Goal: Task Accomplishment & Management: Manage account settings

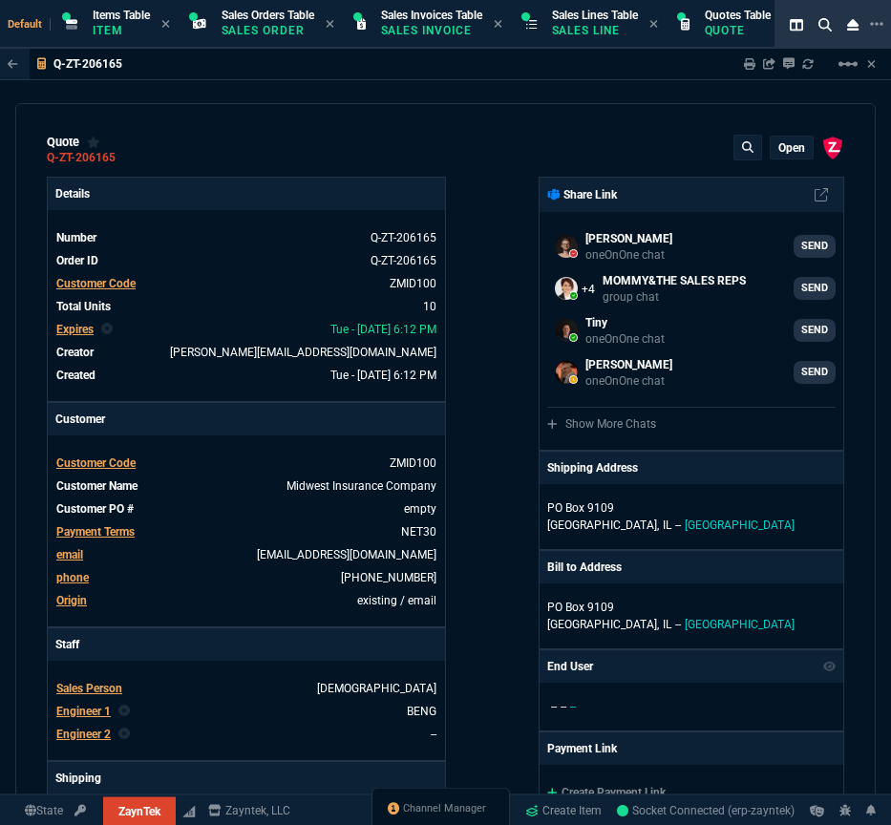
select select "4: SHAD"
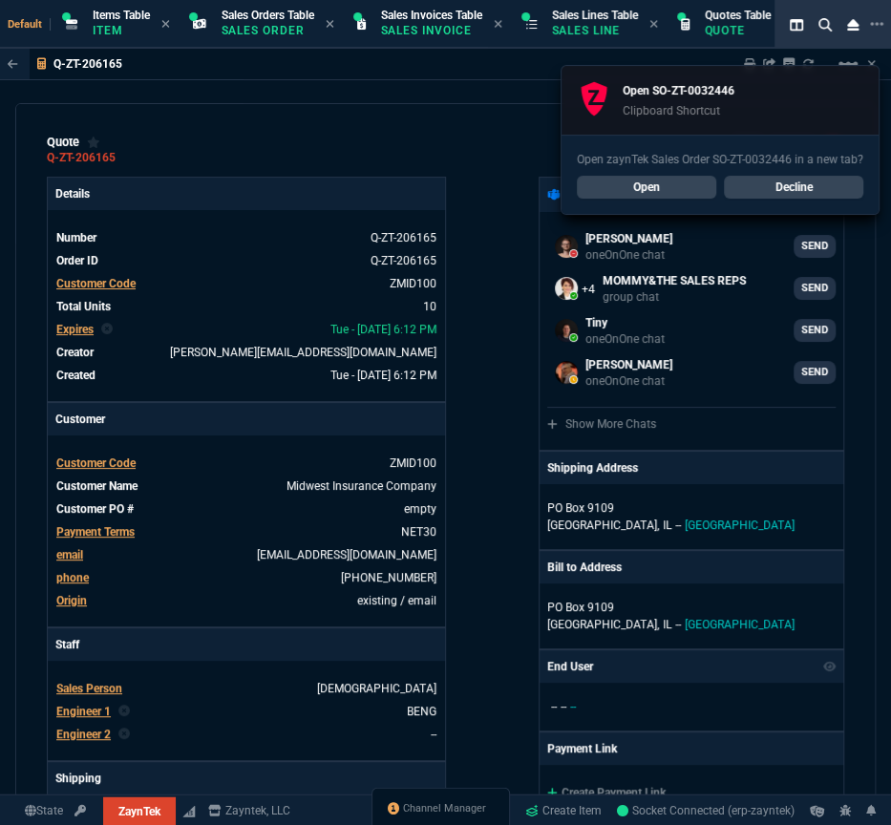
click at [651, 185] on link "Open" at bounding box center [646, 187] width 139 height 23
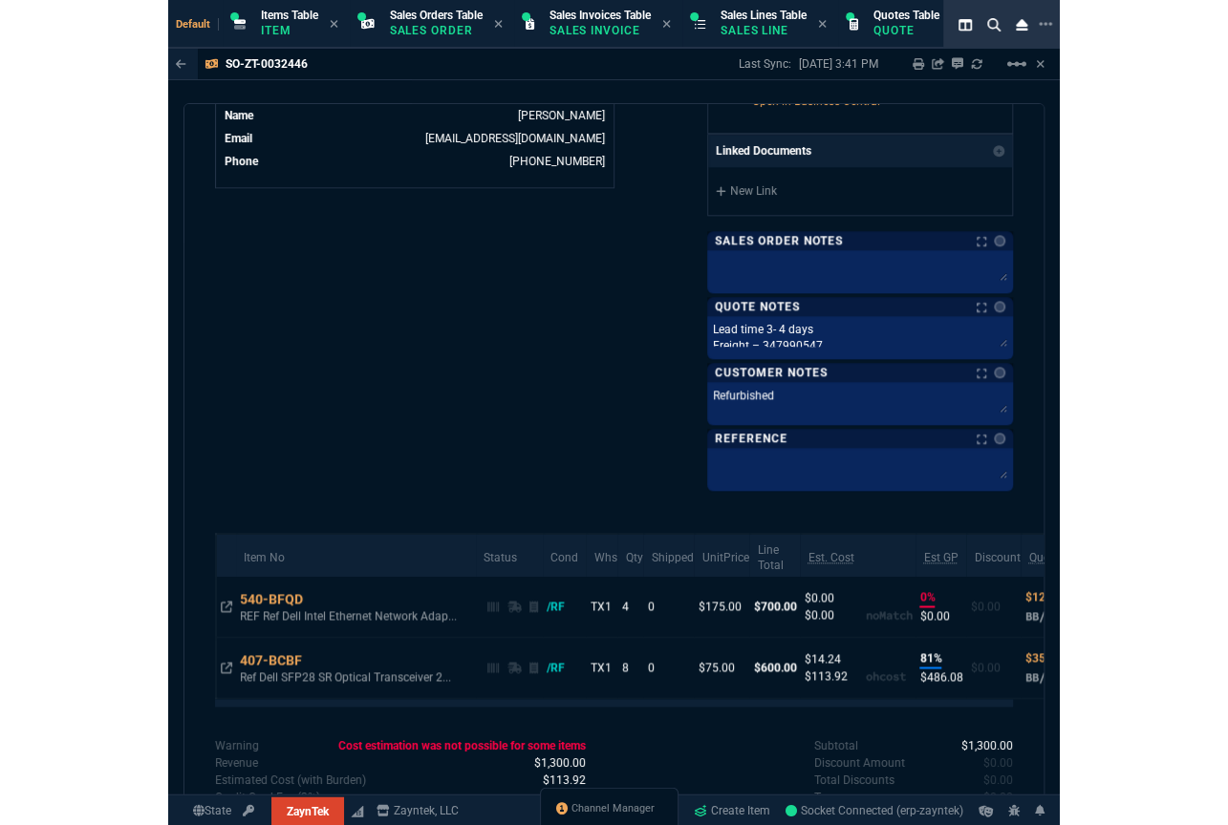
scroll to position [1034, 0]
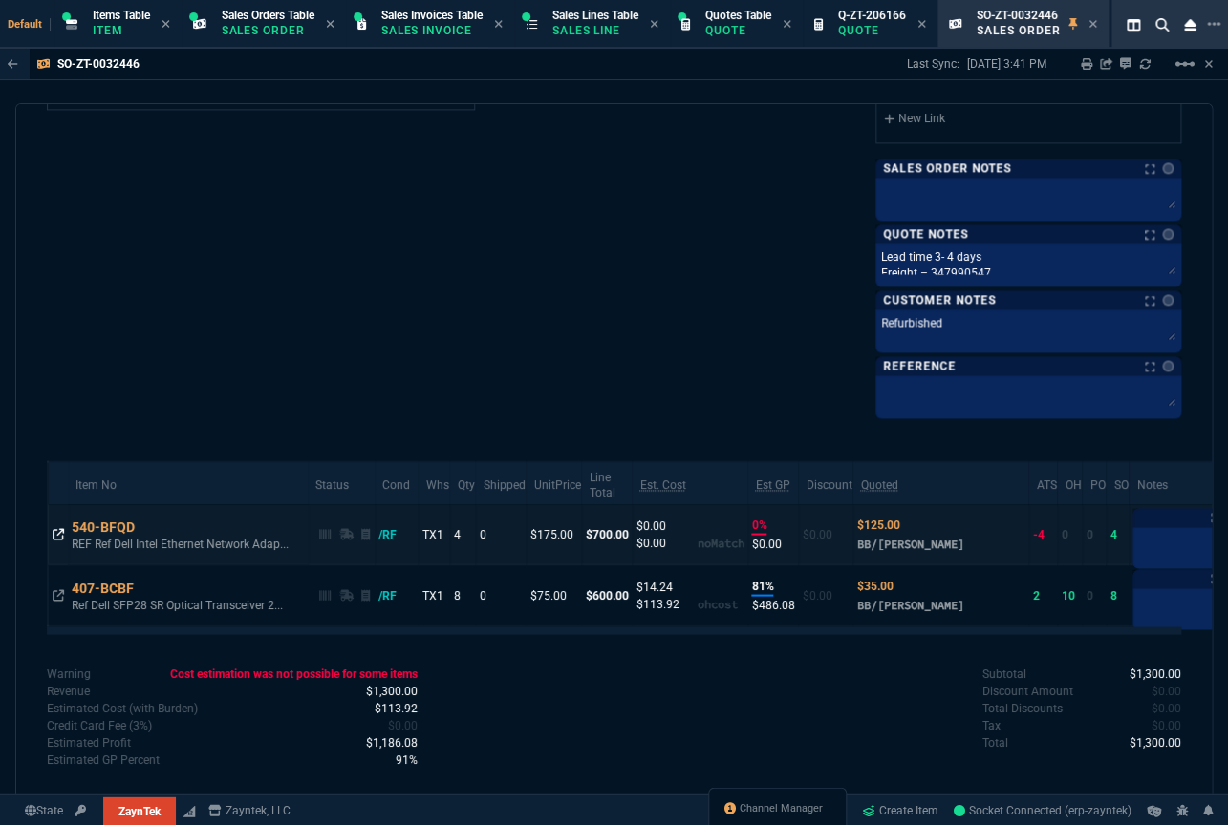
click at [56, 530] on icon at bounding box center [58, 533] width 11 height 11
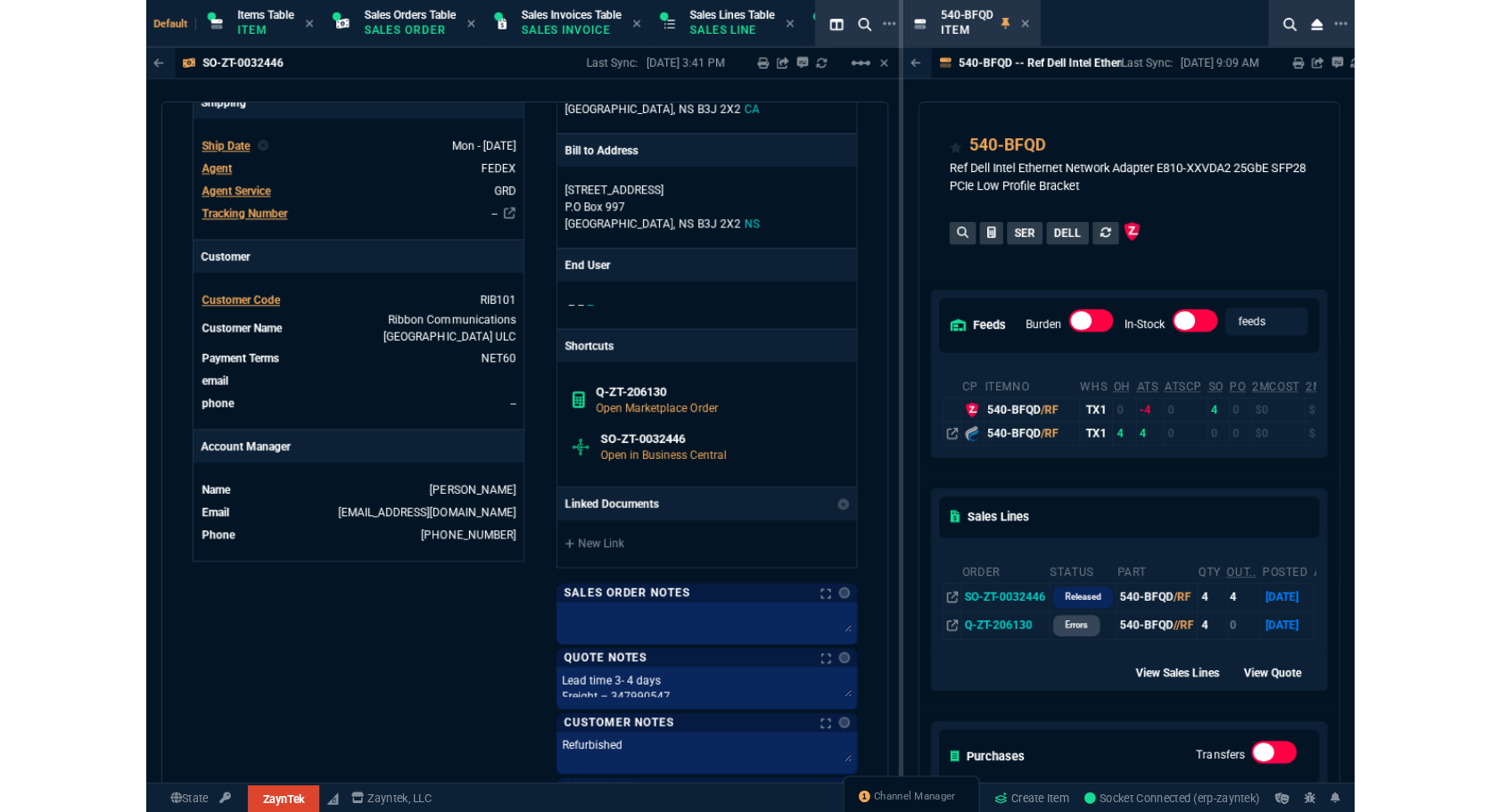
scroll to position [0, 0]
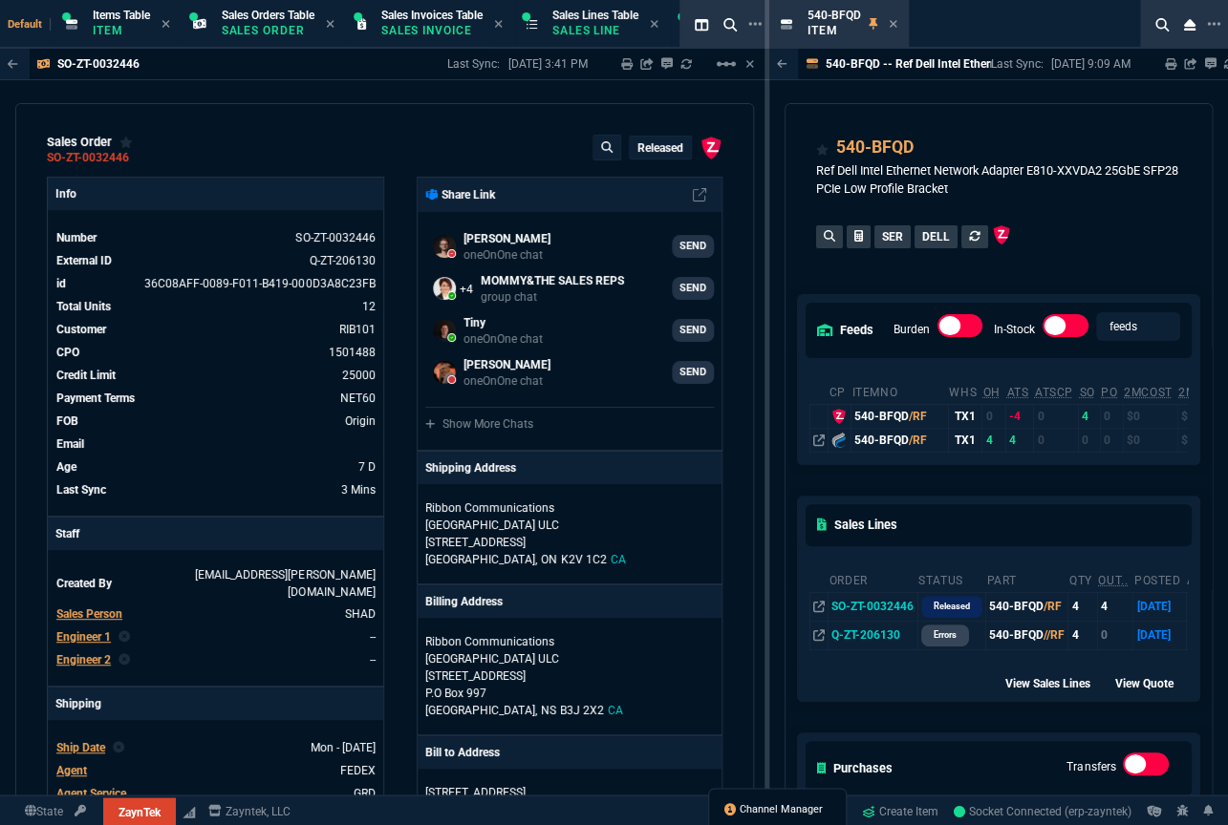
click at [788, 807] on span "Channel Manager" at bounding box center [780, 809] width 83 height 15
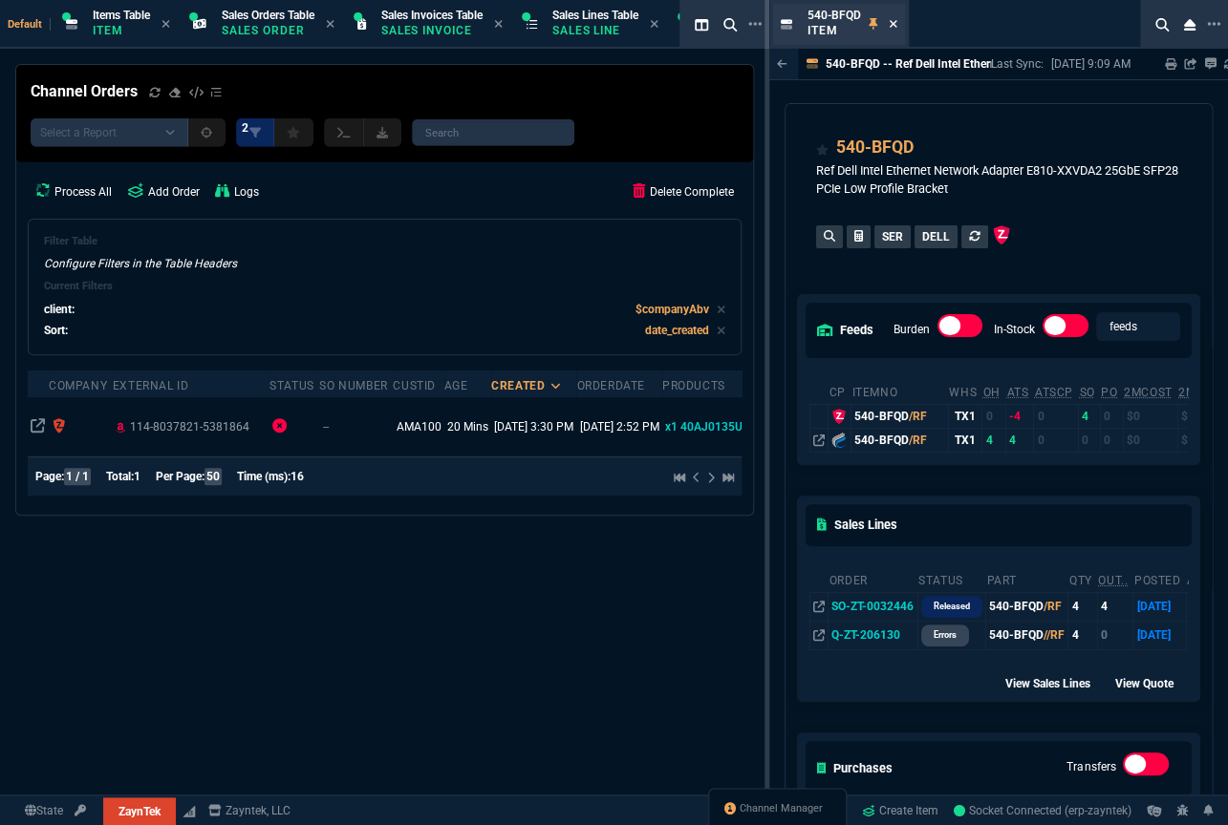
click at [890, 26] on icon at bounding box center [892, 23] width 9 height 11
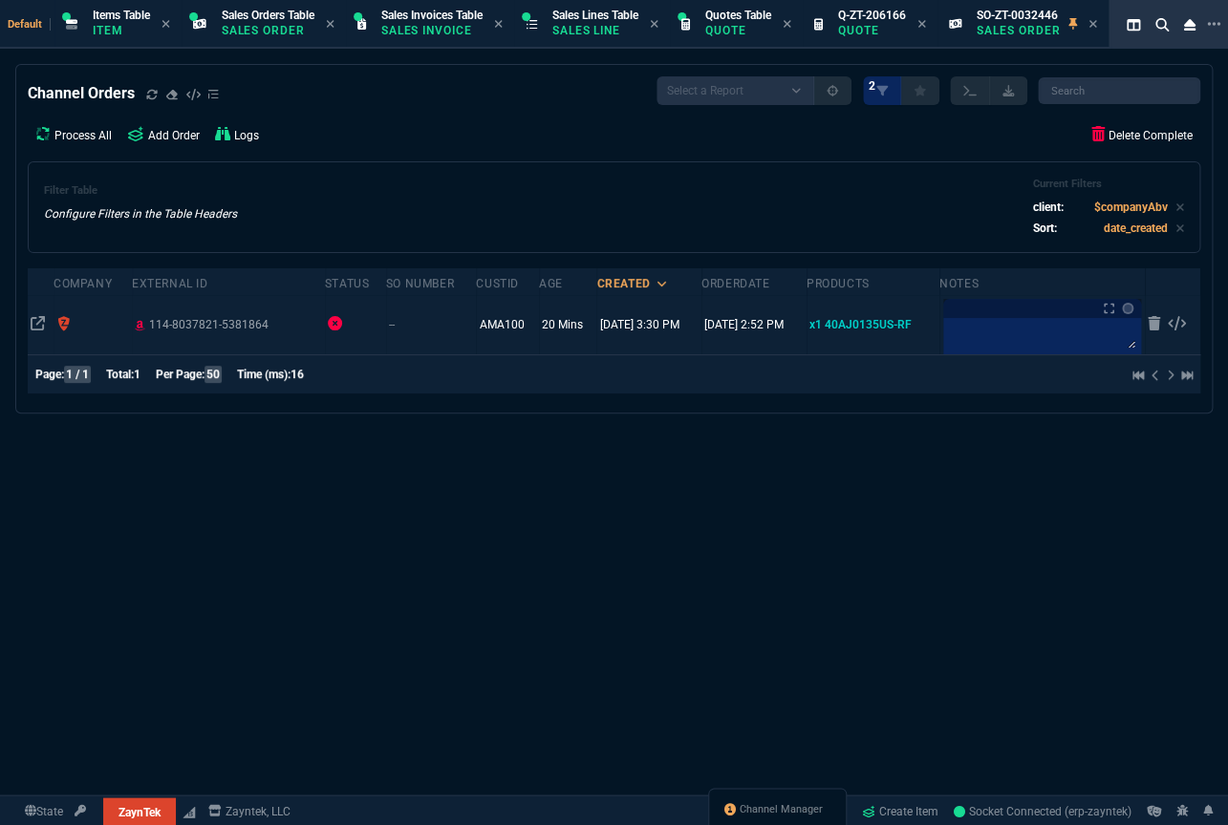
click at [49, 324] on td at bounding box center [41, 324] width 26 height 59
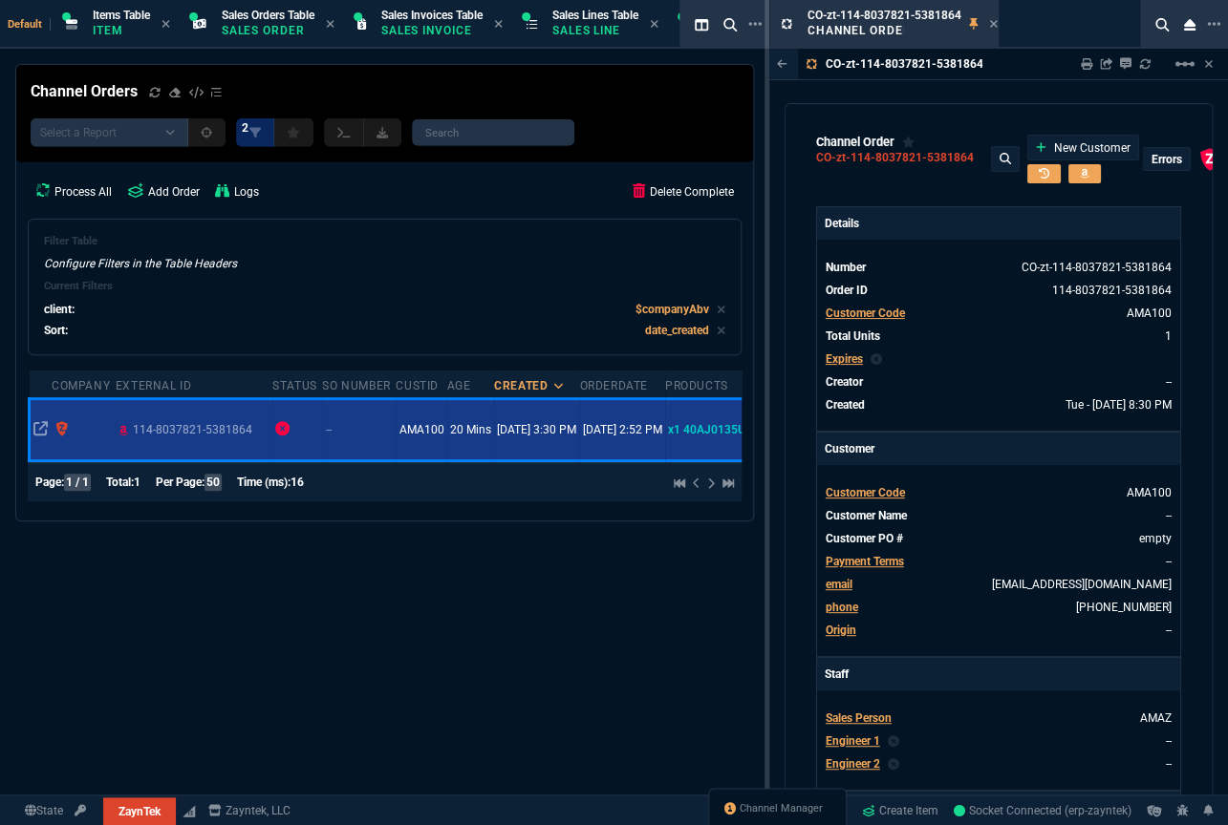
type input "100"
type input "39"
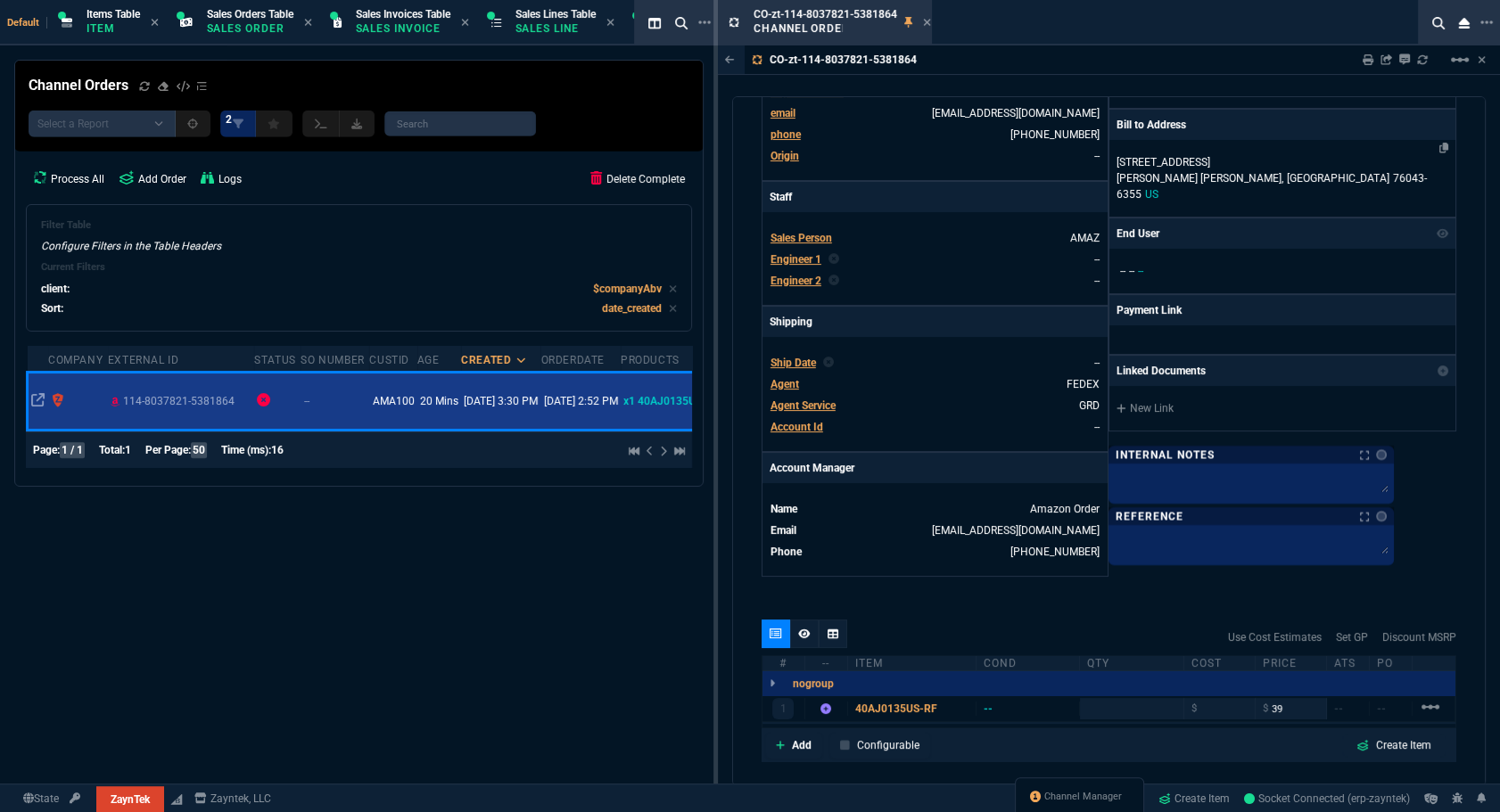
scroll to position [810, 0]
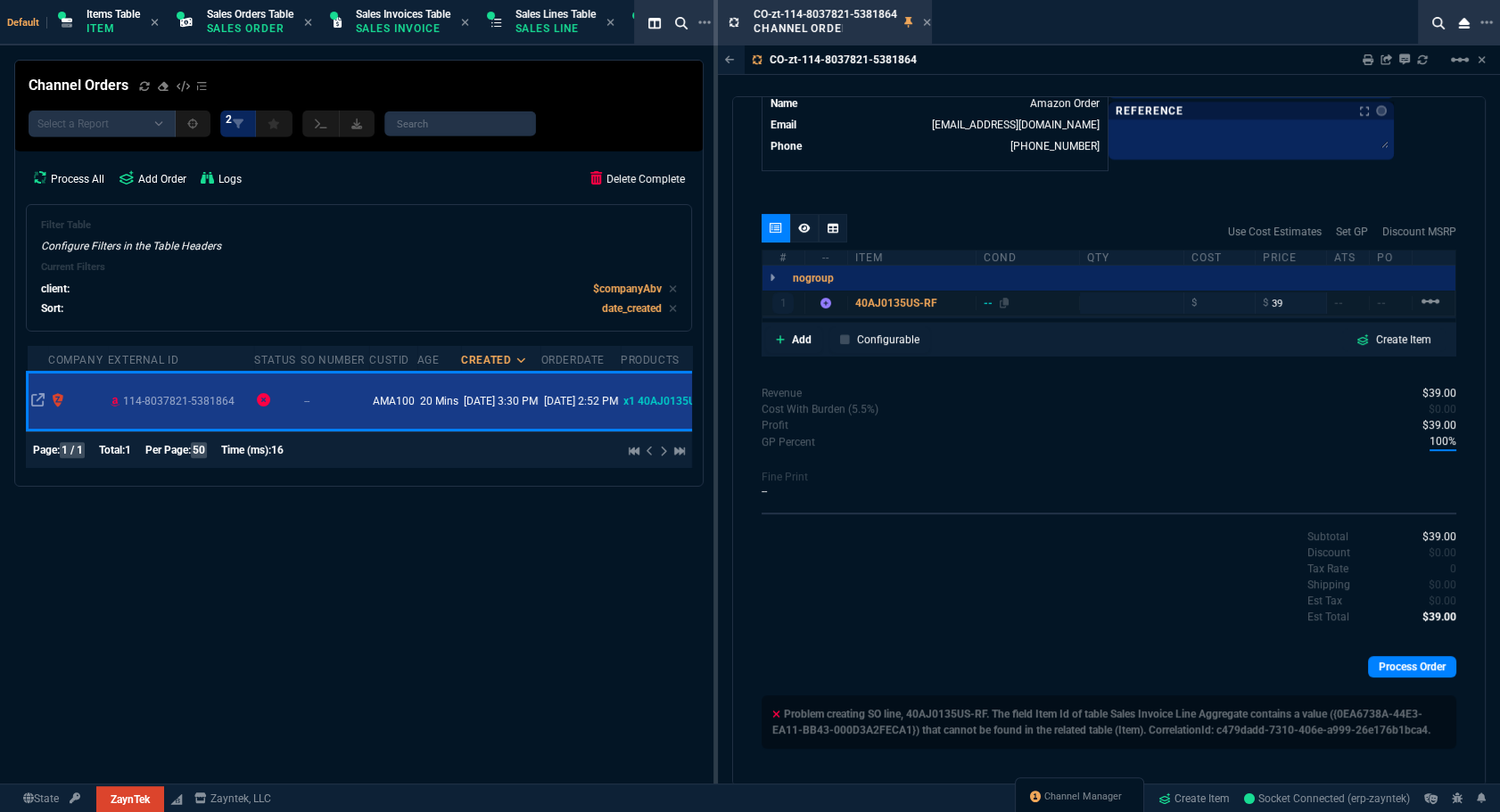
click at [831, 303] on div "--" at bounding box center [997, 302] width 26 height 14
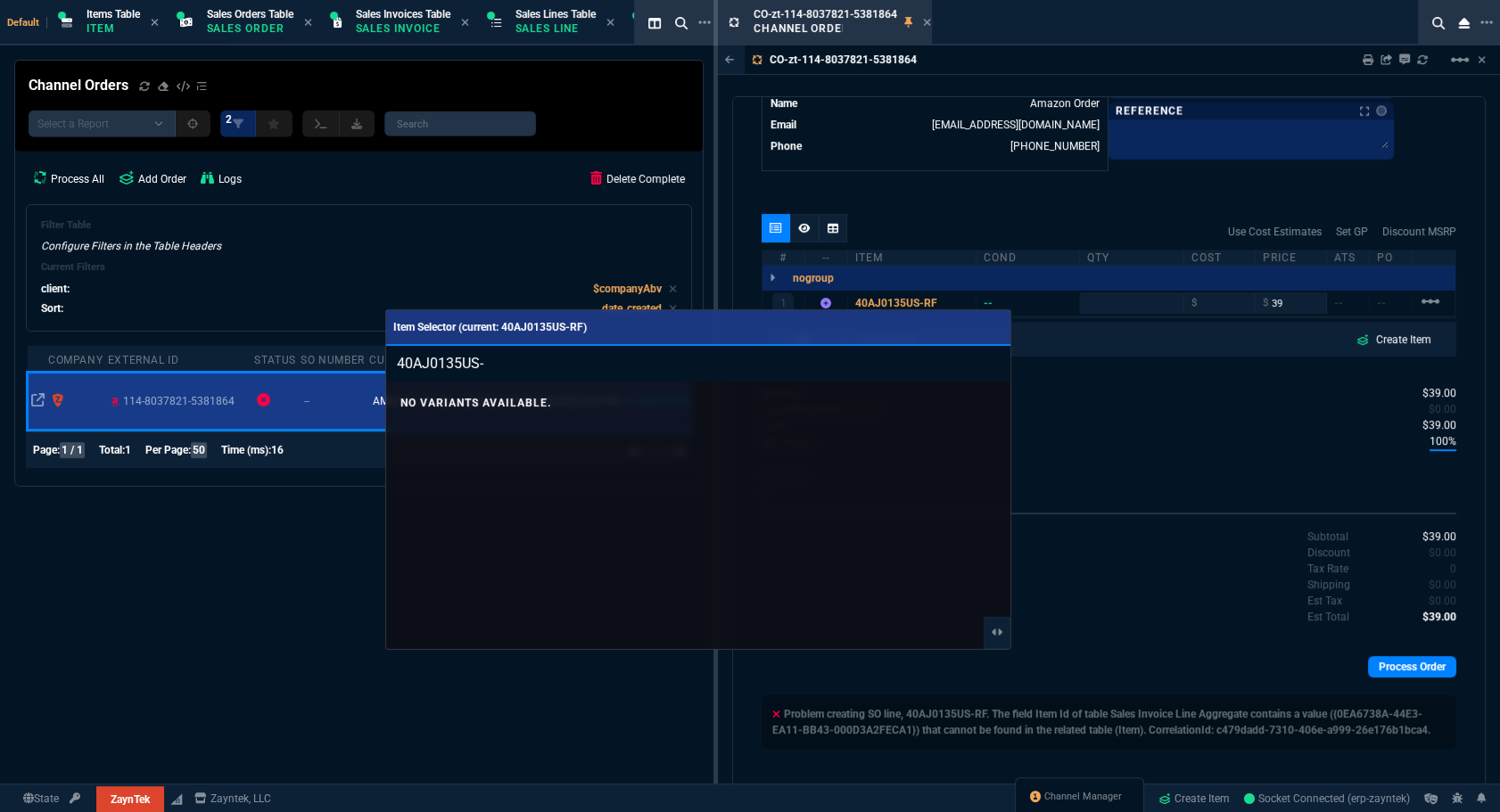
type input "40AJ0135US"
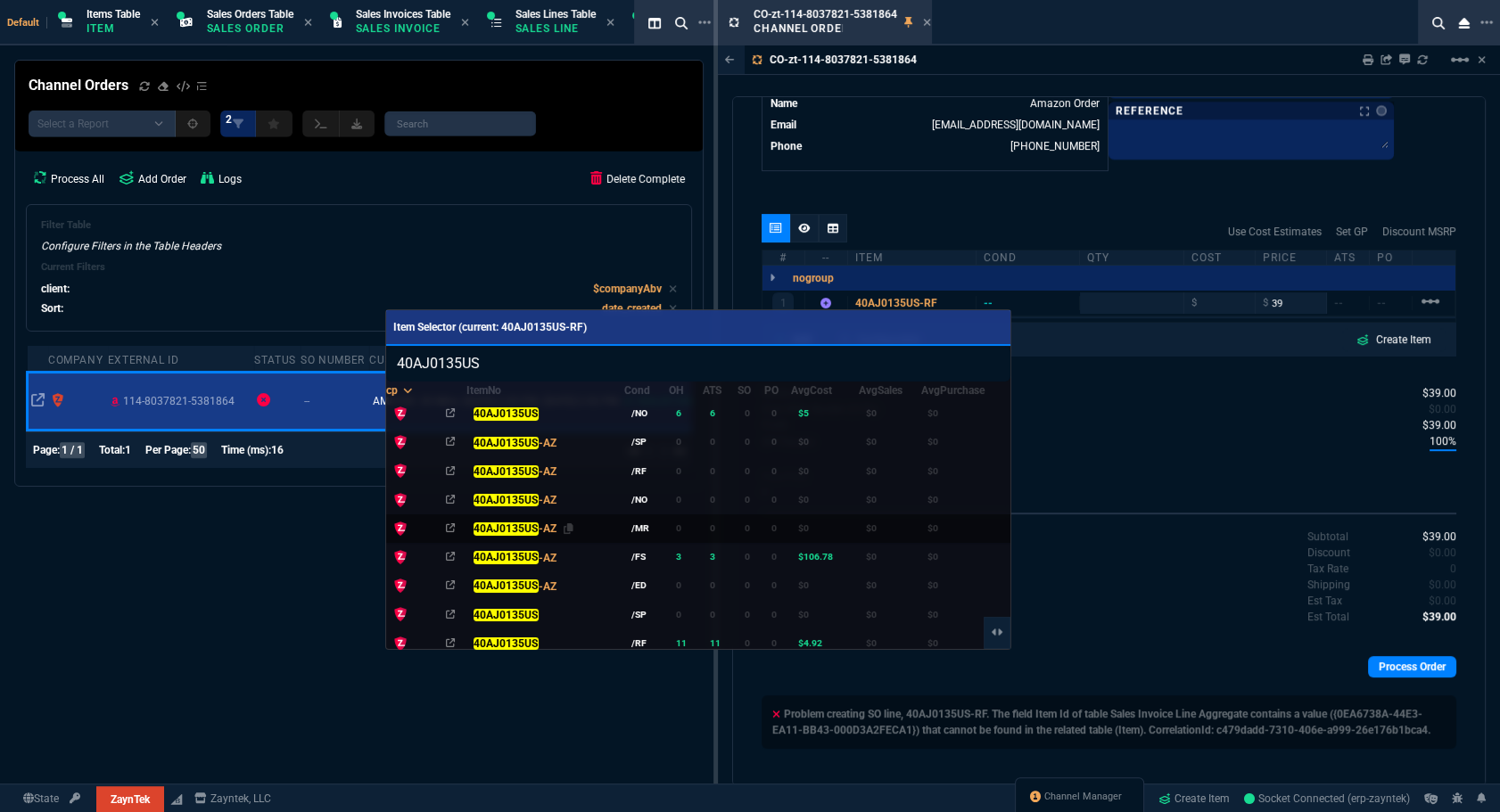
scroll to position [250, 0]
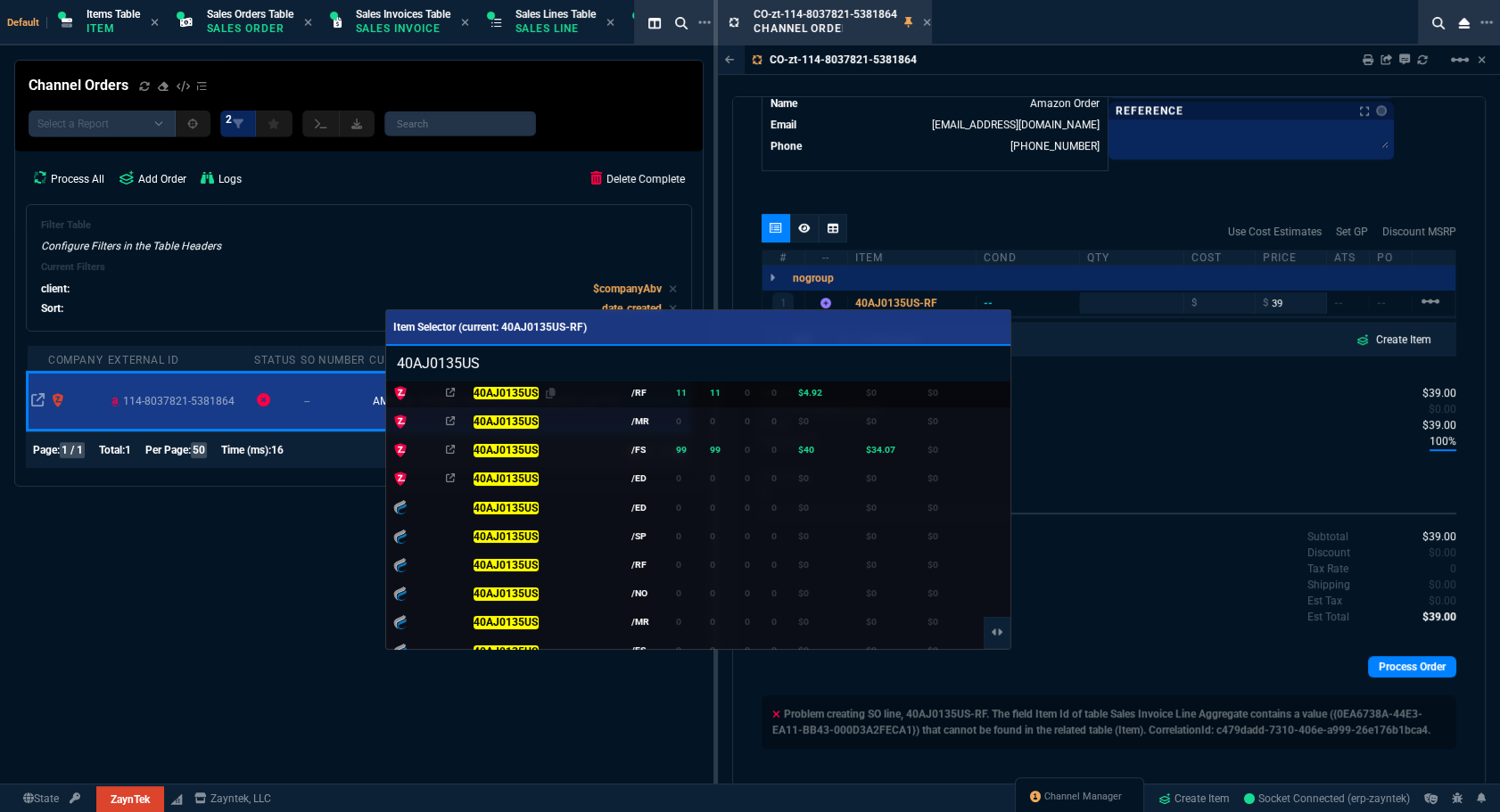
click at [522, 388] on mark "40AJ0135US" at bounding box center [505, 393] width 65 height 12
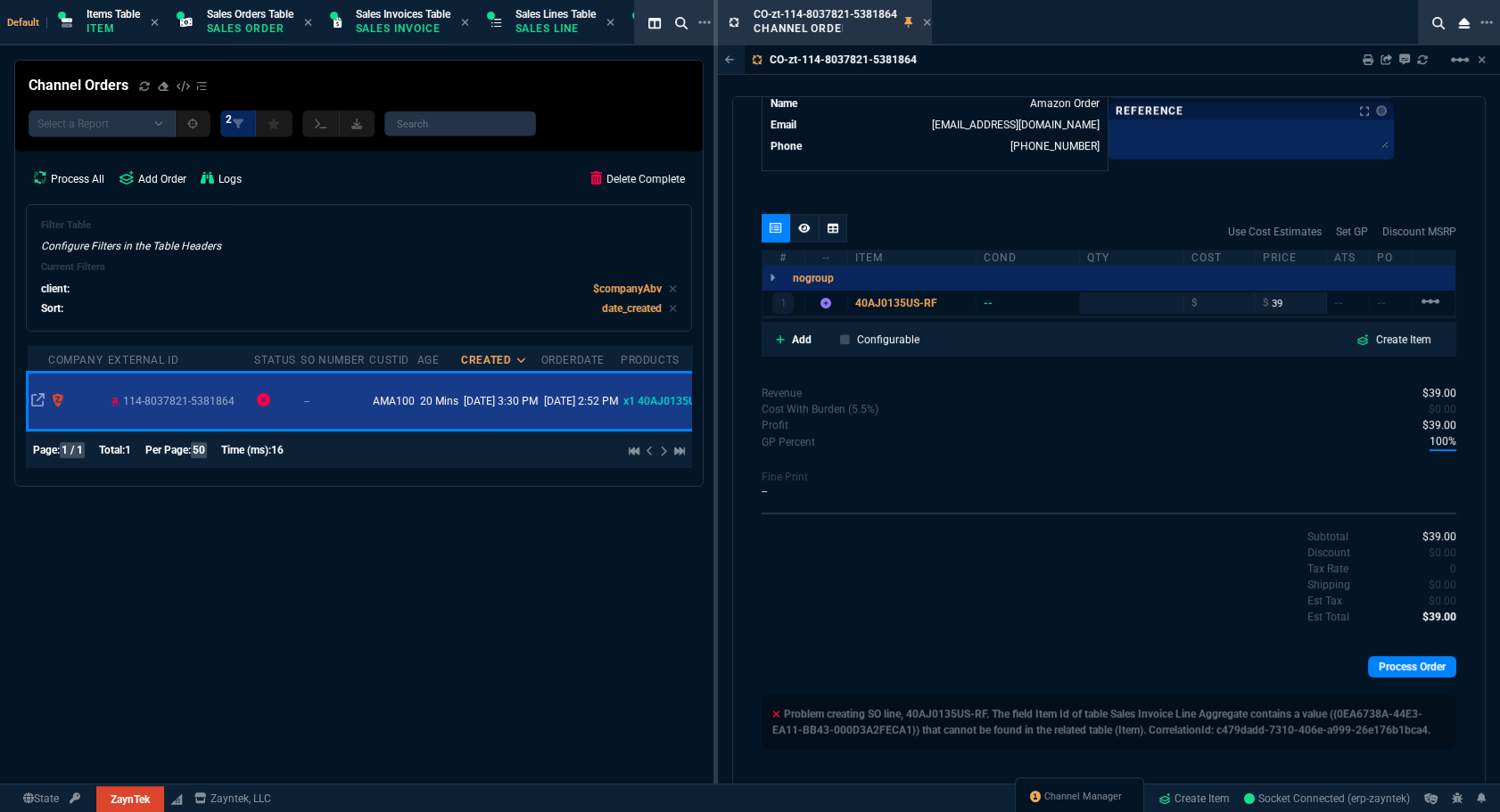
type input "0"
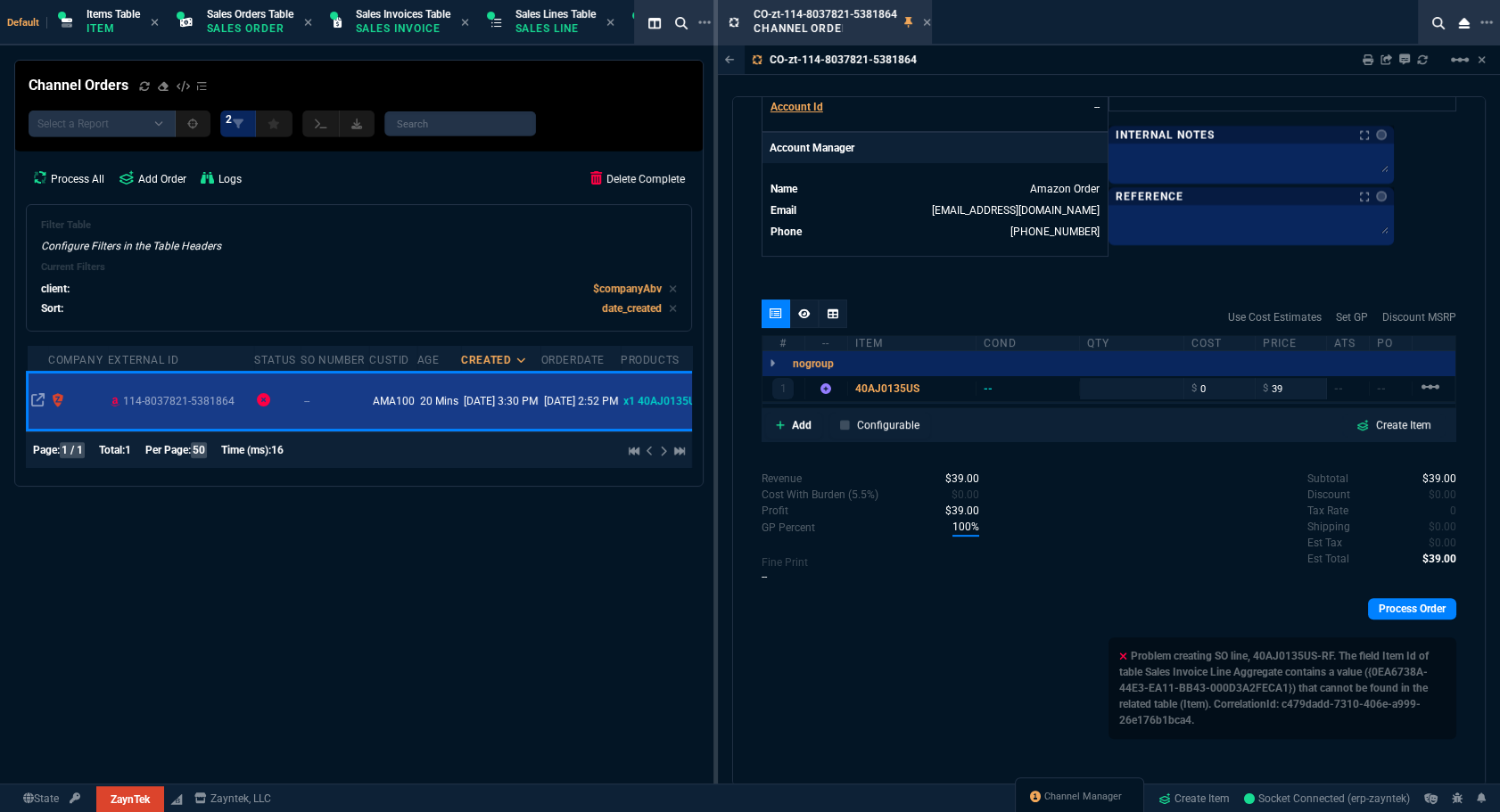
scroll to position [723, 0]
click at [831, 614] on link "Process Order" at bounding box center [1411, 610] width 89 height 21
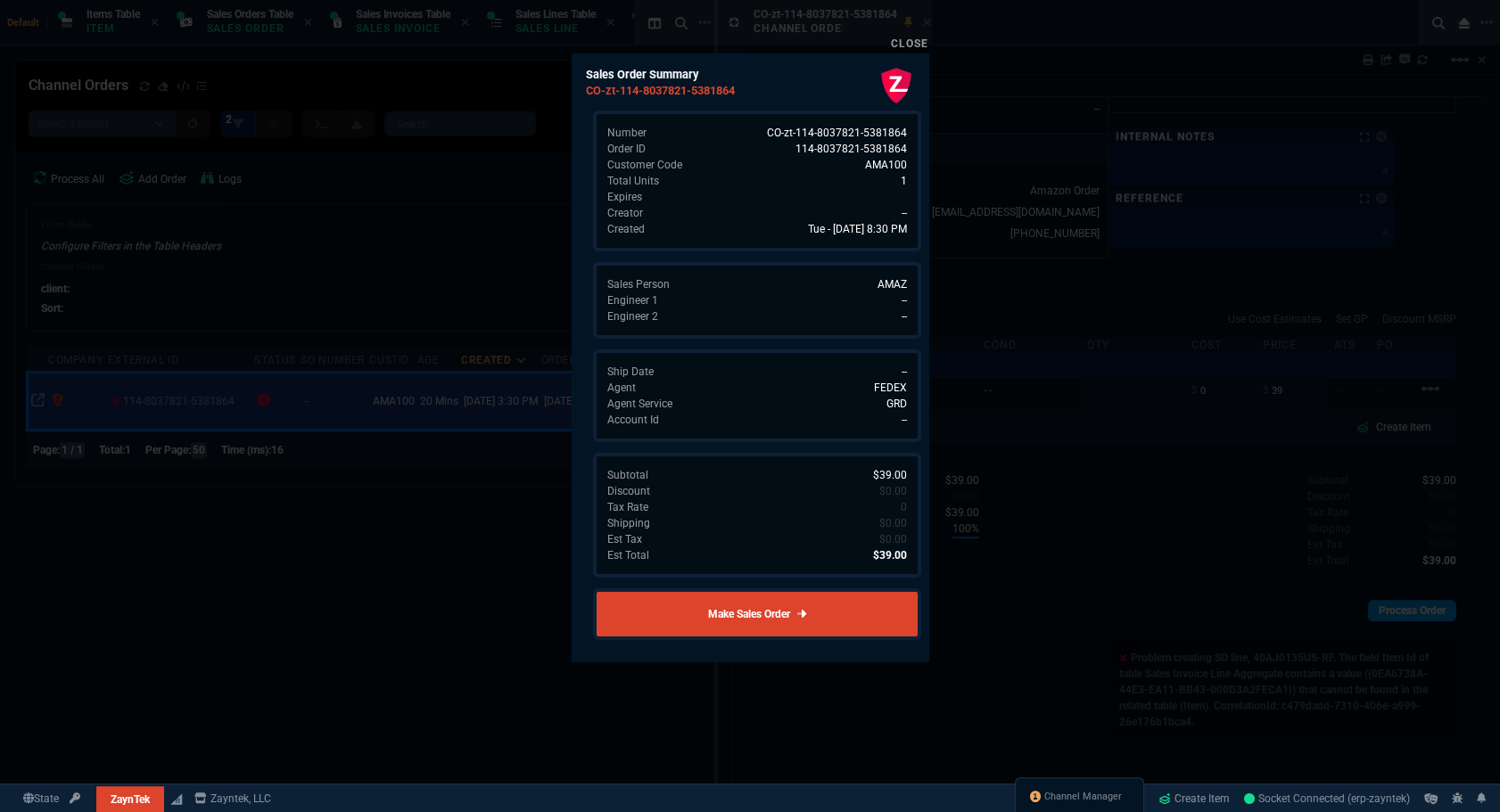
click at [831, 613] on div at bounding box center [750, 406] width 1500 height 812
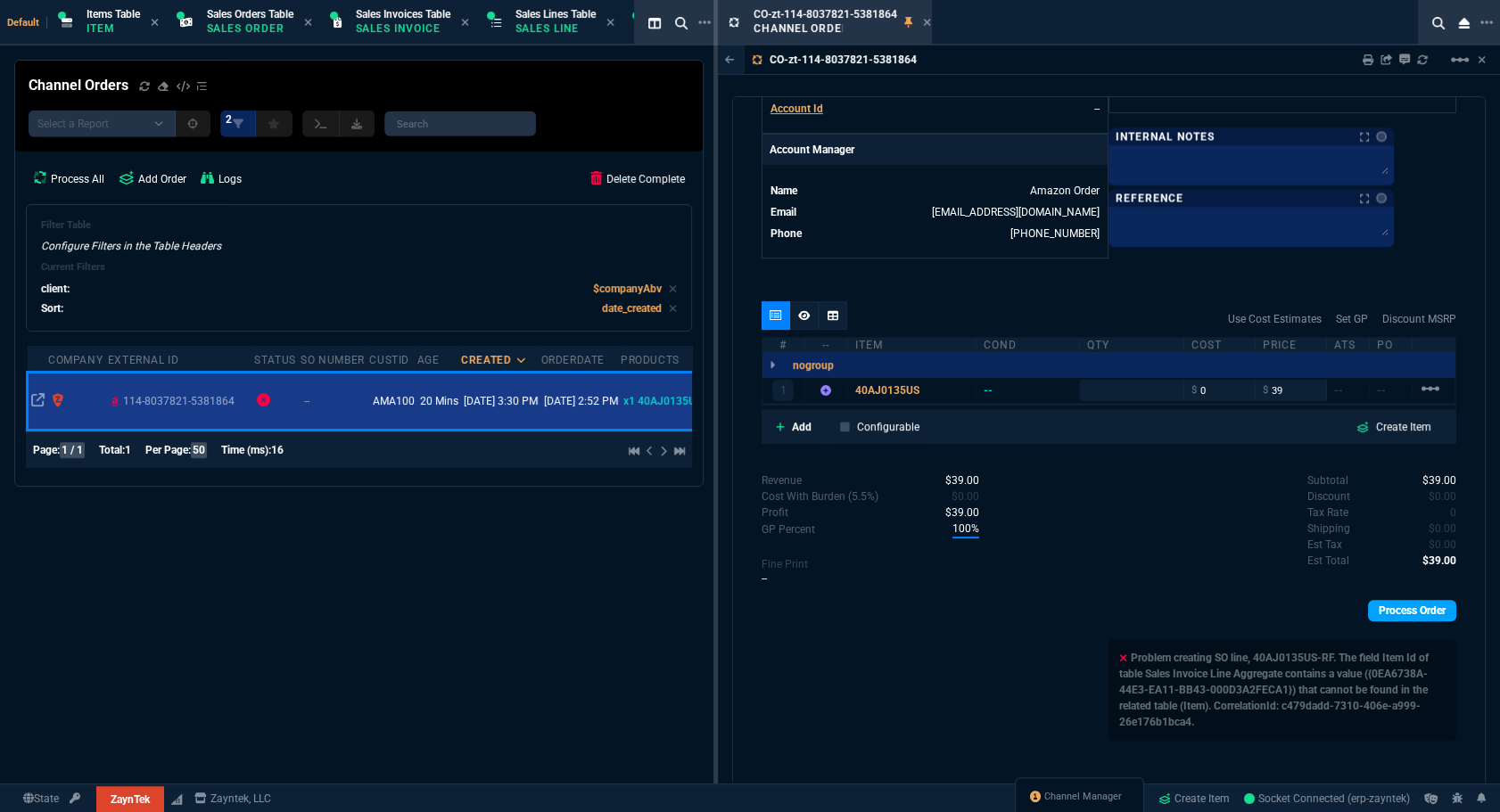
click at [831, 616] on link "Process Order" at bounding box center [1411, 610] width 89 height 21
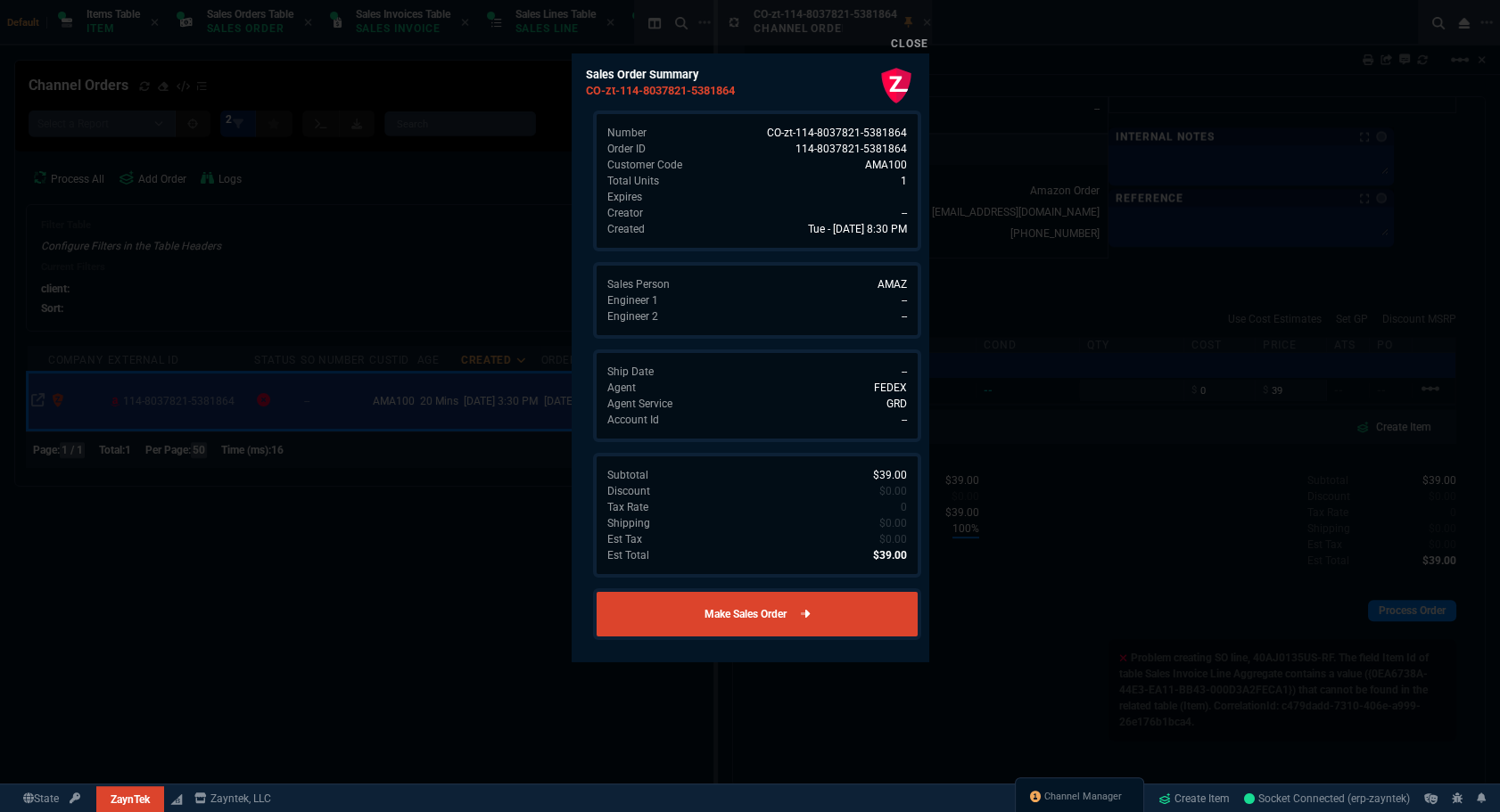
click at [828, 595] on link "Make Sales Order" at bounding box center [757, 614] width 329 height 51
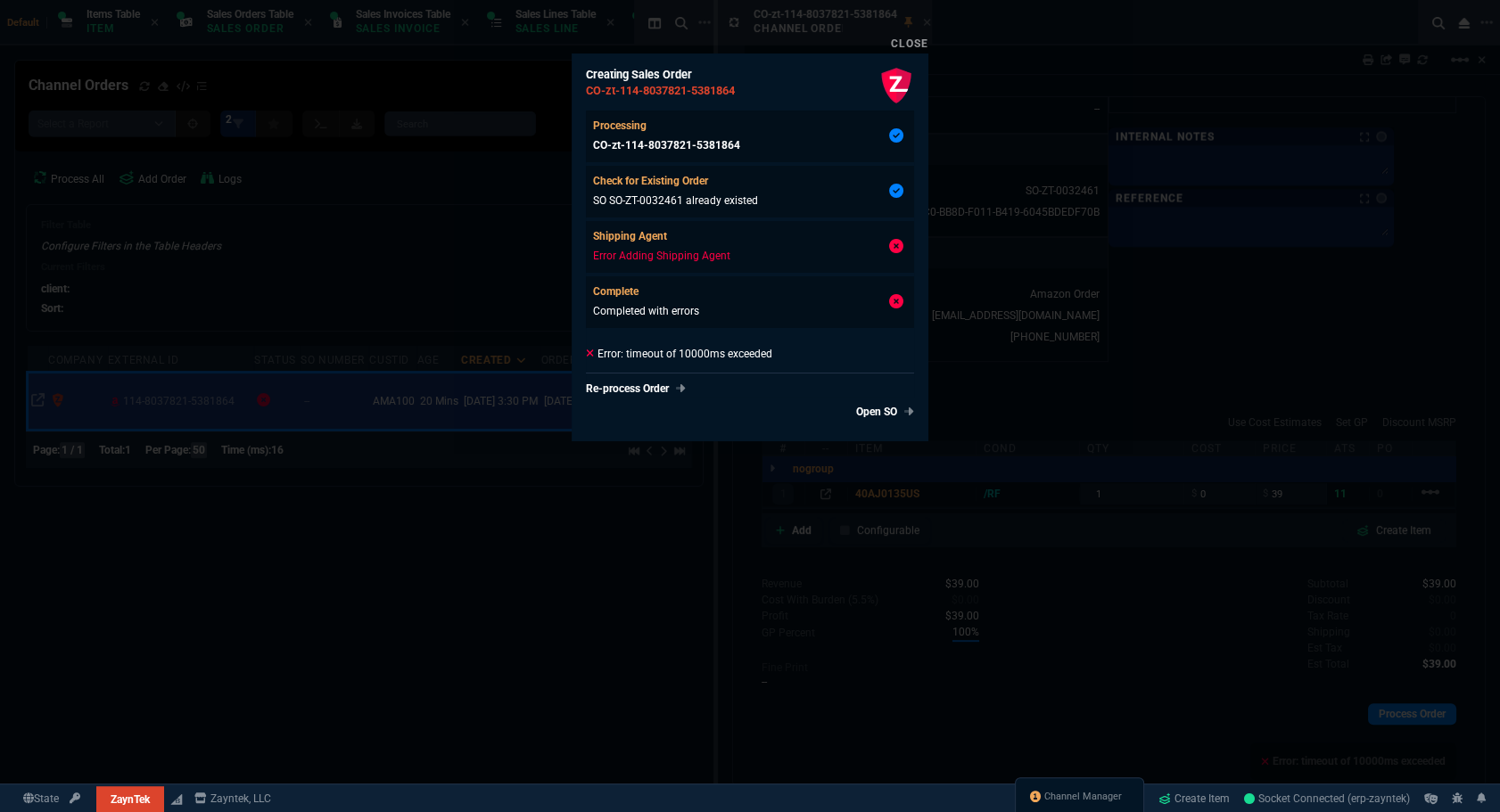
type input "100"
type input "39"
type input "329.99"
type input "88"
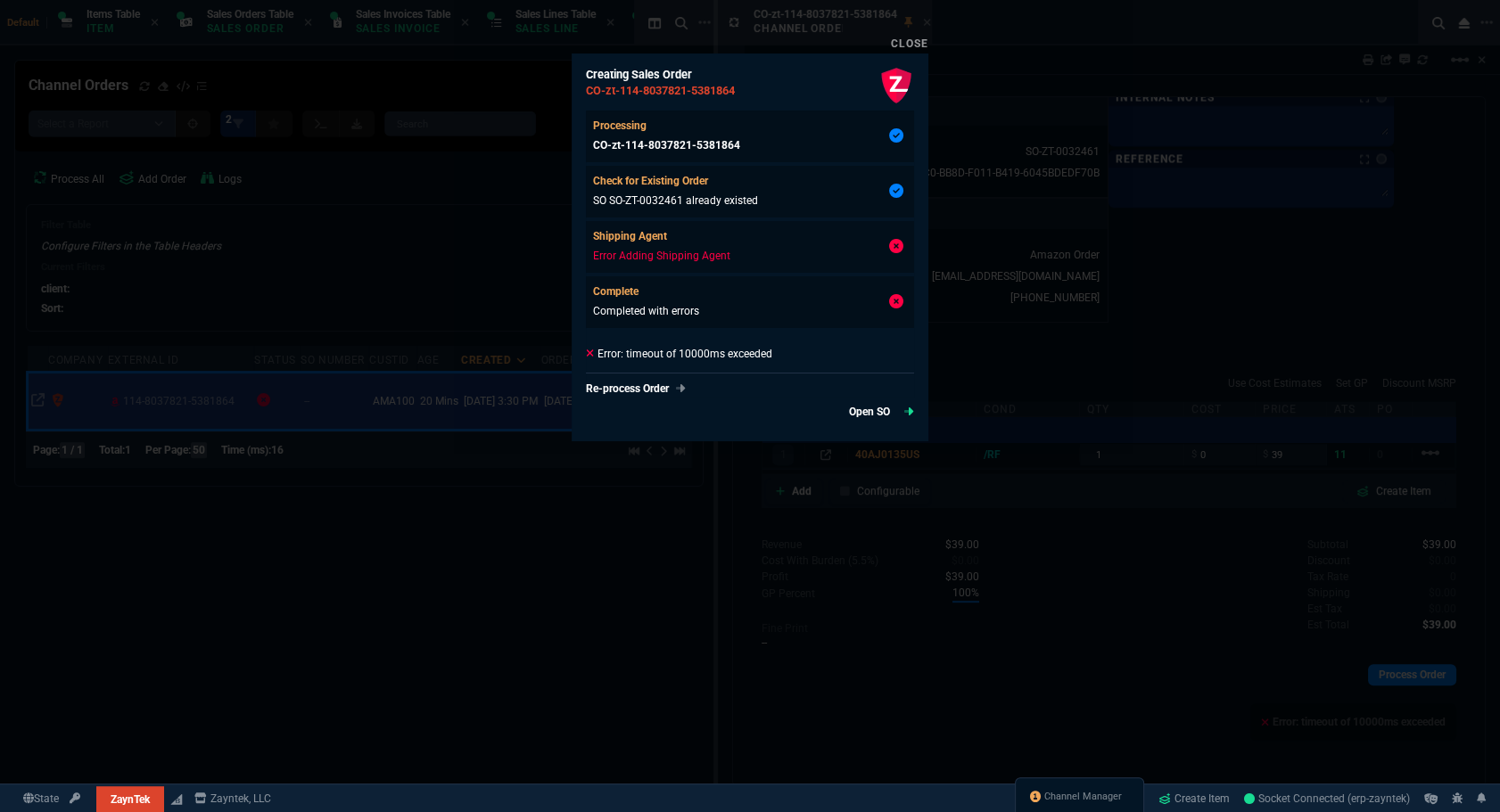
click at [831, 410] on link "Open SO" at bounding box center [881, 412] width 65 height 16
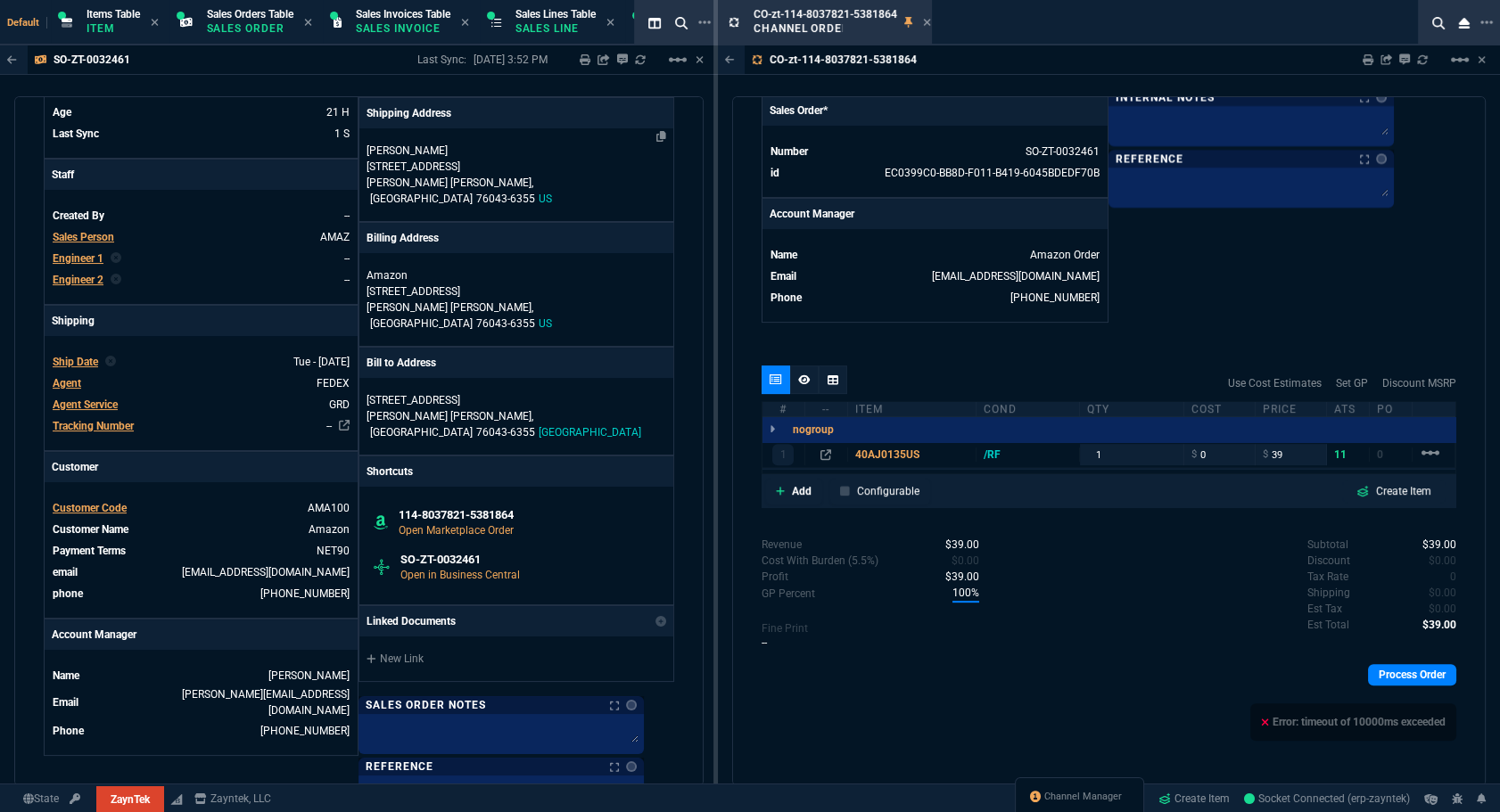
scroll to position [560, 0]
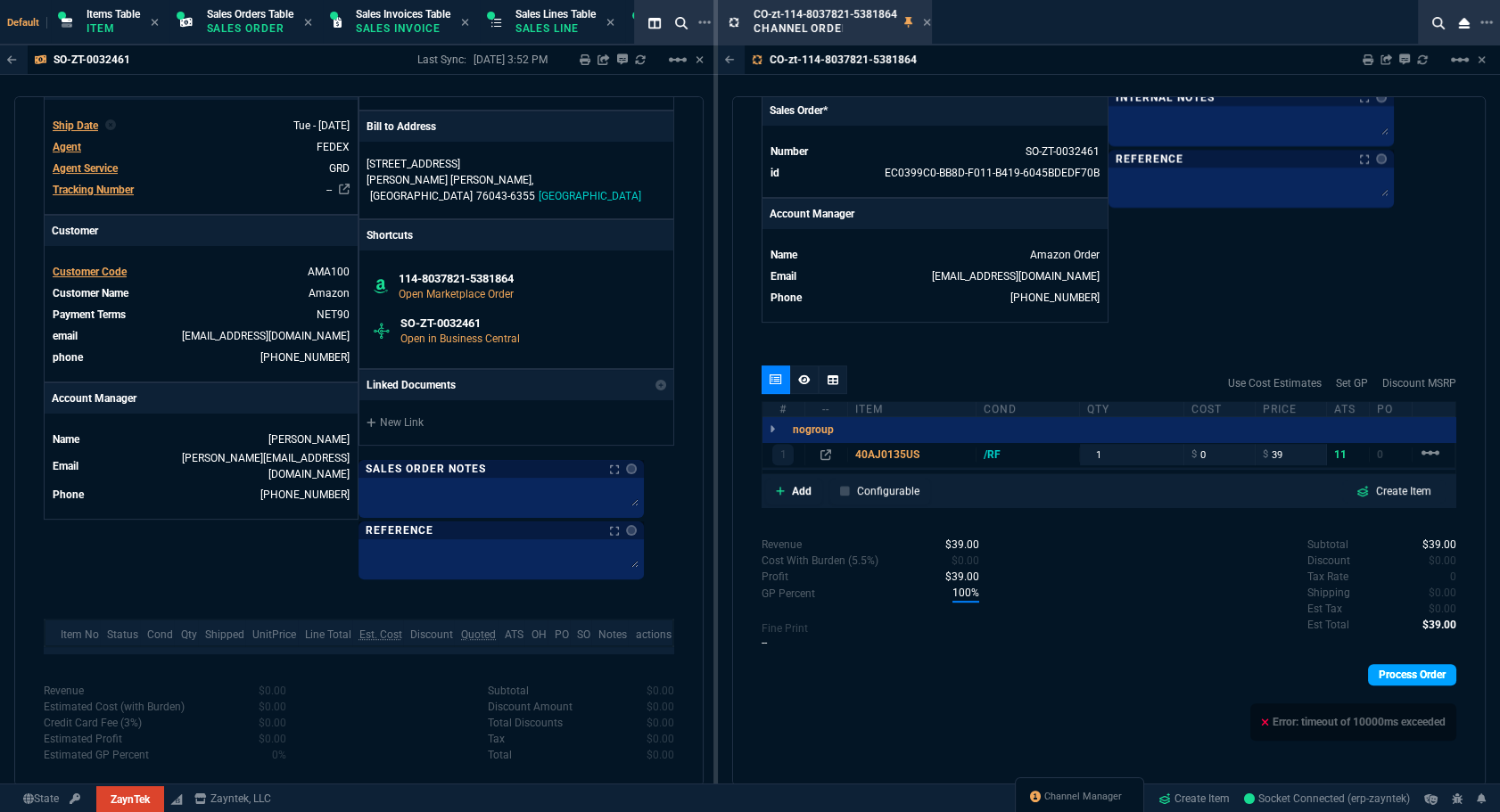
click at [831, 673] on link "Process Order" at bounding box center [1411, 675] width 89 height 21
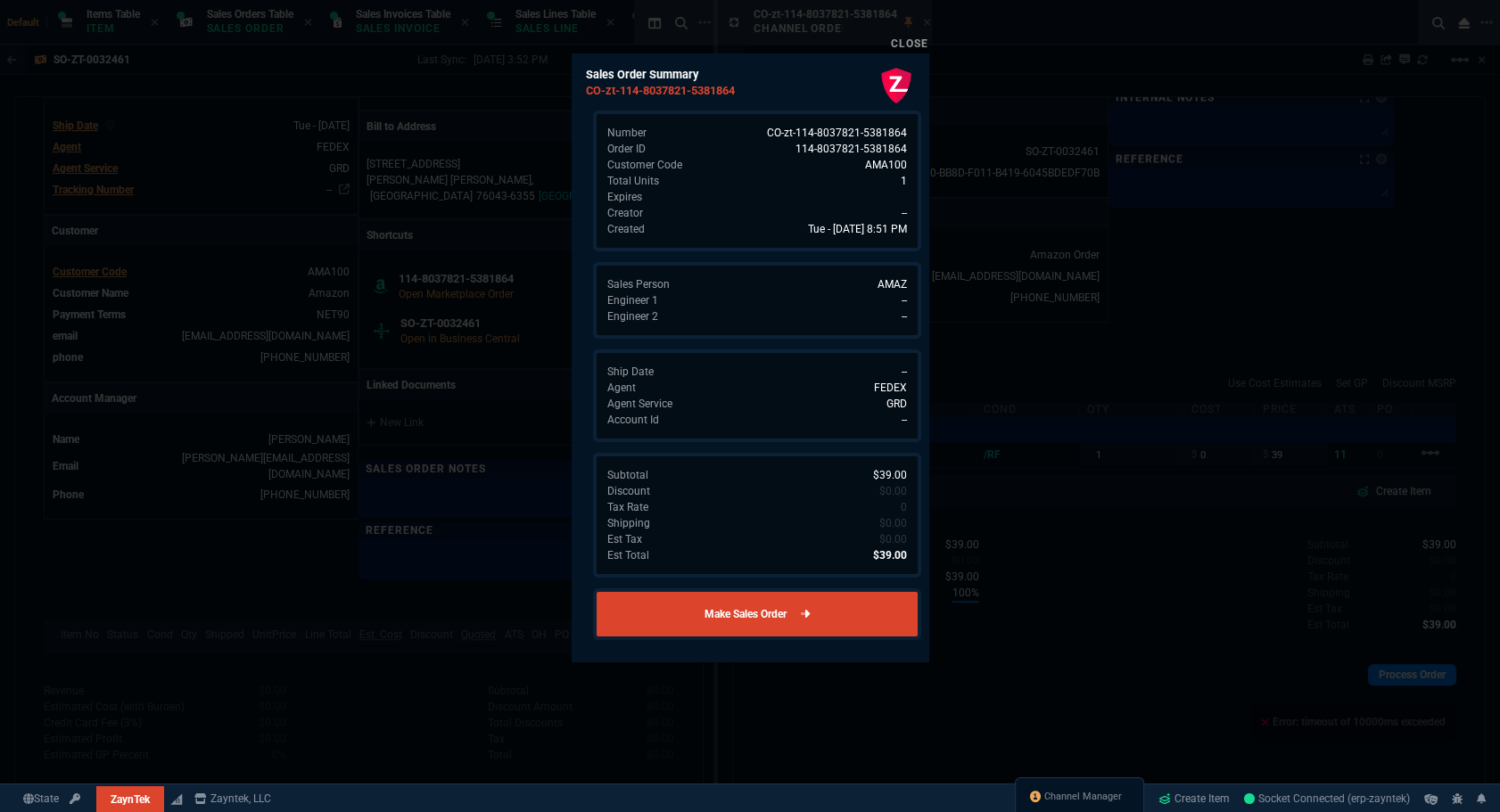
click at [831, 608] on link "Make Sales Order" at bounding box center [757, 614] width 329 height 51
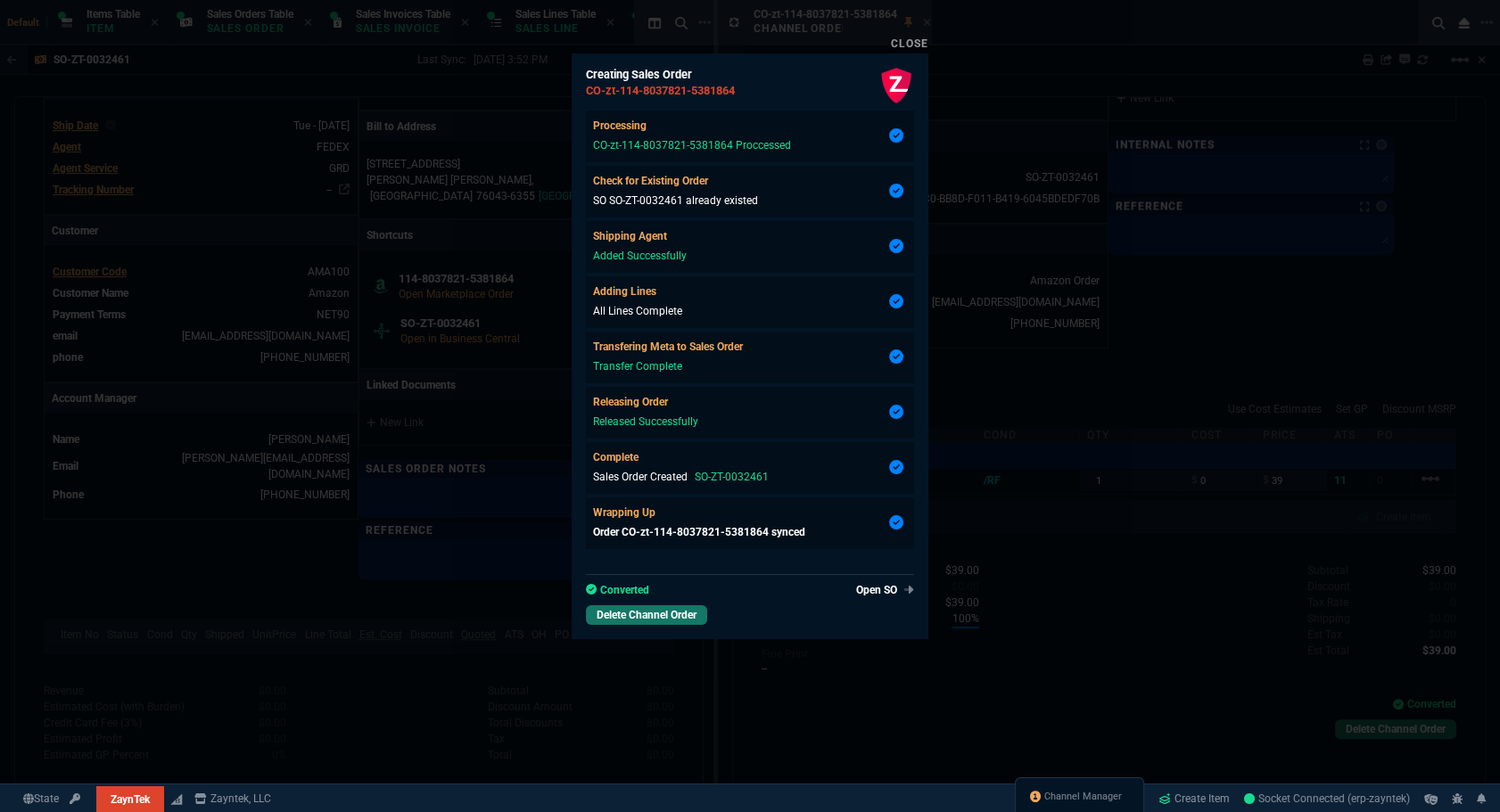
type input "100"
type input "39"
type input "329.99"
type input "88"
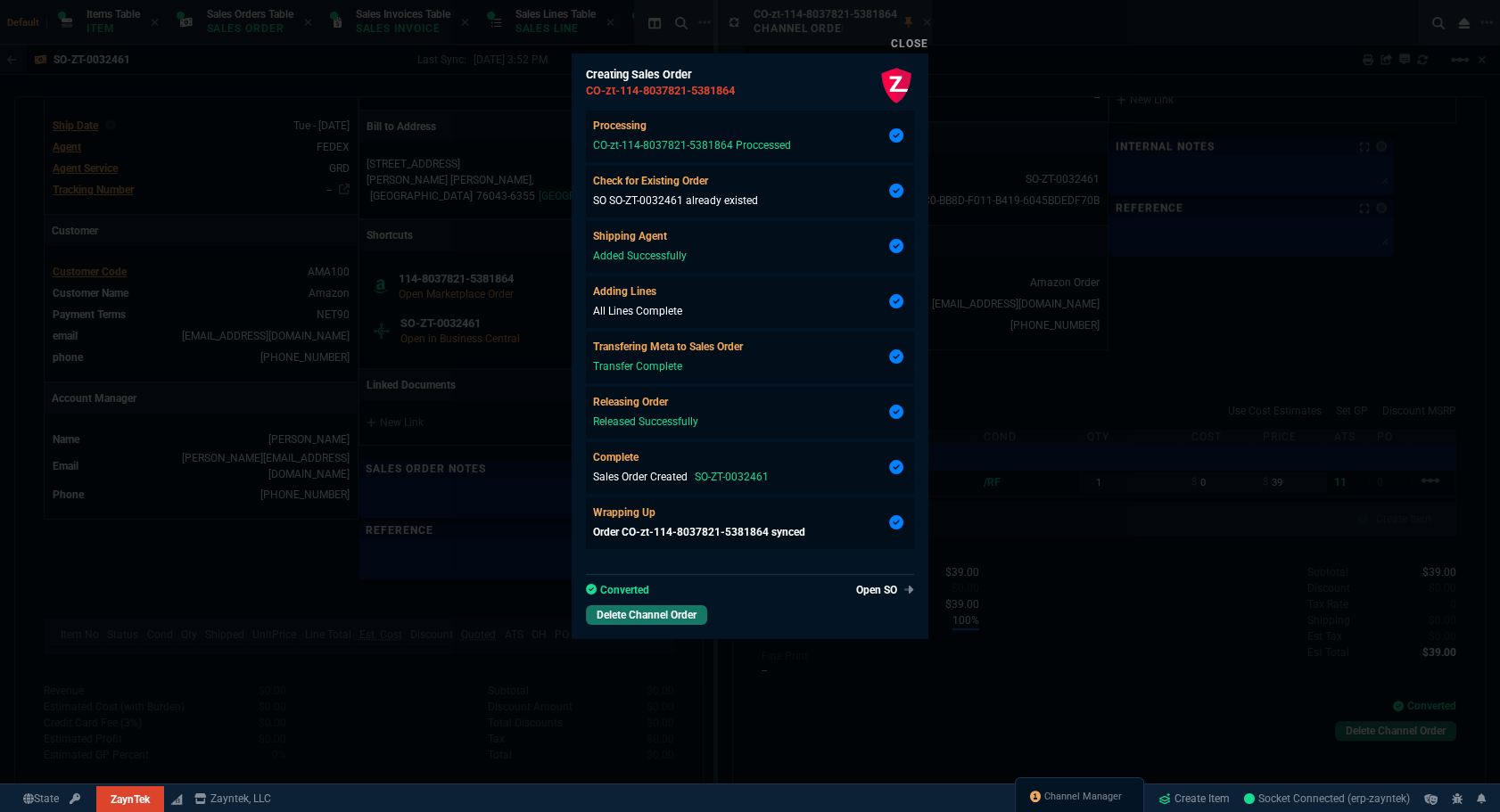
click at [831, 573] on hr at bounding box center [750, 571] width 329 height 8
click at [831, 594] on link "Open SO" at bounding box center [881, 590] width 65 height 16
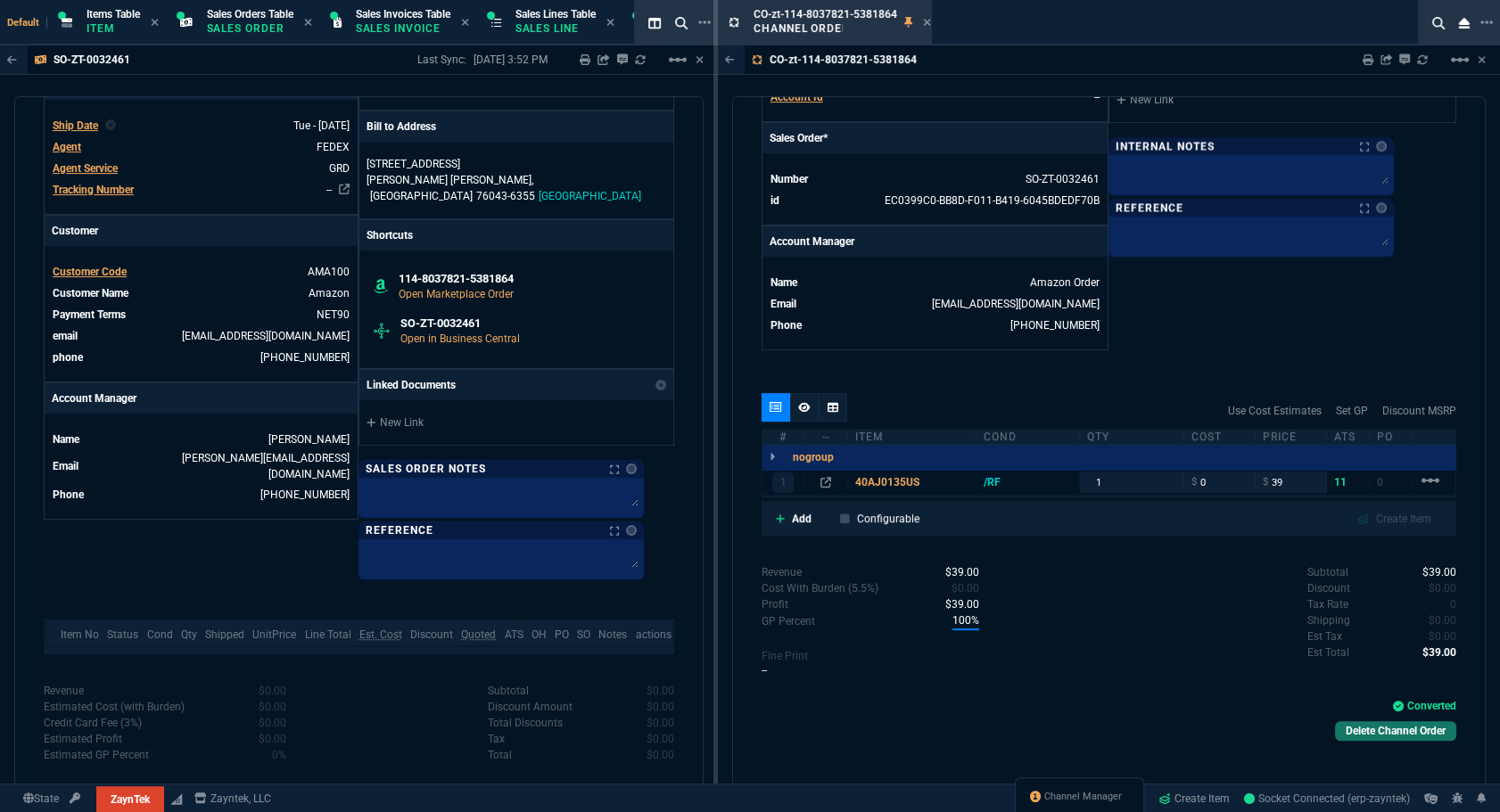
click at [637, 456] on nx-fornida-color-selector at bounding box center [627, 469] width 18 height 25
click at [637, 464] on link at bounding box center [631, 469] width 10 height 10
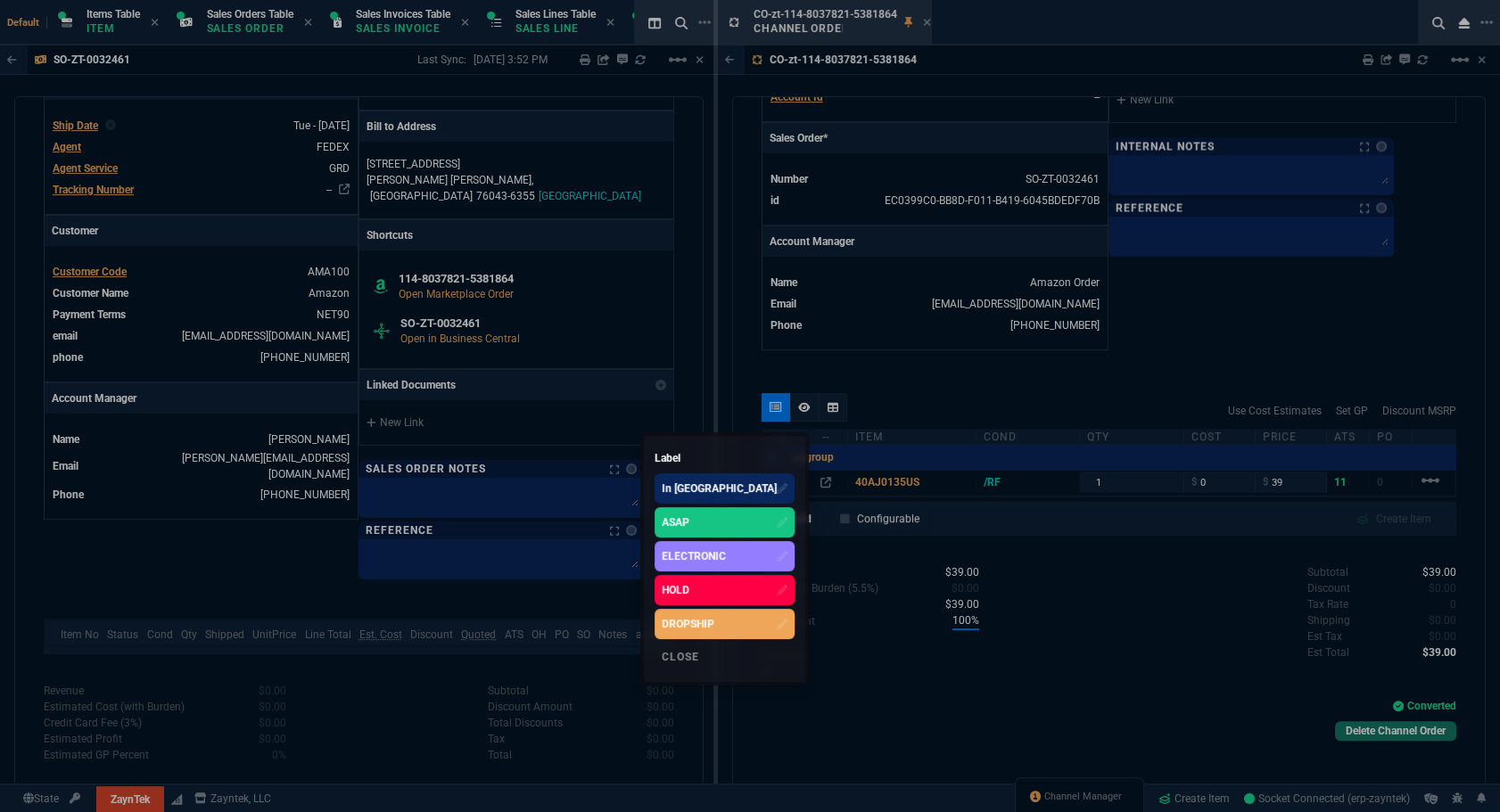
click at [685, 509] on div "ASAP" at bounding box center [724, 523] width 140 height 30
click at [683, 383] on div at bounding box center [750, 406] width 1500 height 812
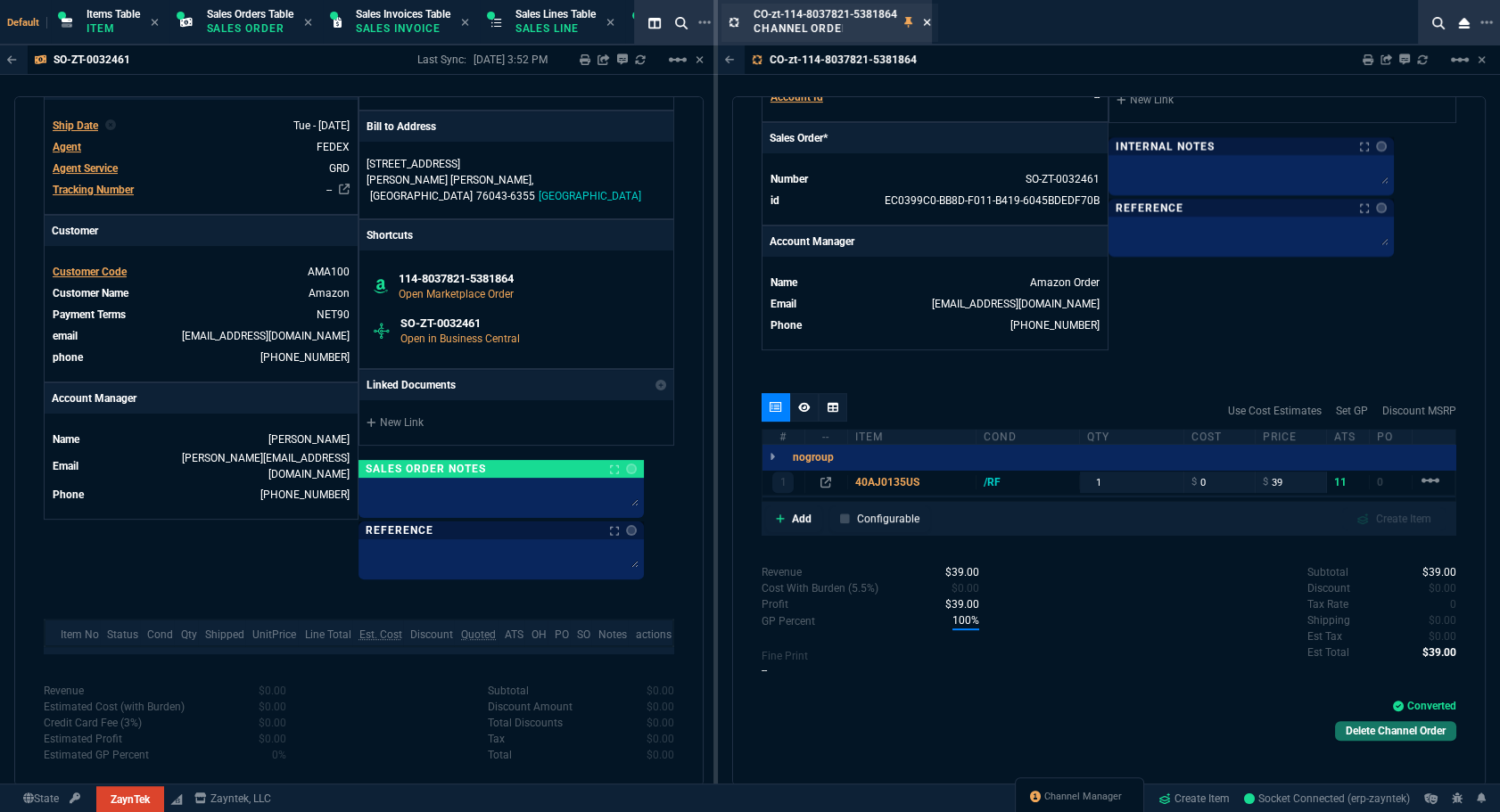
click at [831, 21] on icon at bounding box center [927, 21] width 8 height 10
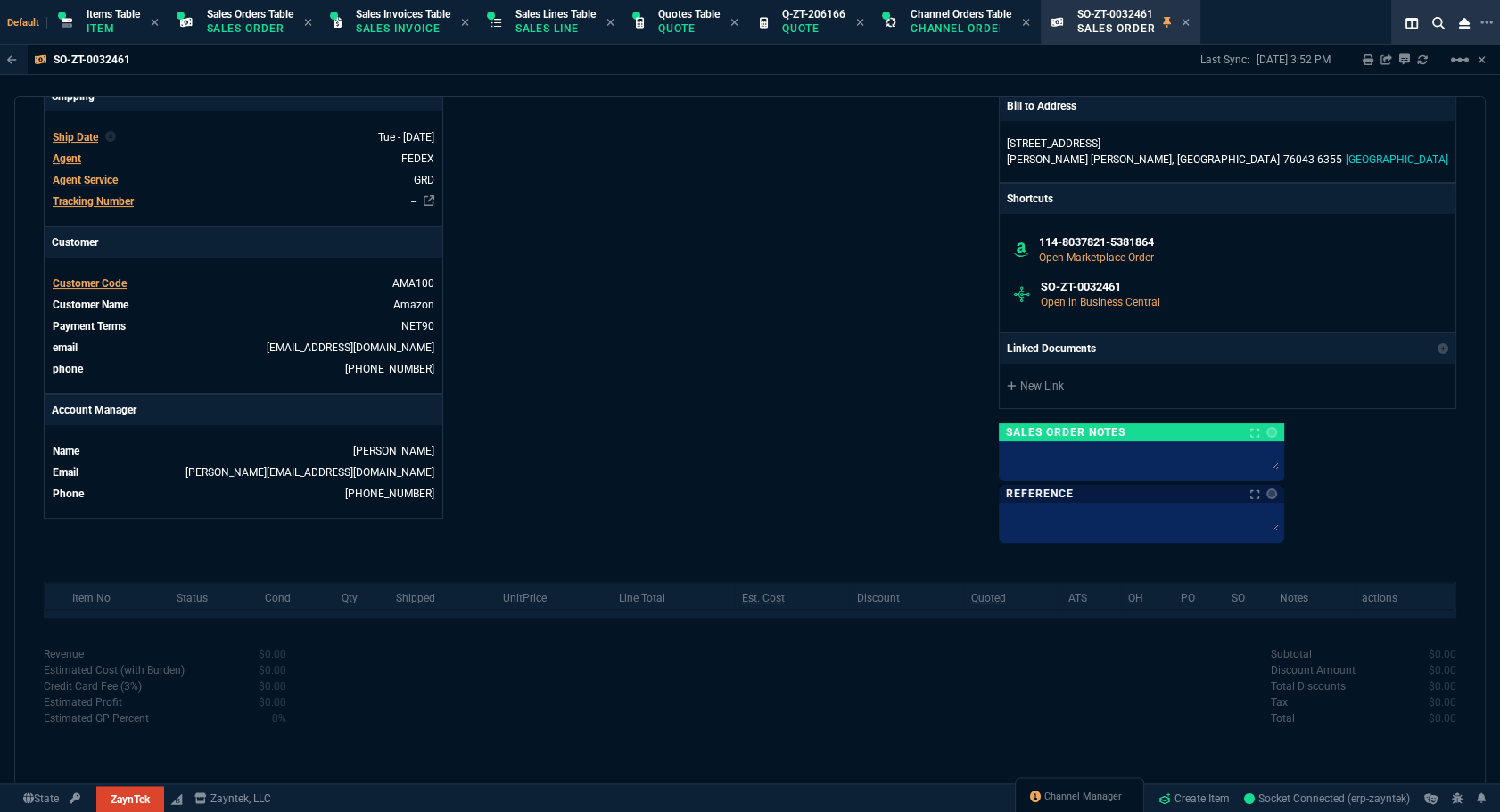
scroll to position [544, 0]
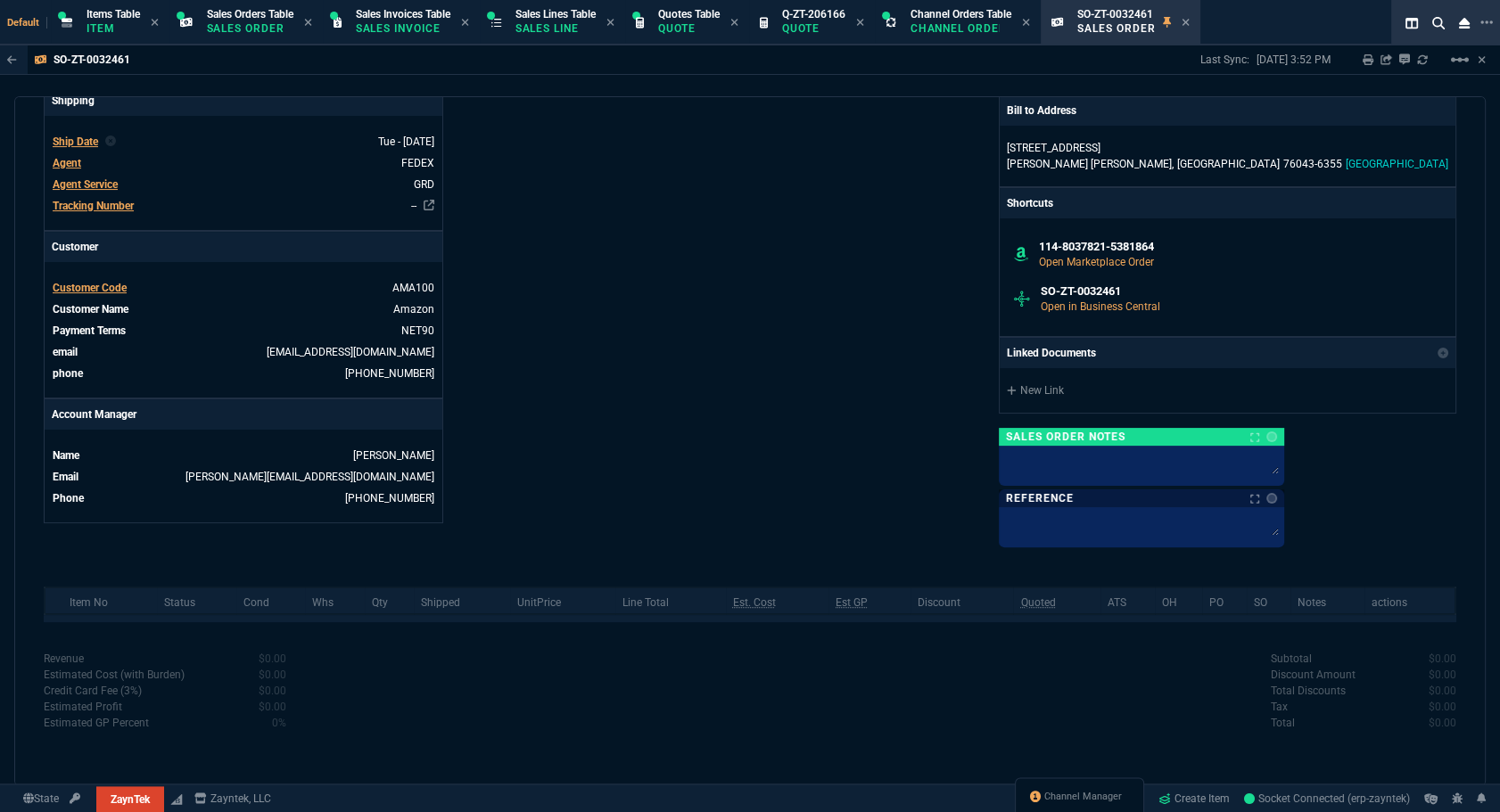
click at [831, 562] on div "sales order SO-ZT-0032461 Amazon Open ZaynTek, LLC 2609 Technology Dr Suite 200…" at bounding box center [750, 441] width 1471 height 690
click at [831, 22] on icon at bounding box center [1185, 21] width 8 height 10
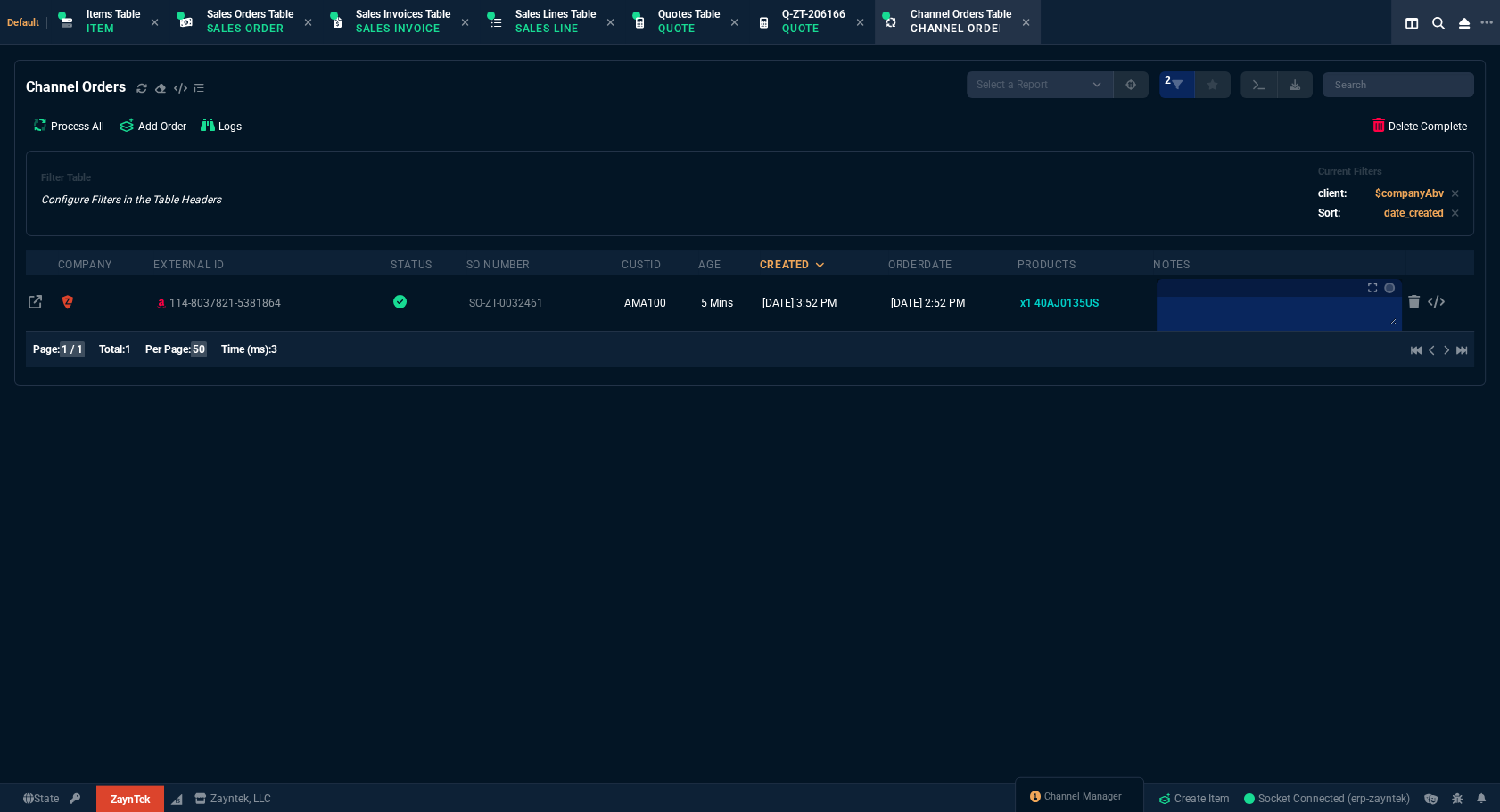
click at [831, 31] on p "Channel Order" at bounding box center [955, 28] width 90 height 14
click at [831, 133] on fa-icon at bounding box center [1378, 125] width 12 height 16
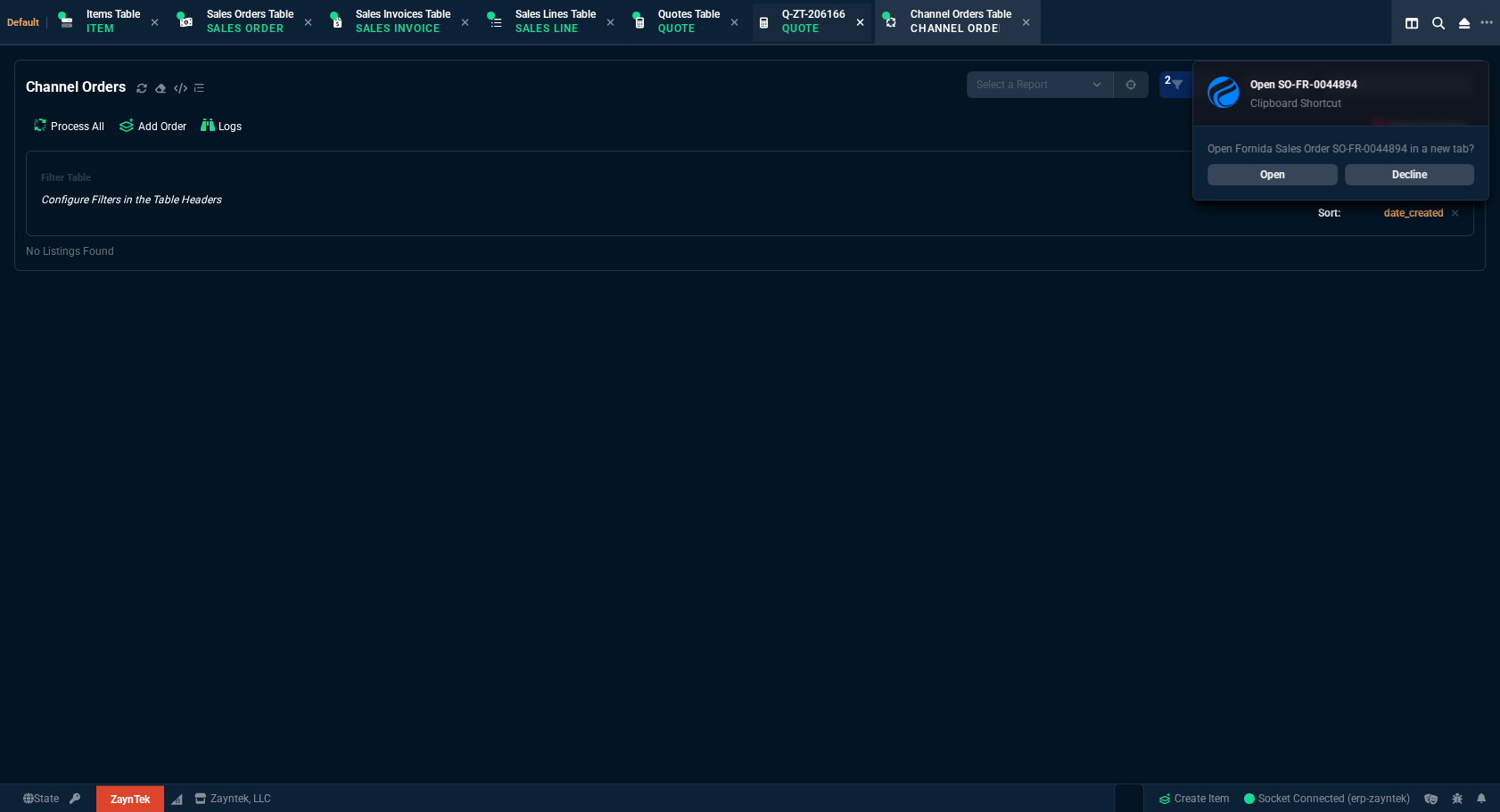
click at [831, 21] on icon at bounding box center [860, 22] width 7 height 7
click at [692, 31] on p "Quote" at bounding box center [689, 28] width 62 height 14
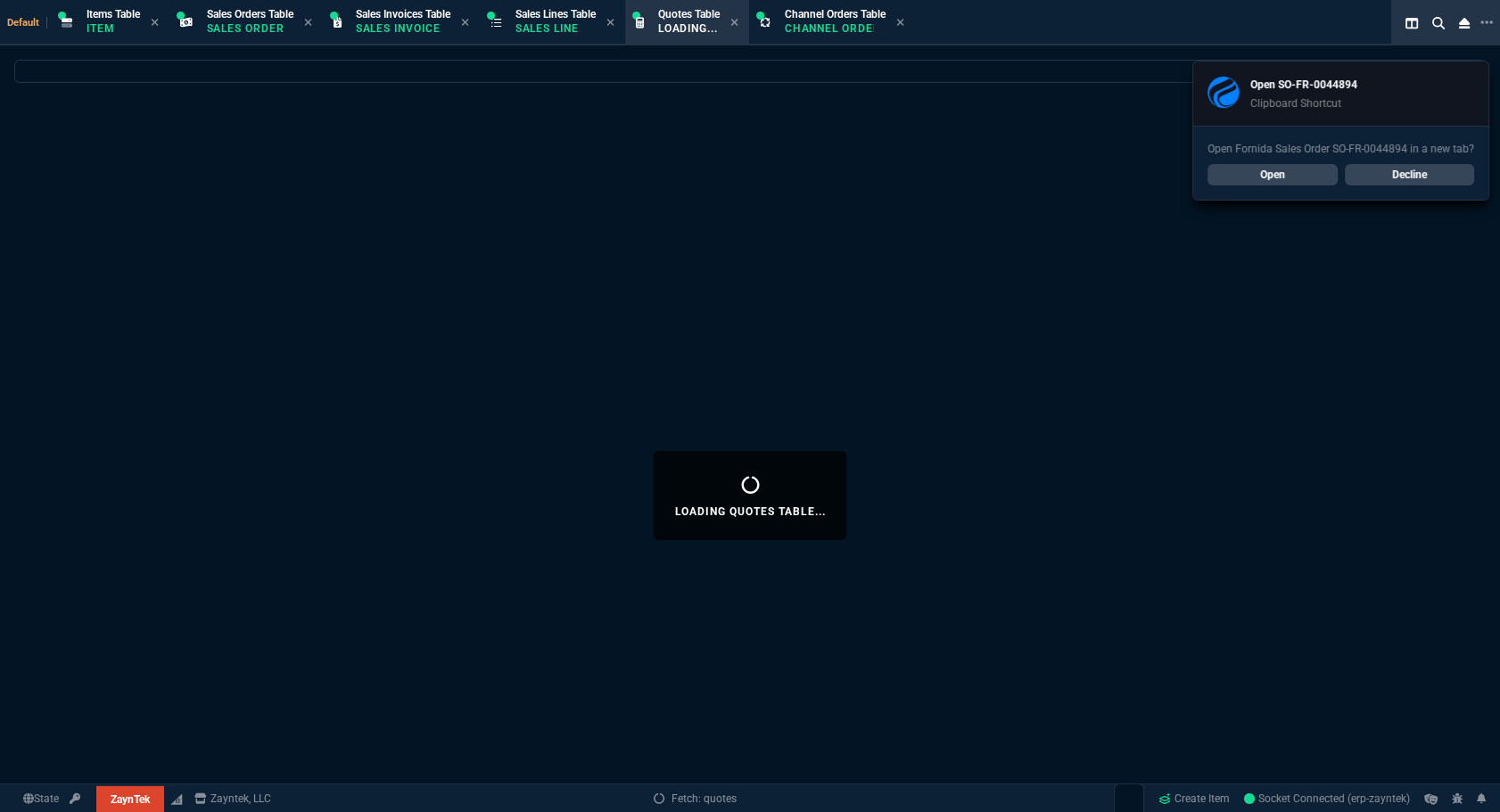
select select
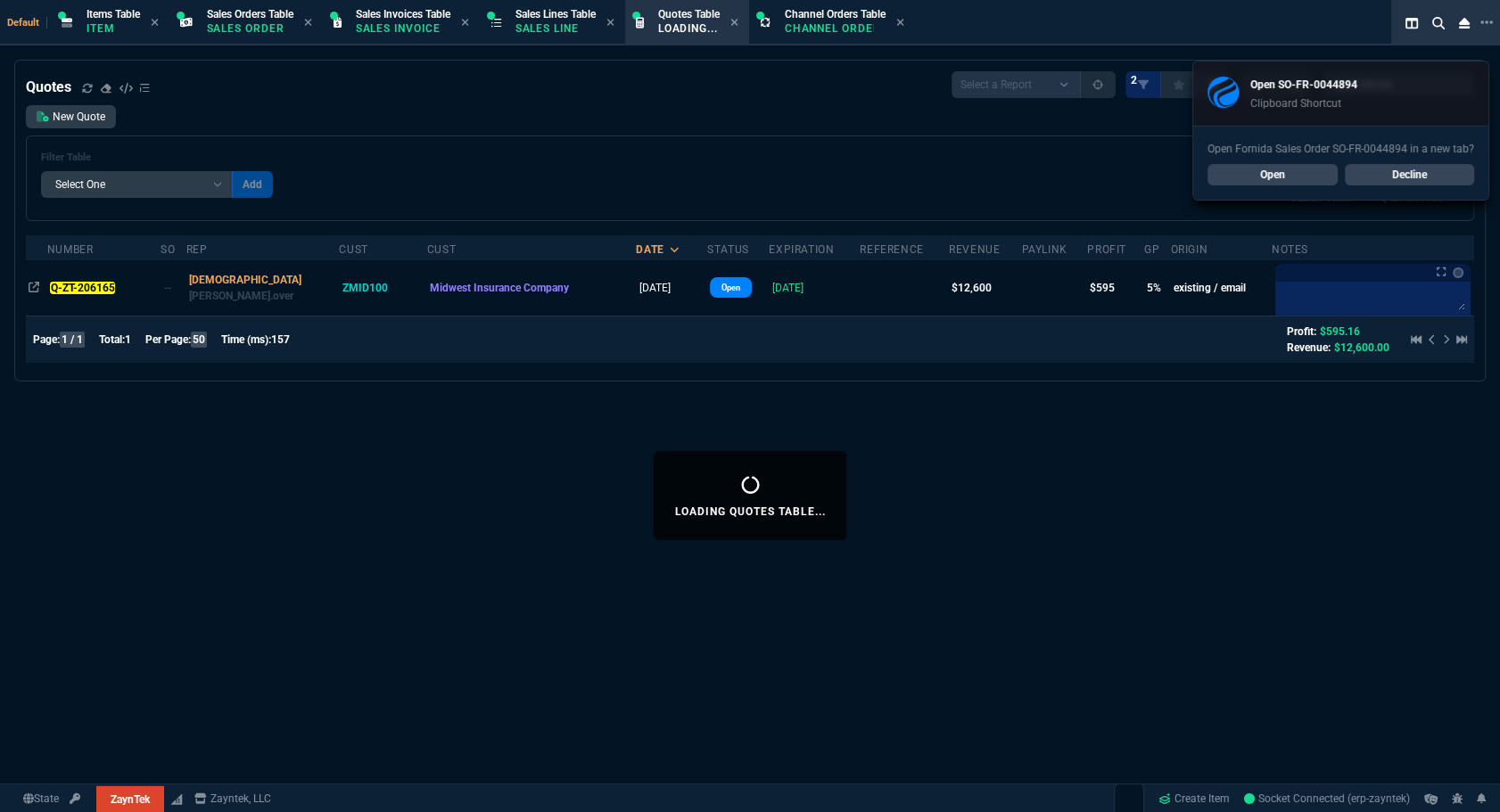
click at [831, 178] on link "Decline" at bounding box center [1409, 175] width 130 height 21
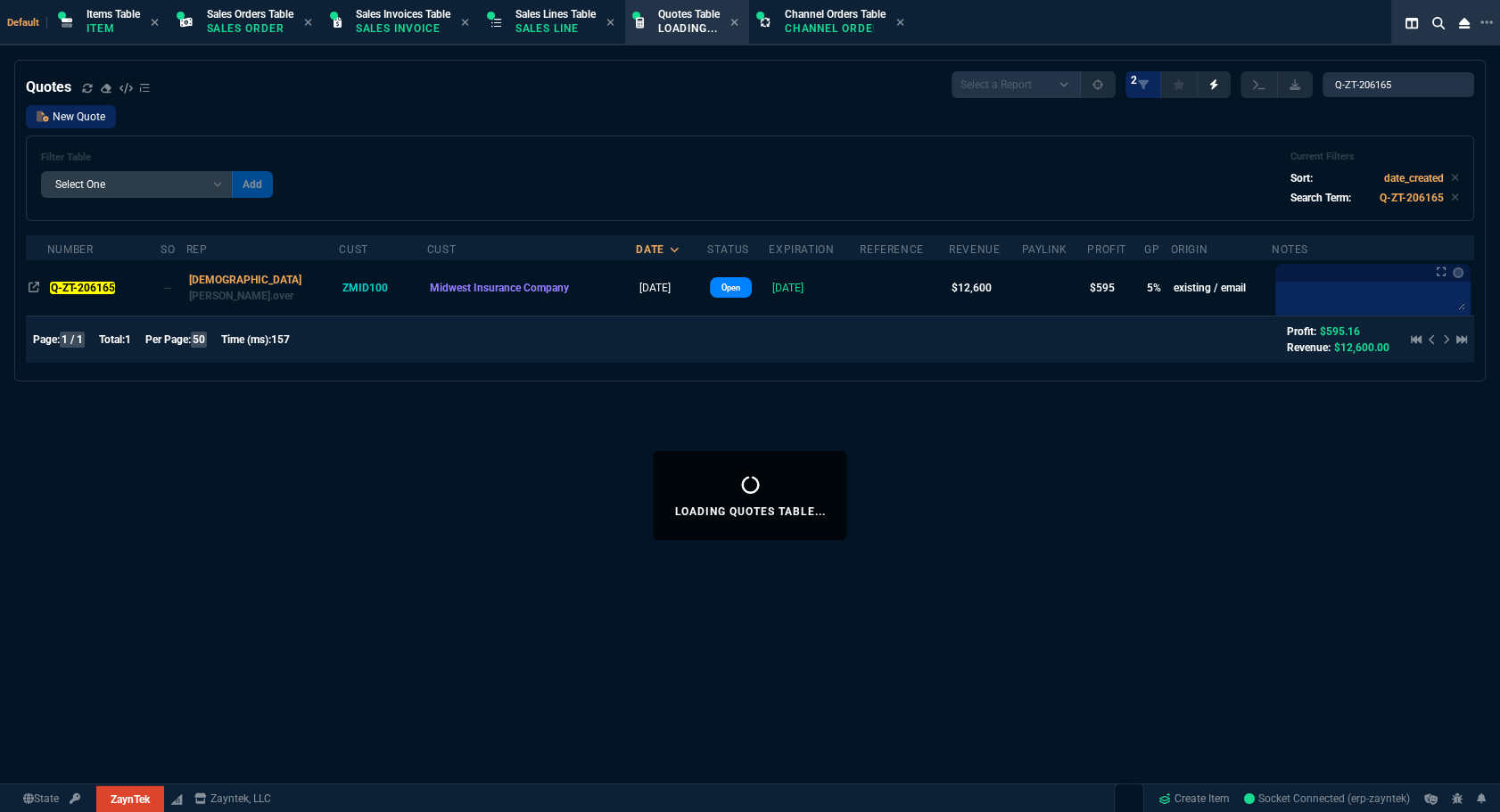
click at [76, 116] on link "New Quote" at bounding box center [71, 117] width 90 height 23
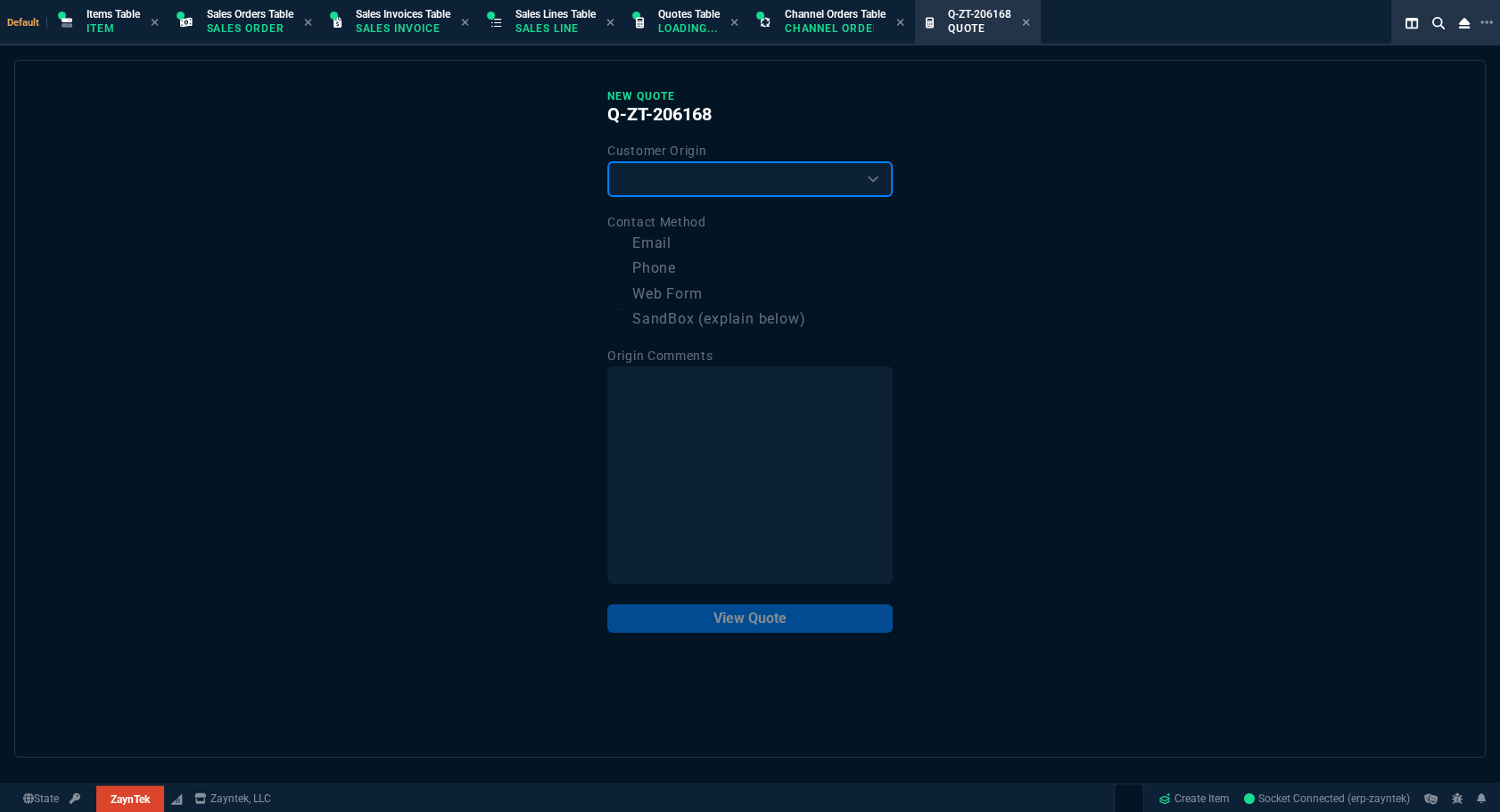
click at [698, 171] on select "Existing Customer Amazon Lead (first order) Website Lead (first order) Called (…" at bounding box center [750, 179] width 286 height 35
select select "existing"
click at [608, 161] on select "Existing Customer Amazon Lead (first order) Website Lead (first order) Called (…" at bounding box center [750, 179] width 286 height 35
click at [653, 245] on label "Email" at bounding box center [750, 244] width 286 height 22
click at [629, 245] on input "Email" at bounding box center [618, 244] width 21 height 21
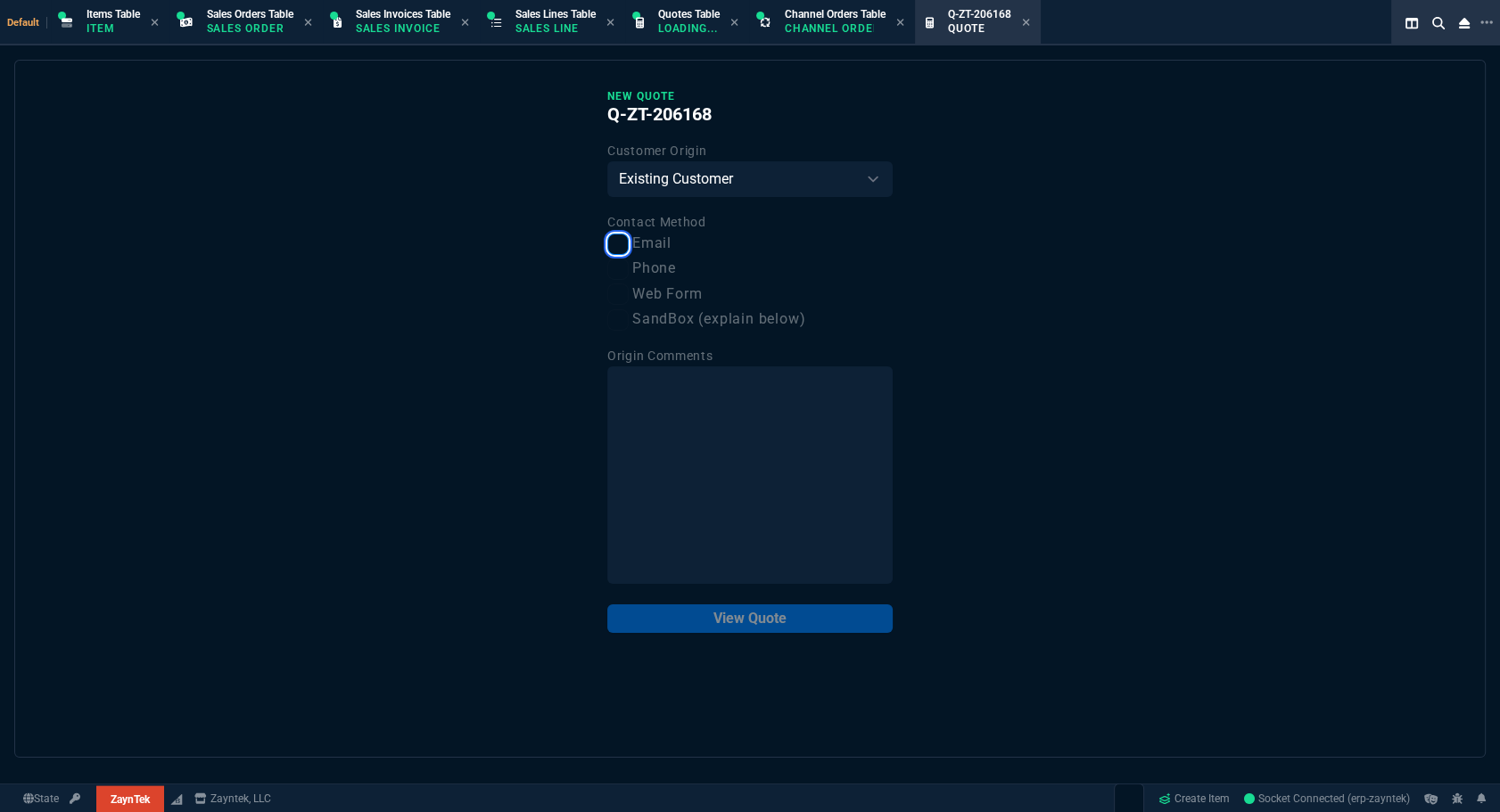
checkbox input "true"
click at [808, 617] on button "View Quote" at bounding box center [750, 619] width 286 height 29
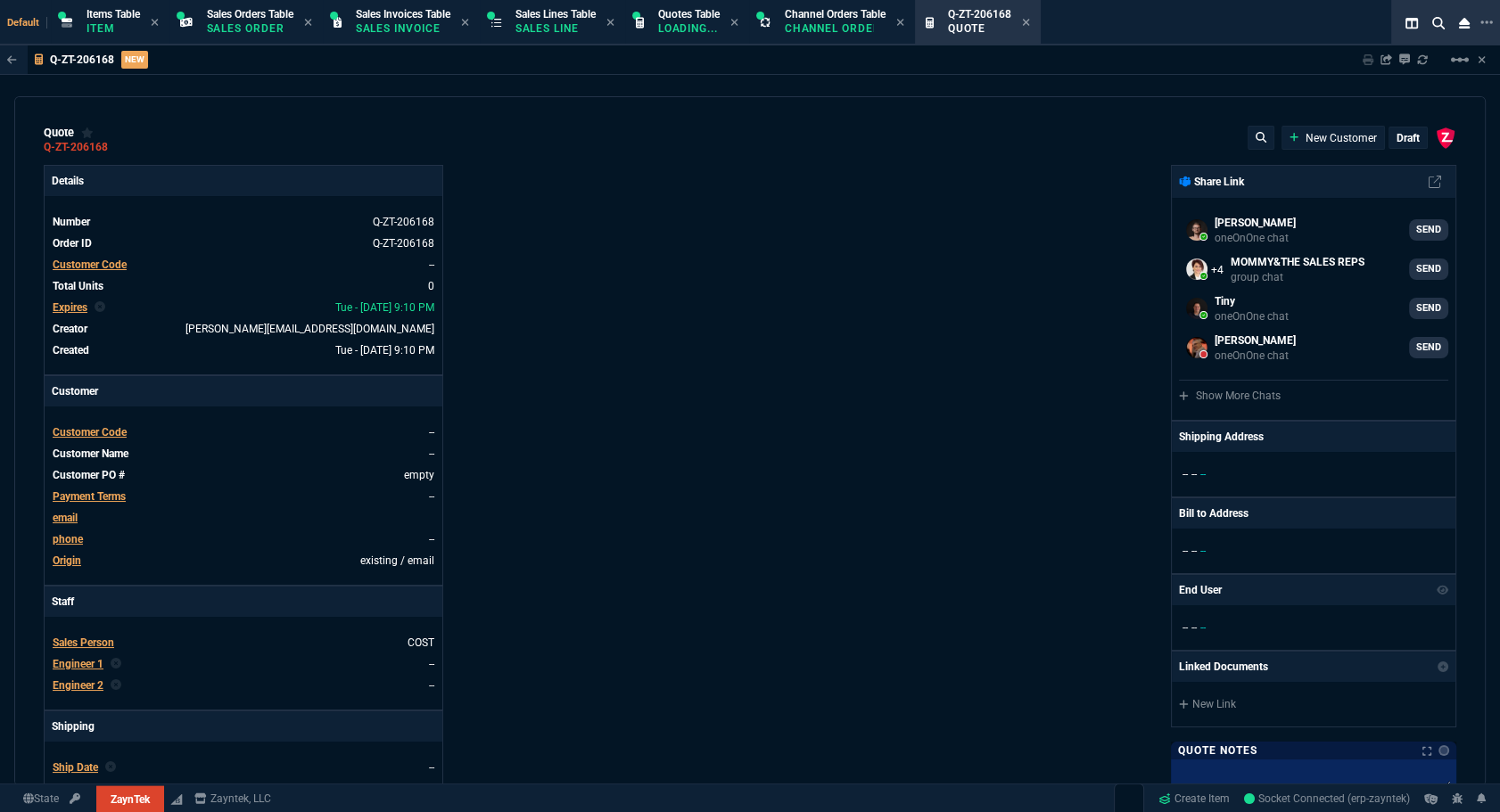
click at [120, 265] on span "Customer Code" at bounding box center [89, 264] width 74 height 12
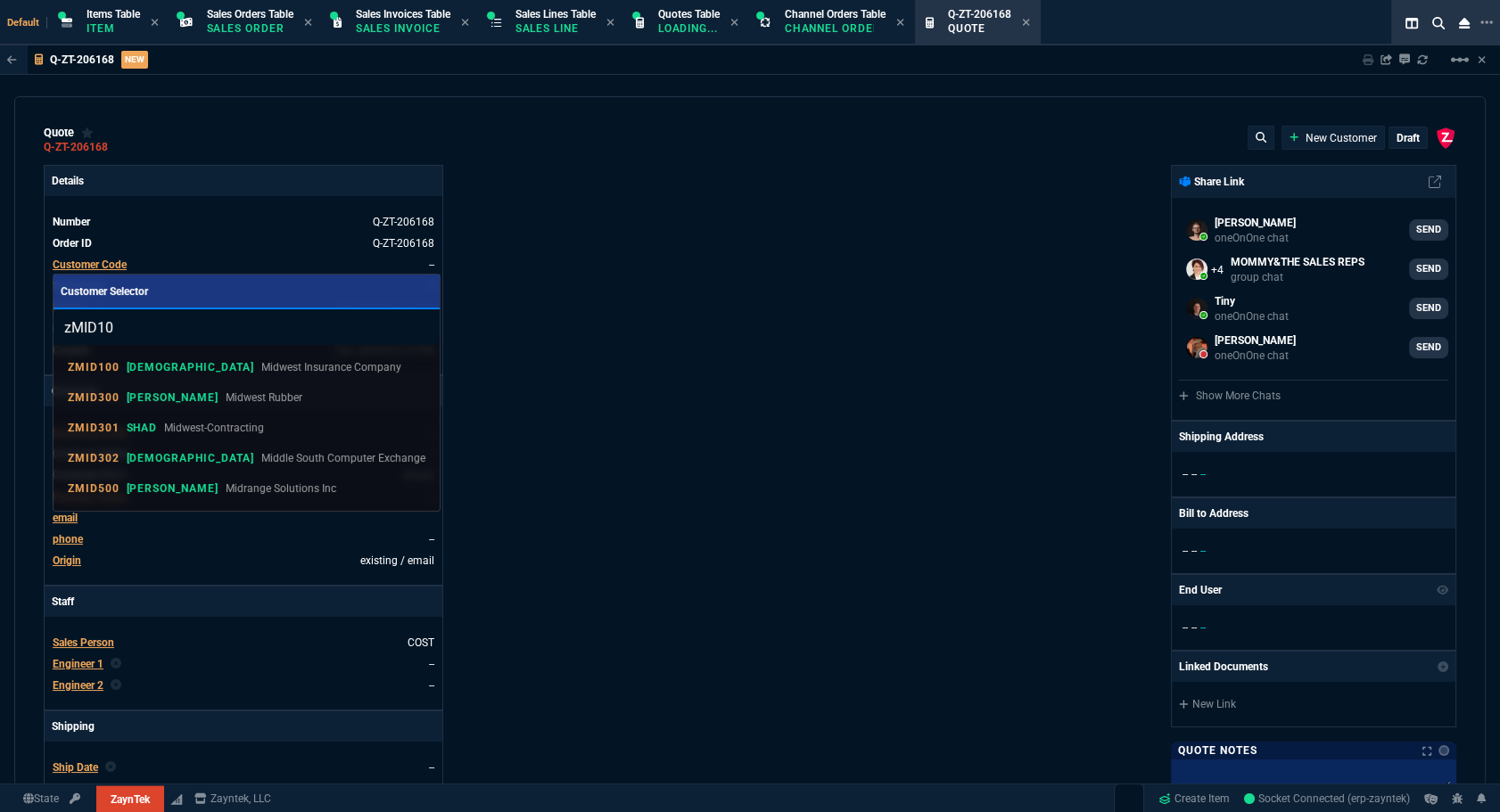
type input "zMID100"
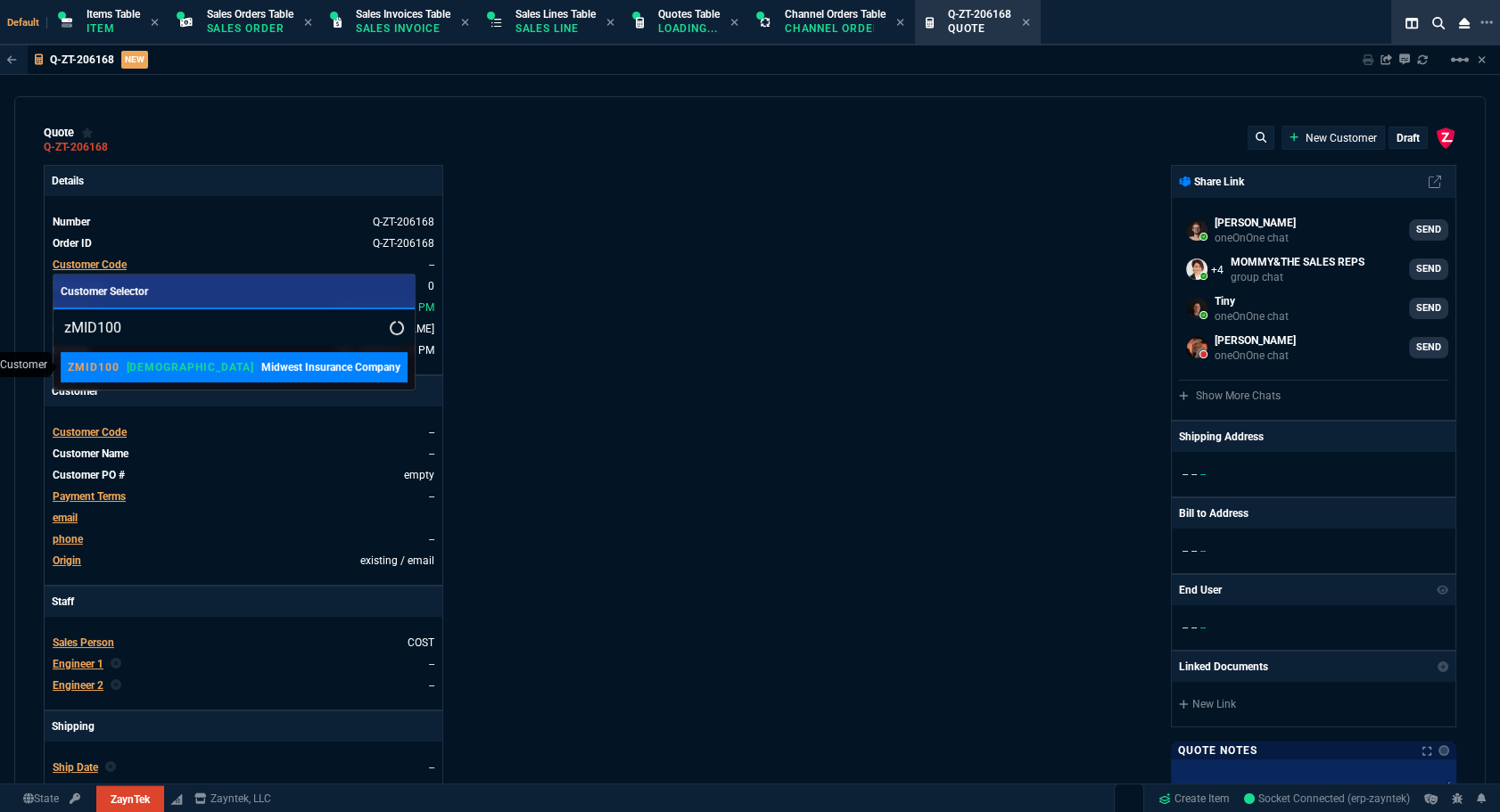
click at [261, 370] on p "Midwest Insurance Company" at bounding box center [330, 367] width 139 height 16
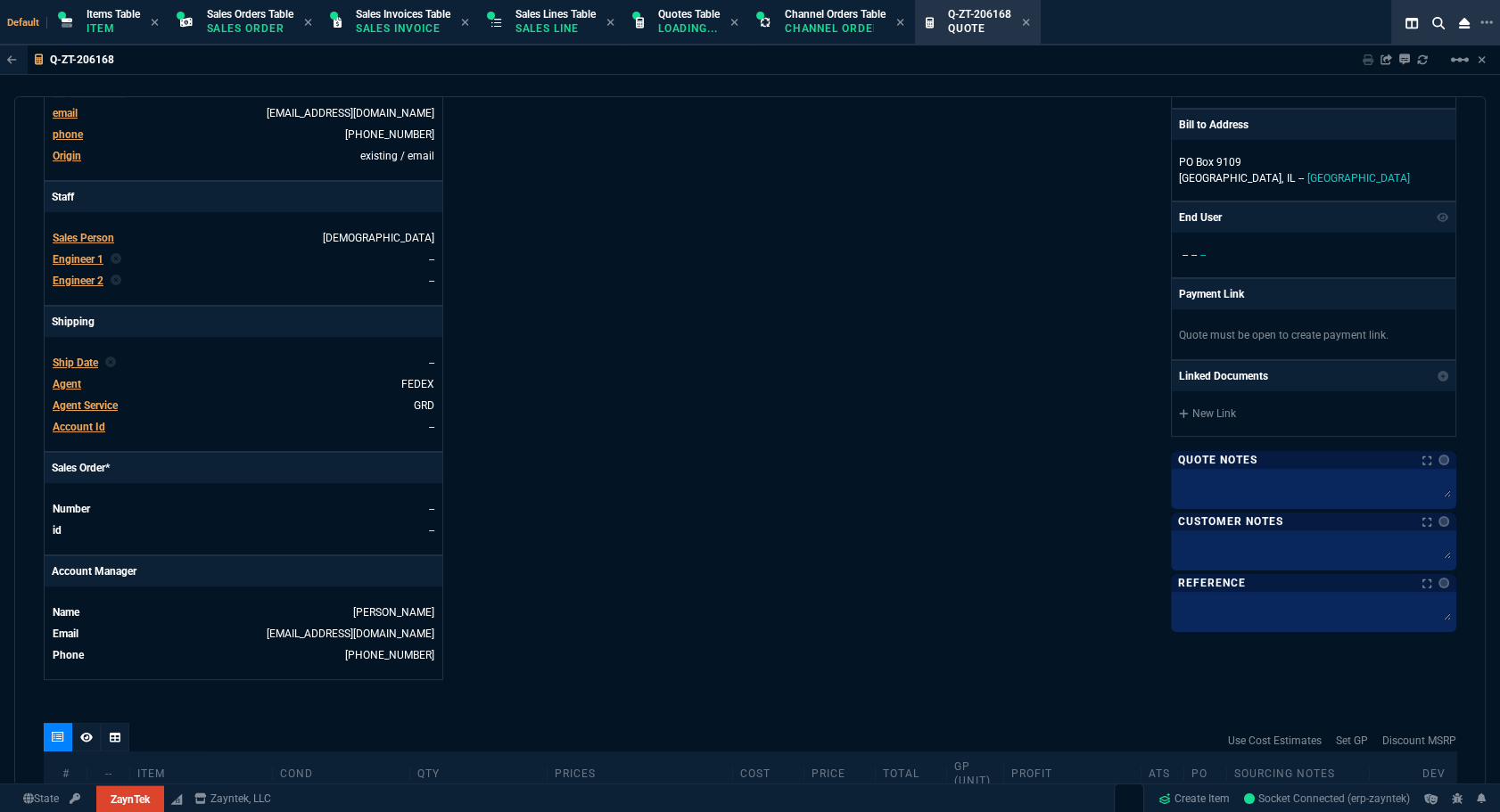
scroll to position [716, 0]
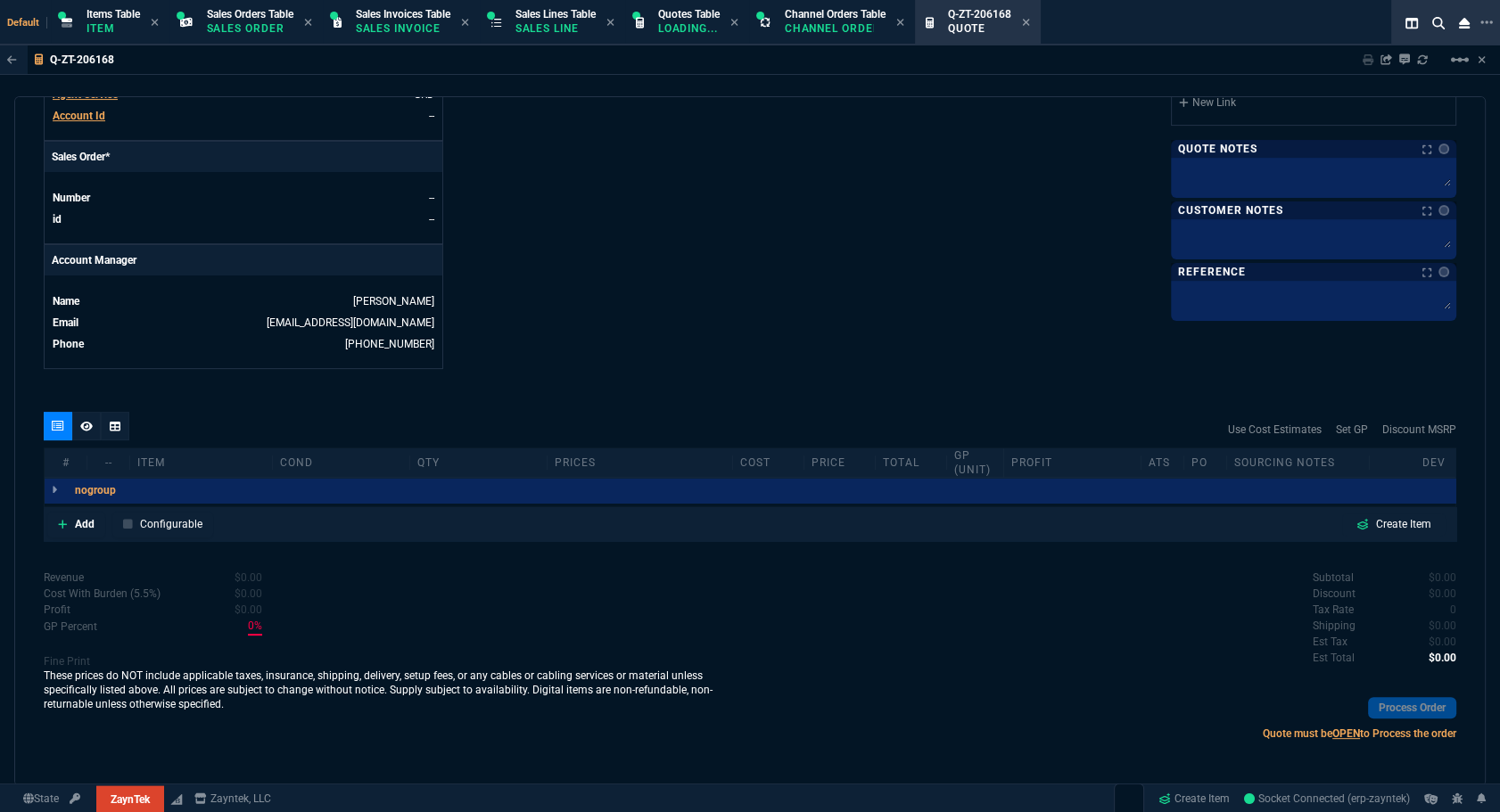
click at [118, 425] on icon at bounding box center [115, 426] width 10 height 10
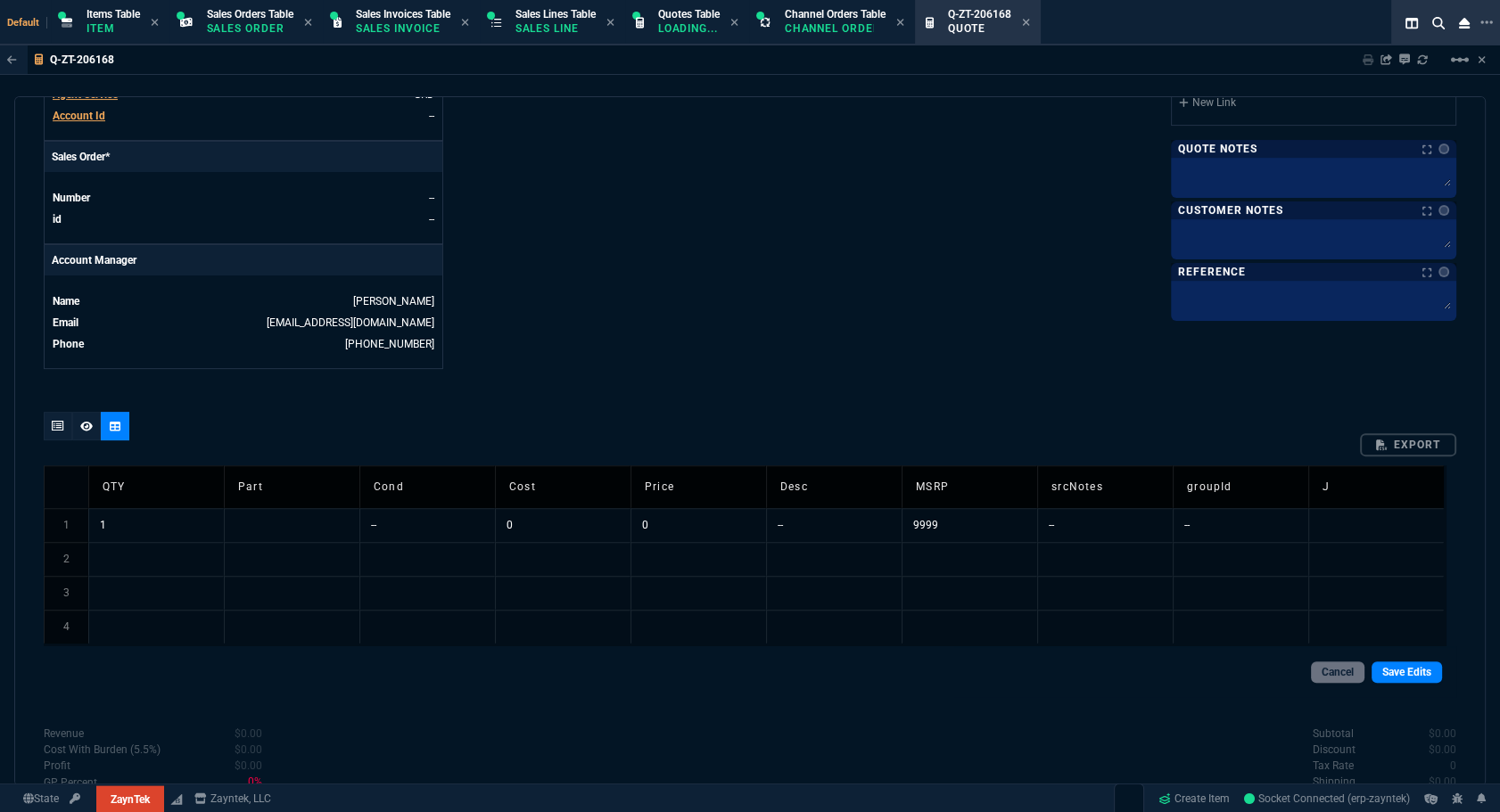
click at [247, 519] on td at bounding box center [291, 525] width 135 height 34
click at [293, 405] on div "quote Q-ZT-206168 draft ZaynTek, LLC 2609 Technology Dr Suite 200 Plano, TX 750…" at bounding box center [750, 441] width 1471 height 690
click at [785, 525] on td "--" at bounding box center [834, 525] width 135 height 34
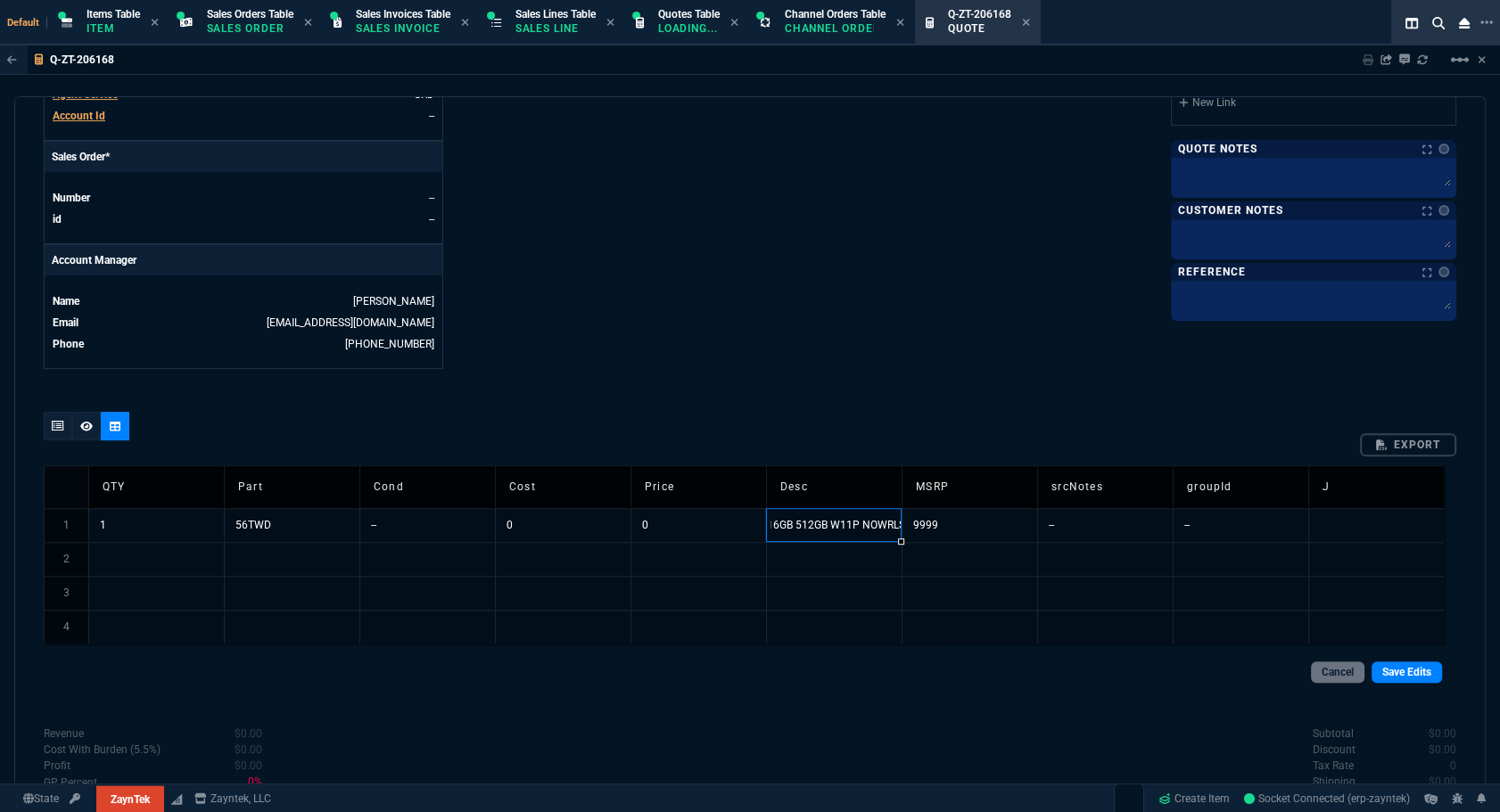
drag, startPoint x: 853, startPoint y: 532, endPoint x: 798, endPoint y: 532, distance: 55.0
click at [798, 532] on input "--Dell Pro Slim QCS1250 U5-235 vPro 16GB 512GB W11P NOWRLS" at bounding box center [834, 525] width 135 height 32
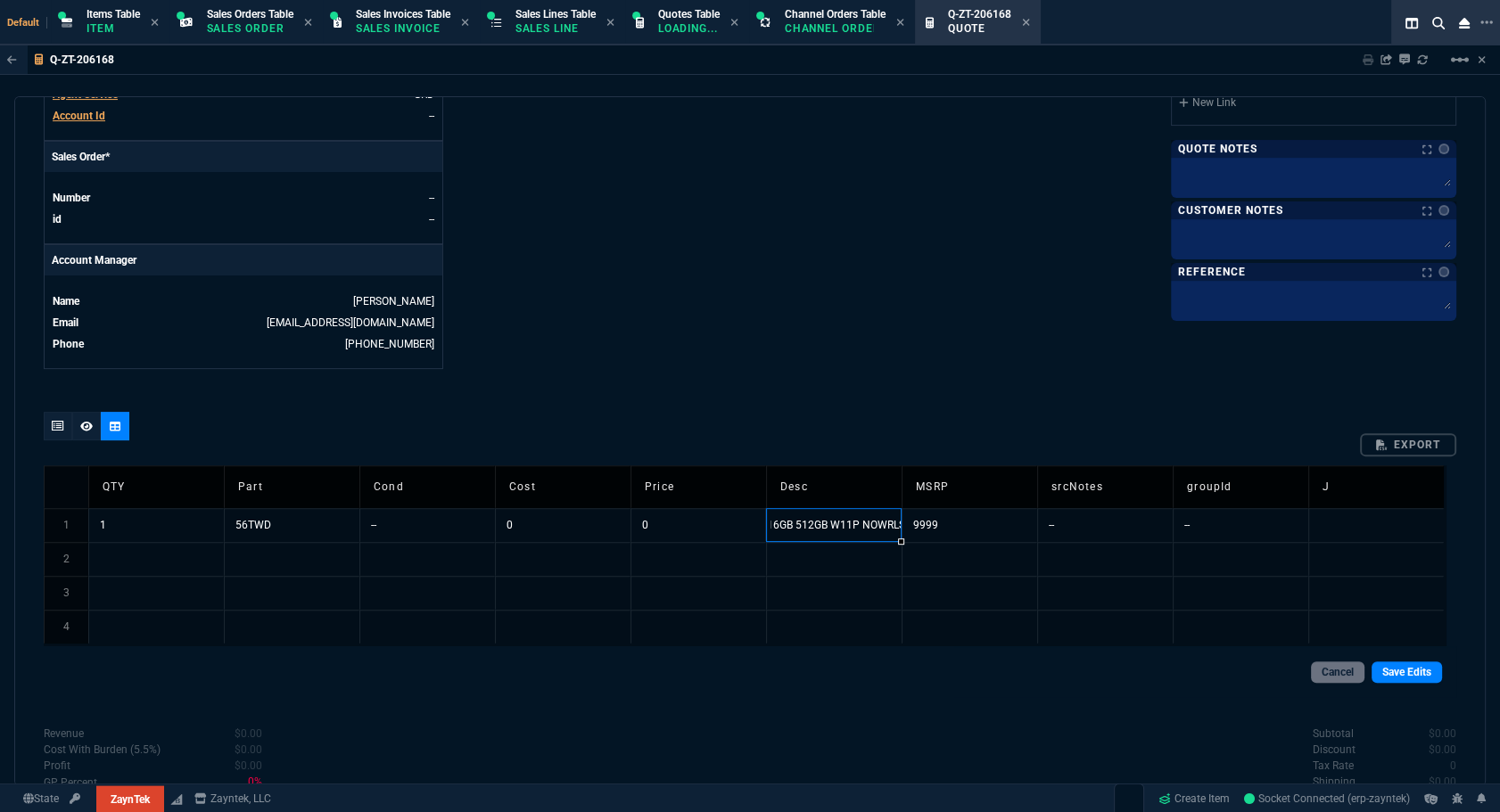
click at [798, 532] on input "--Dell Pro Slim QCS1250 U5-235 vPro 16GB 512GB W11P NOWRLS" at bounding box center [834, 525] width 135 height 32
type input "Dell Pro Slim QCS1250 U5-235 vPro 16GB 512GB W11P NOWRLS"
type input "685"
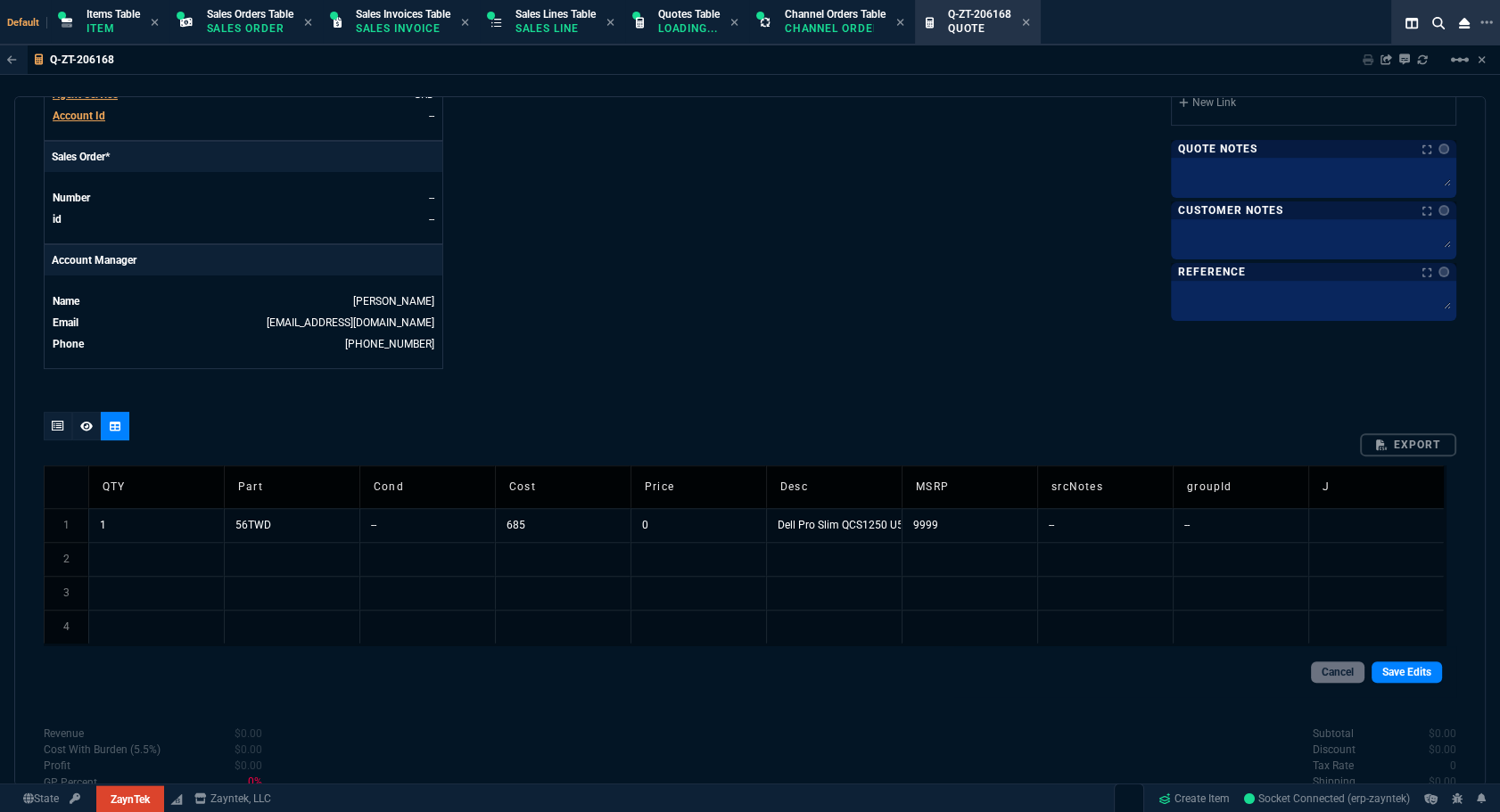
click at [249, 566] on td at bounding box center [291, 559] width 135 height 34
drag, startPoint x: 249, startPoint y: 390, endPoint x: 391, endPoint y: 459, distance: 157.9
click at [249, 390] on div "quote Q-ZT-206168 draft ZaynTek, LLC 2609 Technology Dr Suite 200 Plano, TX 750…" at bounding box center [750, 441] width 1471 height 690
click at [831, 560] on td "--" at bounding box center [834, 559] width 135 height 34
click at [831, 670] on link "Save Edits" at bounding box center [1406, 672] width 70 height 21
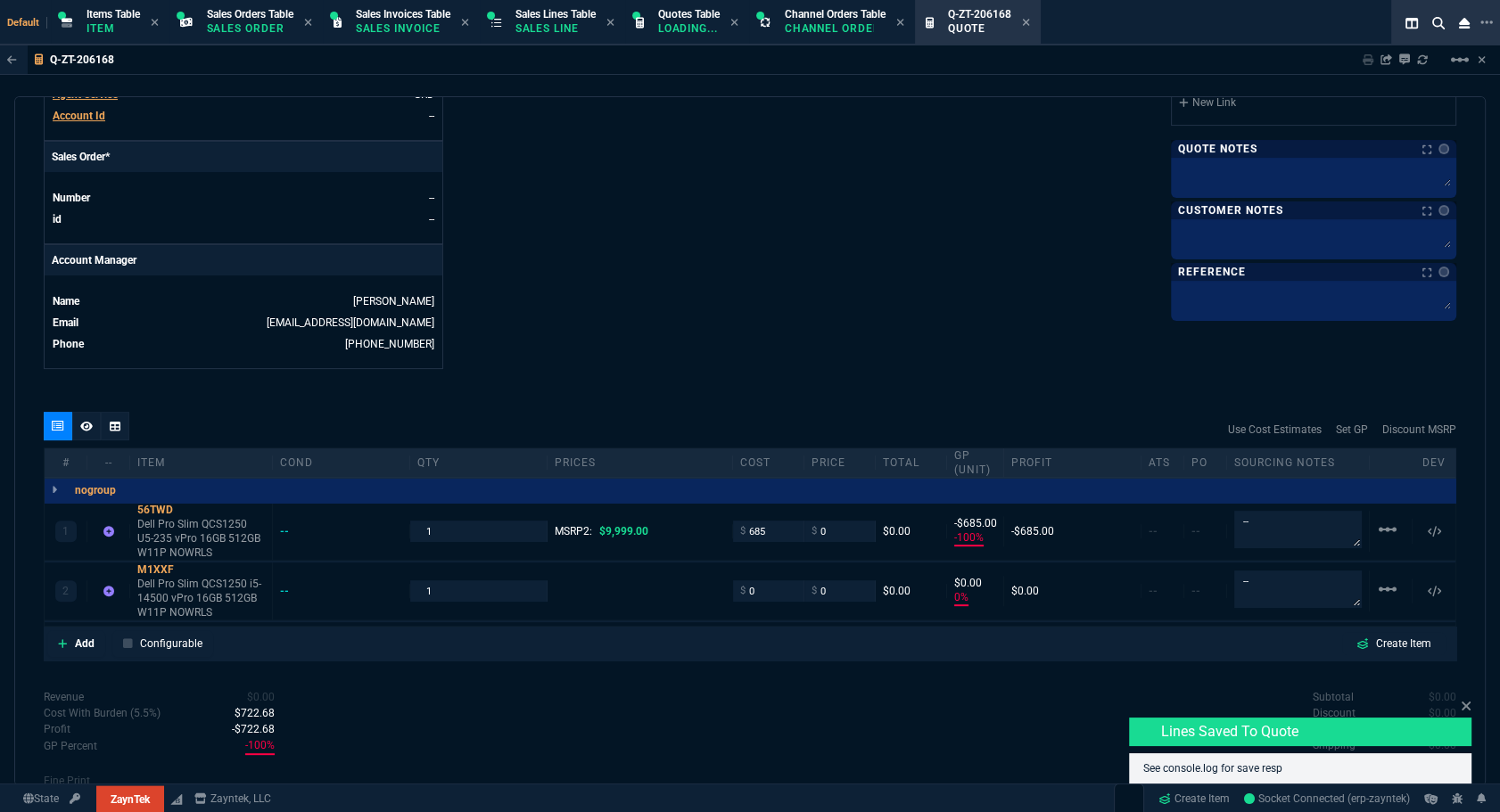
type input "-100"
type input "-685"
type input "0"
type input "100"
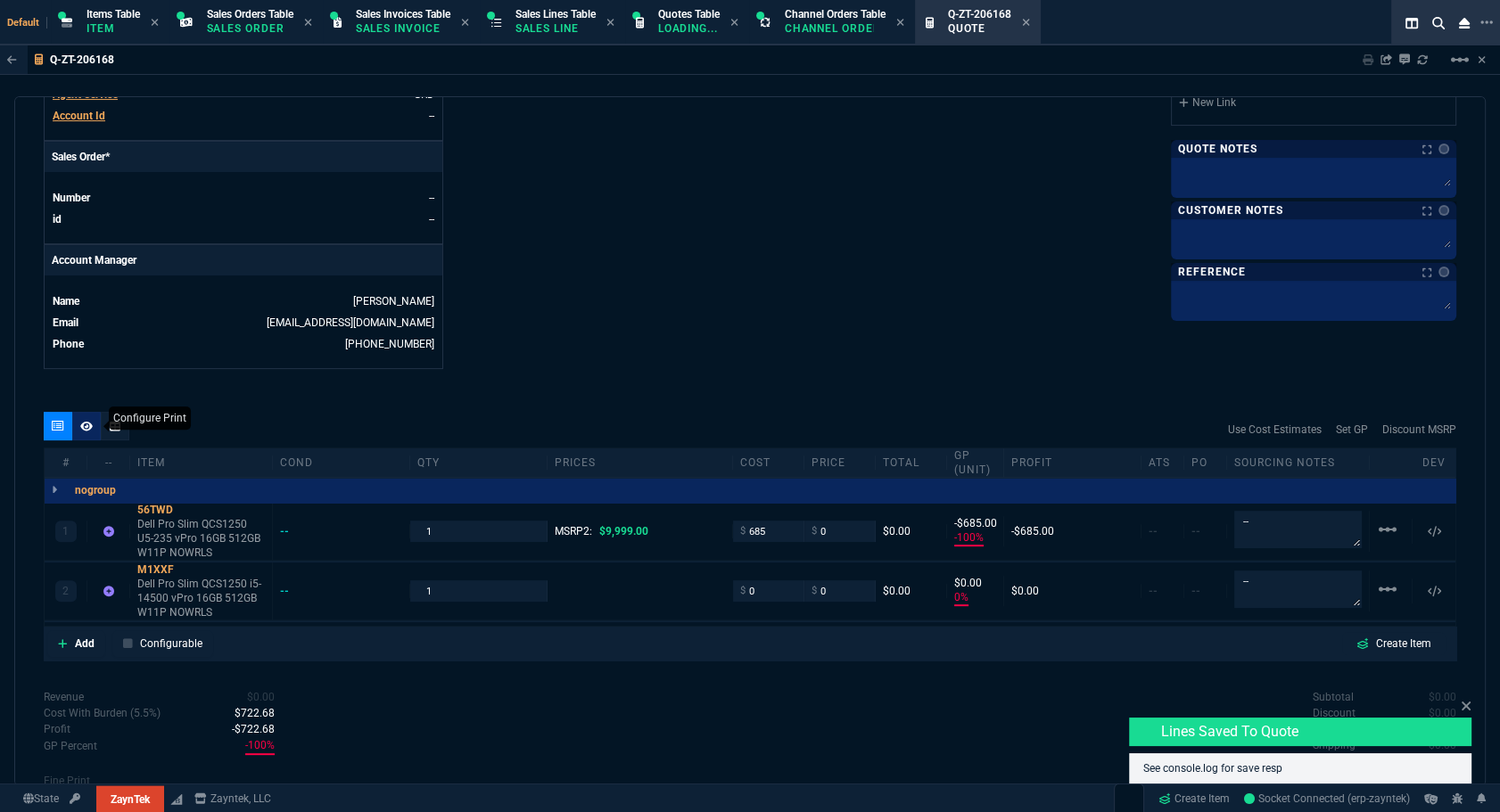
click at [86, 429] on icon at bounding box center [86, 426] width 12 height 10
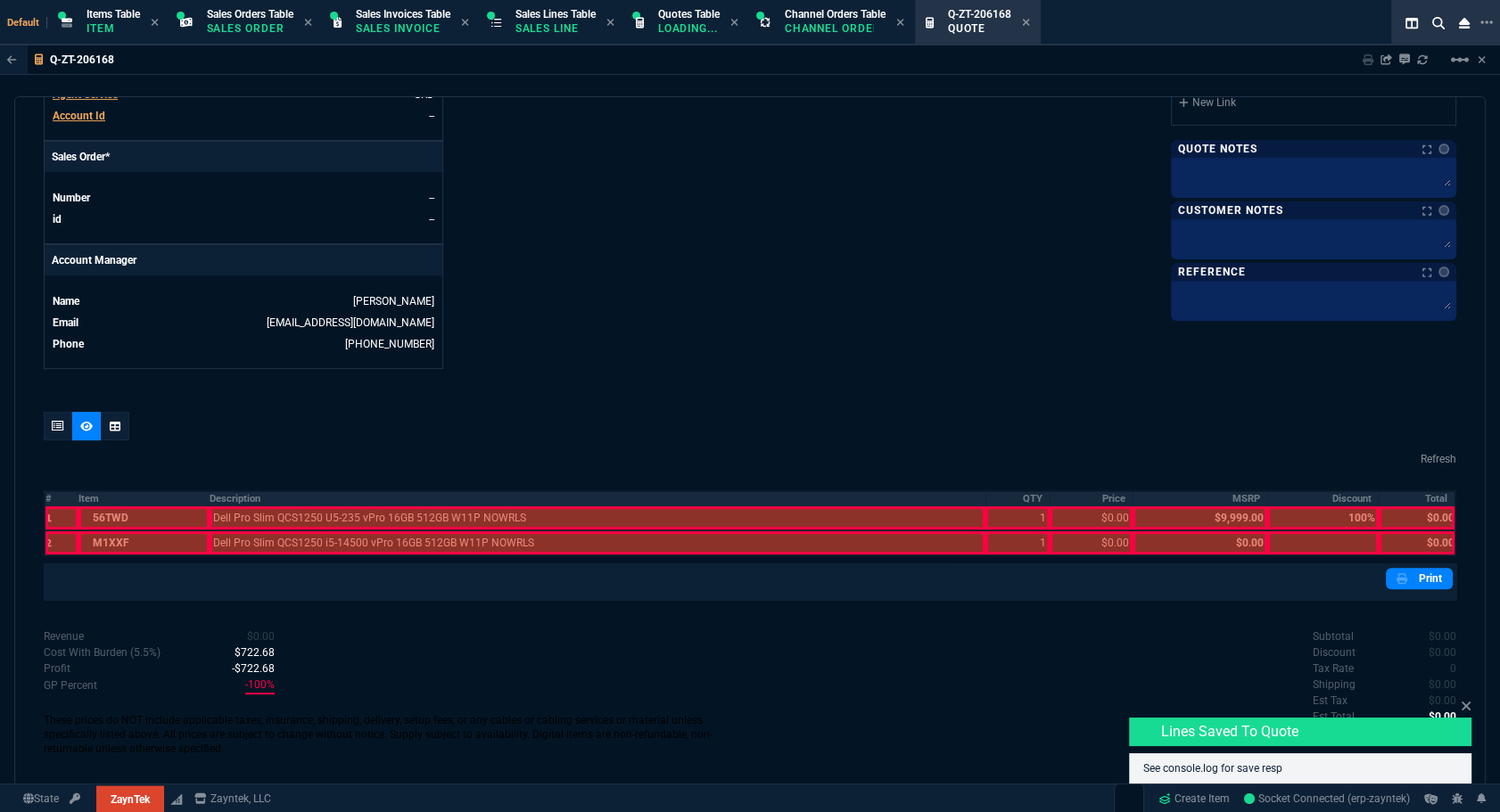
click at [50, 500] on th "#" at bounding box center [62, 498] width 34 height 15
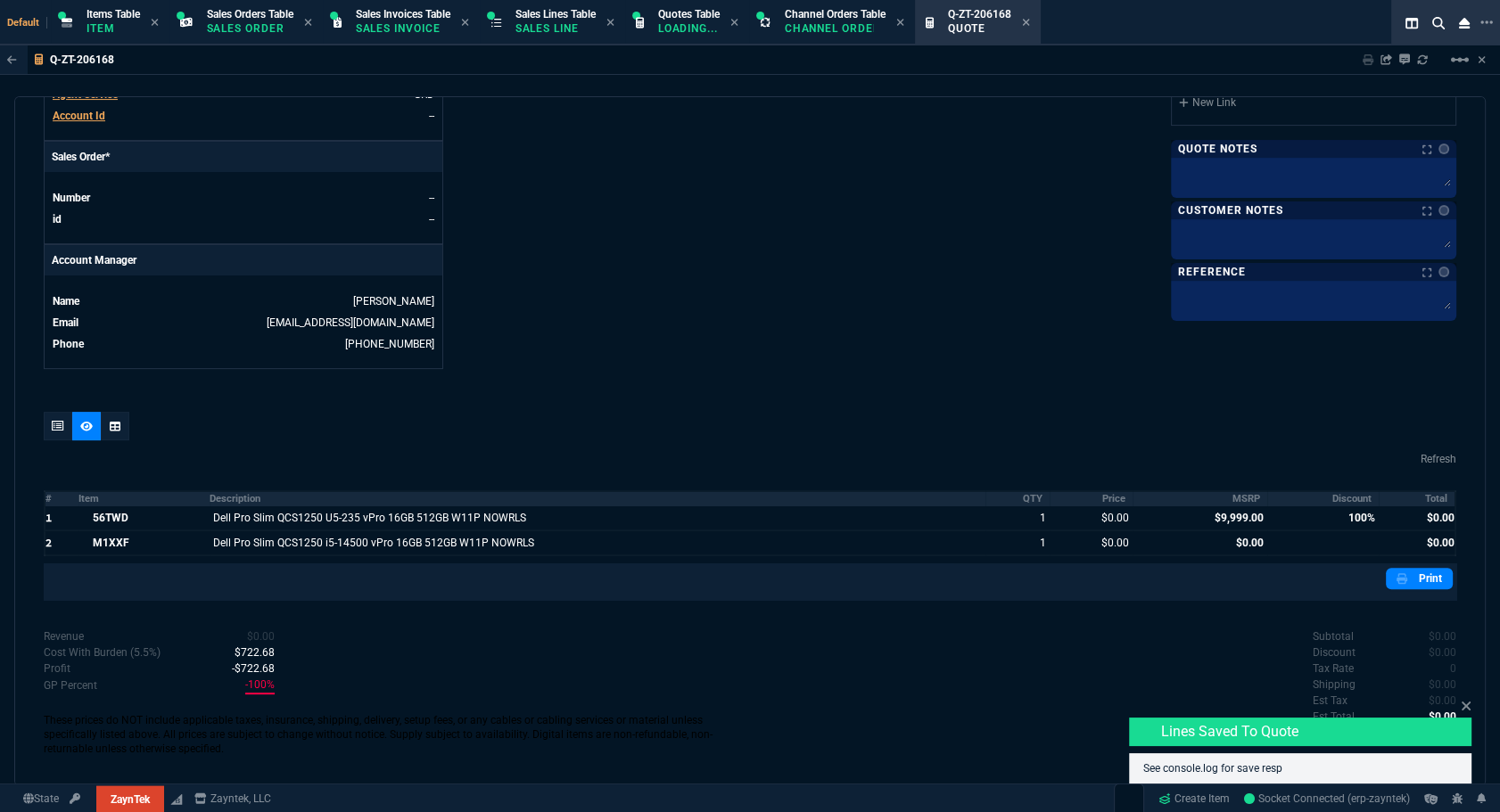
click at [125, 499] on th "Item" at bounding box center [143, 498] width 130 height 15
click at [831, 499] on th "MSRP" at bounding box center [1199, 498] width 134 height 15
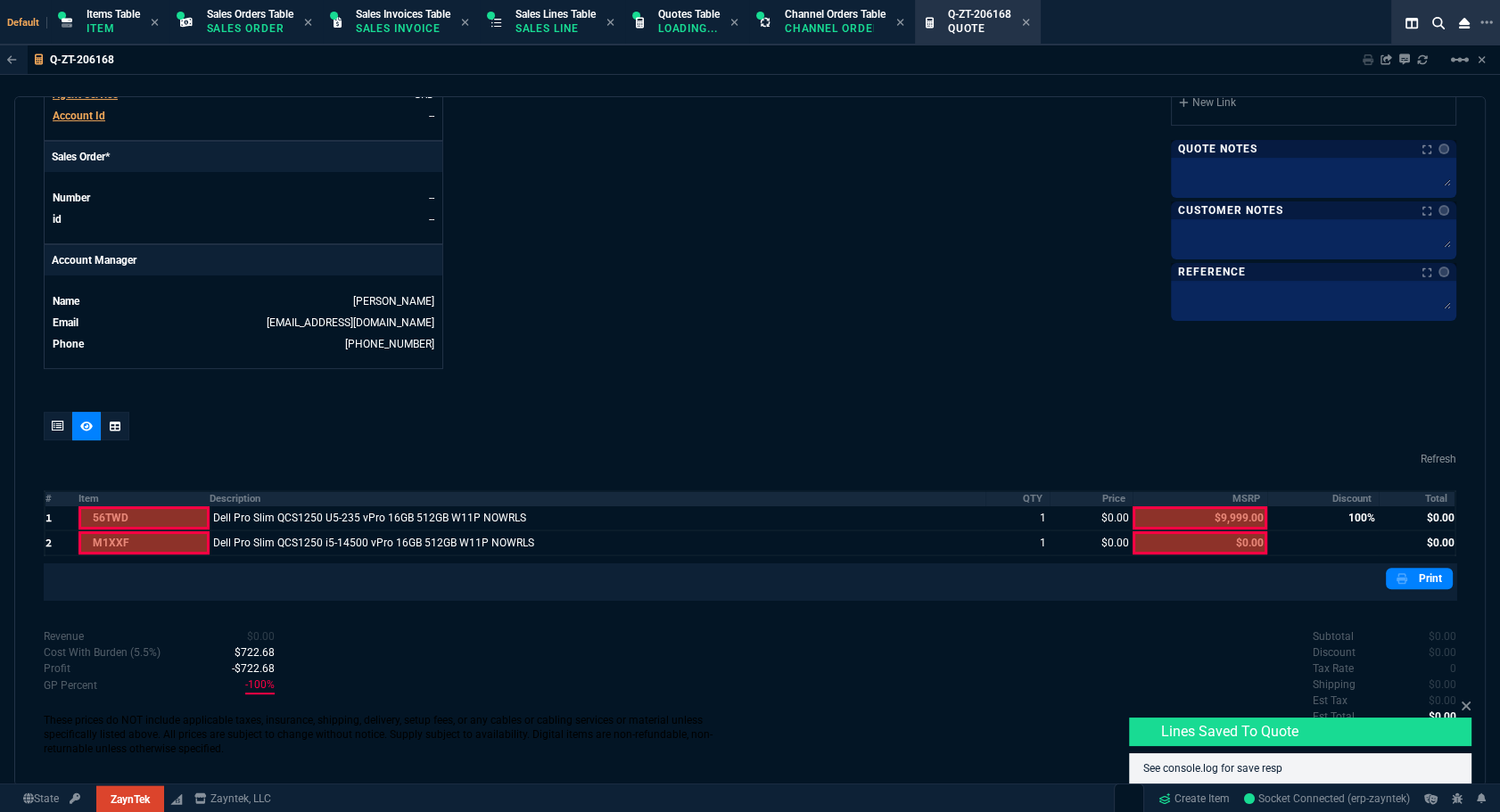
click at [831, 502] on th "Discount" at bounding box center [1323, 498] width 111 height 15
click at [51, 431] on div at bounding box center [58, 426] width 29 height 29
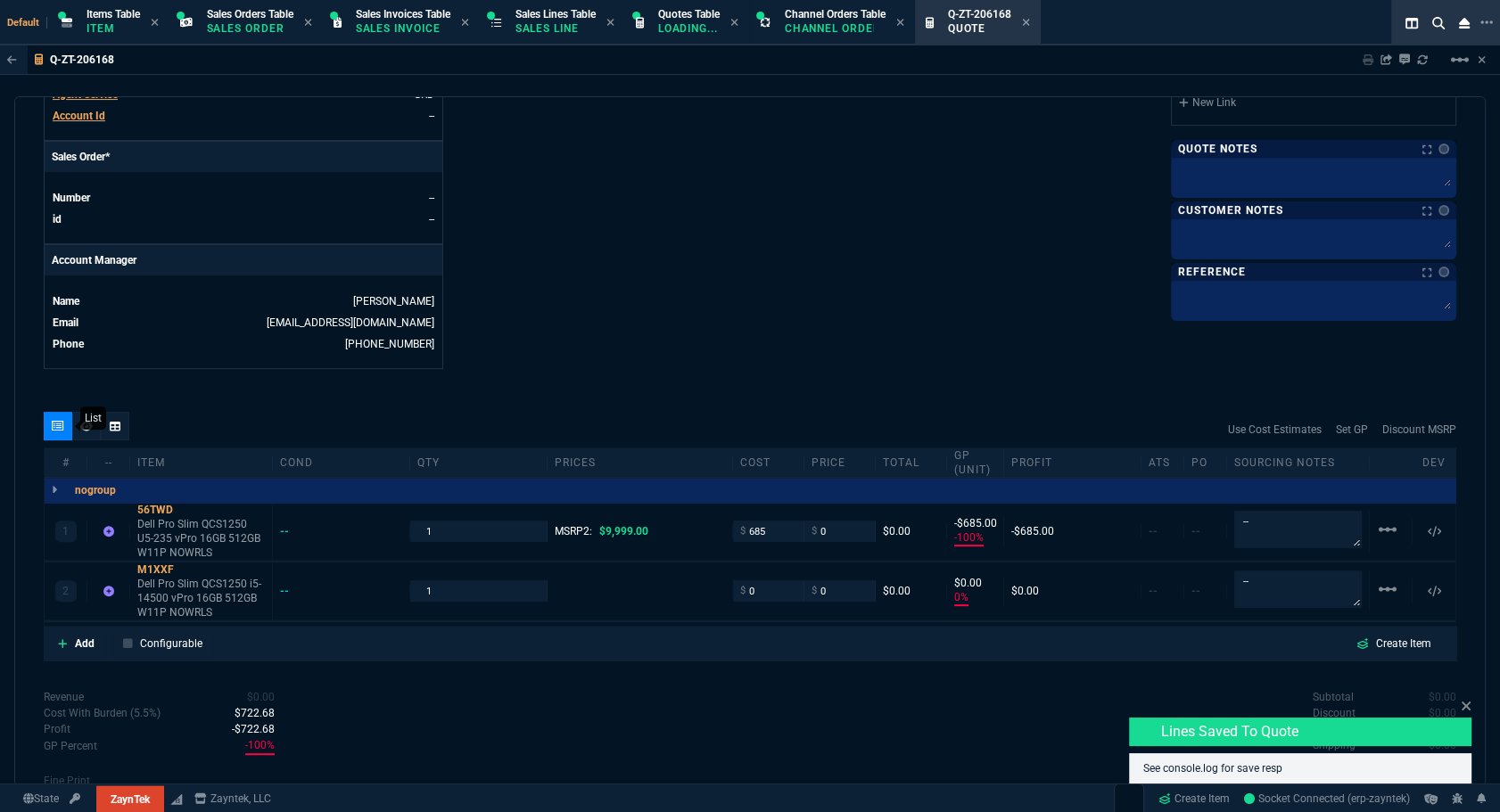
type input "-100"
type input "-685"
type input "0"
type input "100"
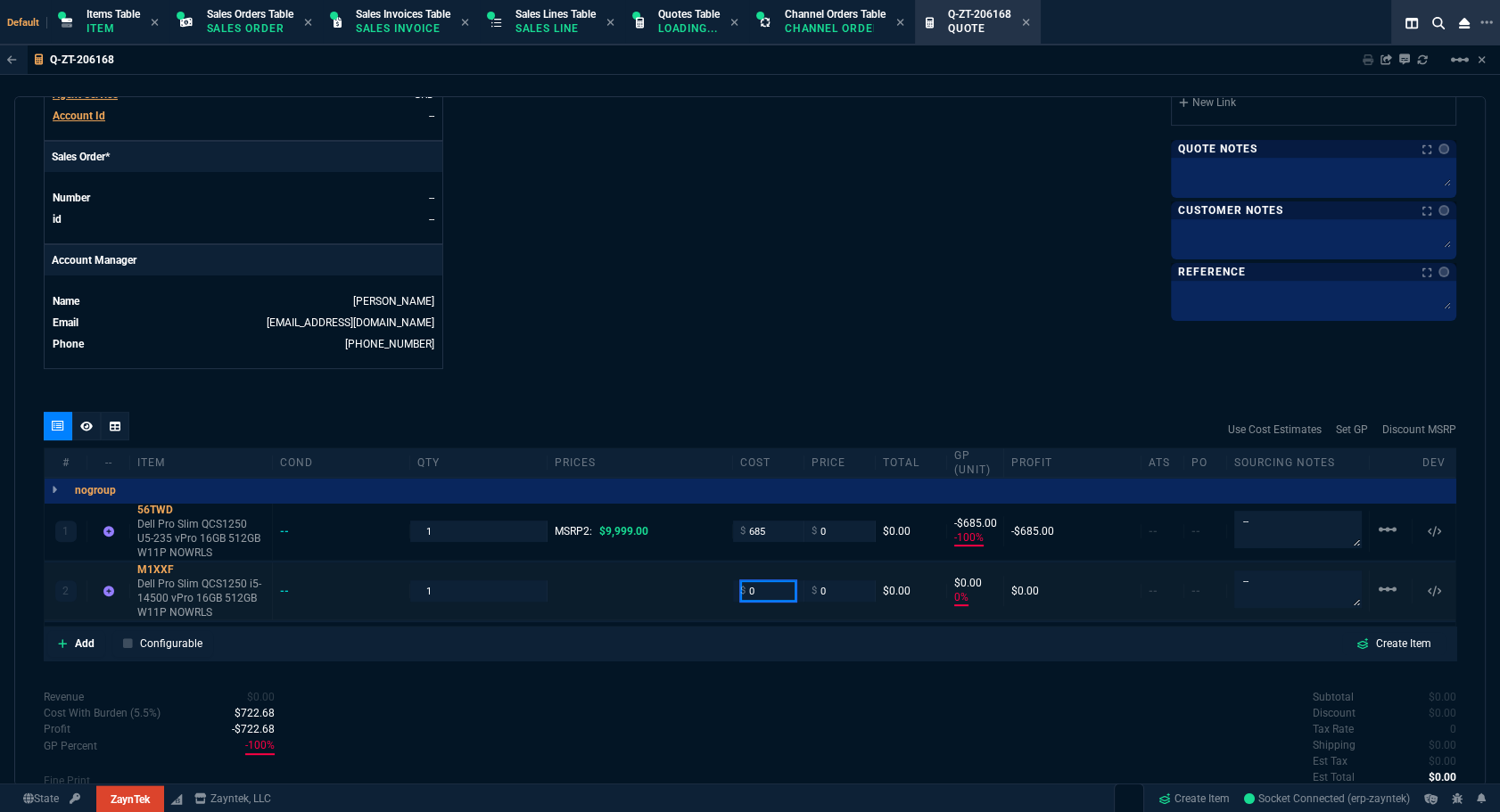
click at [773, 584] on input "0" at bounding box center [768, 591] width 56 height 21
type input "795"
type input "-100"
type input "-795"
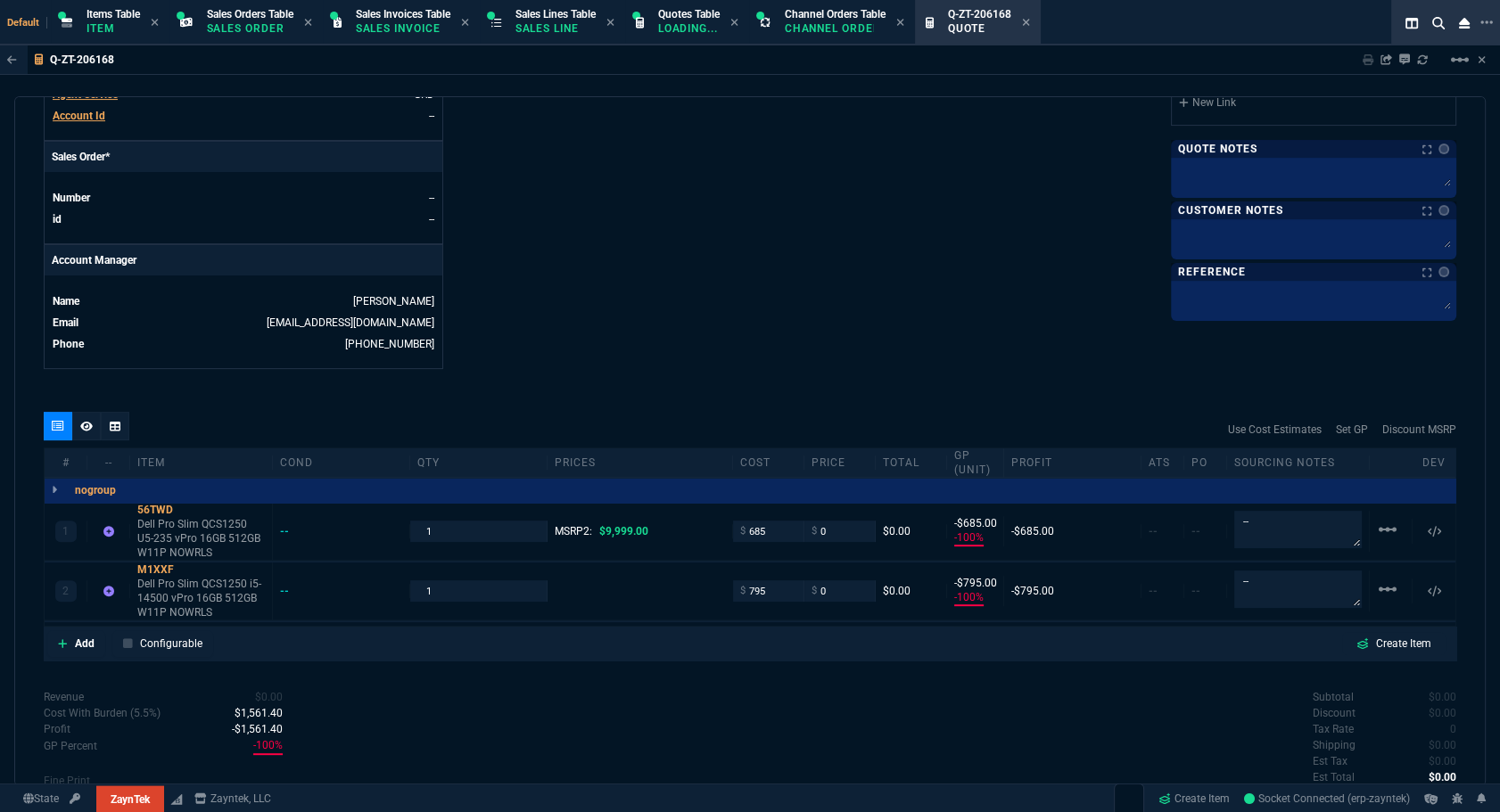
drag, startPoint x: 284, startPoint y: 373, endPoint x: 376, endPoint y: 414, distance: 100.7
click at [284, 373] on div "quote Q-ZT-206168 draft ZaynTek, LLC 2609 Technology Dr Suite 200 Plano, TX 750…" at bounding box center [750, 441] width 1471 height 690
click at [760, 585] on input "795" at bounding box center [768, 591] width 56 height 21
type input "710"
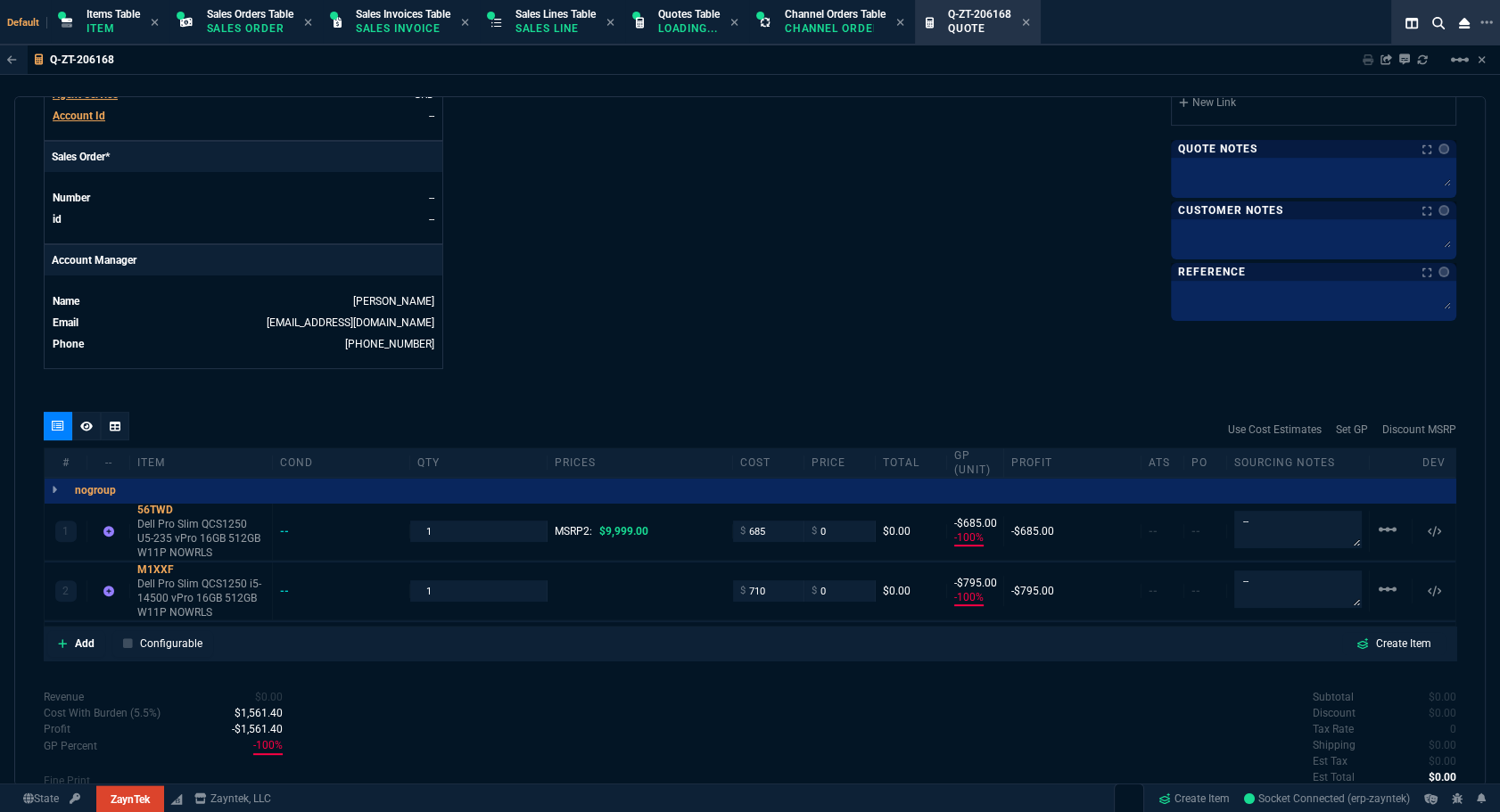
type input "710"
type input "-710"
click at [273, 397] on div "quote Q-ZT-206168 draft ZaynTek, LLC 2609 Technology Dr Suite 200 Plano, TX 750…" at bounding box center [750, 441] width 1471 height 690
click at [161, 505] on div "56TWD" at bounding box center [201, 510] width 128 height 14
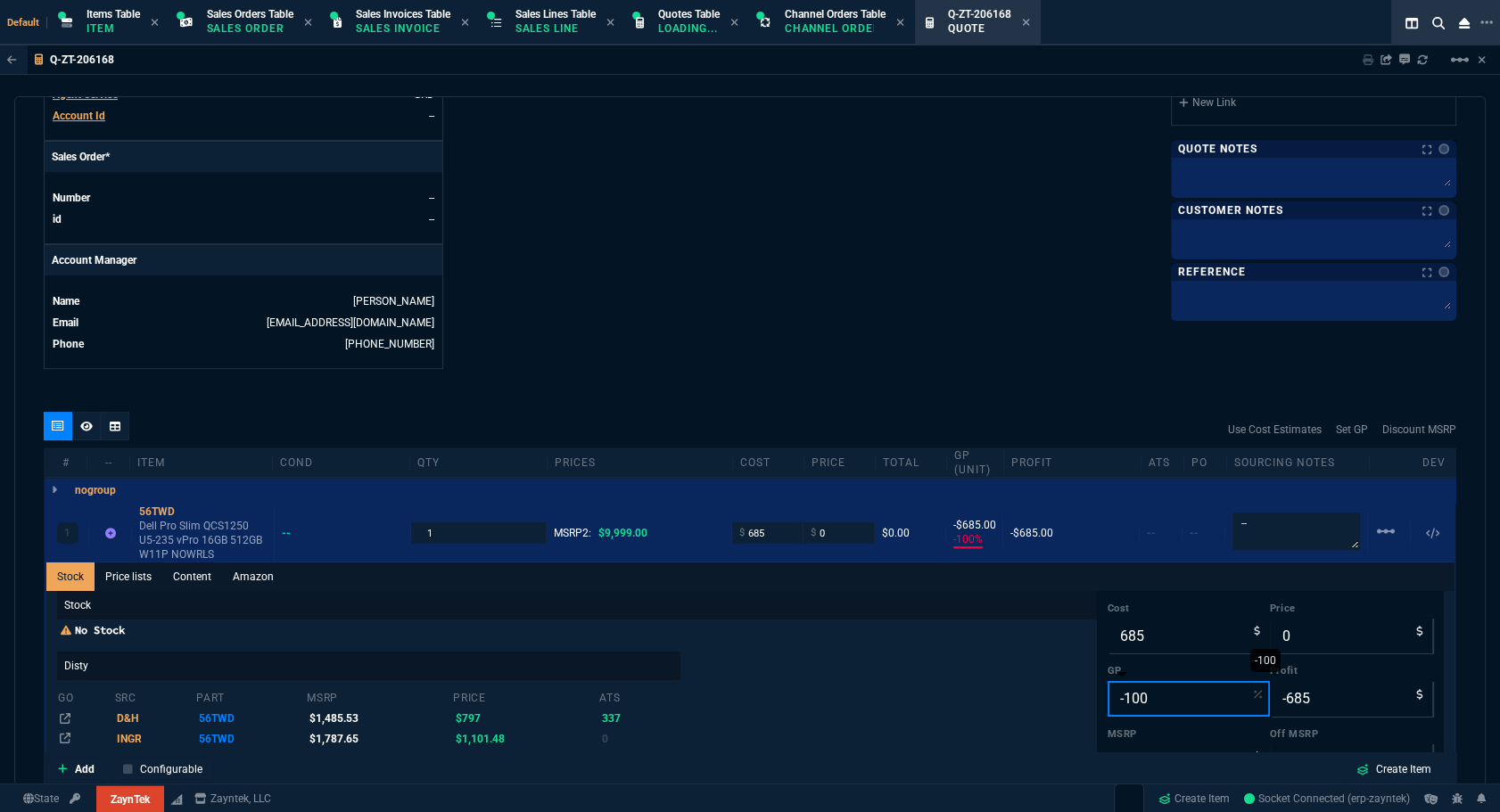
click at [831, 693] on input "-100" at bounding box center [1189, 699] width 162 height 35
type input "2"
type input "699"
type input "14"
type input "93"
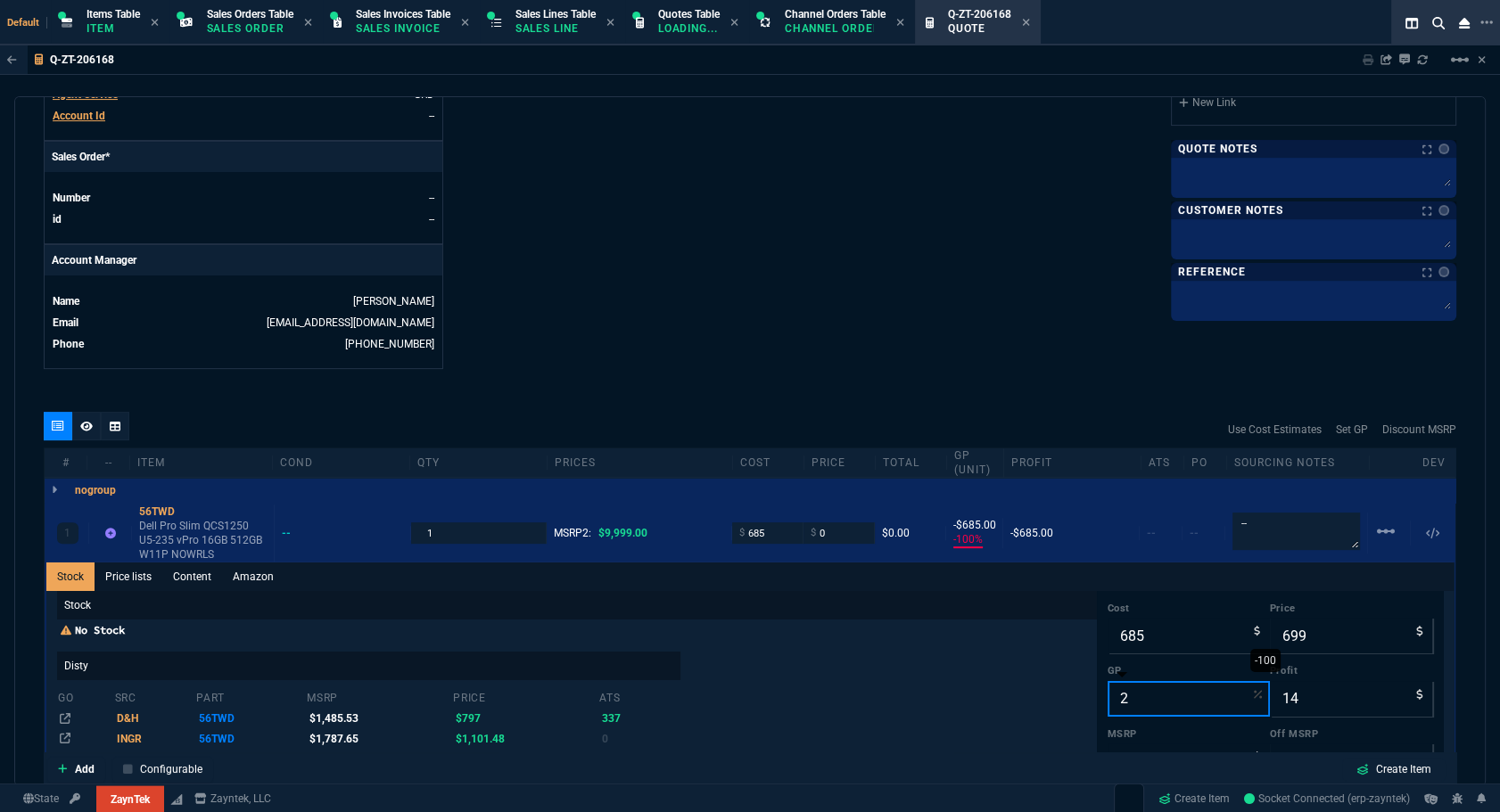
type input "20"
type input "856"
type input "171"
type input "91"
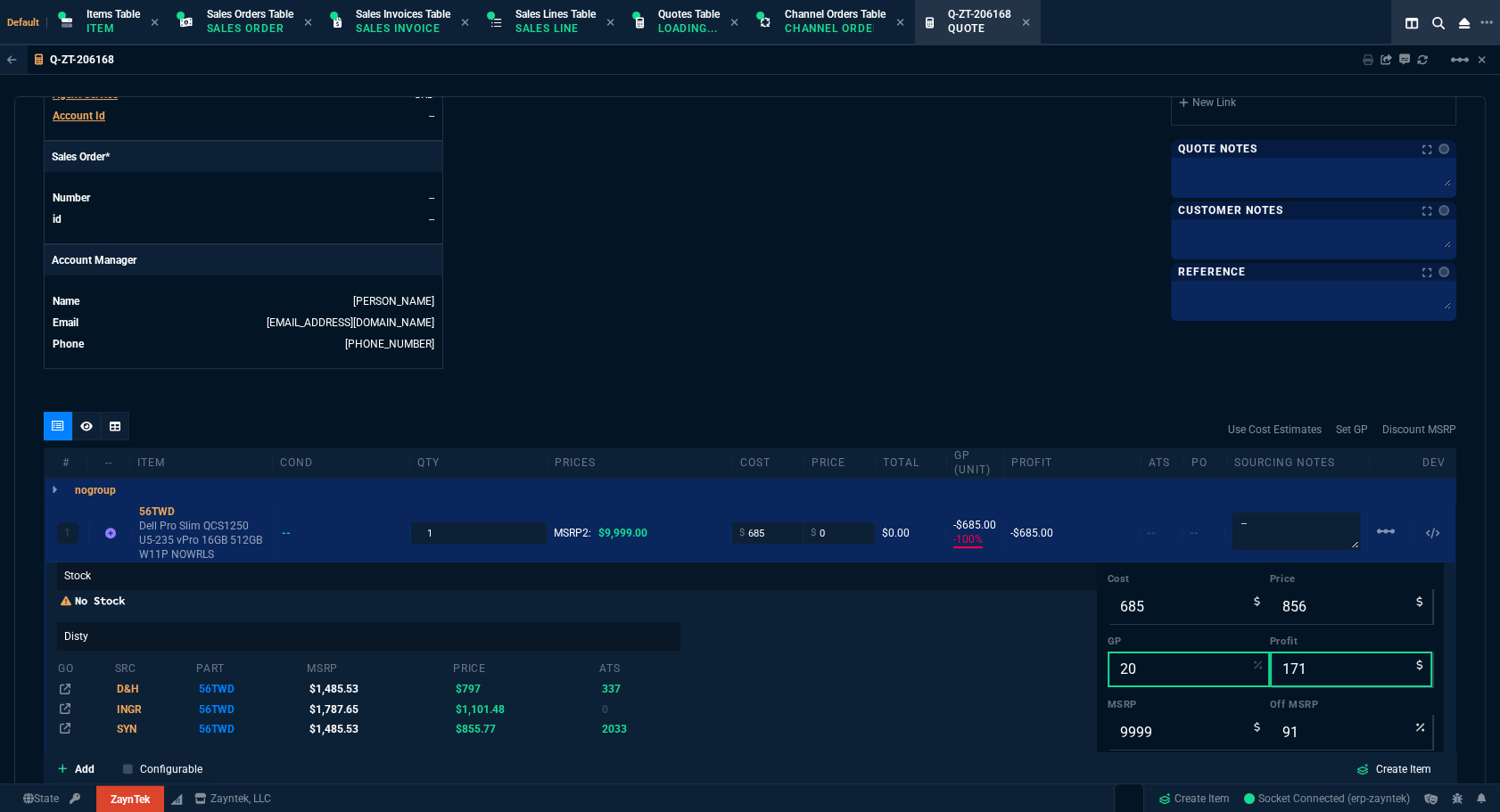
scroll to position [959, 0]
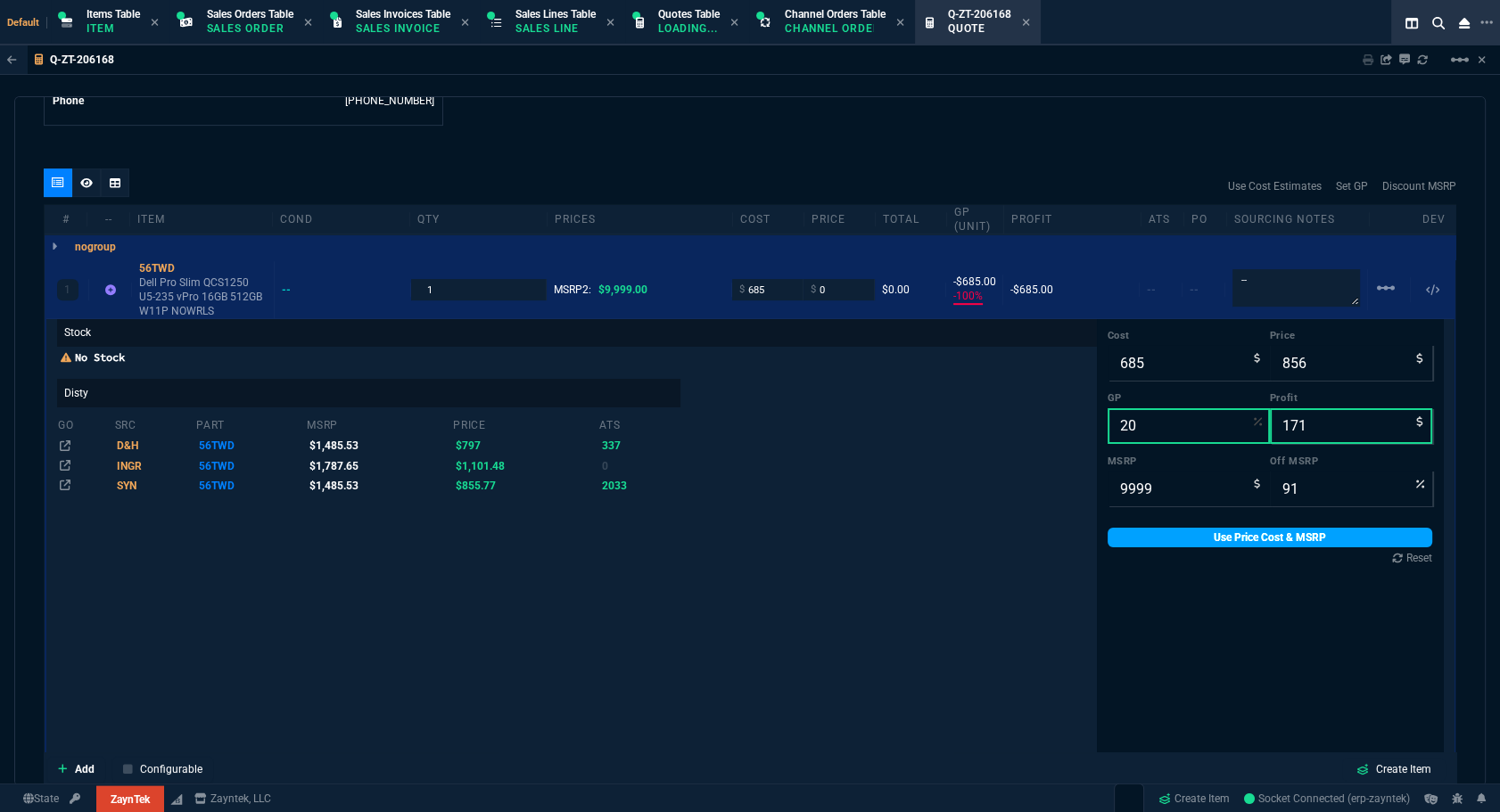
type input "20"
click at [831, 540] on link "Use Price Cost & MSRP" at bounding box center [1270, 538] width 326 height 20
type input "856"
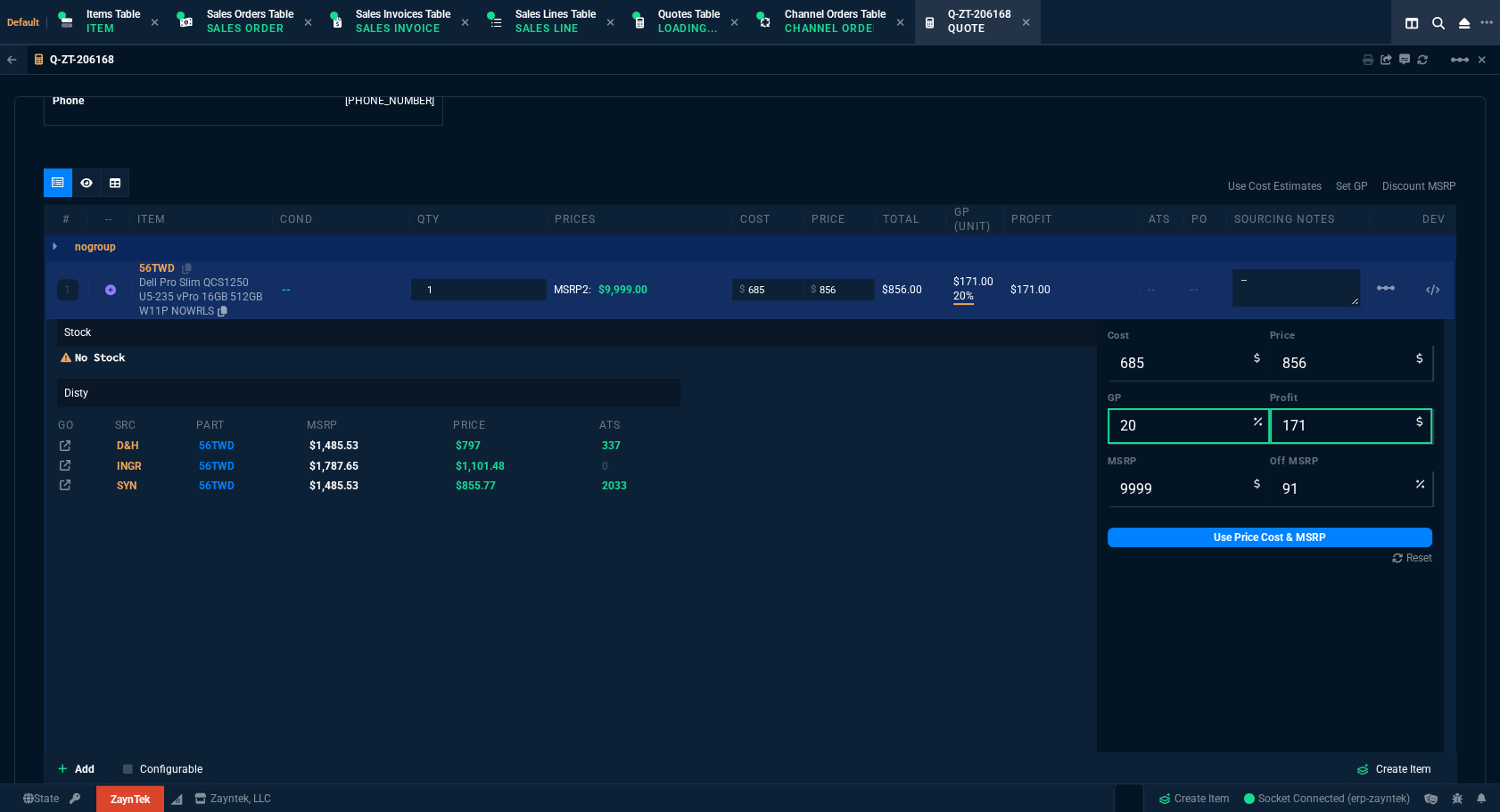
click at [166, 267] on div "56TWD" at bounding box center [203, 268] width 128 height 14
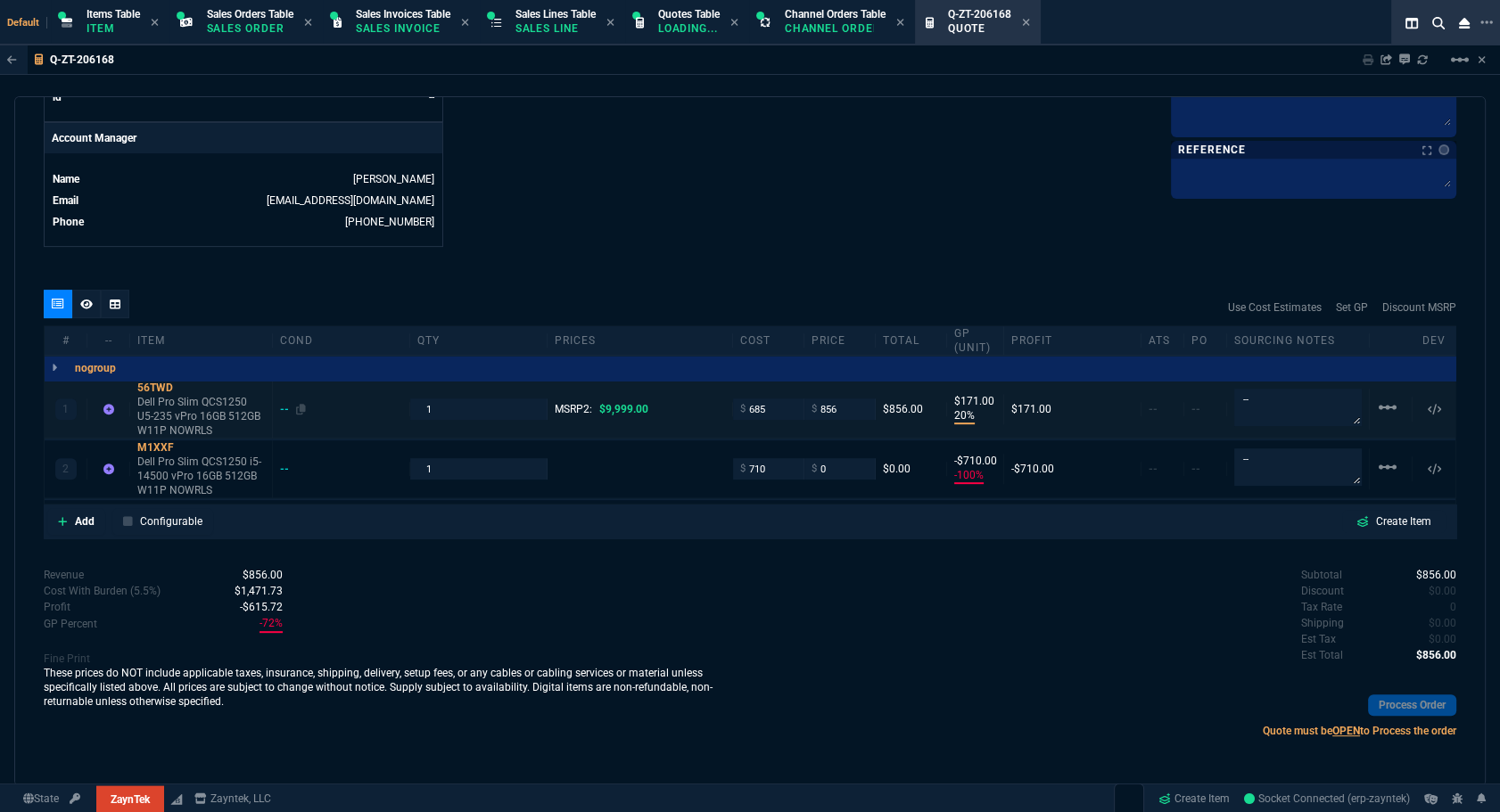
scroll to position [835, 0]
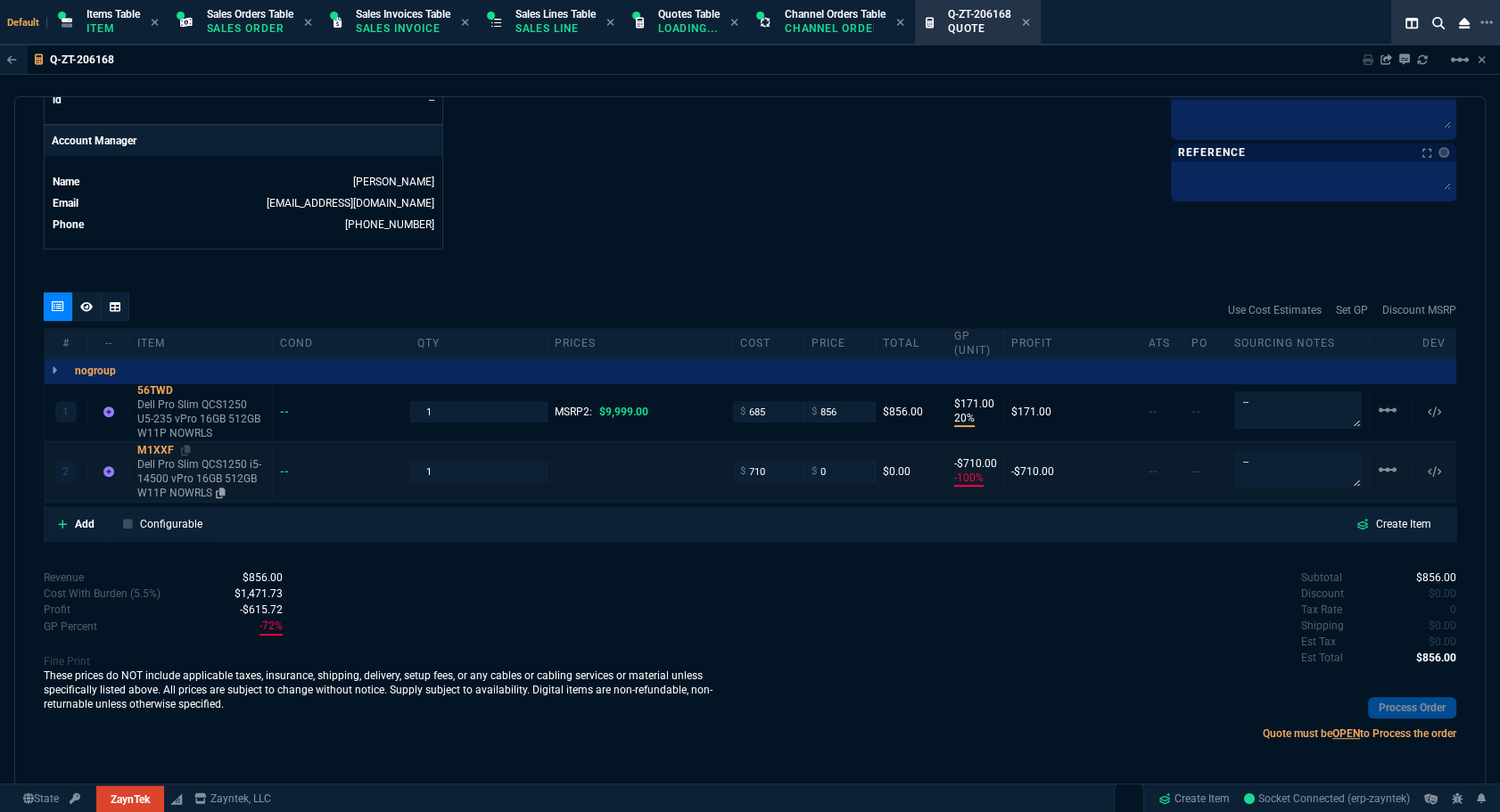
click at [156, 447] on div "M1XXF" at bounding box center [201, 450] width 128 height 14
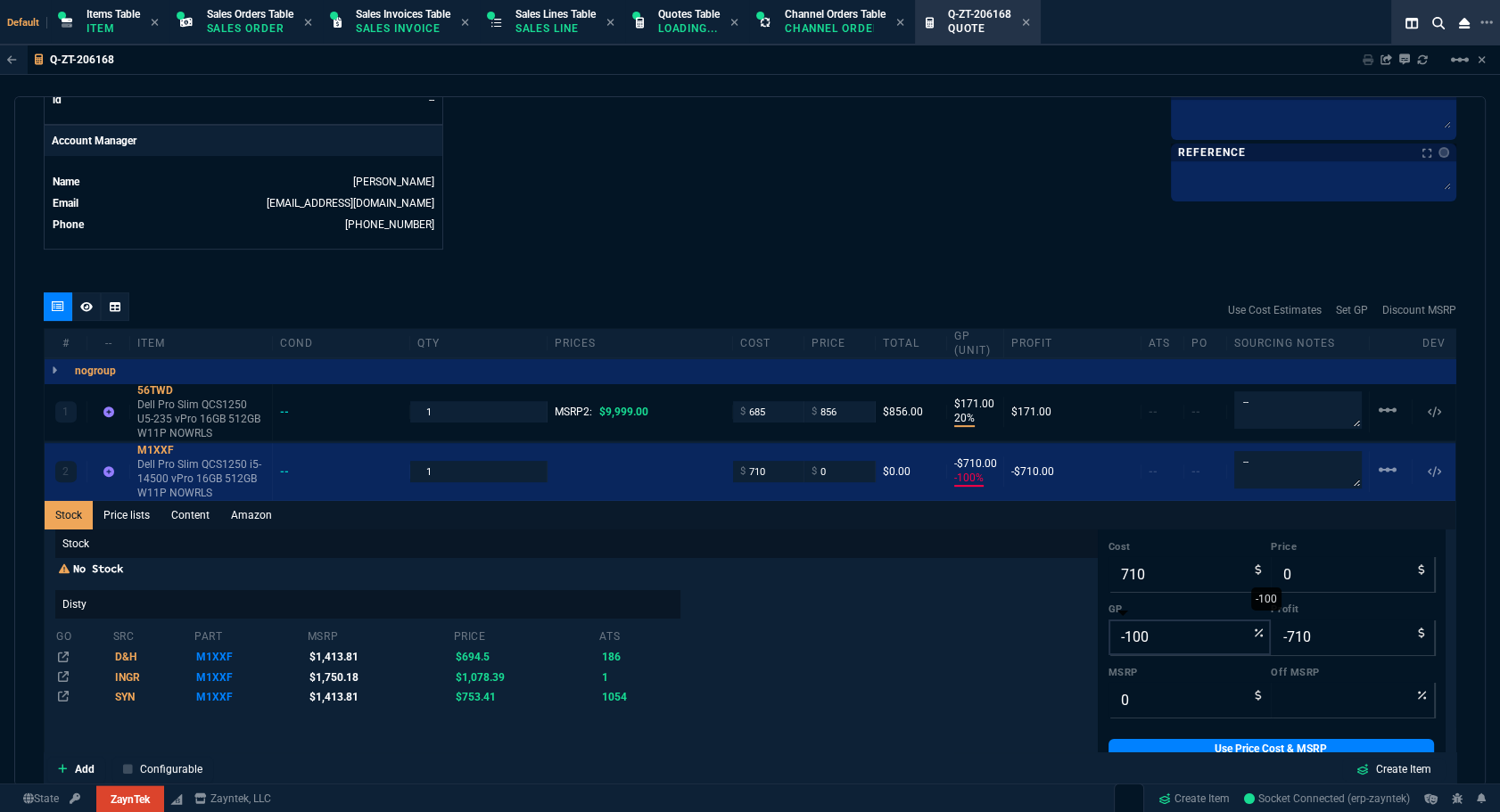
scroll to position [959, 0]
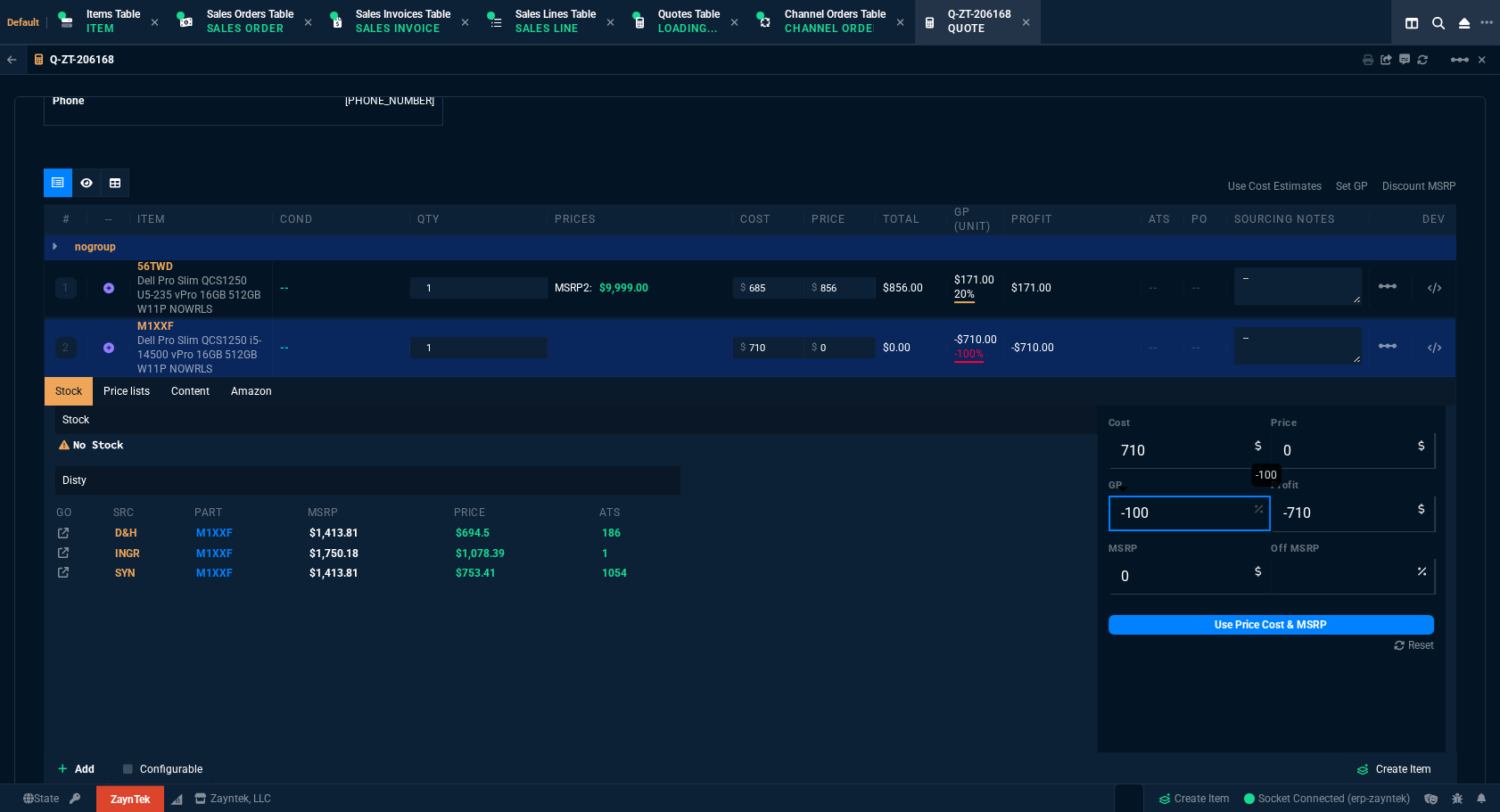
click at [831, 513] on input "-100" at bounding box center [1189, 513] width 163 height 35
type input "20"
type input "888"
type input "178"
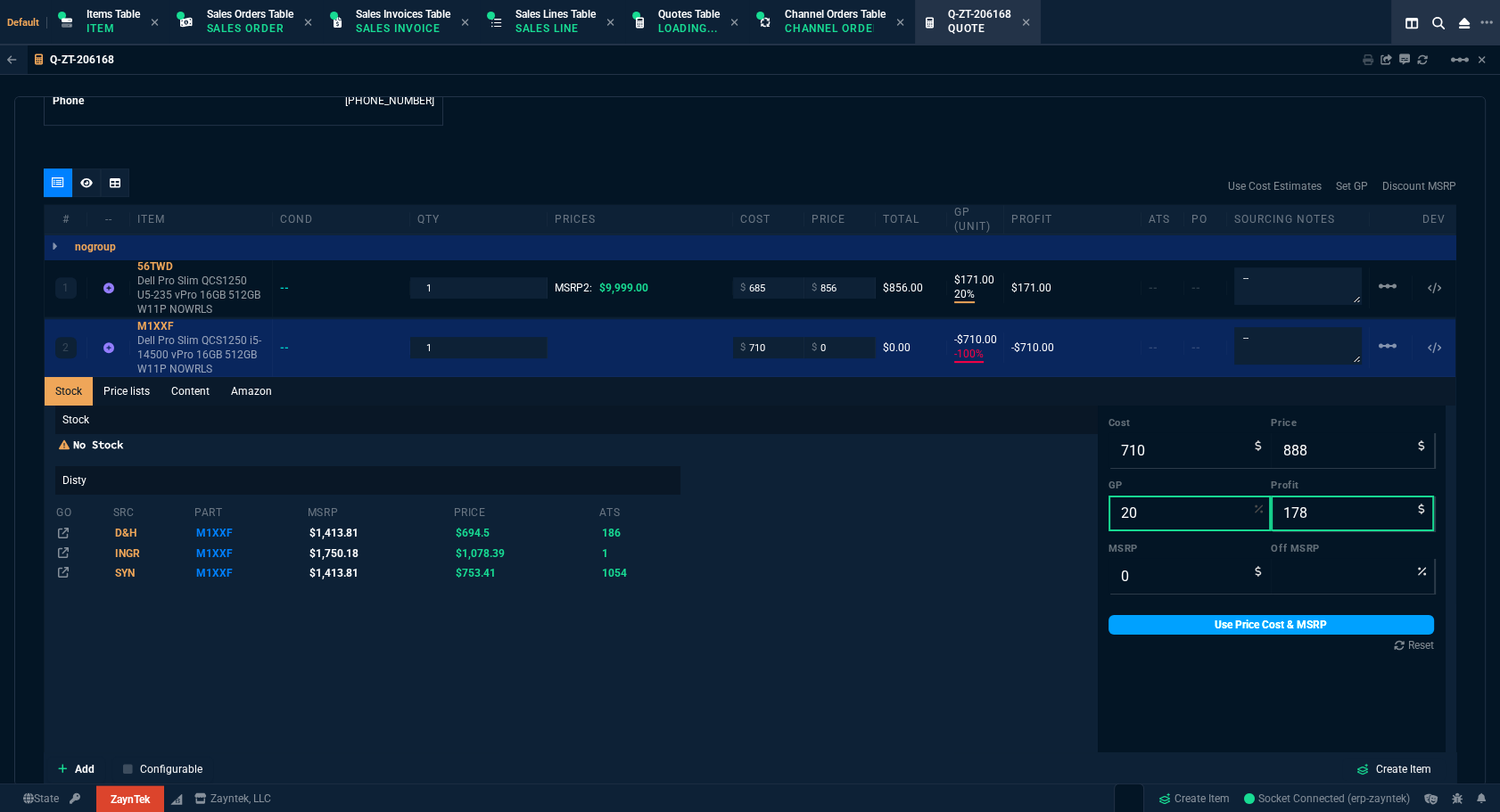
type input "20"
click at [831, 629] on link "Use Price Cost & MSRP" at bounding box center [1271, 624] width 327 height 20
type input "888"
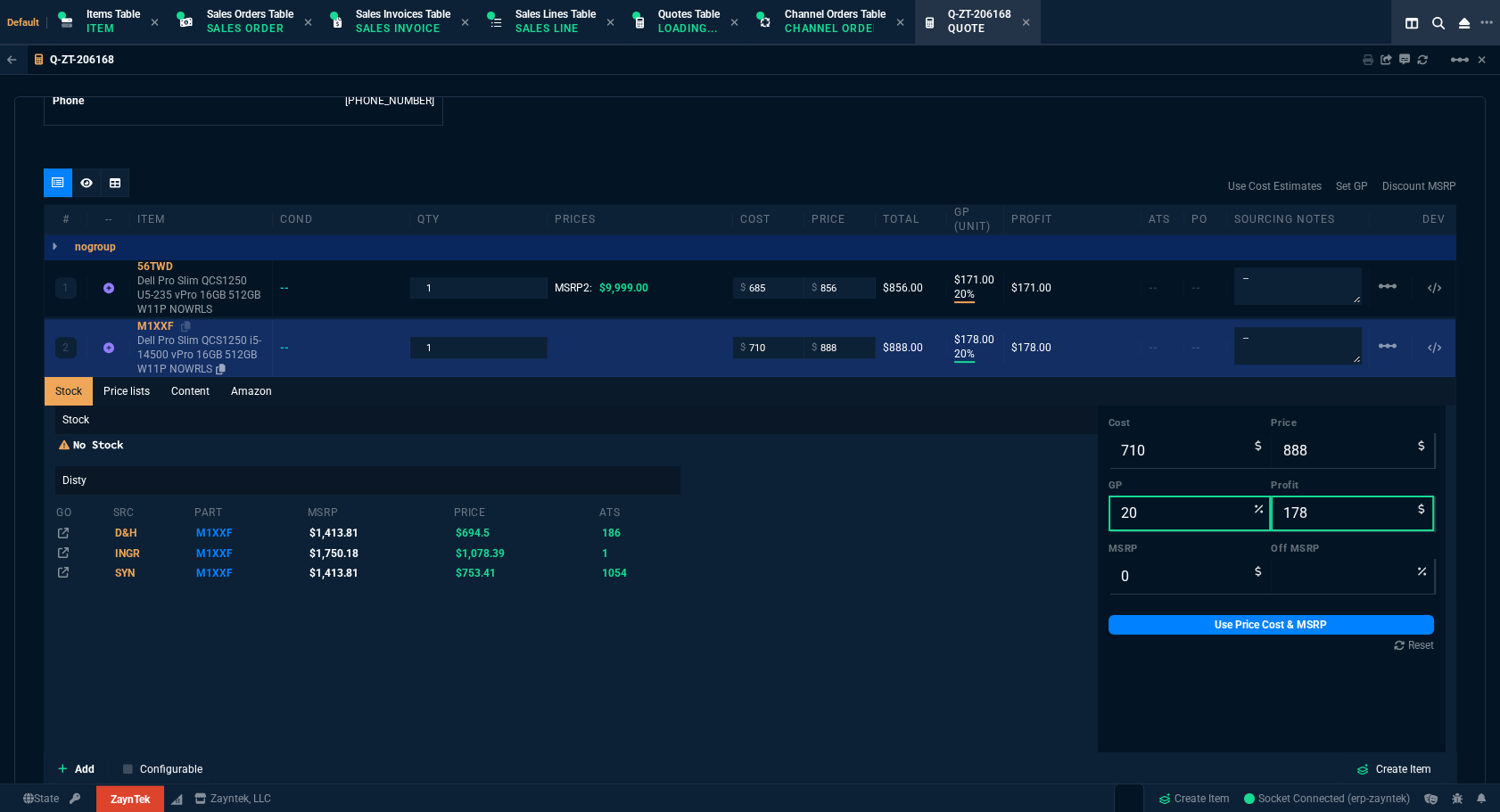
click at [154, 321] on div "M1XXF" at bounding box center [201, 326] width 128 height 14
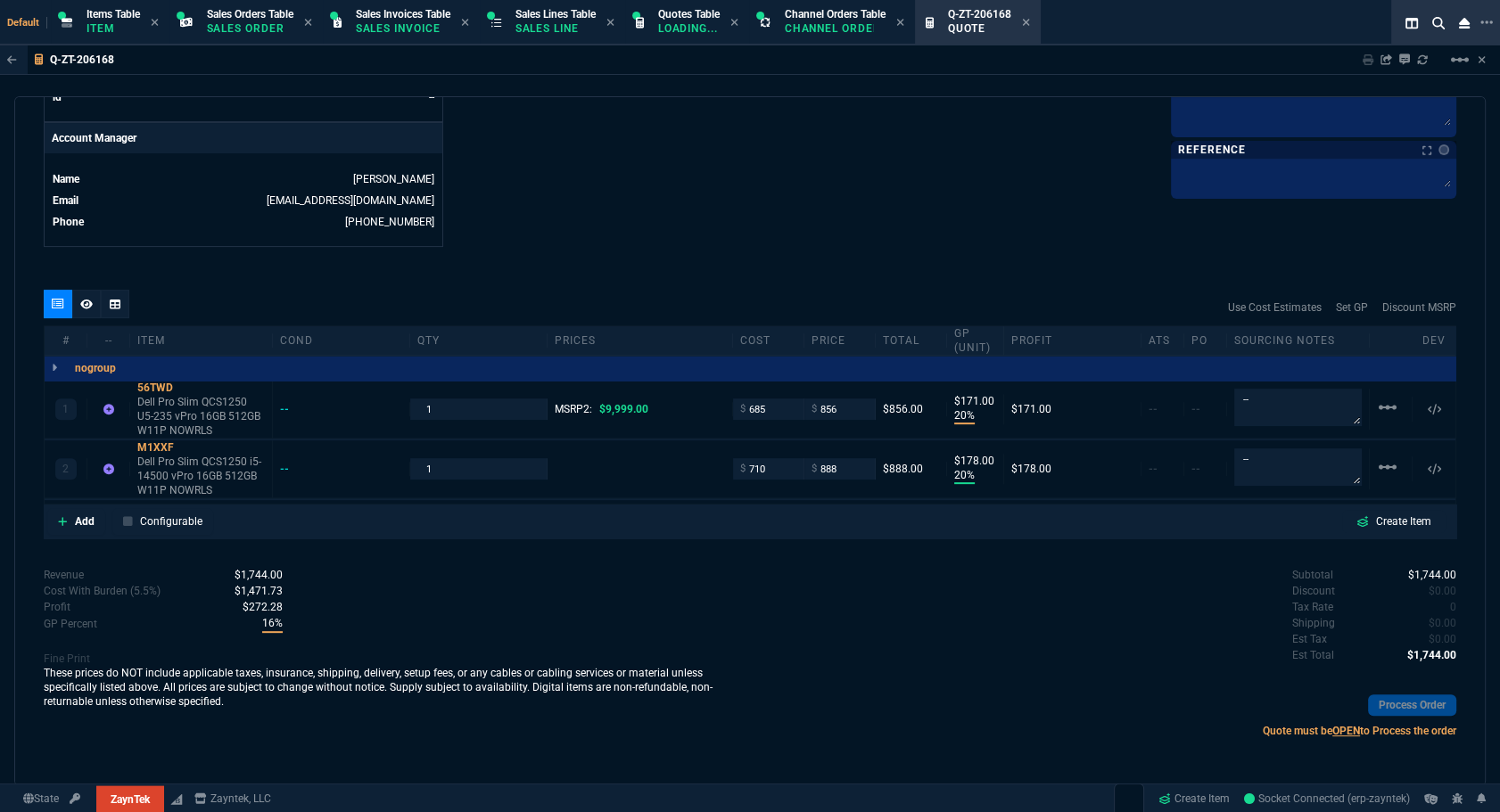
scroll to position [835, 0]
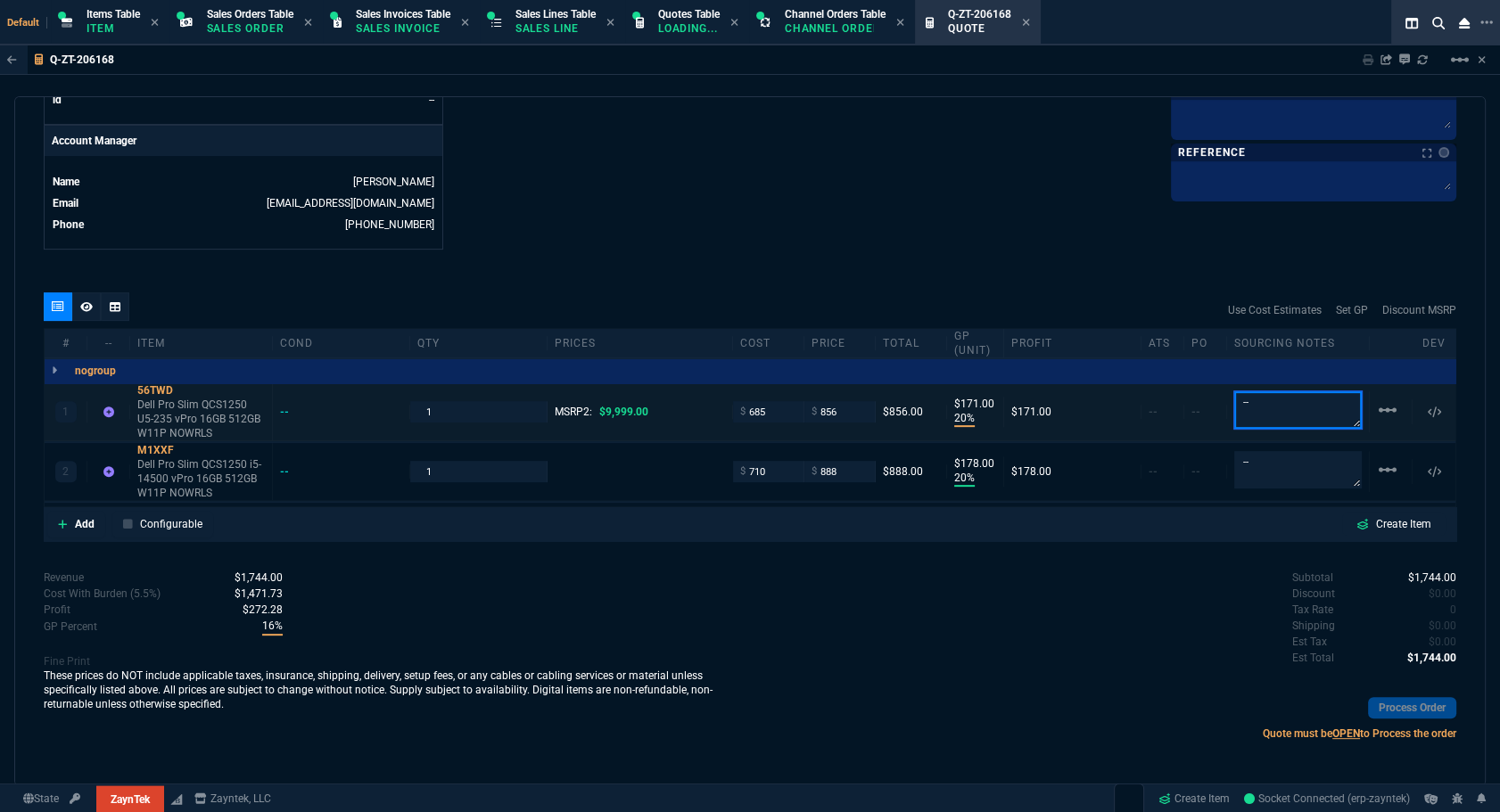
click at [831, 417] on textarea "--" at bounding box center [1297, 410] width 128 height 37
click at [831, 417] on textarea "--" at bounding box center [1297, 410] width 128 height 35
drag, startPoint x: 1269, startPoint y: 417, endPoint x: 1207, endPoint y: 400, distance: 64.3
click at [831, 400] on div "1 56TWD Dell Pro Slim QCS1250 U5-235 vPro 16GB 512GB W11P NOWRLS -- 1 MSRP2: $9…" at bounding box center [750, 413] width 1410 height 58
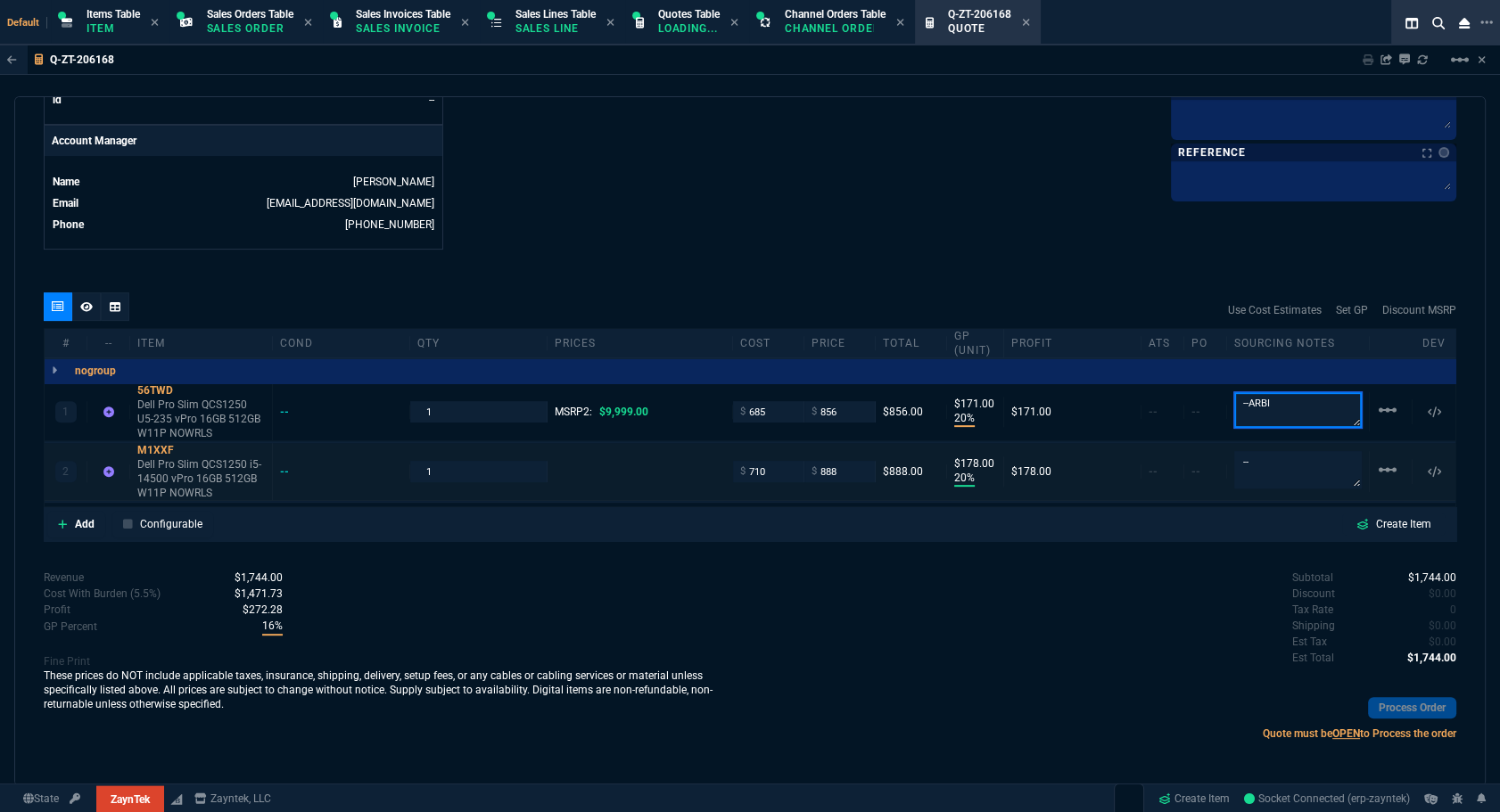
type textarea "--ARBI"
drag, startPoint x: 1227, startPoint y: 468, endPoint x: 1216, endPoint y: 467, distance: 11.0
click at [831, 467] on div "2 M1XXF Dell Pro Slim QCS1250 i5-14500 vPro 16GB 512GB W11P NOWRLS -- 1 $ 710 $…" at bounding box center [750, 472] width 1410 height 58
paste textarea "ARBI"
type textarea "--ARBI"
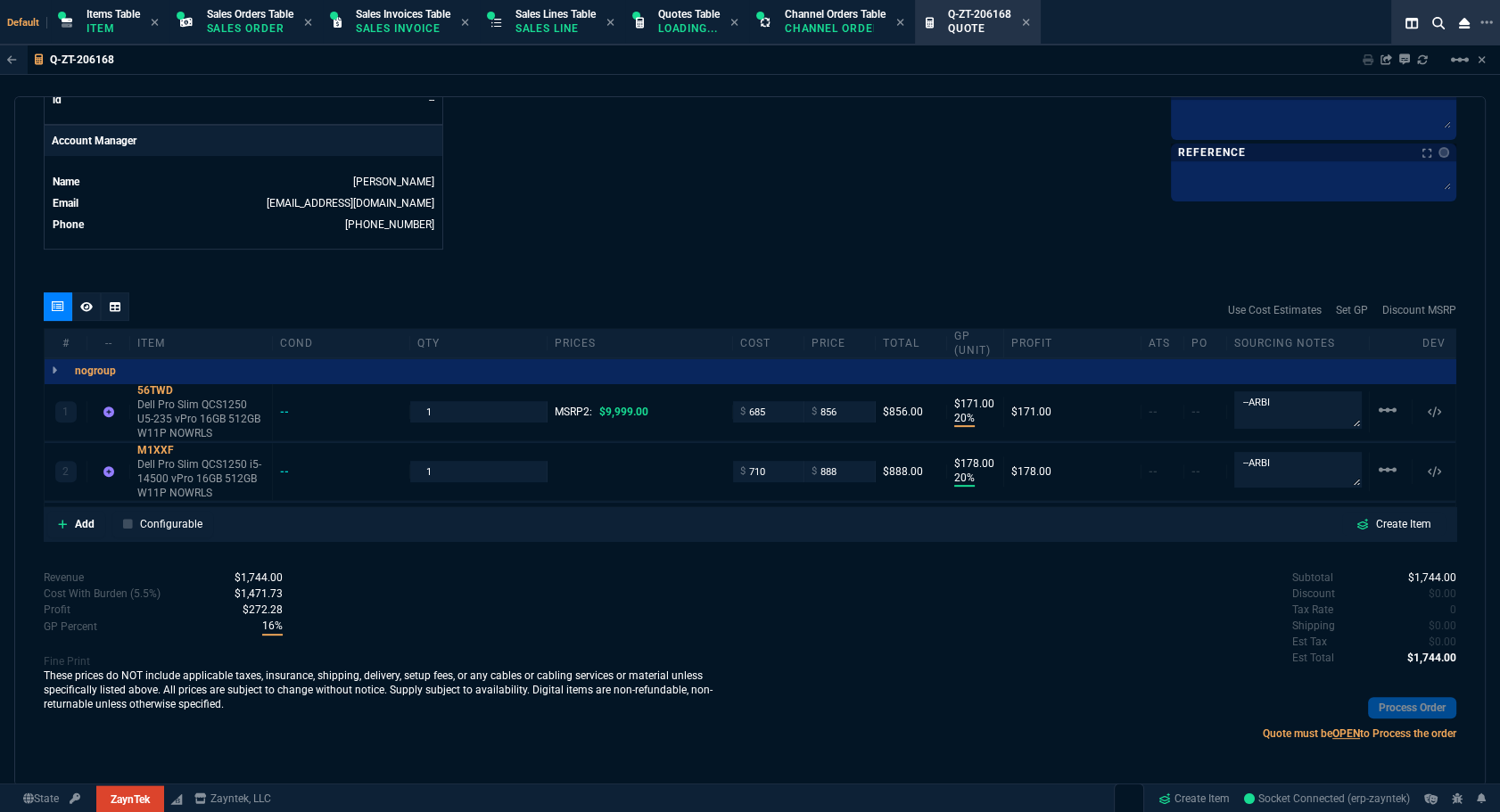
click at [346, 286] on div "quote Q-ZT-206168 draft ZaynTek, LLC 2609 Technology Dr Suite 200 Plano, TX 750…" at bounding box center [750, 441] width 1471 height 690
click at [831, 400] on textarea "--ARBI" at bounding box center [1297, 410] width 128 height 37
paste textarea "Mike Drumm"
type textarea "--ARBI--Mike Drumm"
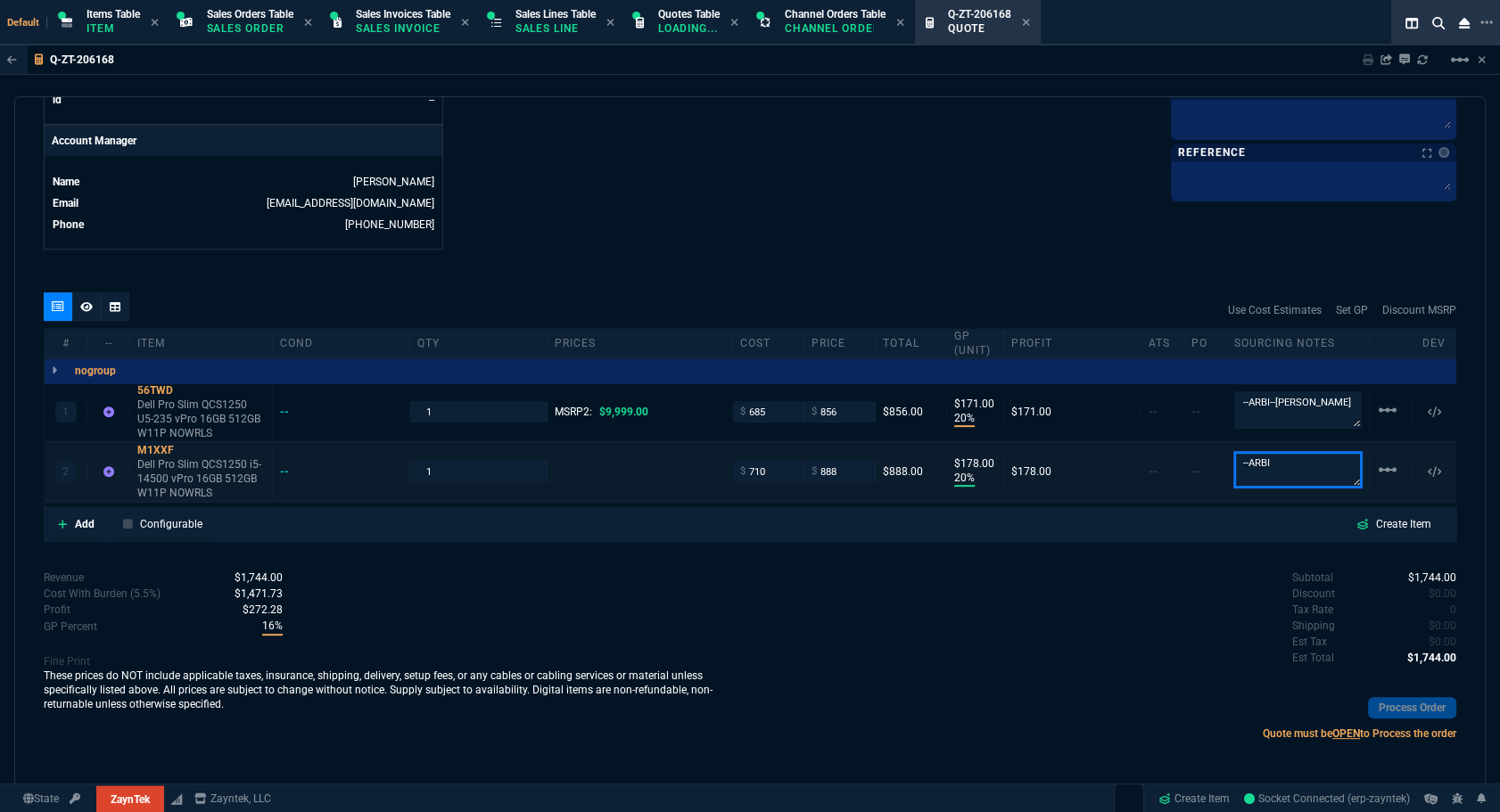
click at [831, 460] on textarea "--ARBI" at bounding box center [1297, 469] width 128 height 35
paste textarea "Mike Drumm"
type textarea "--ARBI--Mike Drumm"
click at [86, 301] on fa-icon at bounding box center [86, 306] width 12 height 12
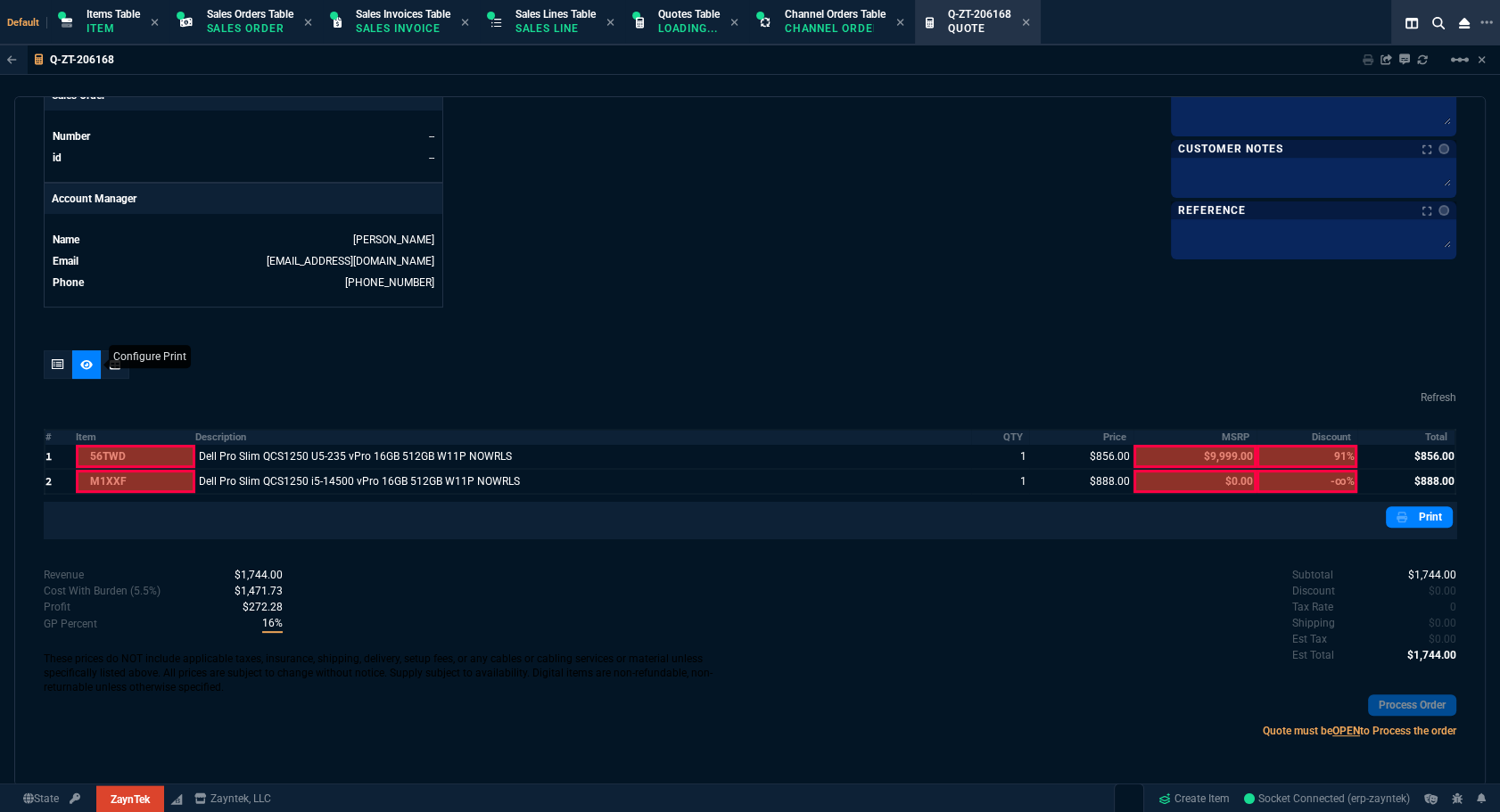
scroll to position [776, 0]
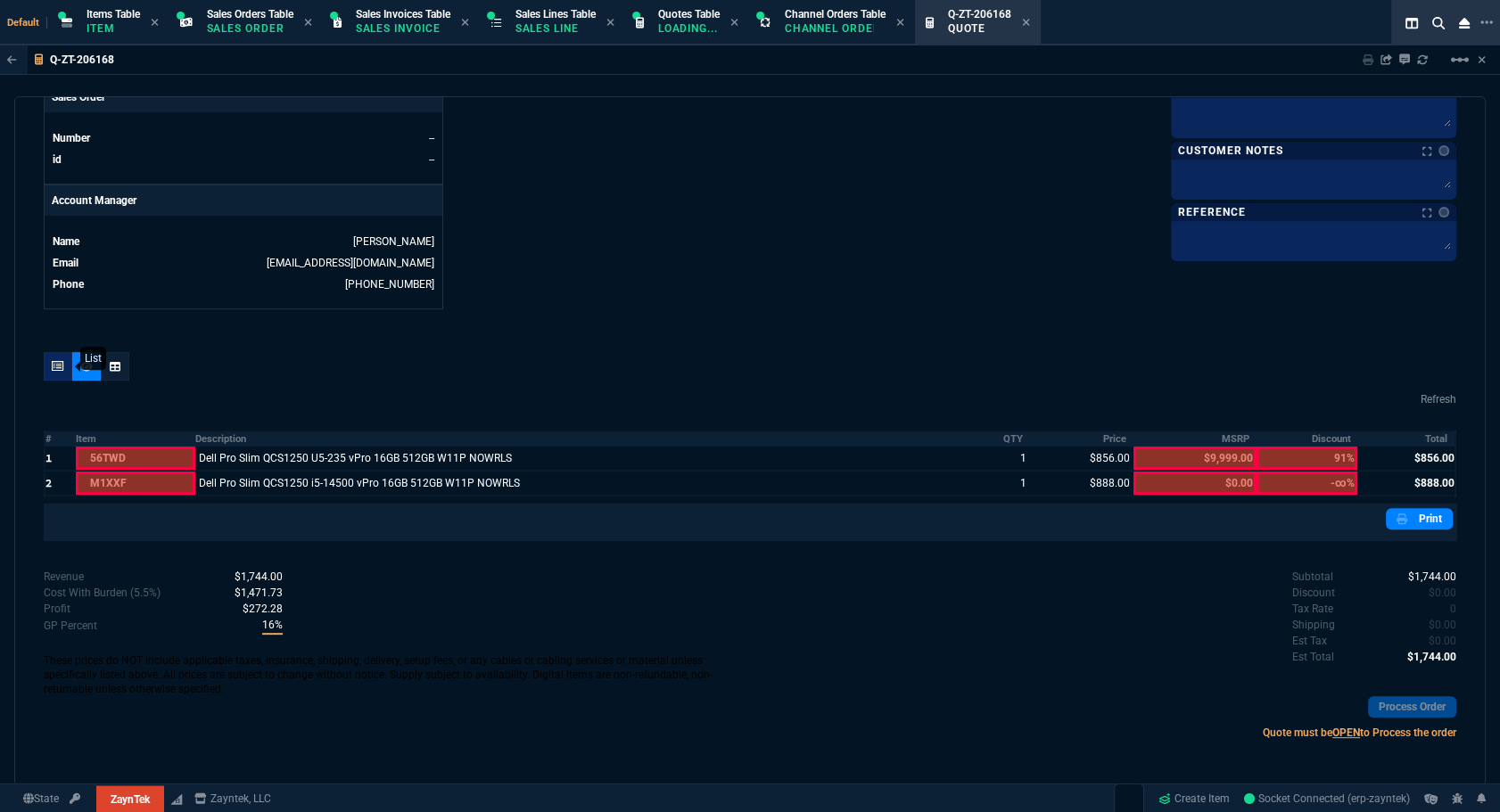
click at [61, 376] on div at bounding box center [58, 366] width 29 height 29
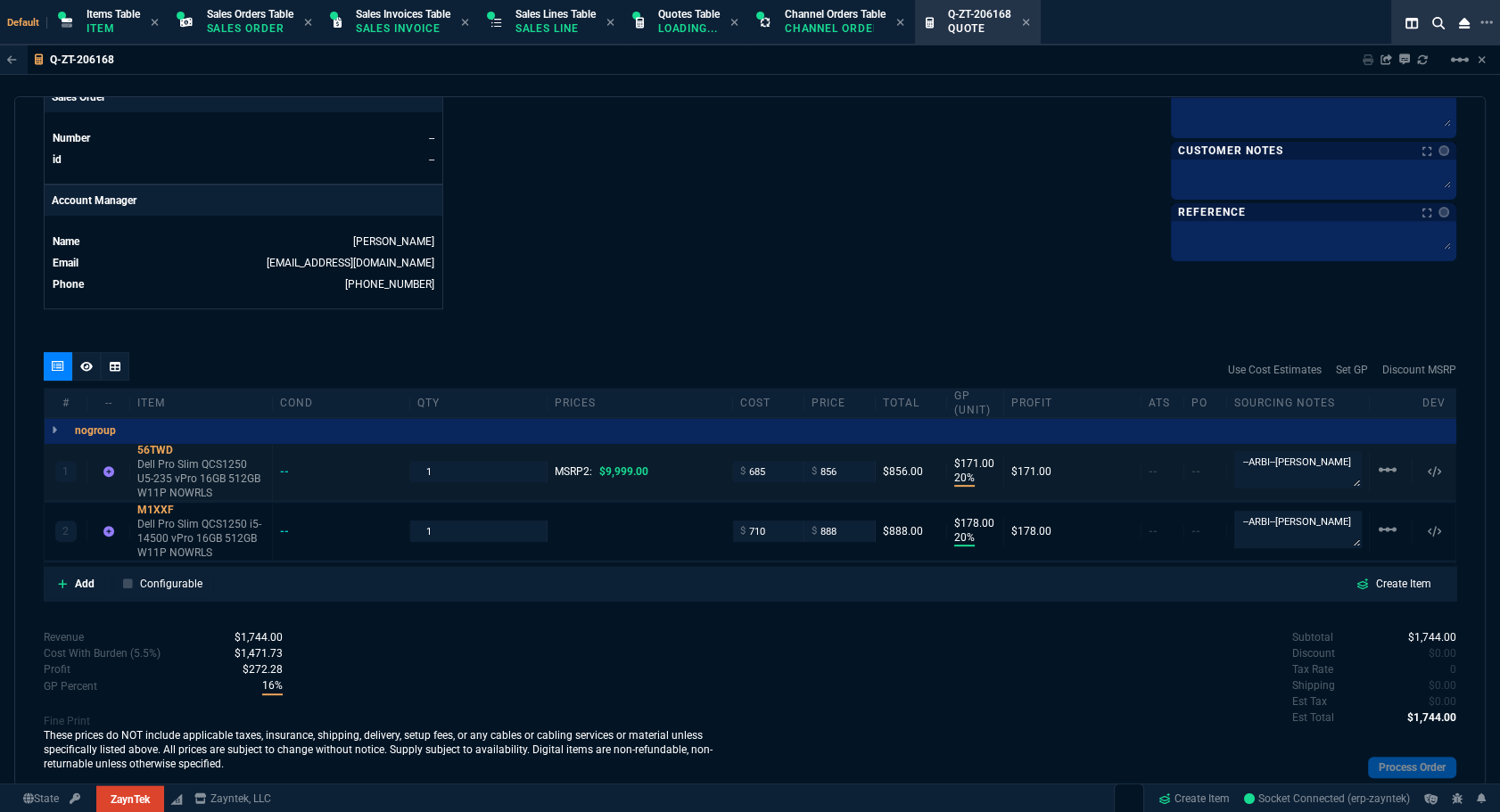
type input "20"
type input "171"
type input "20"
type input "178"
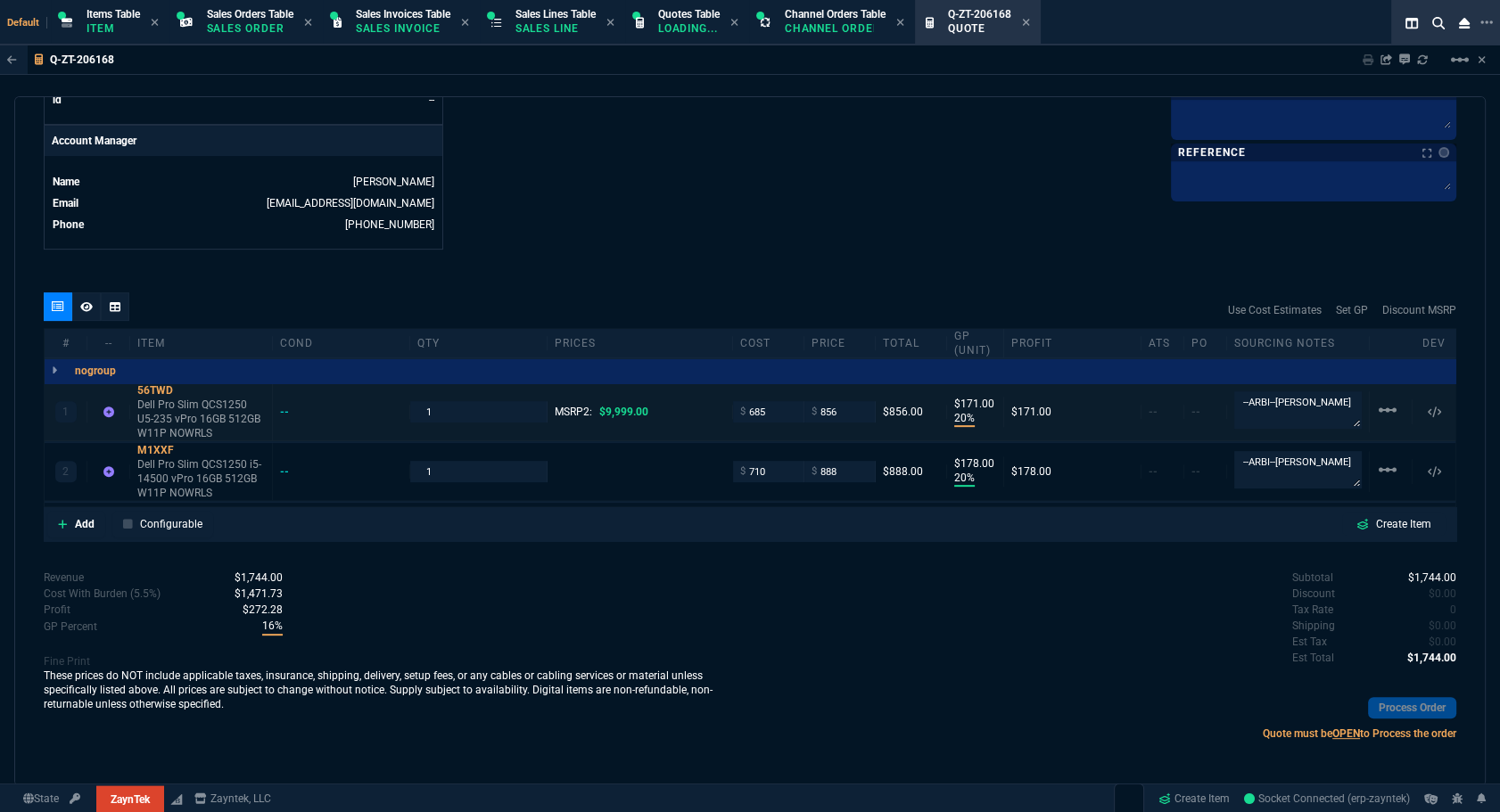
type input "91"
click at [831, 409] on input "856" at bounding box center [839, 412] width 56 height 21
type input "855"
click at [831, 475] on input "888" at bounding box center [839, 471] width 56 height 21
type input "855"
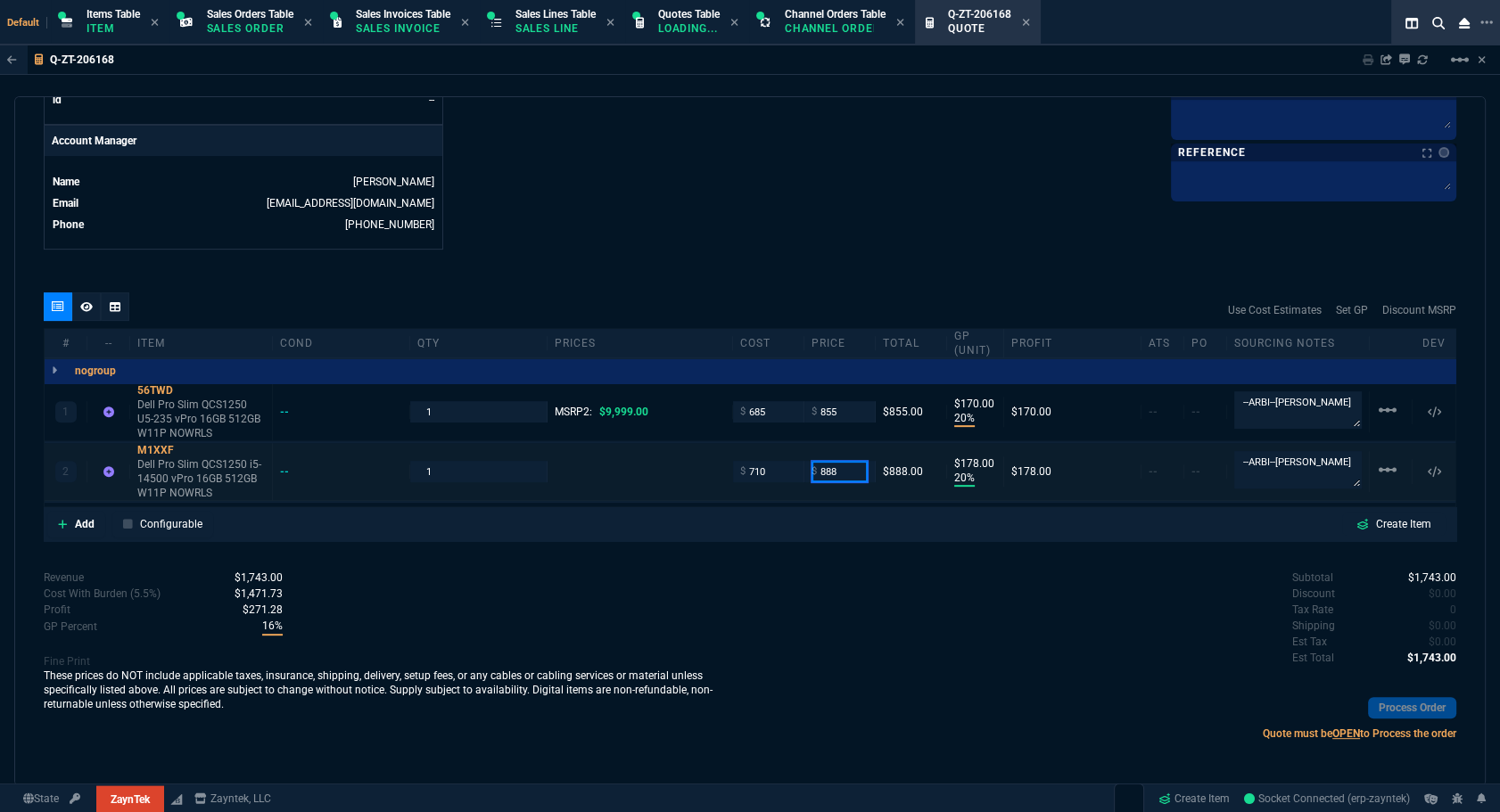
type input "170"
type input "89"
type input "-698"
type input "-621"
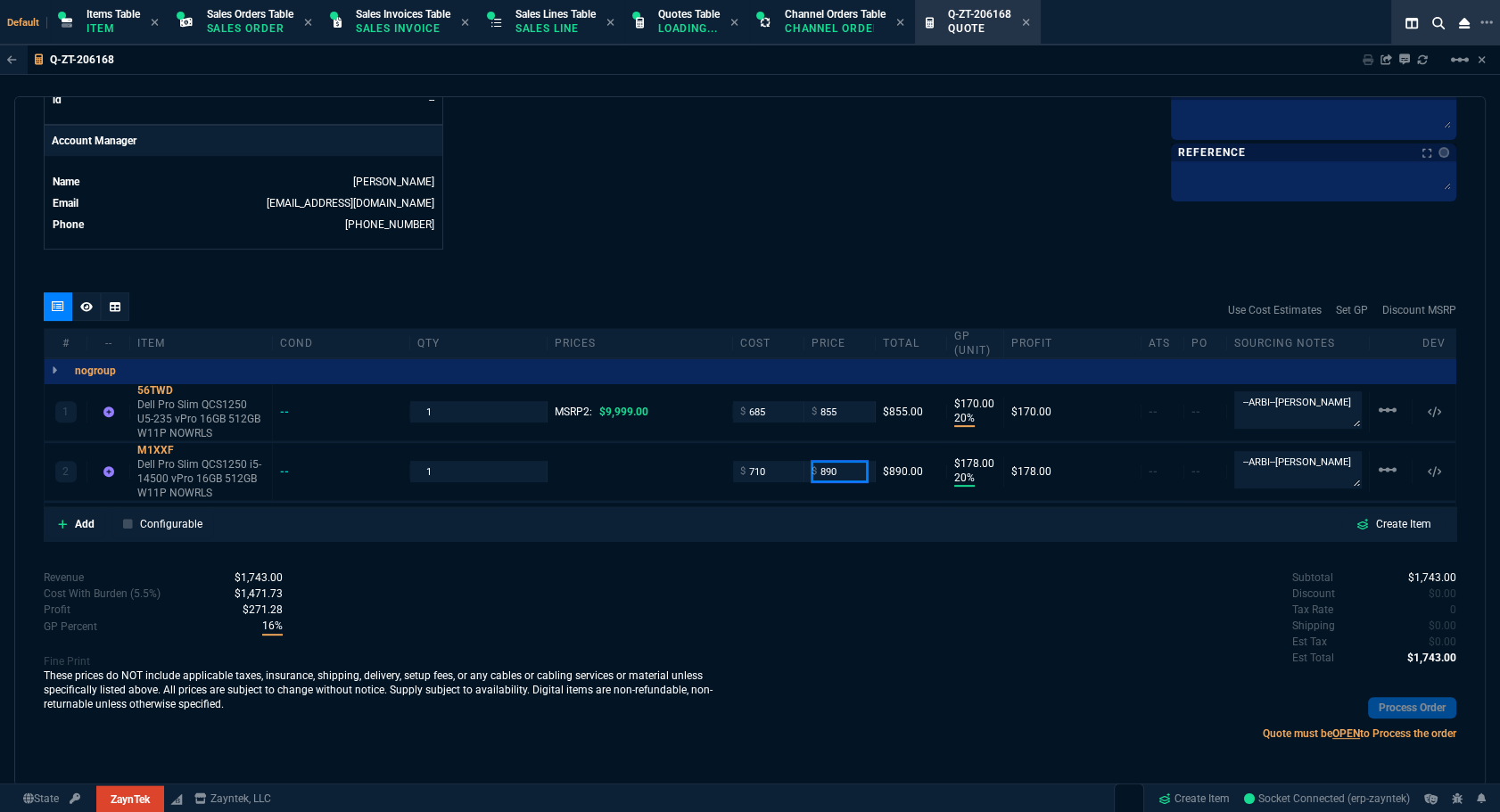
type input "890"
type input "20"
type input "180"
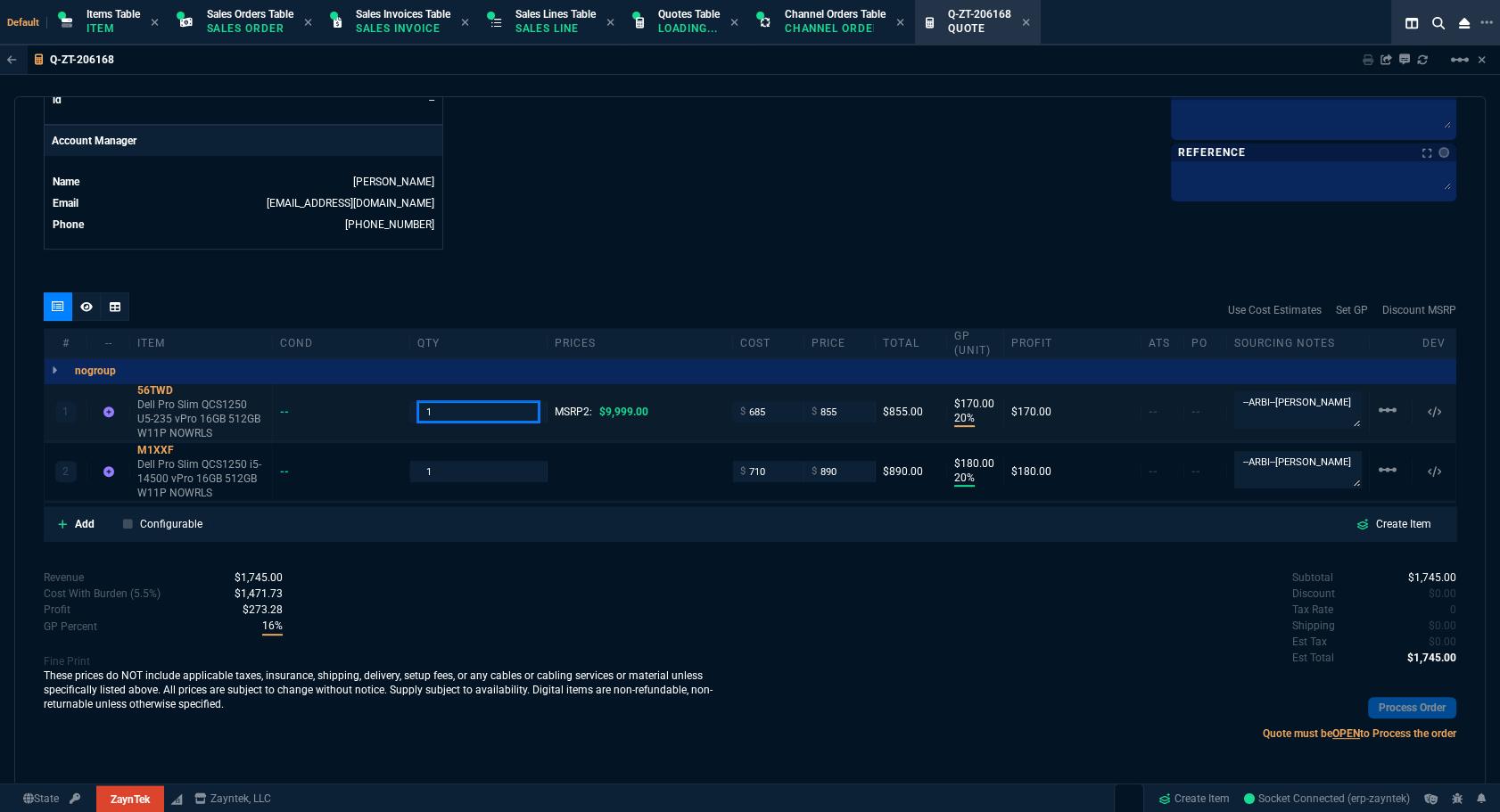
click at [490, 411] on input "1" at bounding box center [478, 412] width 122 height 21
type input "10"
click at [487, 477] on input "1" at bounding box center [478, 471] width 122 height 21
type input "10"
click at [663, 251] on div "quote Q-ZT-206168 draft ZaynTek, LLC 2609 Technology Dr Suite 200 Plano, TX 750…" at bounding box center [750, 441] width 1471 height 690
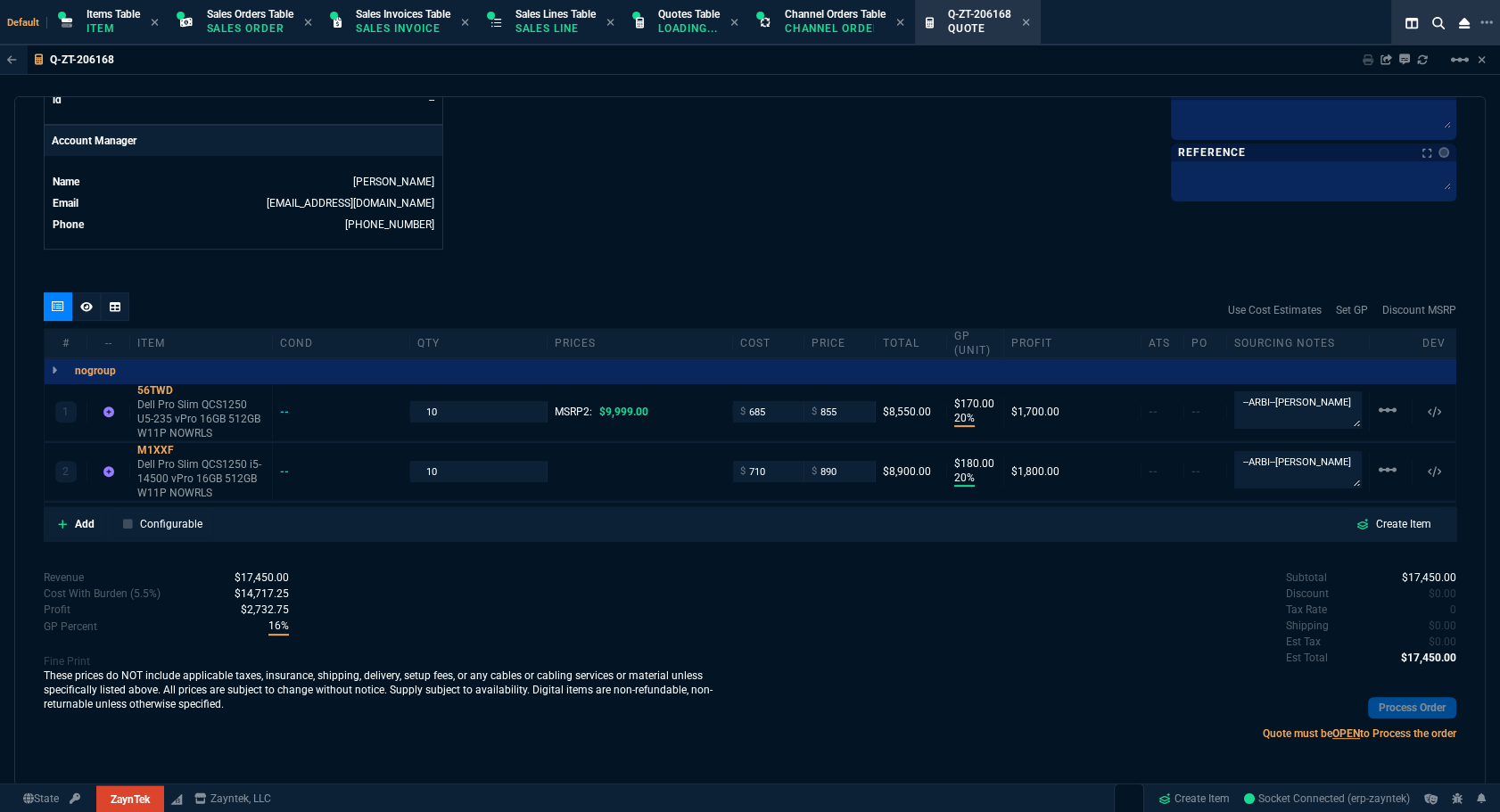
click at [127, 286] on div "quote Q-ZT-206168 draft ZaynTek, LLC 2609 Technology Dr Suite 200 Plano, TX 750…" at bounding box center [750, 441] width 1471 height 690
click at [831, 410] on input "855" at bounding box center [839, 412] width 56 height 21
click at [170, 391] on div "56TWD" at bounding box center [201, 390] width 128 height 14
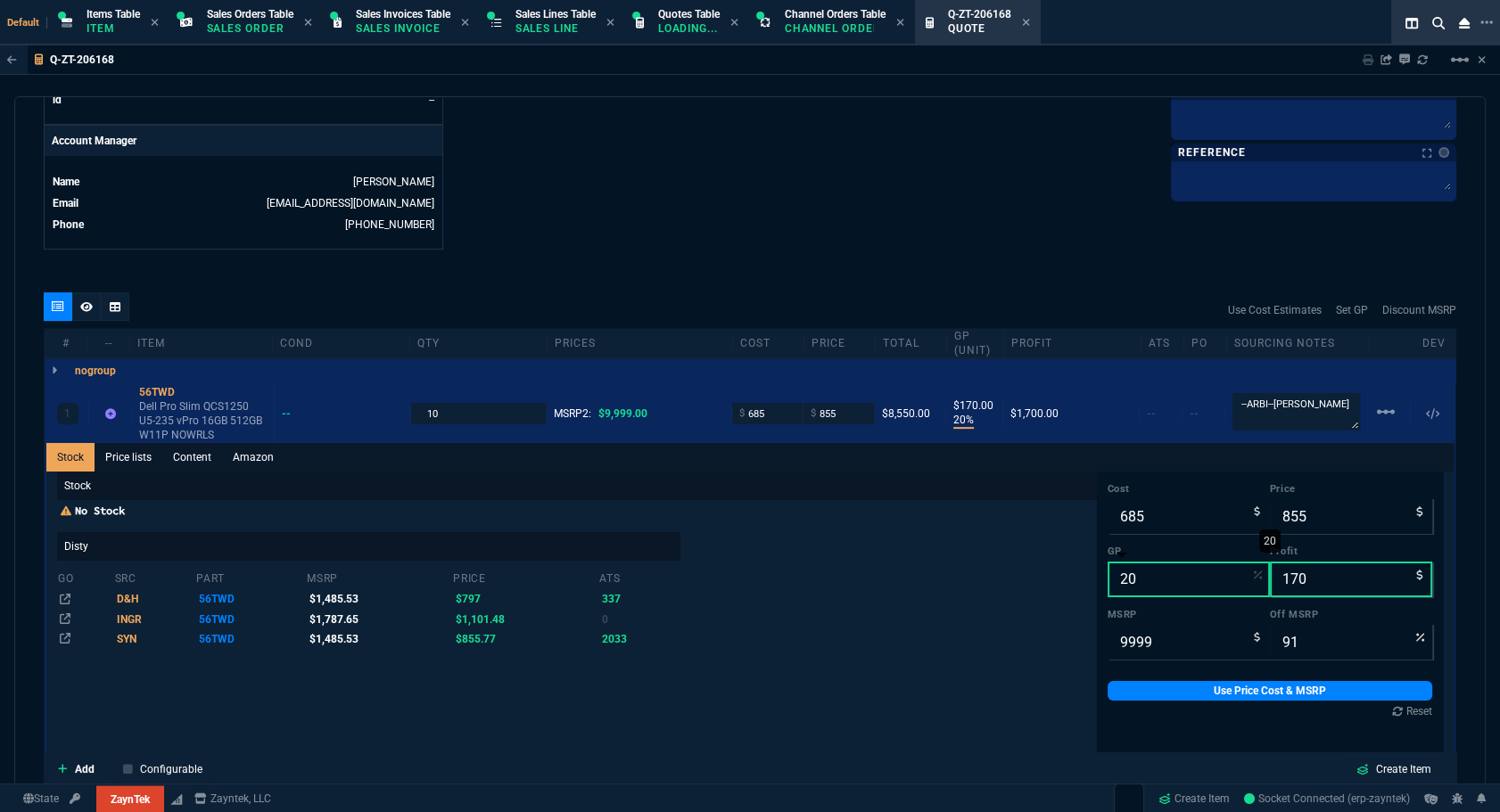
click at [831, 590] on input "20" at bounding box center [1189, 580] width 162 height 35
type input "2"
type input "699"
type input "14"
type input "93"
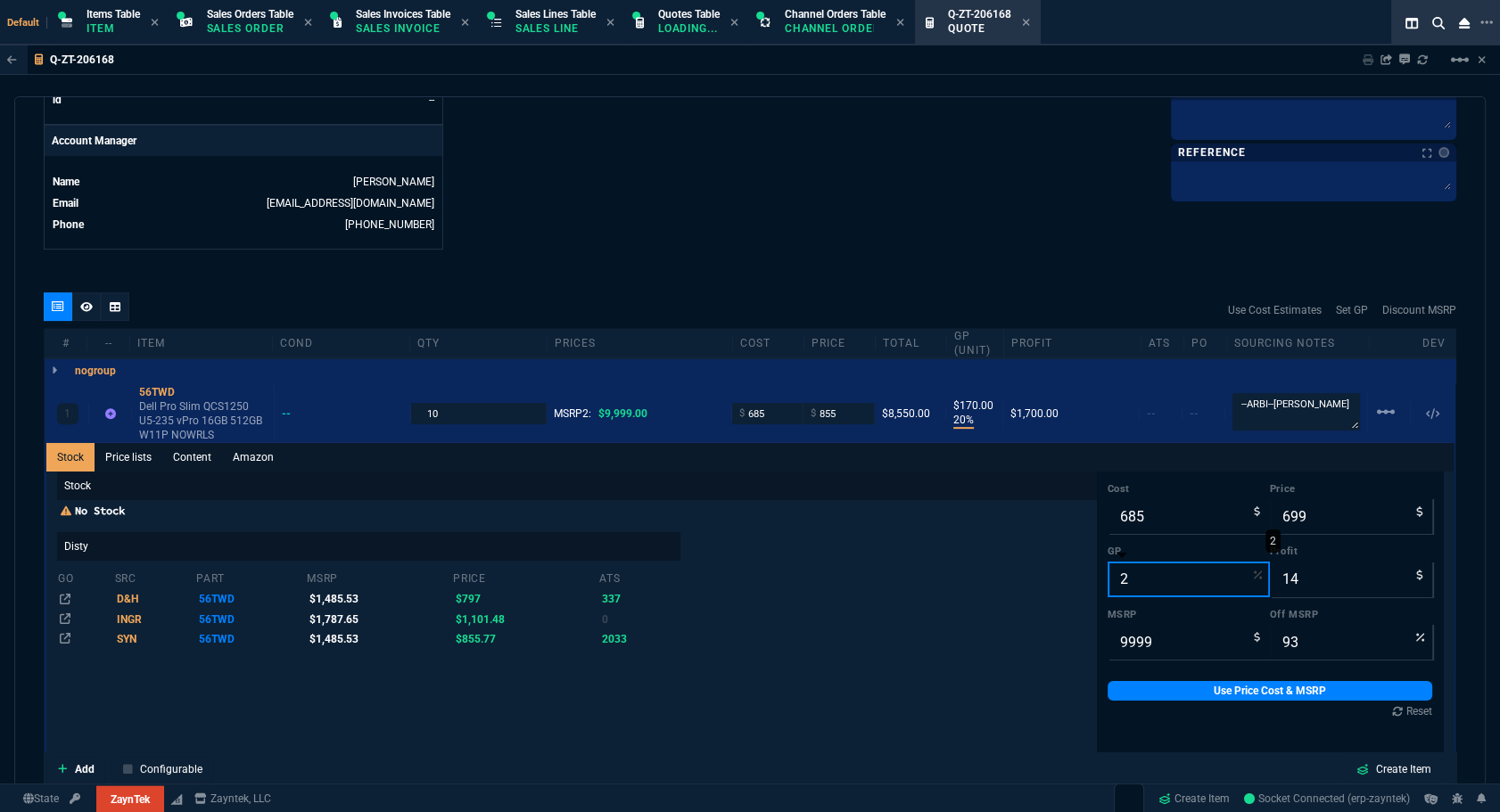
type input "22"
type input "878"
type input "193"
type input "91"
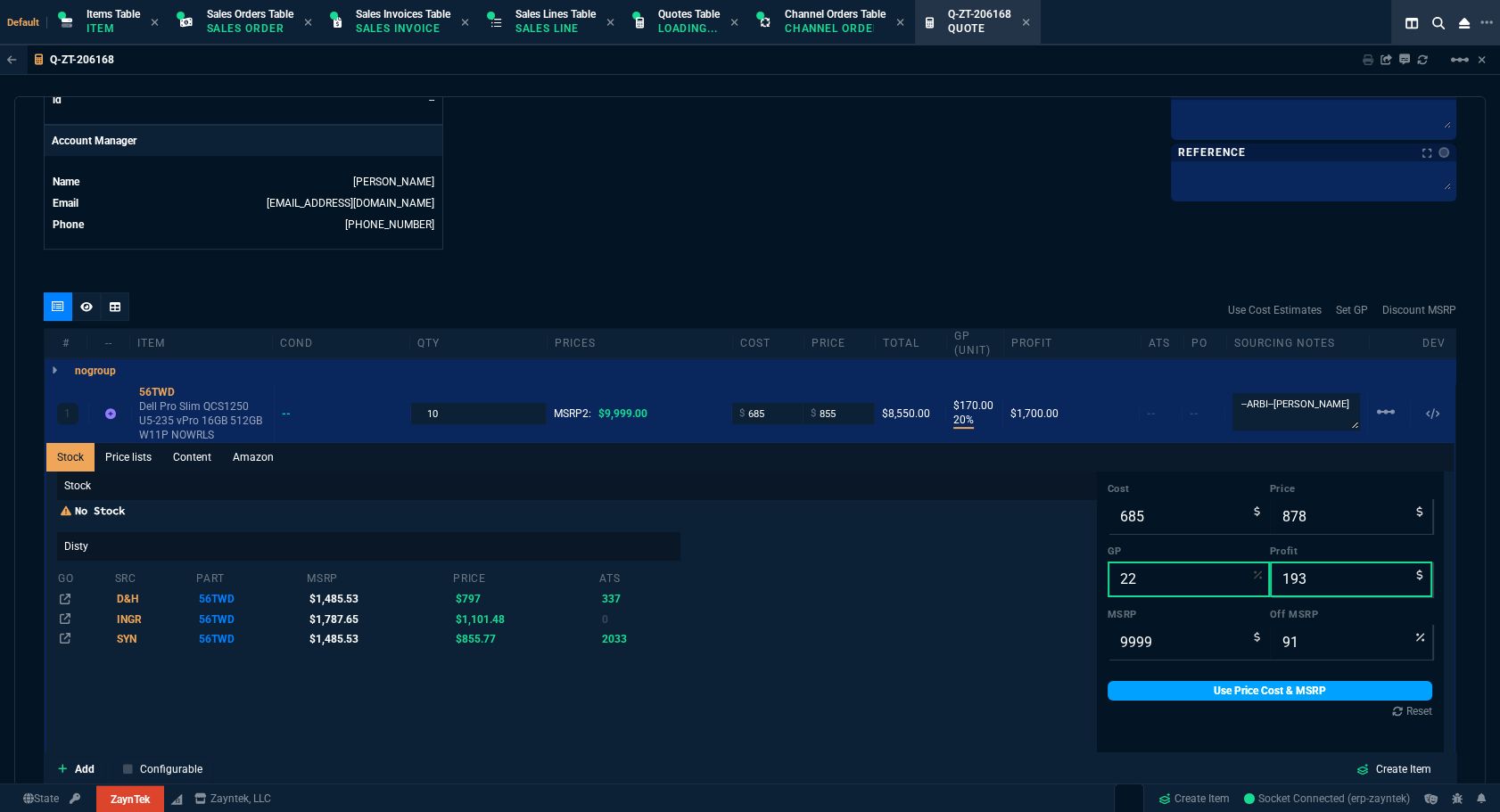
type input "22"
click at [831, 687] on link "Use Price Cost & MSRP" at bounding box center [1270, 691] width 326 height 20
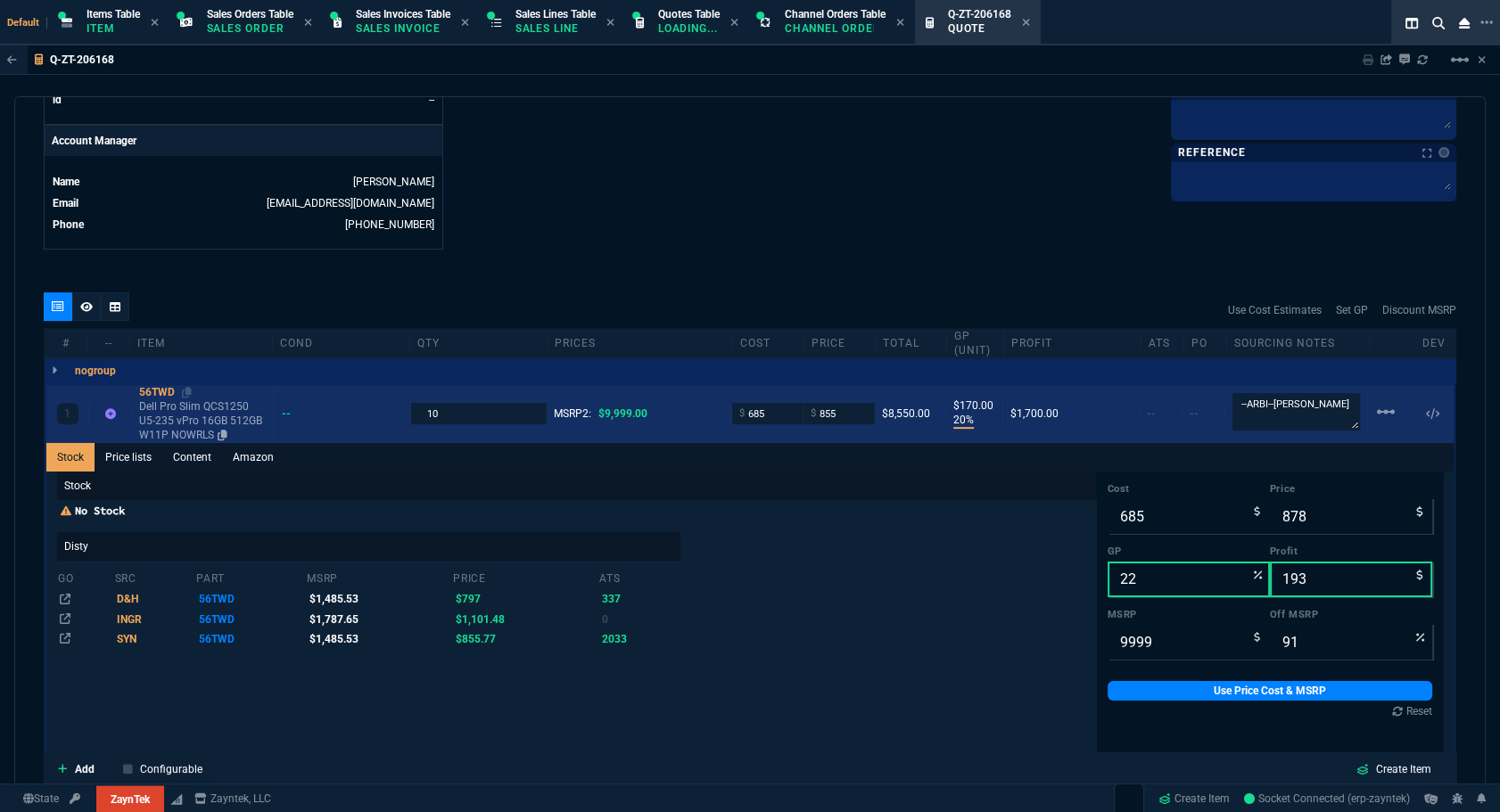
type input "878"
click at [151, 388] on div "56TWD" at bounding box center [203, 392] width 128 height 14
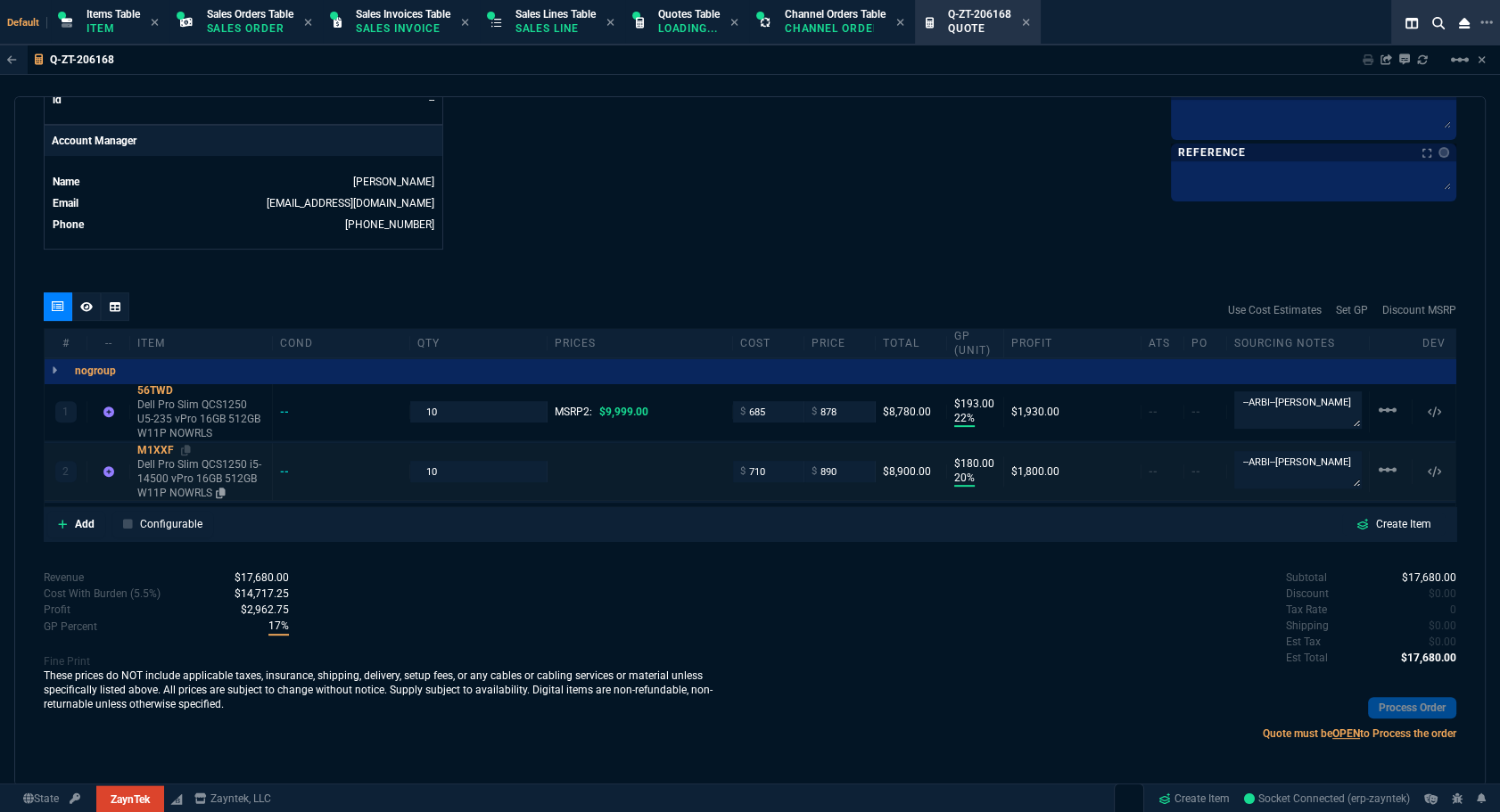
click at [150, 449] on div "M1XXF" at bounding box center [201, 450] width 128 height 14
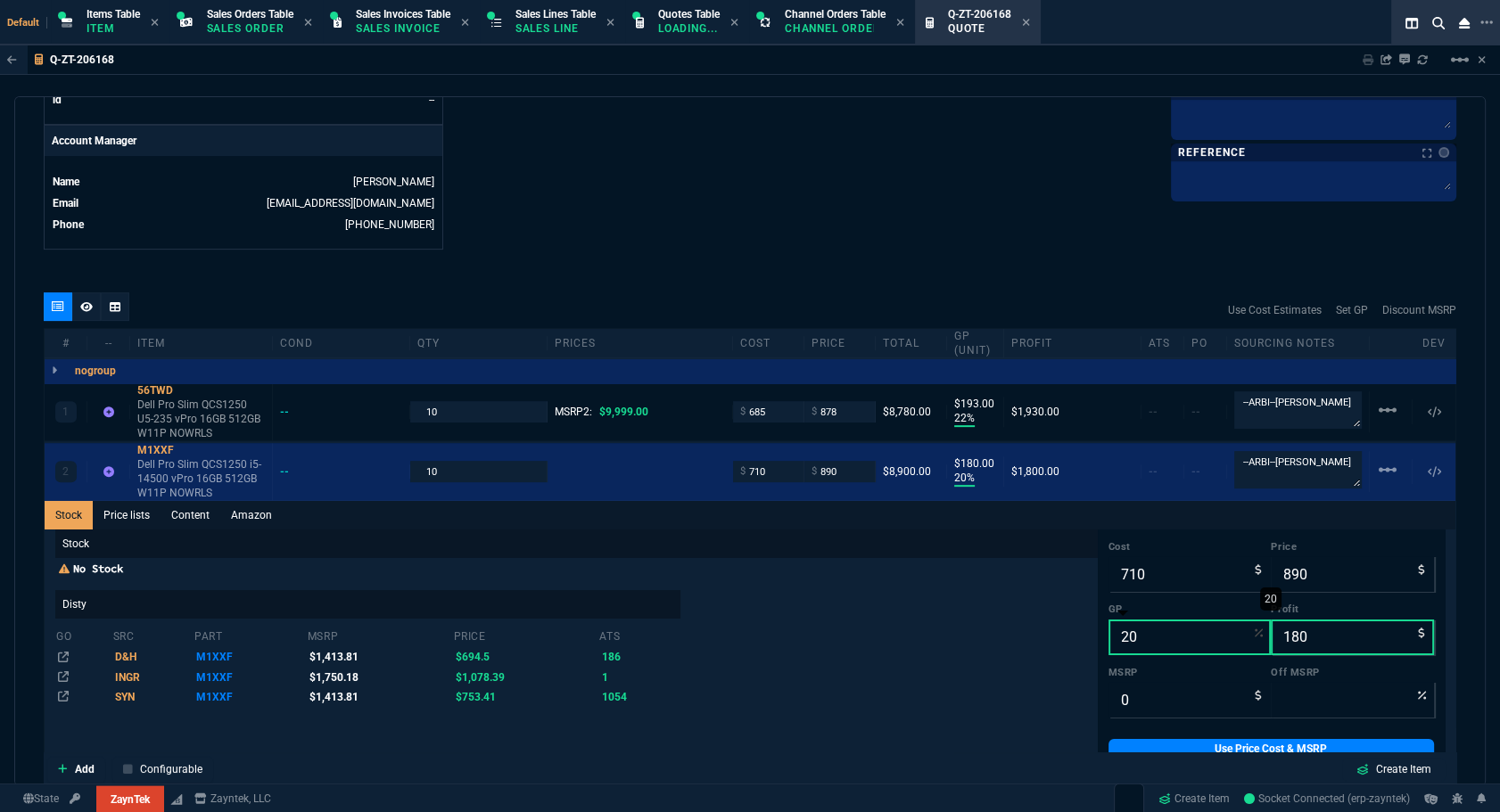
click at [831, 649] on input "20" at bounding box center [1189, 637] width 163 height 35
type input "21"
type input "899"
type input "189"
click at [831, 633] on input "21" at bounding box center [1189, 637] width 163 height 35
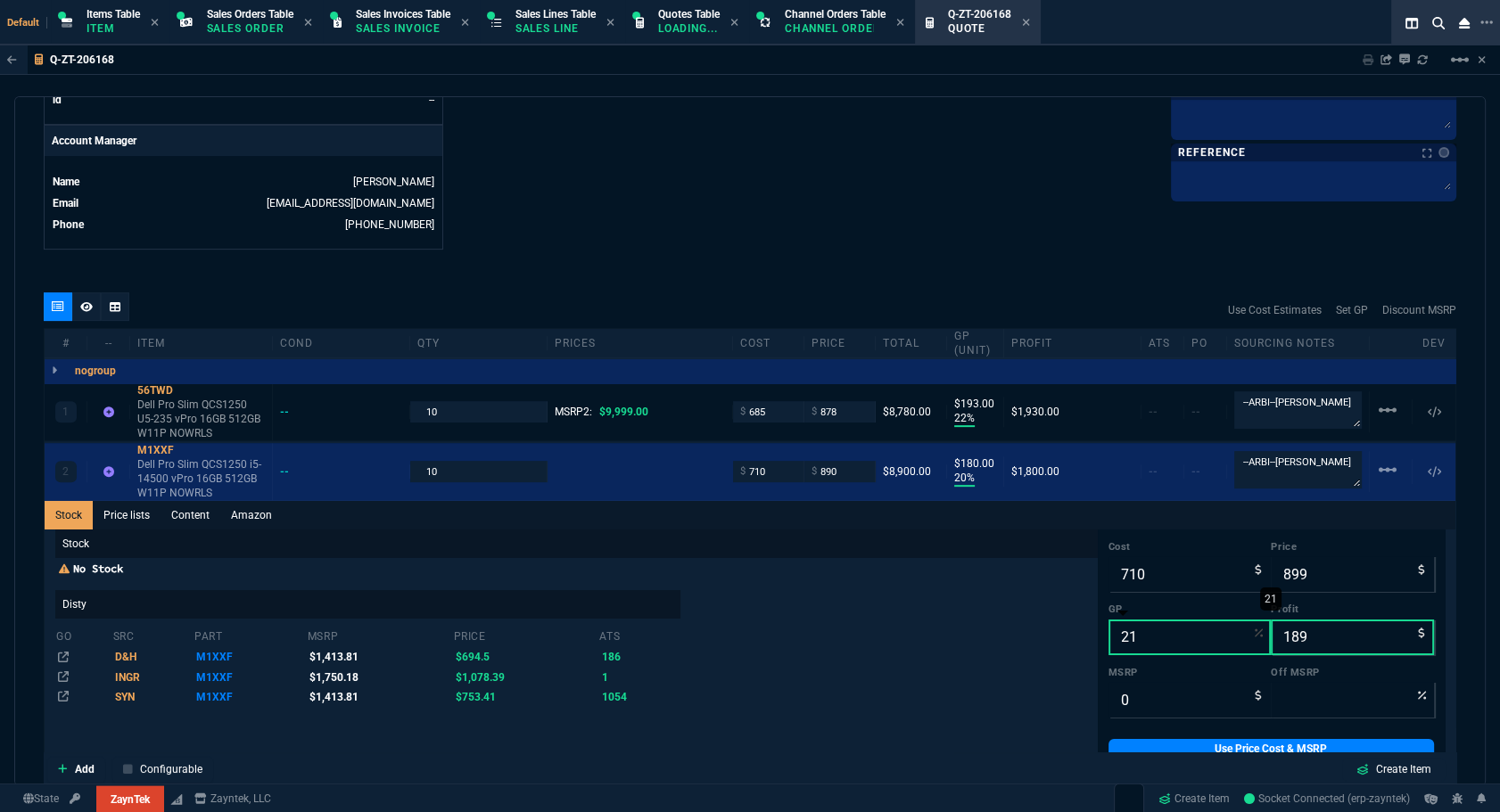
type input "22"
type input "910"
type input "200"
type input "24"
type input "934"
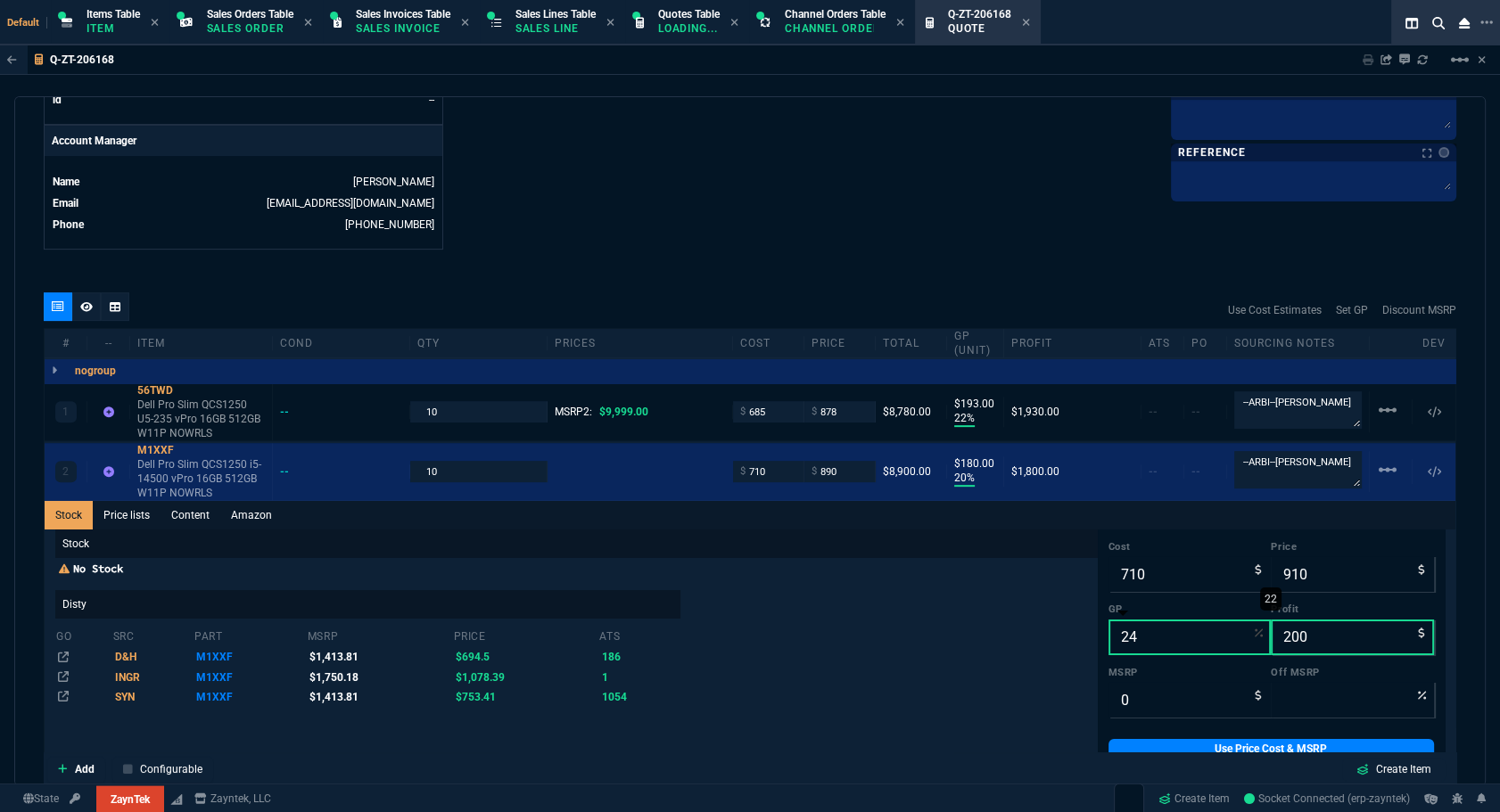
type input "224"
type input "947"
type input "25"
type input "237"
type input "26"
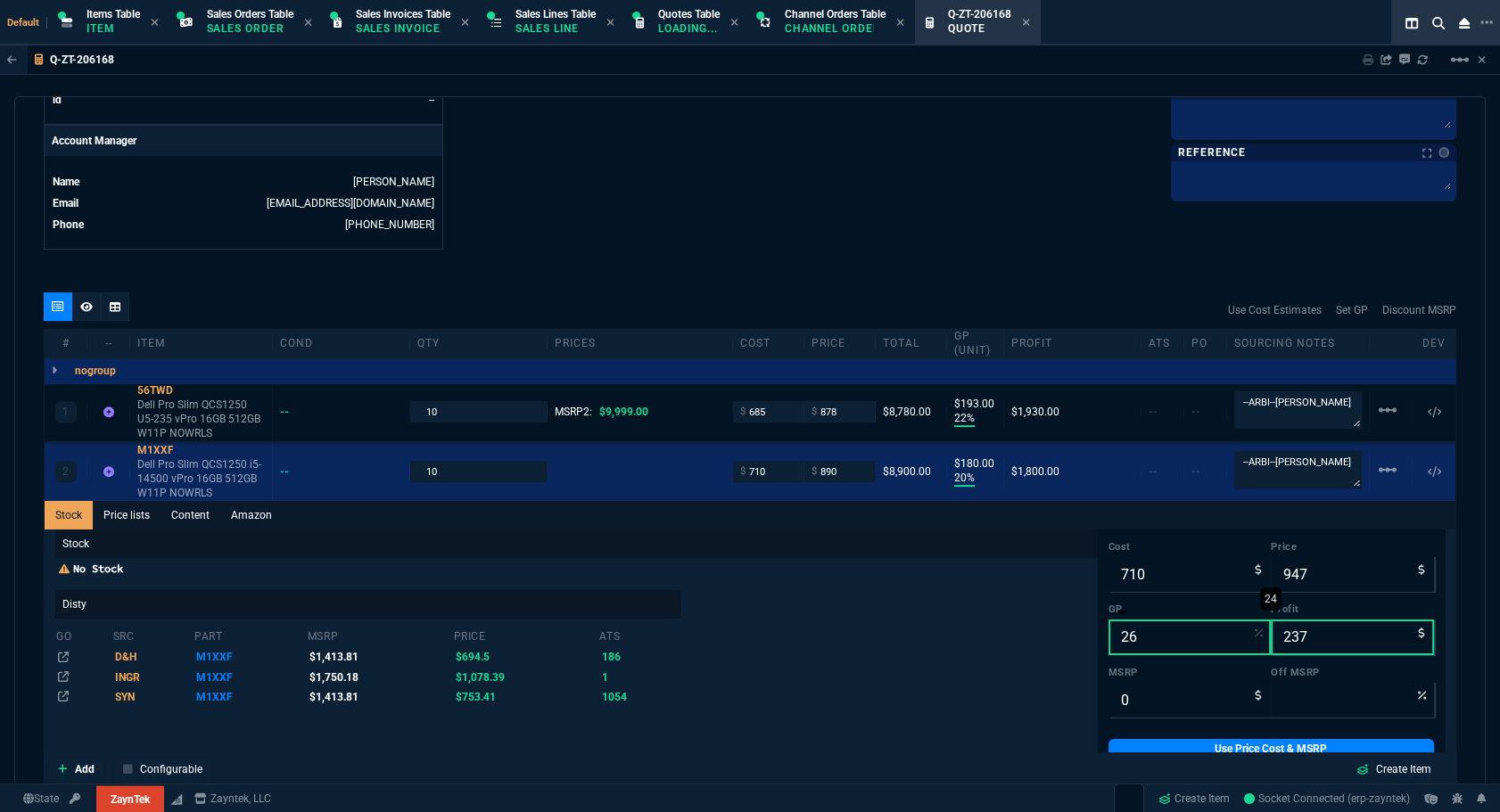
type input "959"
type input "249"
type input "27"
type input "973"
type input "263"
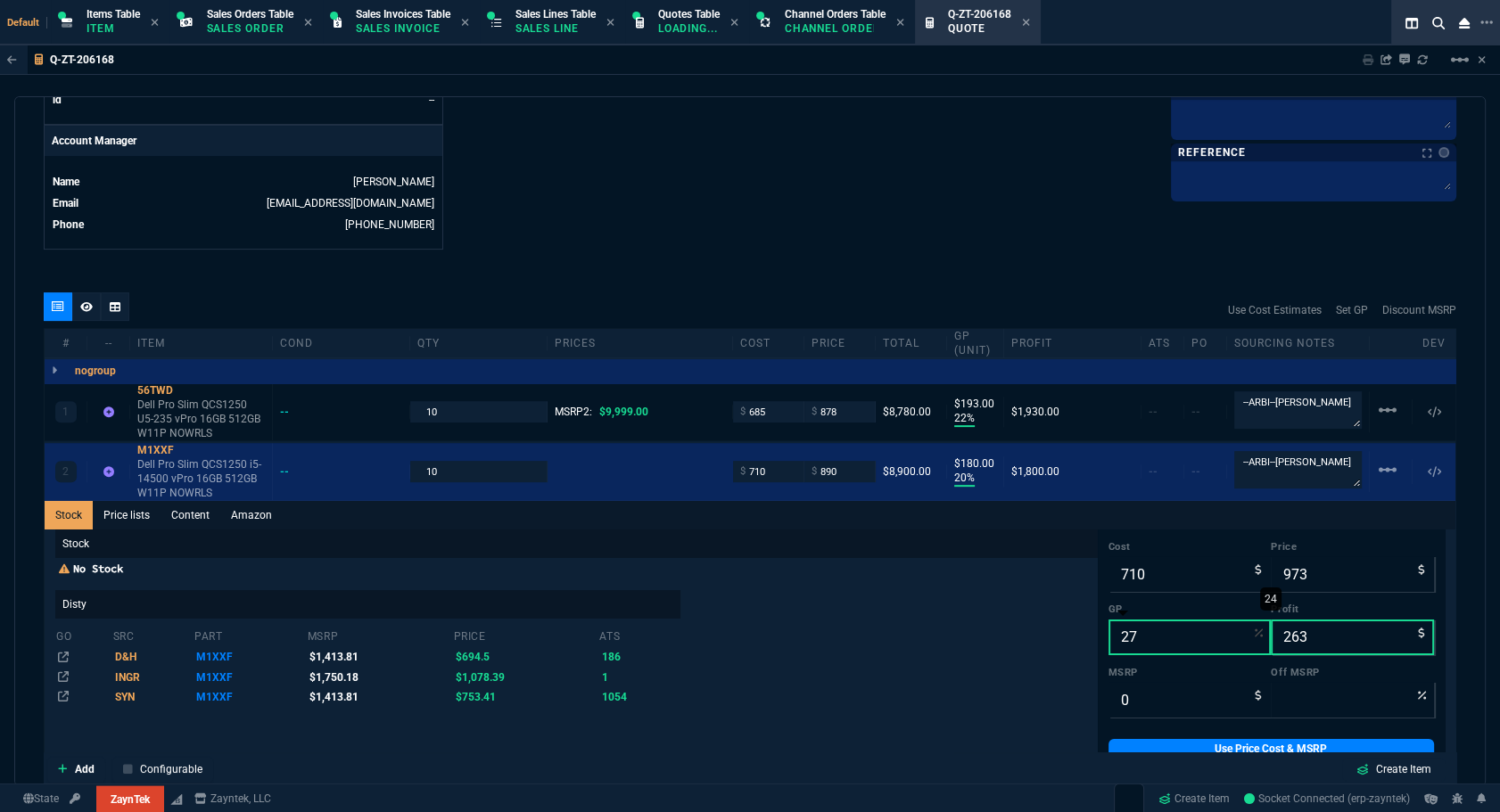
type input "28"
click at [831, 633] on input "28" at bounding box center [1189, 637] width 163 height 35
type input "986"
type input "276"
click at [831, 633] on input "28" at bounding box center [1189, 637] width 163 height 35
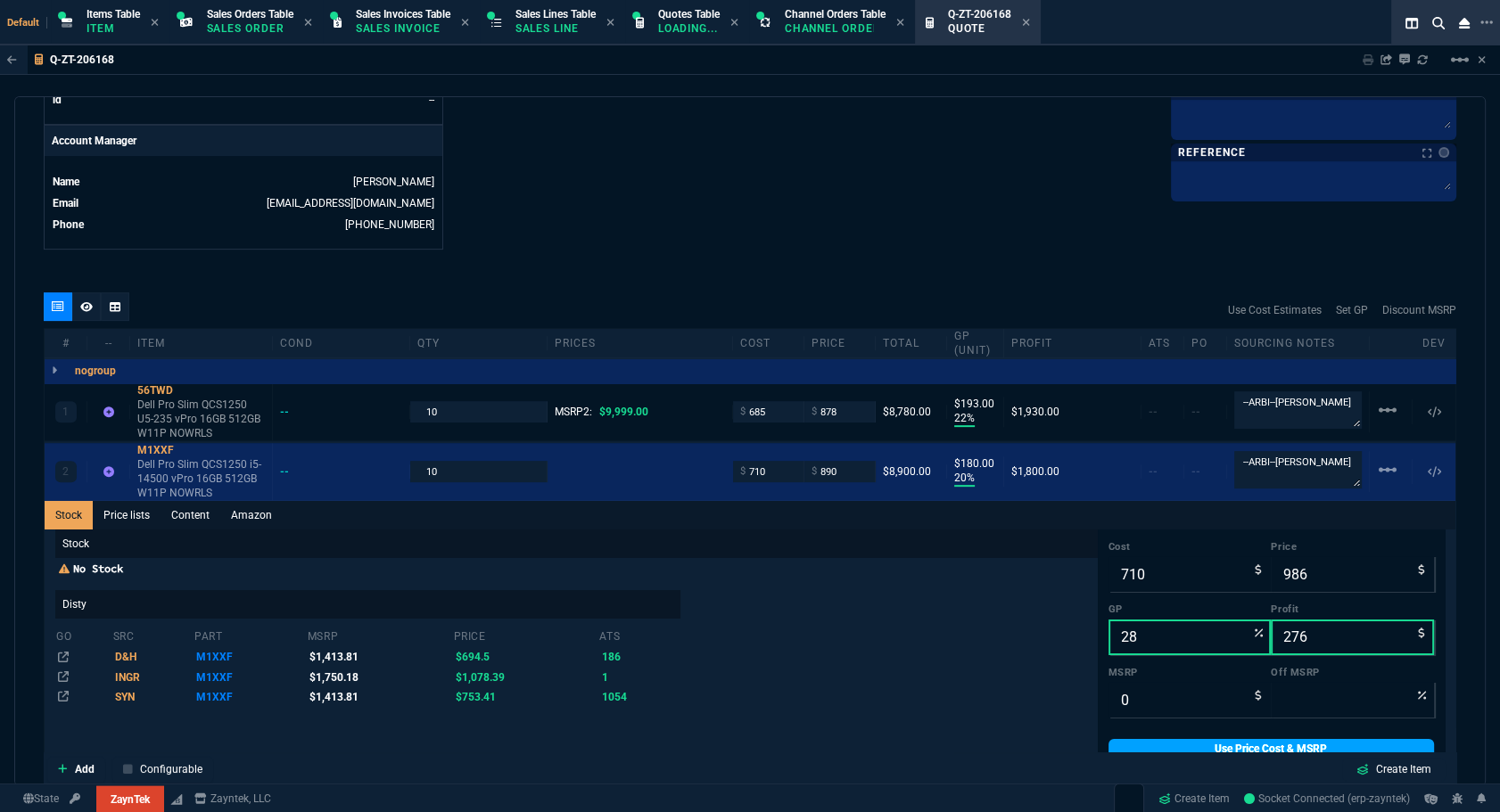
click at [831, 740] on link "Use Price Cost & MSRP" at bounding box center [1271, 749] width 327 height 20
click at [155, 441] on div "Stock Price lists Content Amazon Stock No Stock Disty go src part msrp price at…" at bounding box center [750, 442] width 1410 height 2
click at [831, 749] on link "Use Price Cost & MSRP" at bounding box center [1271, 749] width 327 height 20
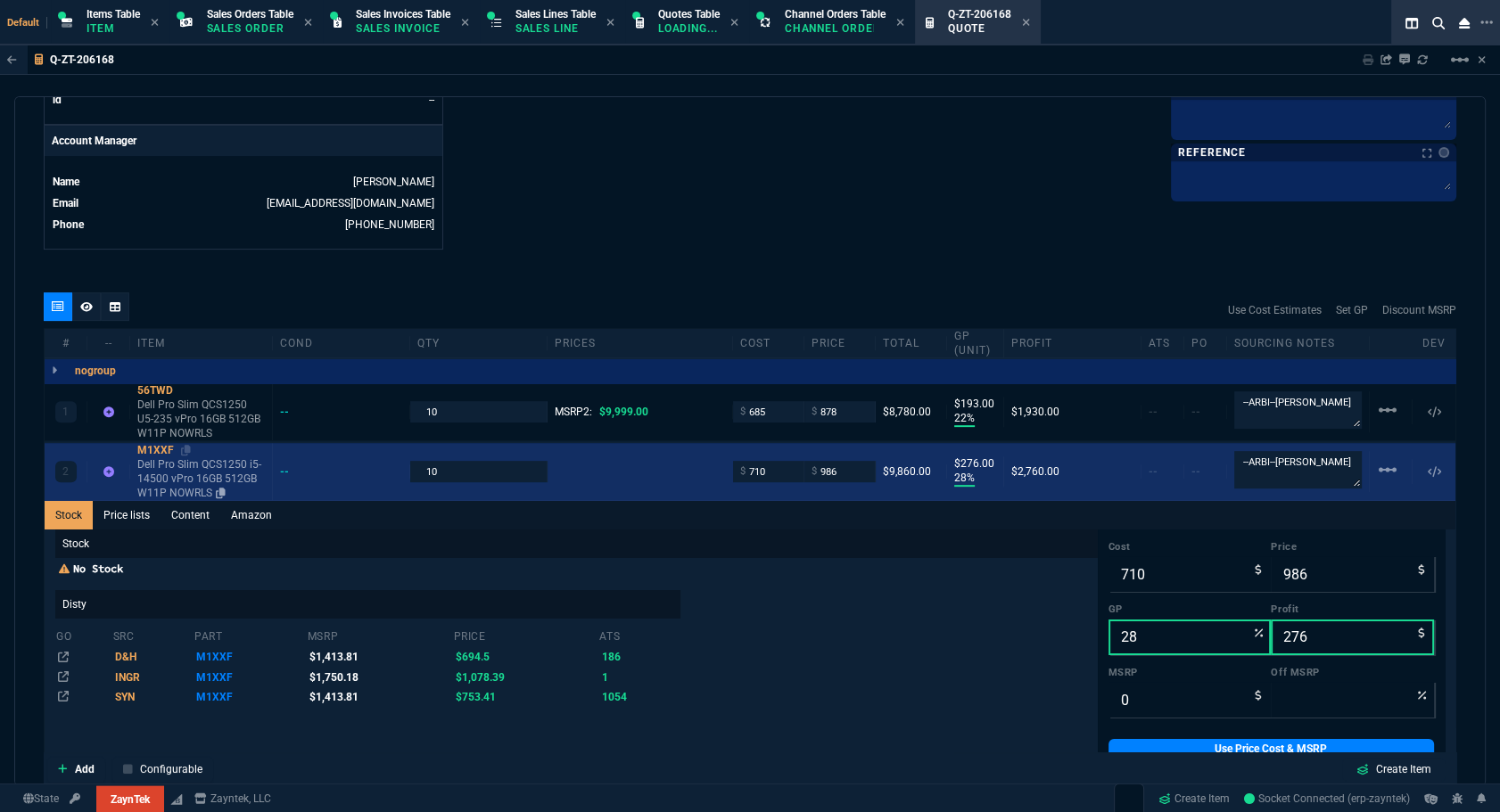
click at [146, 448] on div "M1XXF" at bounding box center [201, 450] width 128 height 14
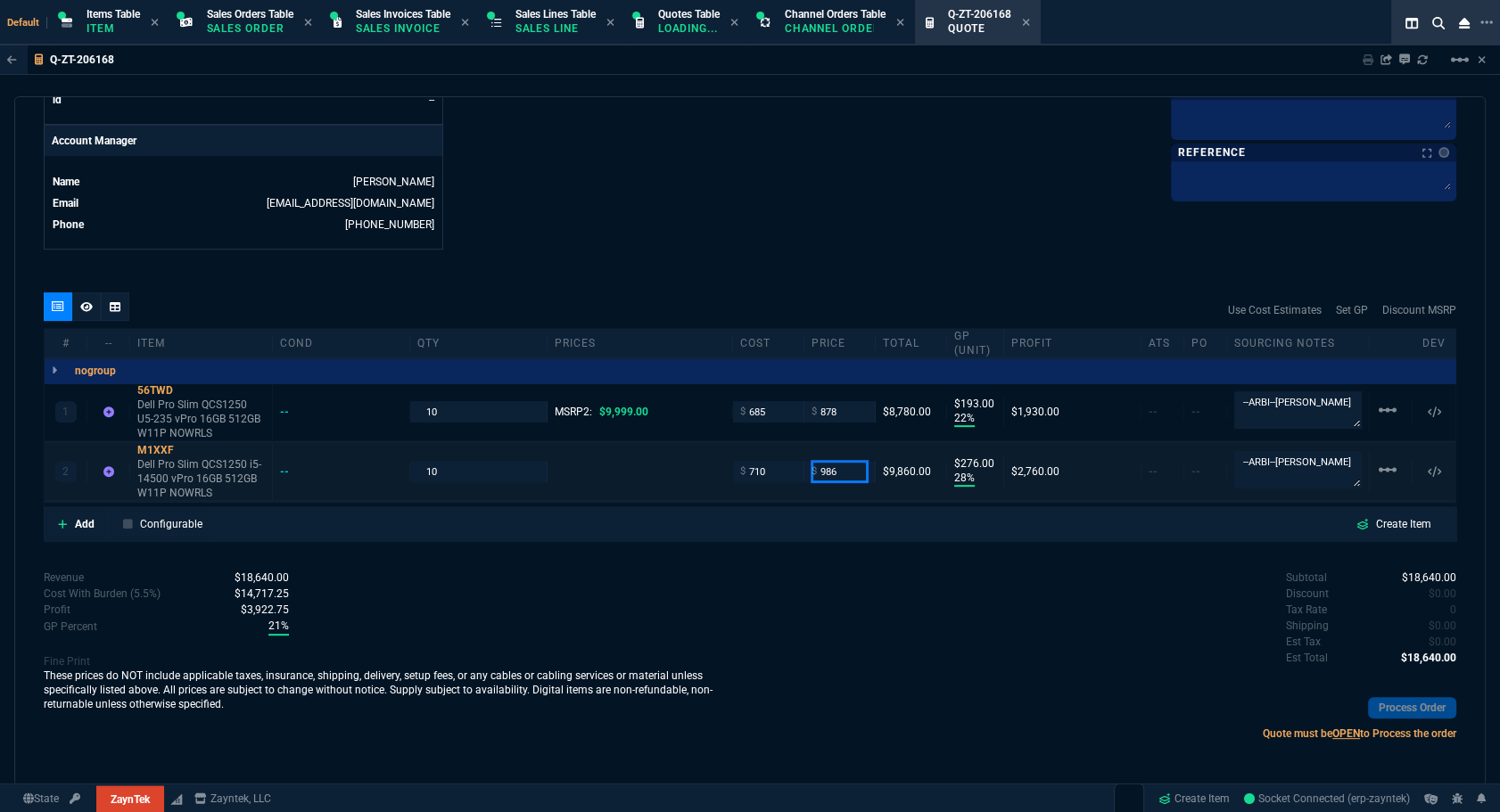
click at [831, 473] on input "986" at bounding box center [839, 471] width 56 height 21
type input "925"
click at [831, 285] on div "quote Q-ZT-206168 draft ZaynTek, LLC 2609 Technology Dr Suite 200 Plano, TX 750…" at bounding box center [750, 441] width 1471 height 690
type input "925"
type input "23"
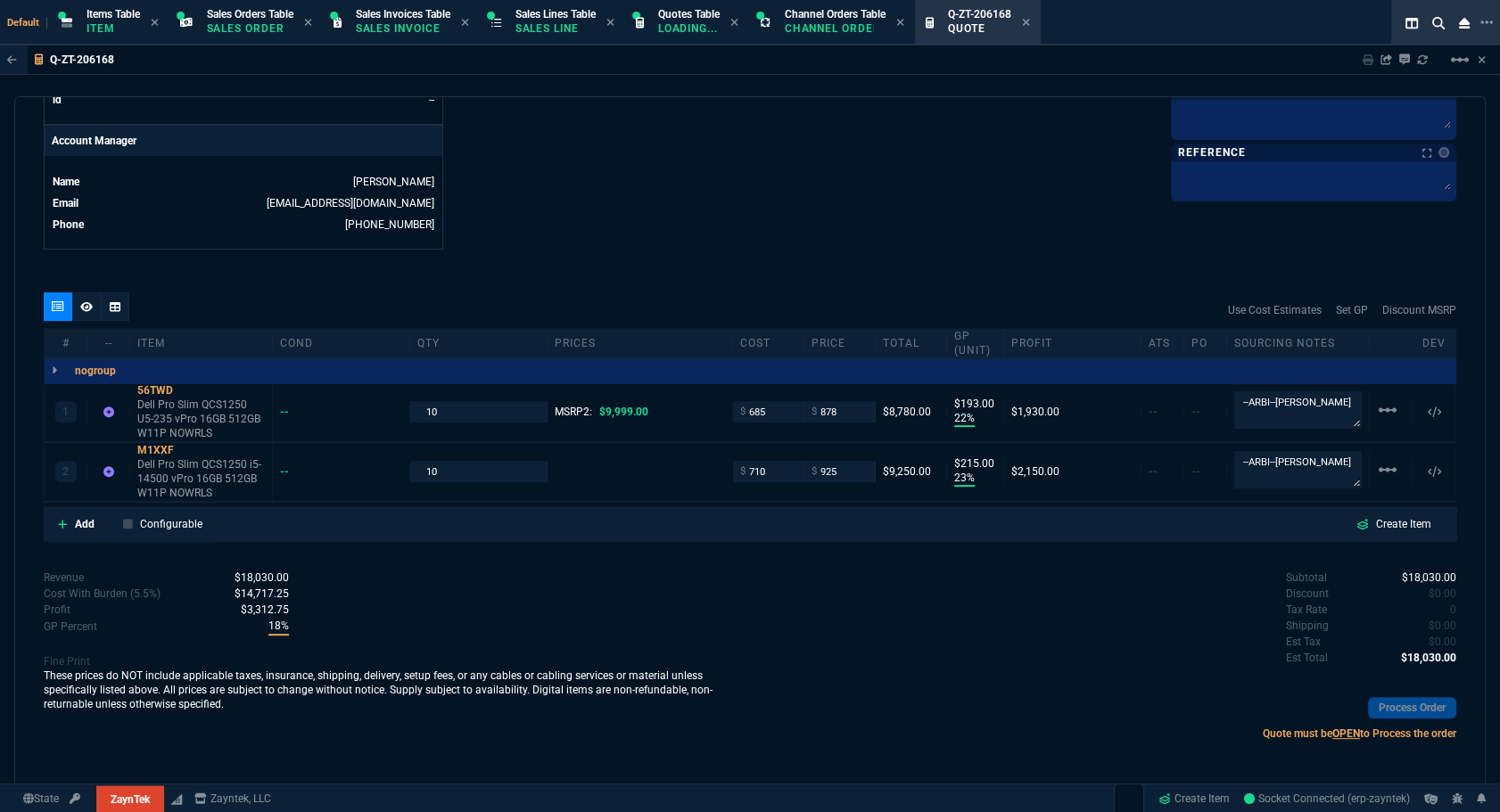
type input "215"
click at [831, 472] on input "925" at bounding box center [839, 471] width 56 height 21
type input "895"
click at [831, 271] on div "quote Q-ZT-206168 draft ZaynTek, LLC 2609 Technology Dr Suite 200 Plano, TX 750…" at bounding box center [750, 441] width 1471 height 690
type input "895"
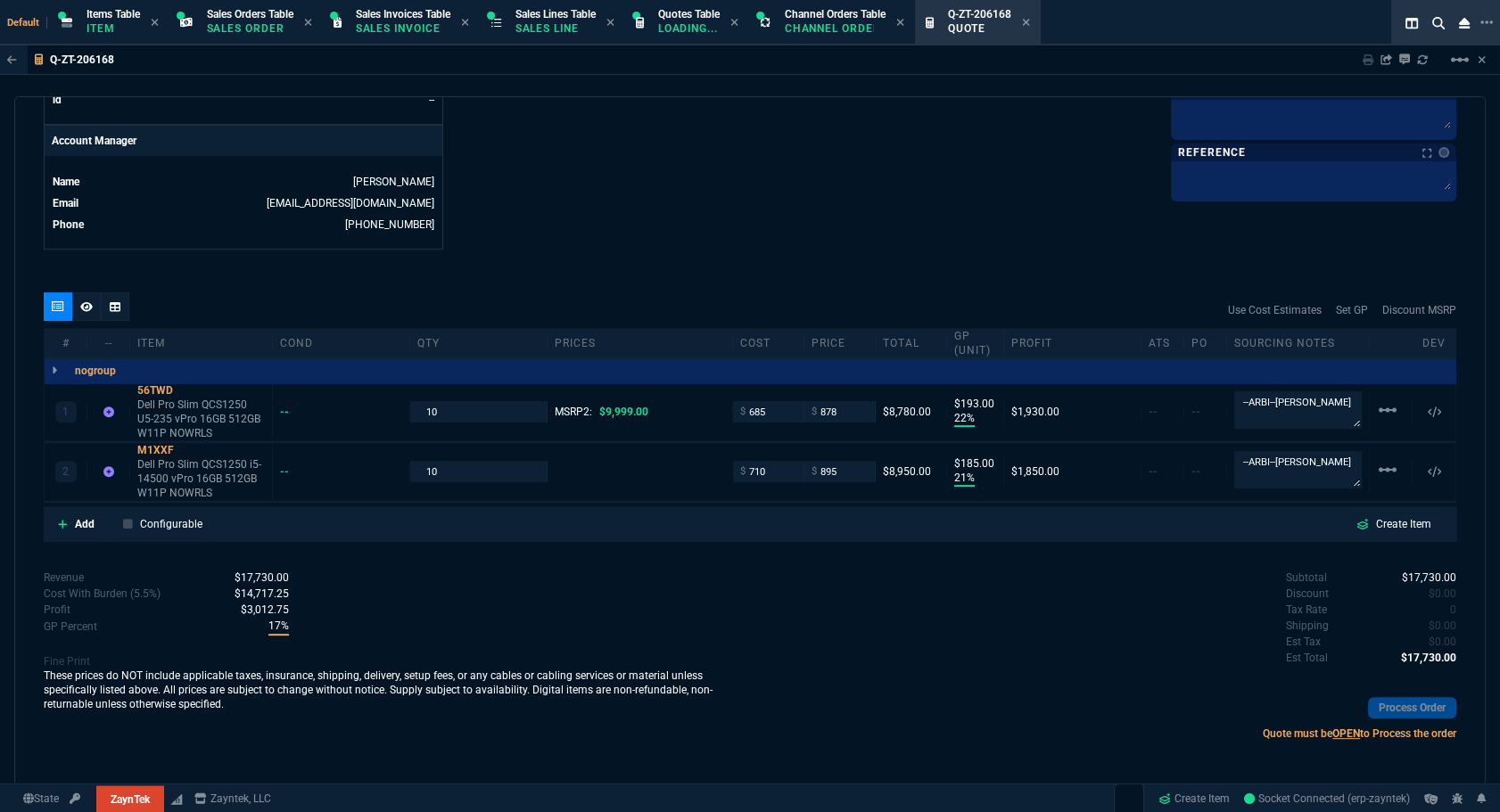
type input "21"
type input "185"
click at [831, 418] on input "878" at bounding box center [839, 412] width 56 height 21
type input "875"
click at [831, 271] on div "quote Q-ZT-206168 draft ZaynTek, LLC 2609 Technology Dr Suite 200 Plano, TX 750…" at bounding box center [750, 441] width 1471 height 690
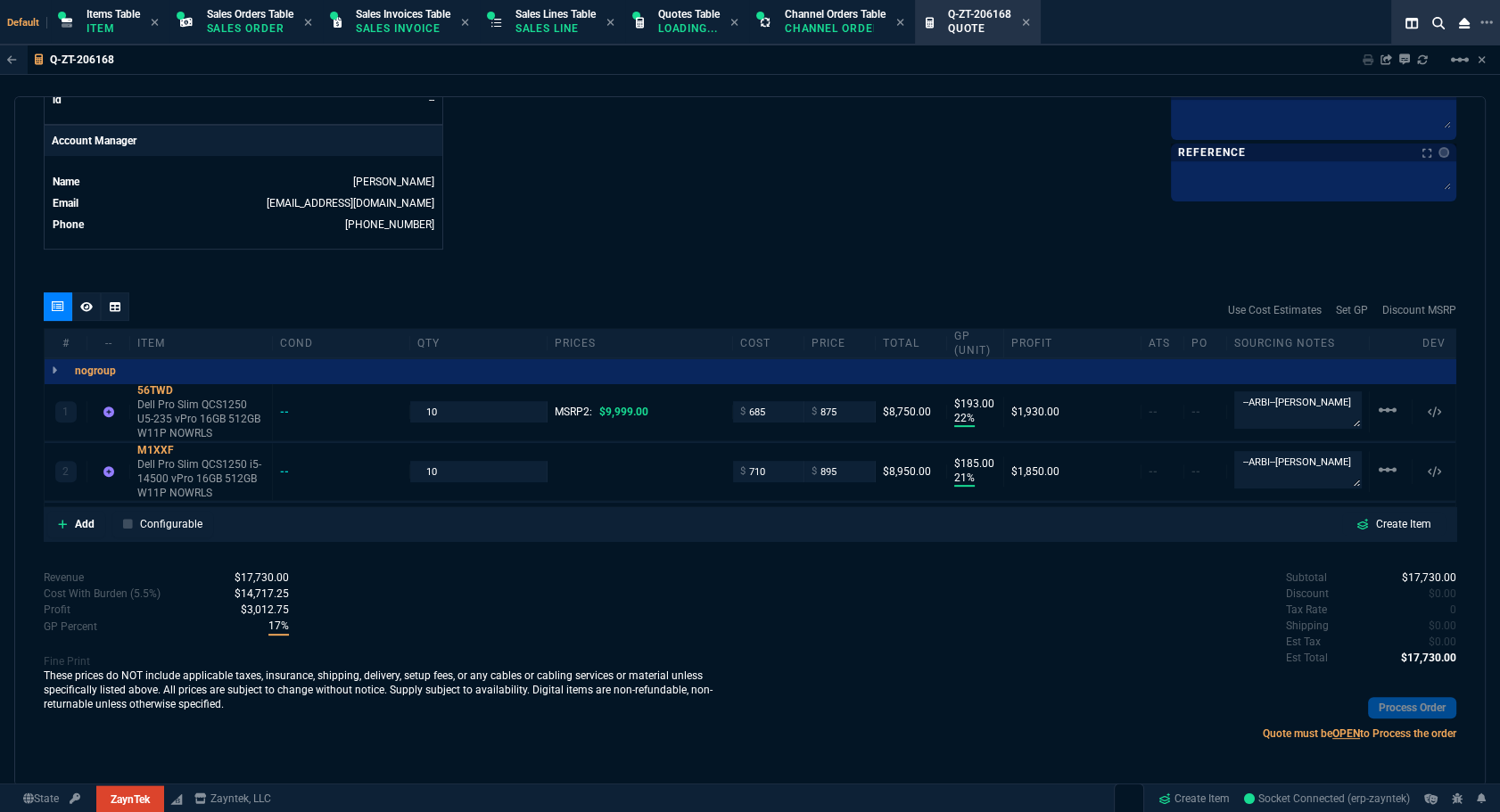
type input "875"
type input "190"
click at [317, 280] on div "quote Q-ZT-206168 draft ZaynTek, LLC 2609 Technology Dr Suite 200 Plano, TX 750…" at bounding box center [750, 441] width 1471 height 690
click at [90, 309] on icon at bounding box center [86, 306] width 12 height 10
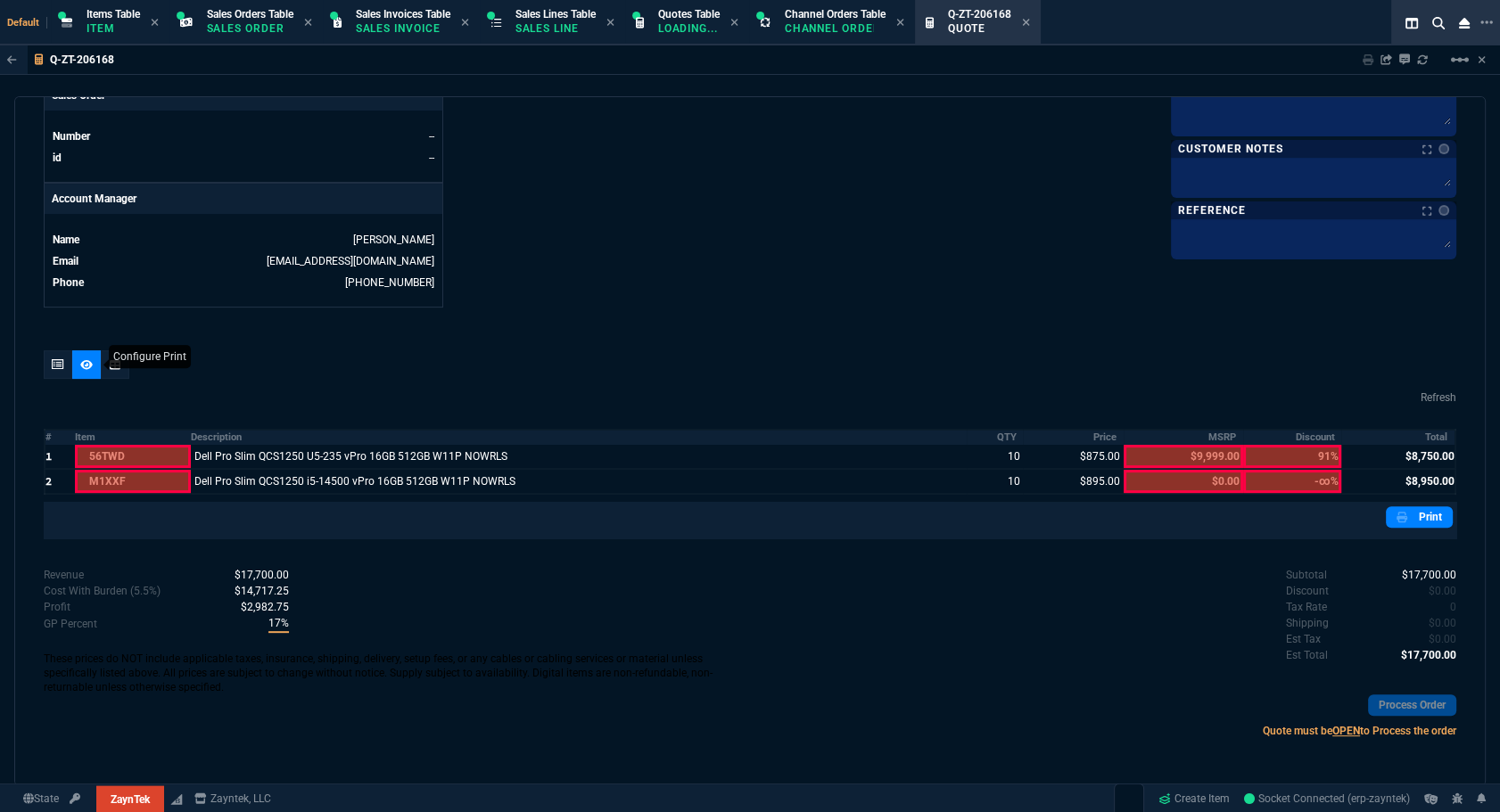
scroll to position [776, 0]
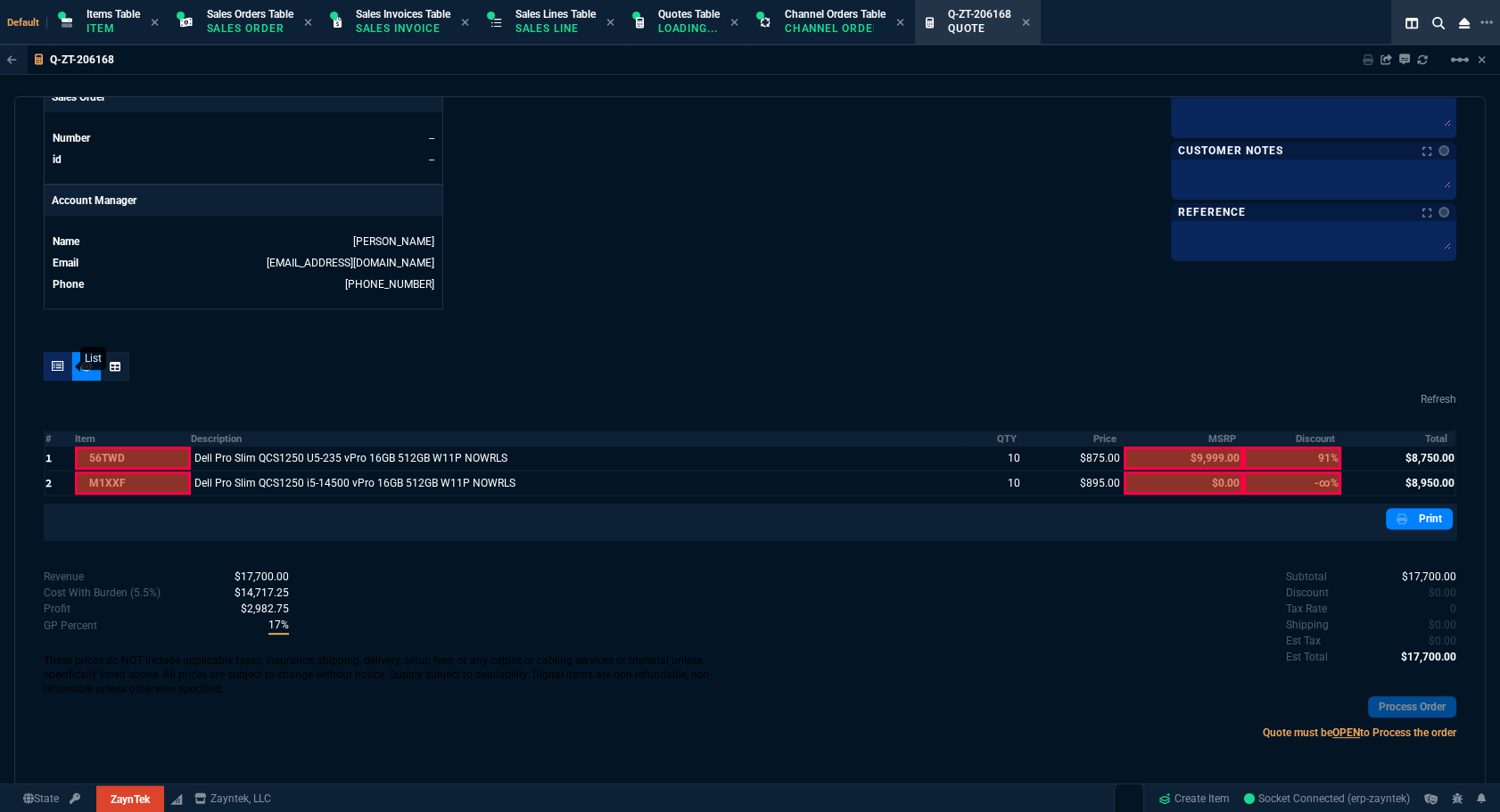
click at [57, 373] on div at bounding box center [58, 366] width 29 height 29
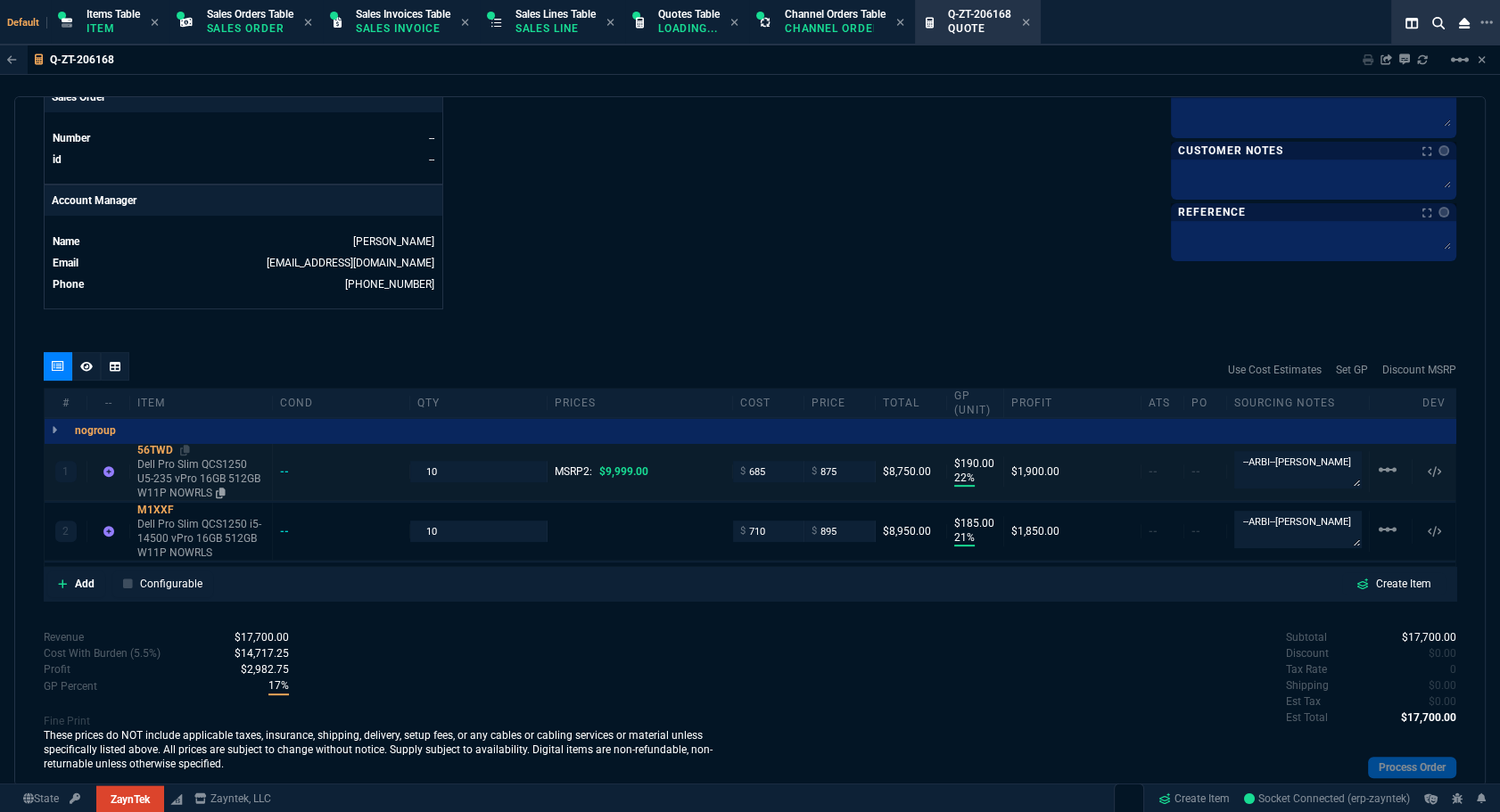
type input "22"
type input "190"
type input "21"
type input "185"
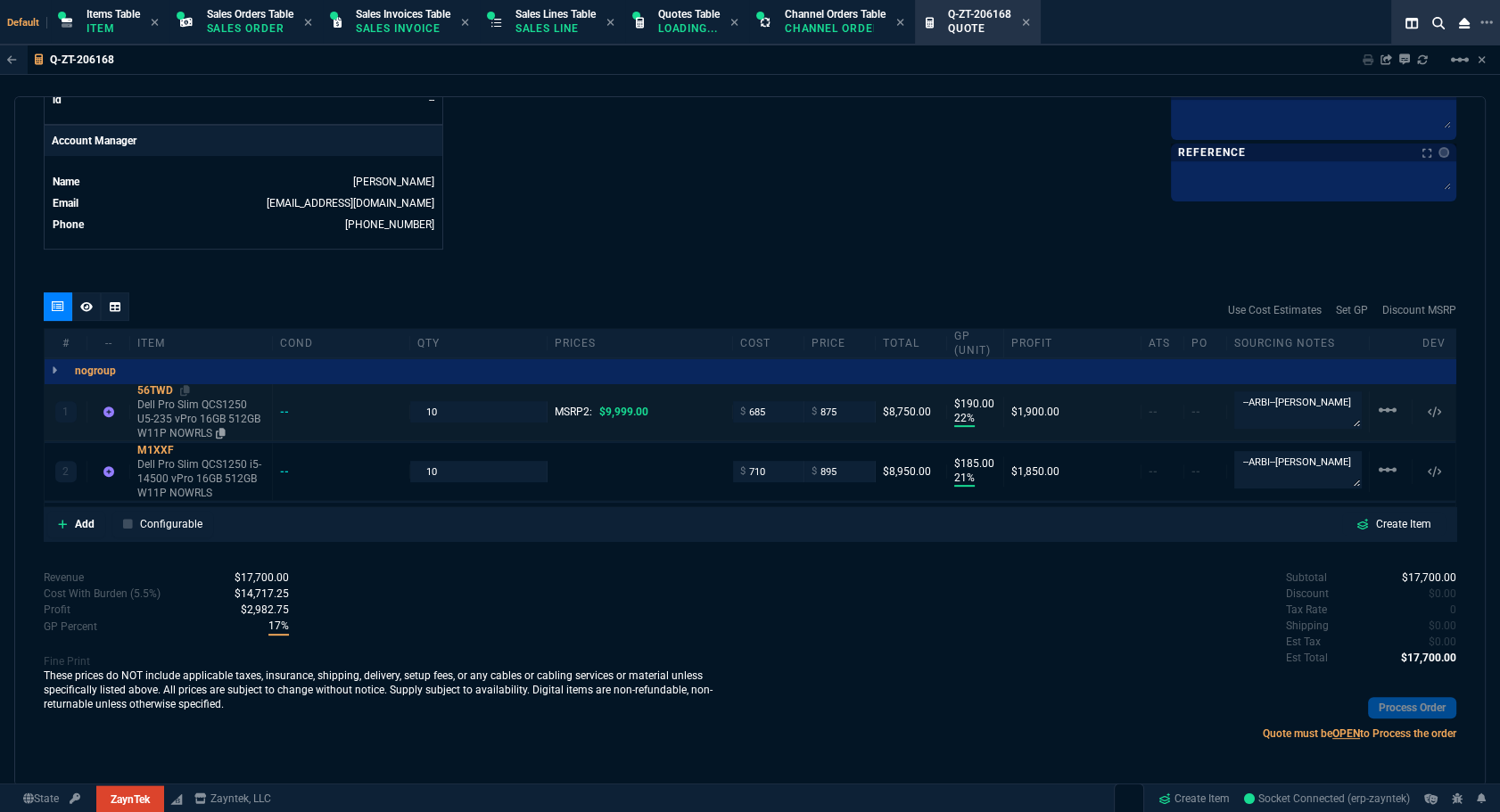
type input "91"
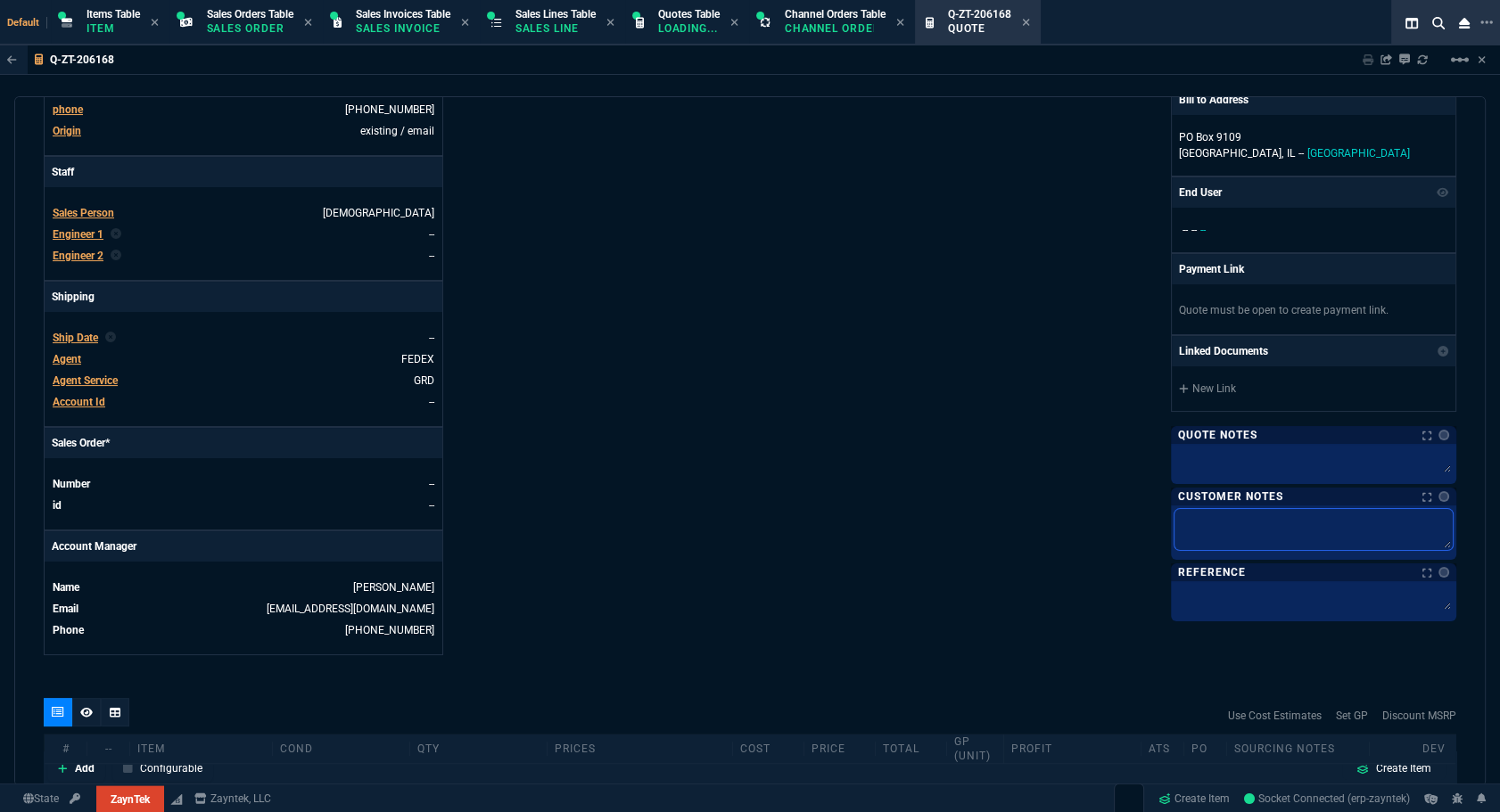
click at [831, 523] on textarea at bounding box center [1313, 529] width 278 height 41
type textarea "L"
type textarea "Le"
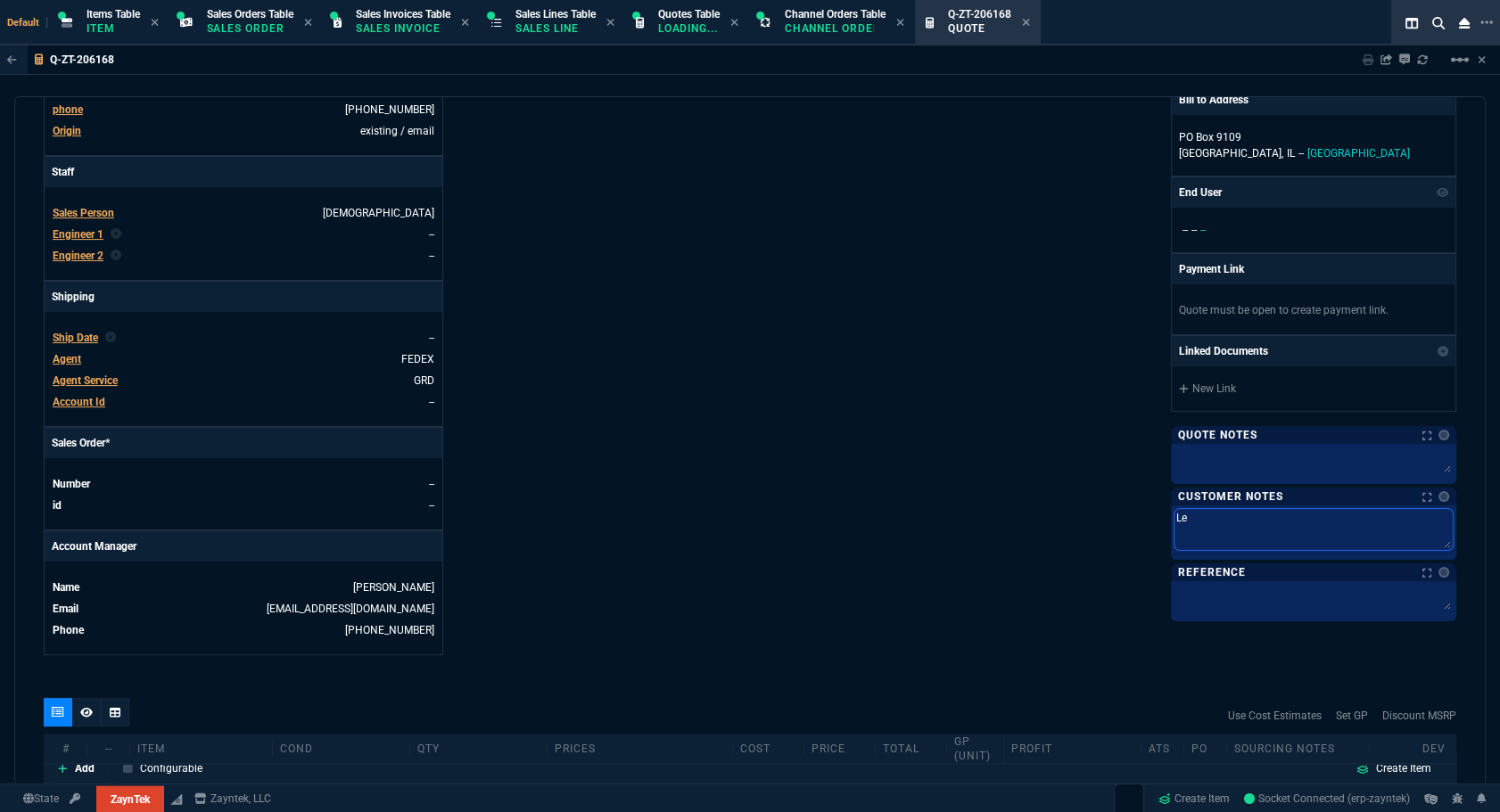
type textarea "Lea"
type textarea "Lead"
type textarea "Lead T"
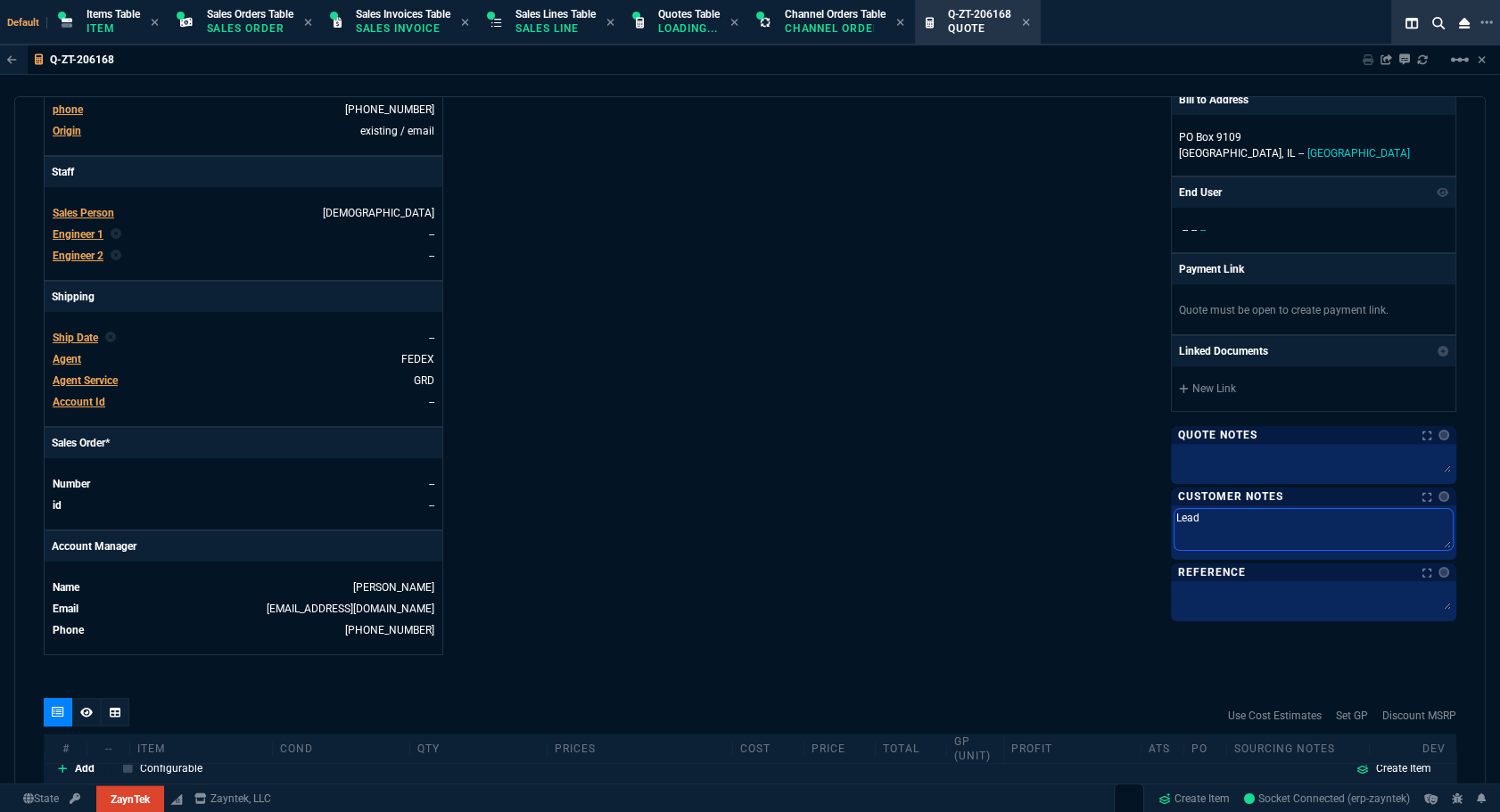
type textarea "Lead T"
type textarea "Lead Ti"
type textarea "Lead Tim"
type textarea "Lead Time"
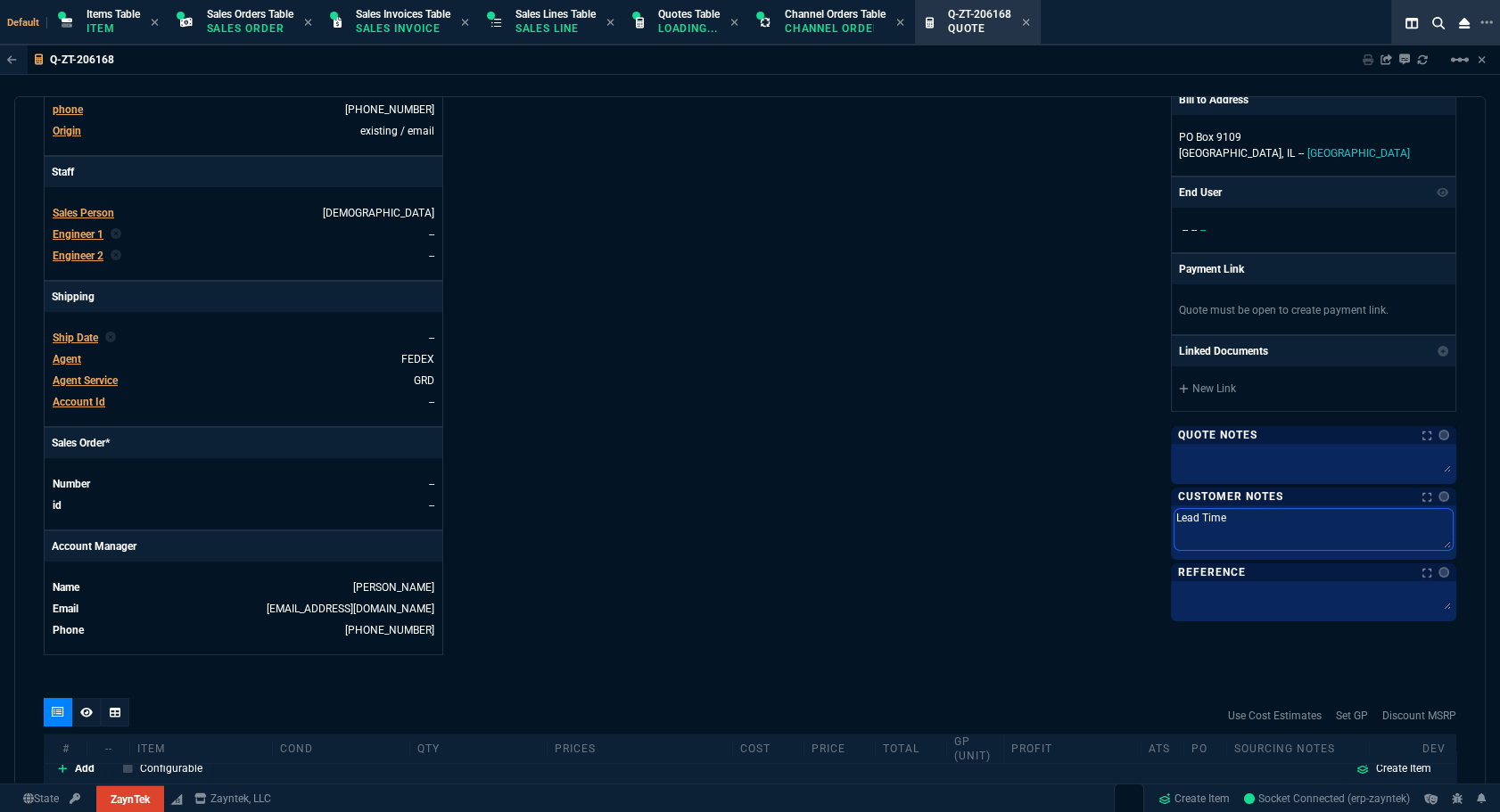
type textarea "Lead Time"
type textarea "Lead Time 2"
type textarea "Lead Time 2-"
type textarea "Lead Time 2-3"
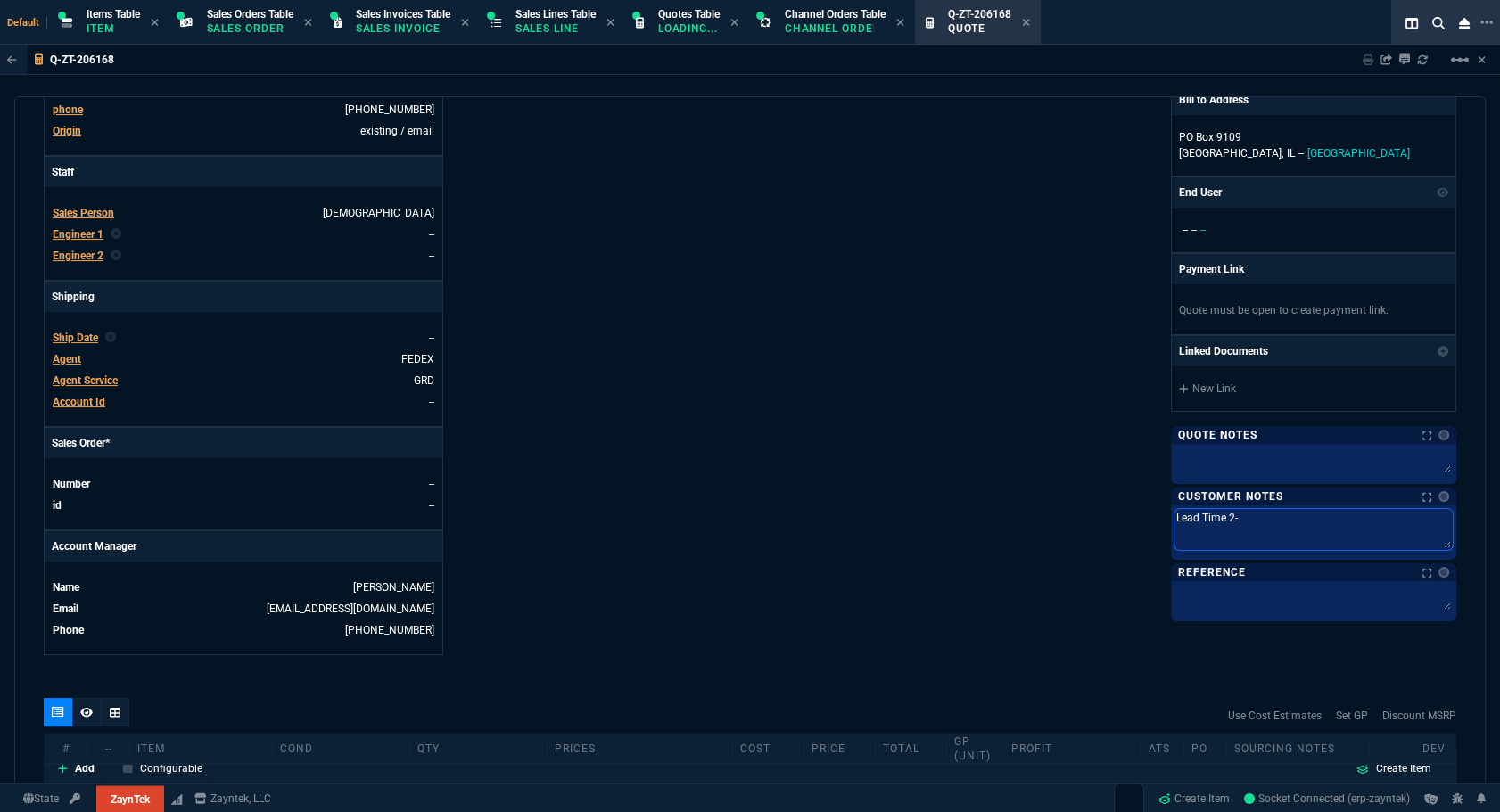
type textarea "Lead Time 2-3"
type textarea "Lead Time 2-3 b"
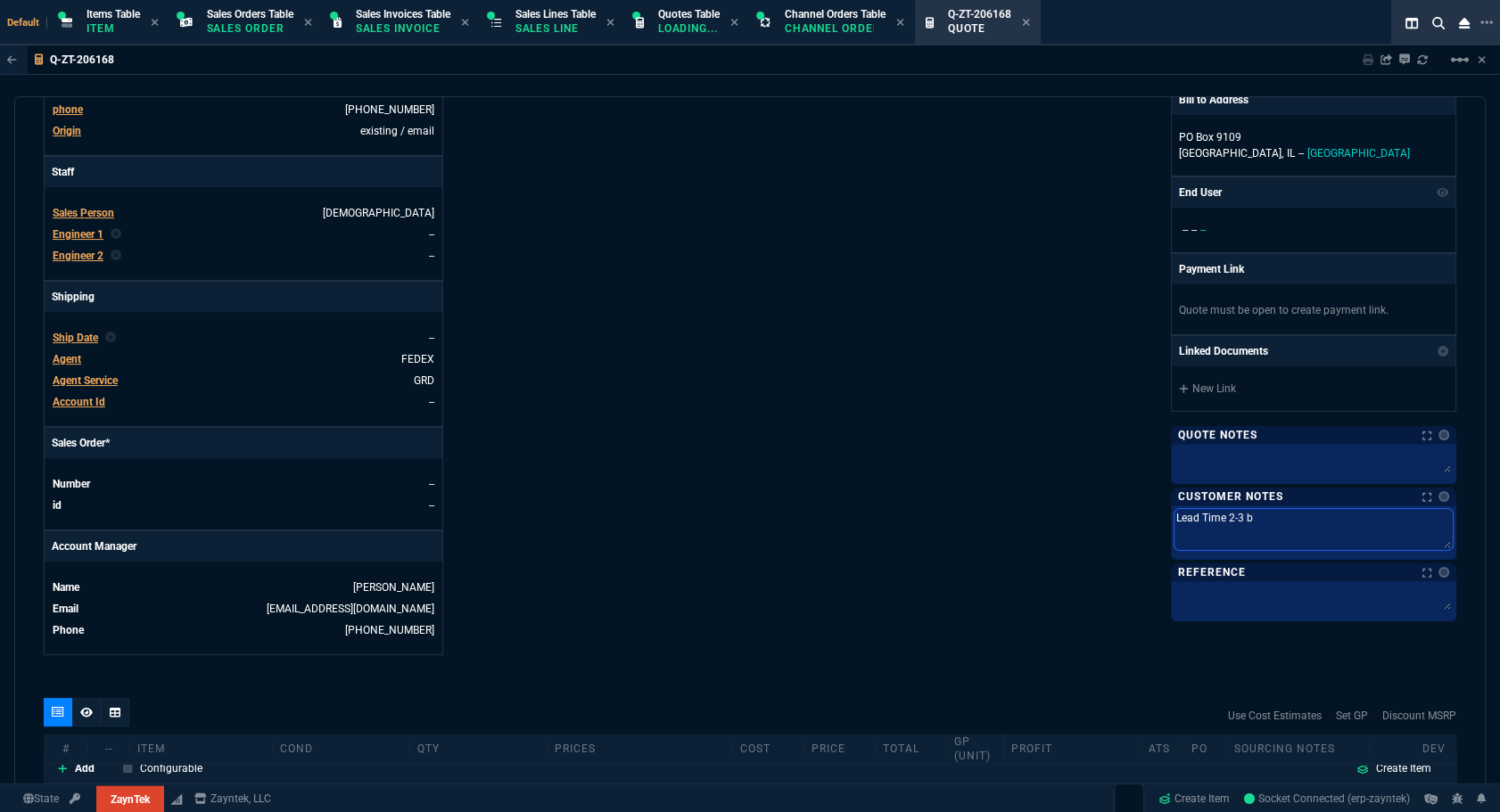
type textarea "Lead Time 2-3 bu"
type textarea "Lead Time 2-3 bus"
type textarea "Lead Time 2-3 busi"
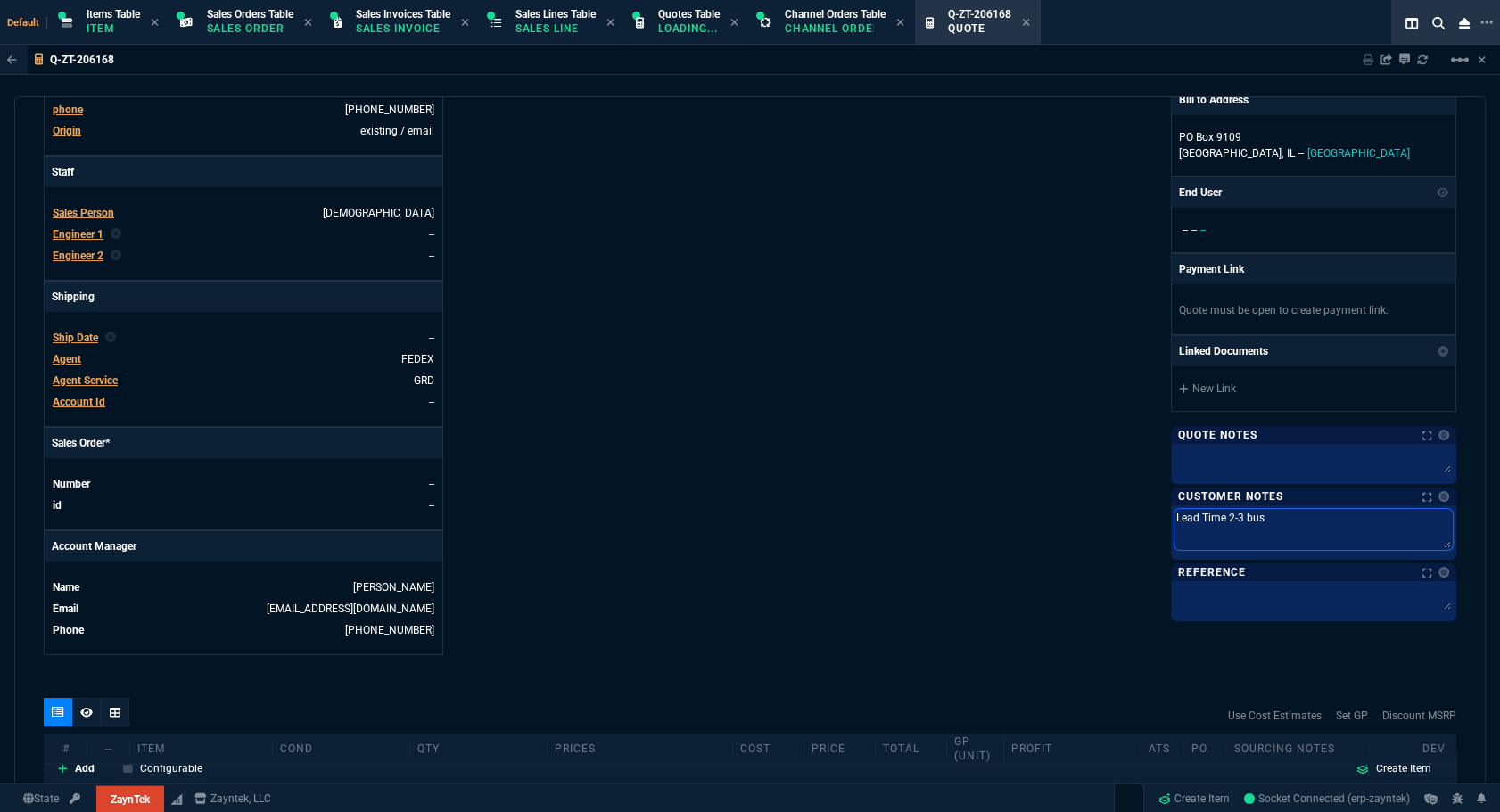
type textarea "Lead Time 2-3 busi"
type textarea "Lead Time 2-3 busin"
type textarea "Lead Time 2-3 busine"
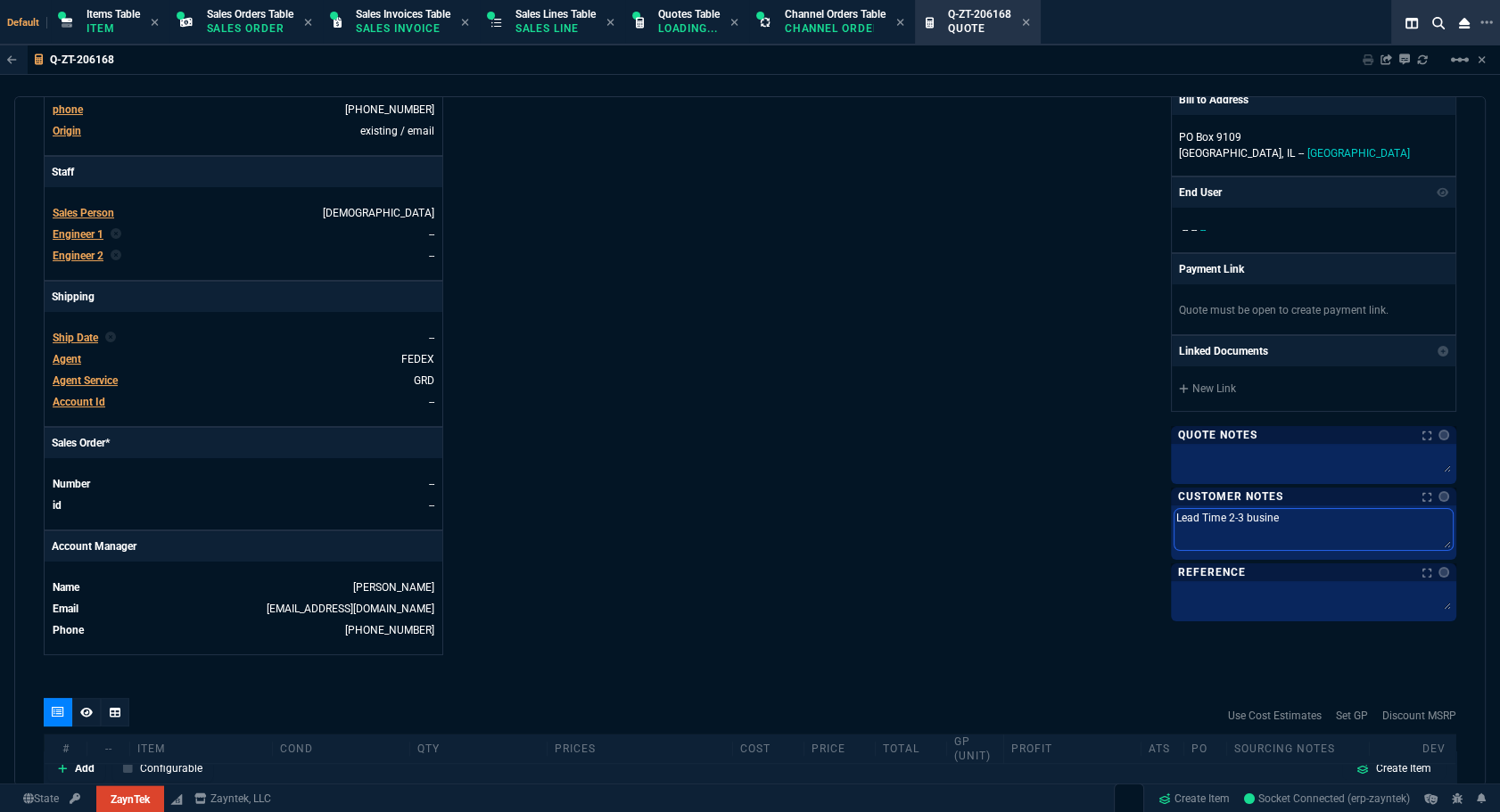
type textarea "Lead Time 2-3 busines"
type textarea "Lead Time 2-3 business"
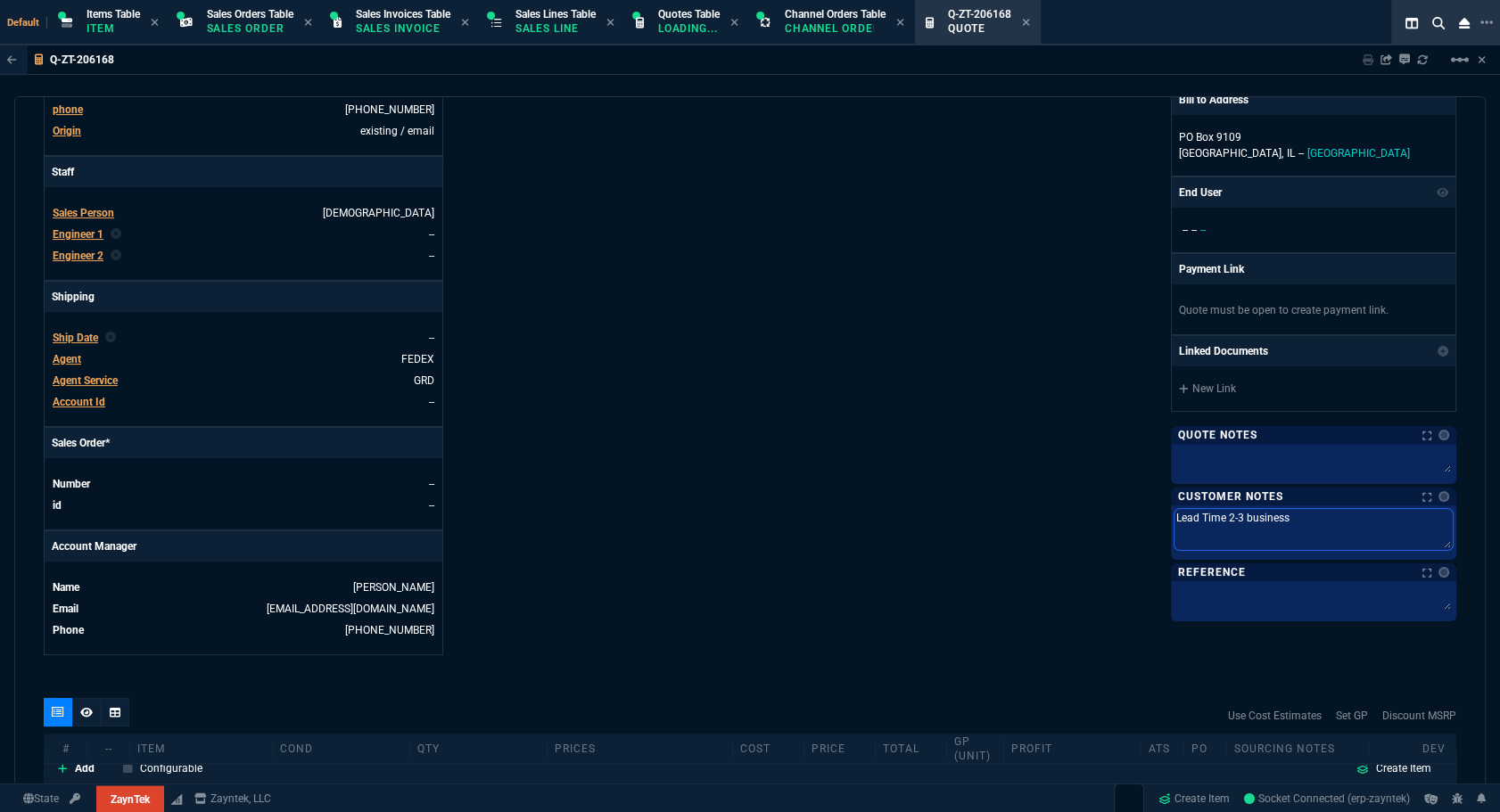
type textarea "Lead Time 2-3 business d"
type textarea "Lead Time 2-3 business da"
type textarea "Lead Time 2-3 business day"
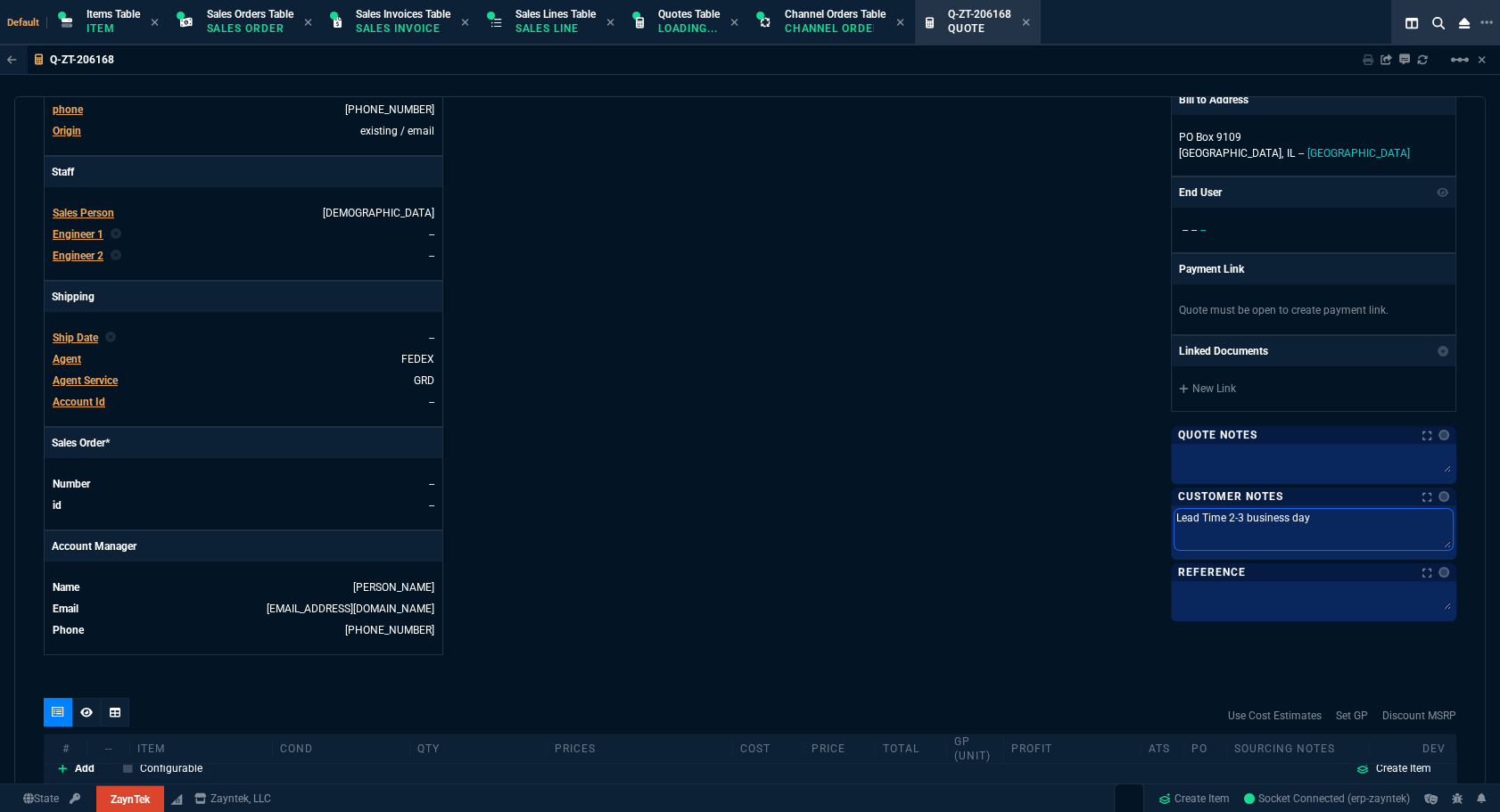
type textarea "Lead Time 2-3 business days"
type textarea "Lead Time 2-3 business days t"
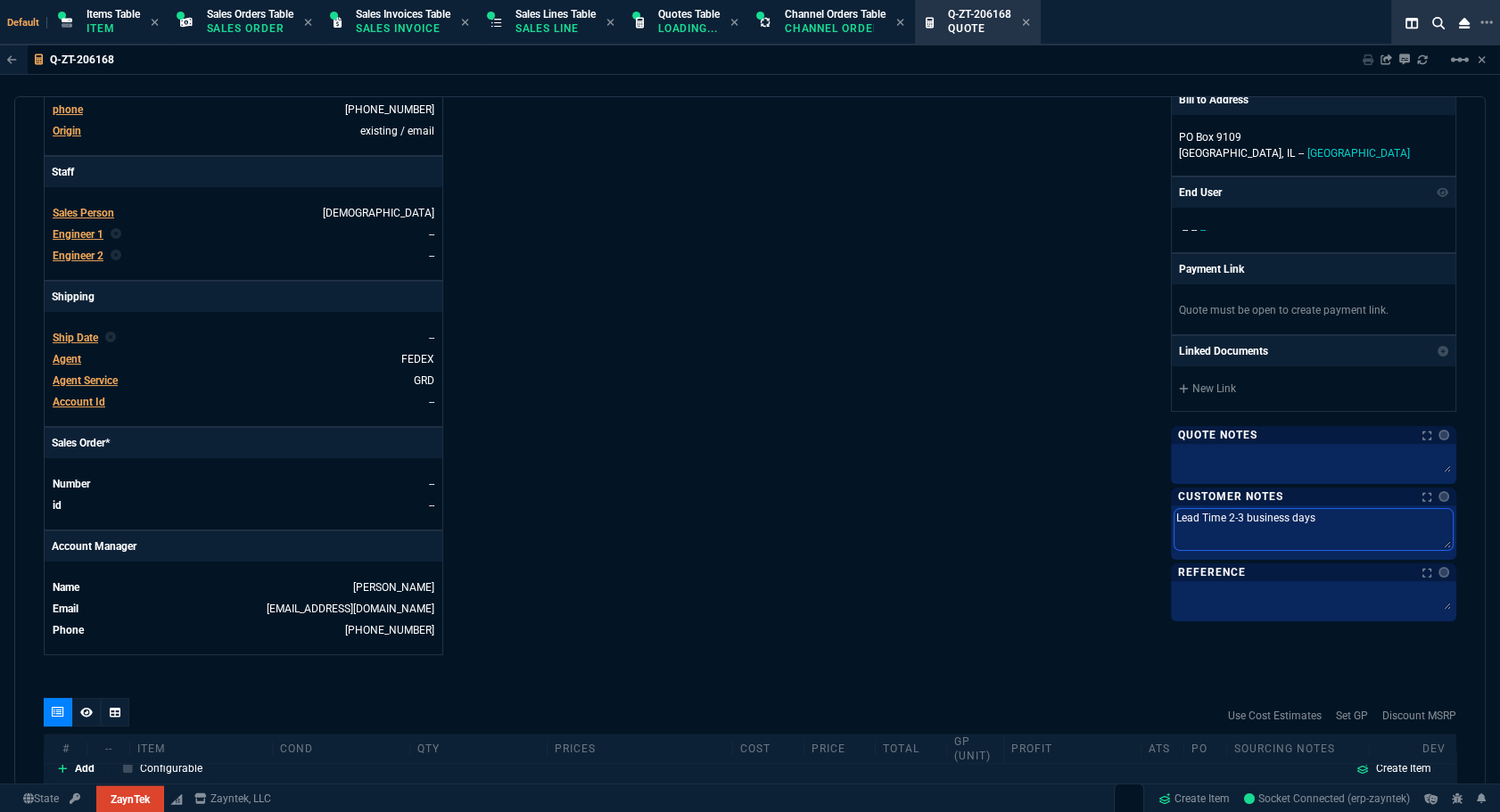
type textarea "Lead Time 2-3 business days t"
type textarea "Lead Time 2-3 business days to"
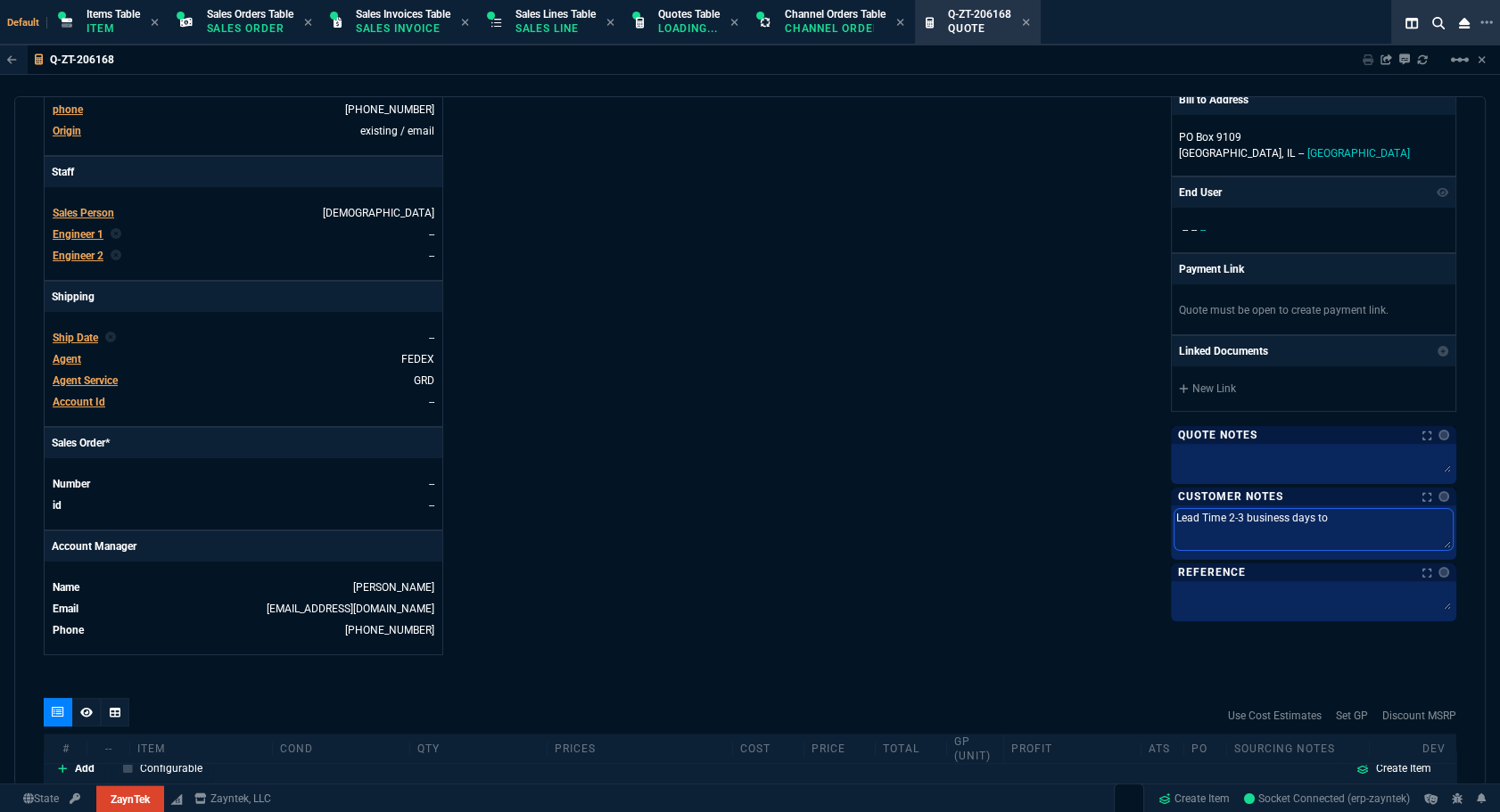
type textarea "Lead Time 2-3 business days to s"
type textarea "Lead Time 2-3 business days to shi"
type textarea "Lead Time 2-3 business days to ship"
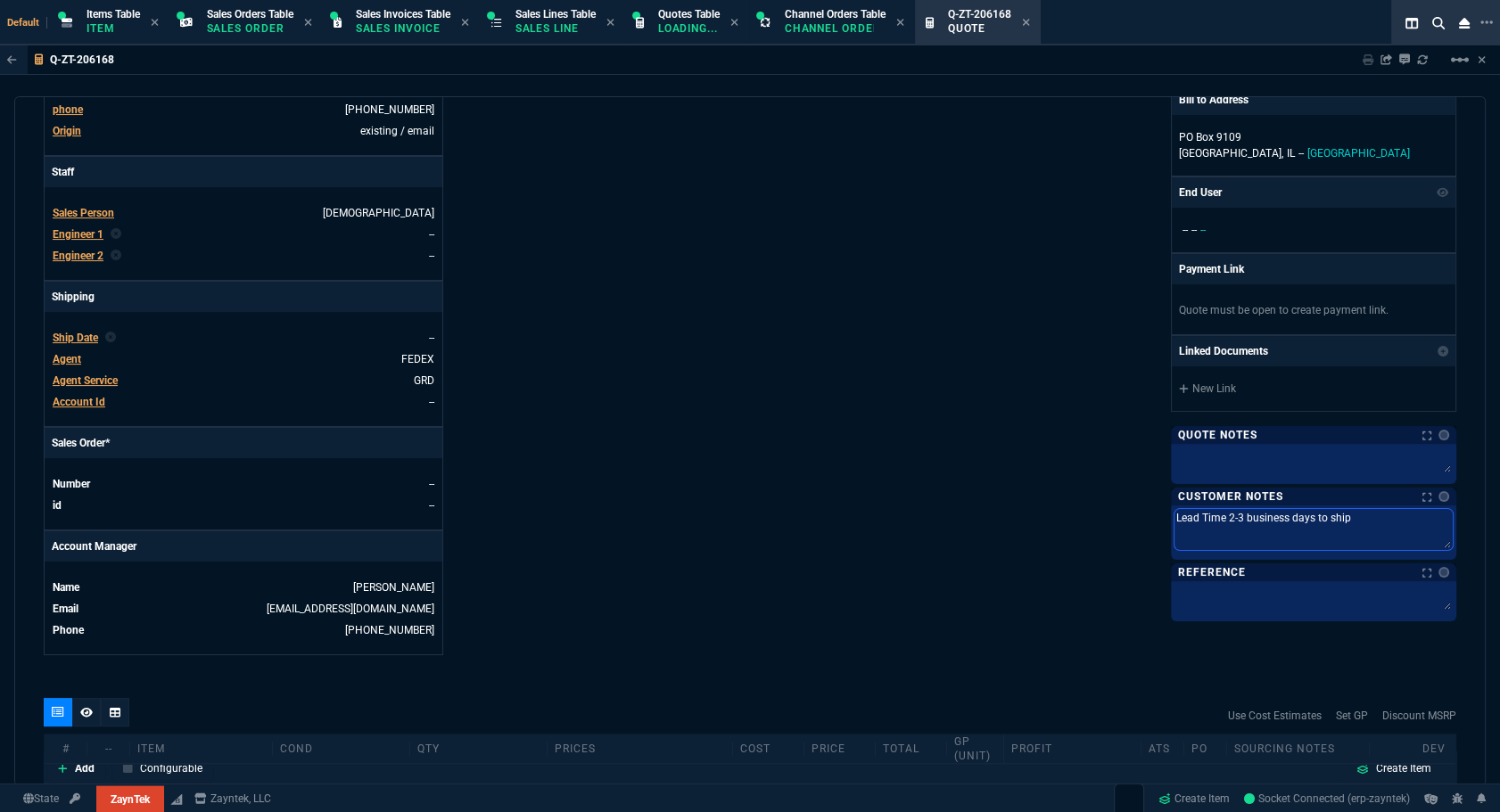
type textarea "Lead Time 2-3 business days to ship"
type textarea "Lead Time 2-3 business days to ship *"
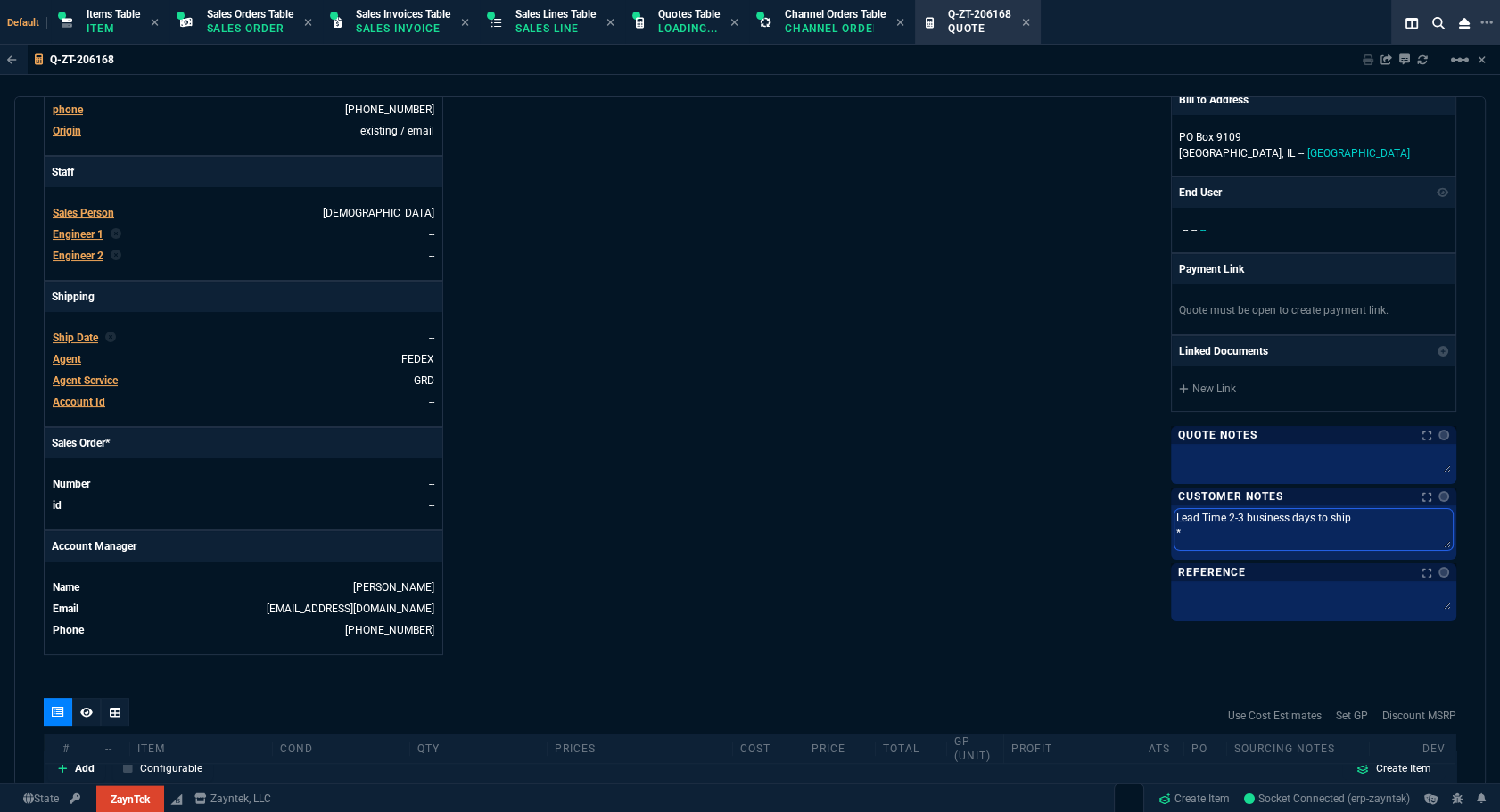
type textarea "Lead Time 2-3 business days to ship **"
type textarea "Lead Time 2-3 business days to ship ***"
type textarea "Lead Time 2-3 business days to ship ***F"
type textarea "Lead Time 2-3 business days to ship ***FR"
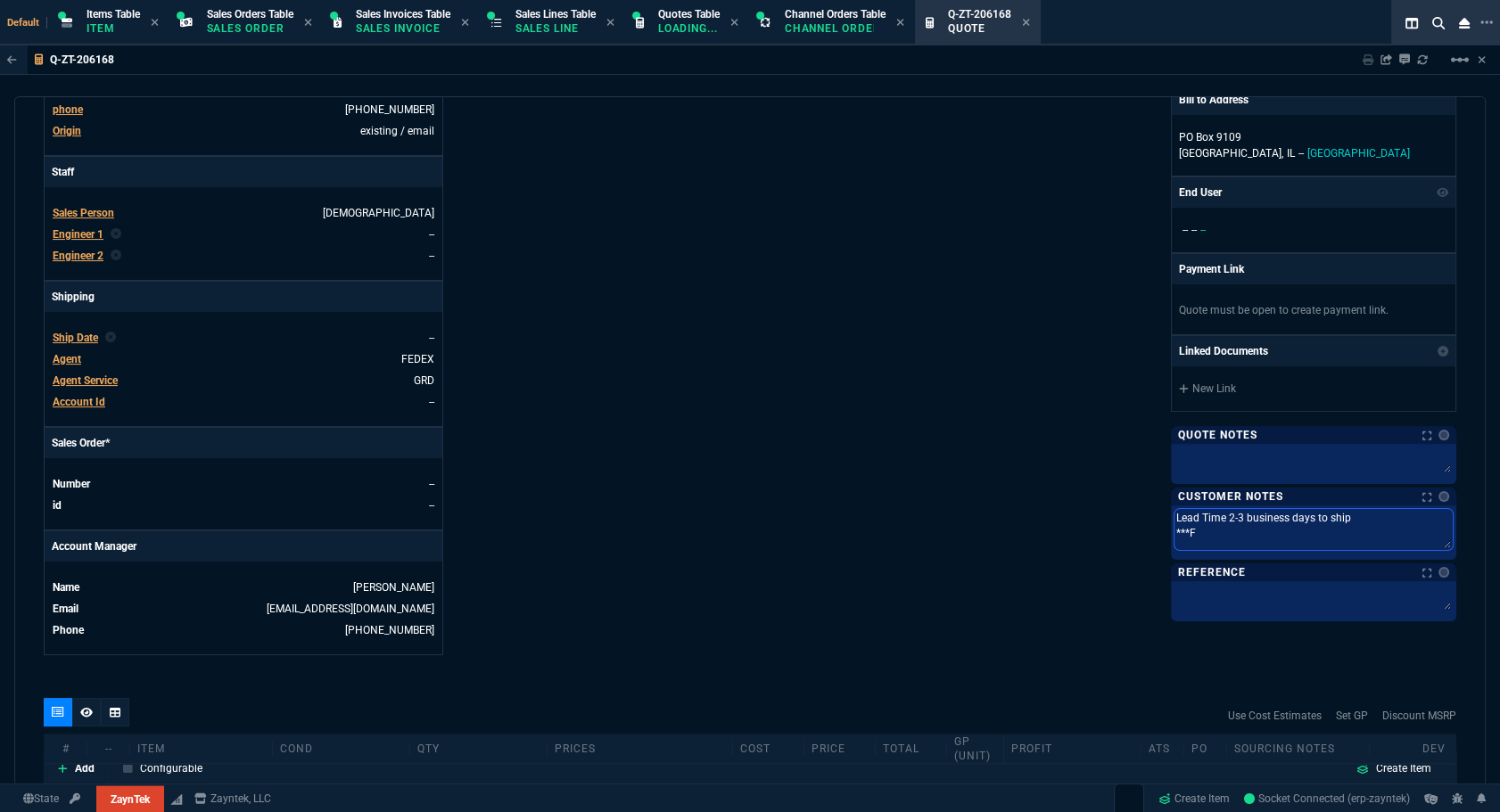
type textarea "Lead Time 2-3 business days to ship ***FR"
type textarea "Lead Time 2-3 business days to ship ***FRE"
type textarea "Lead Time 2-3 business days to ship ***FREE"
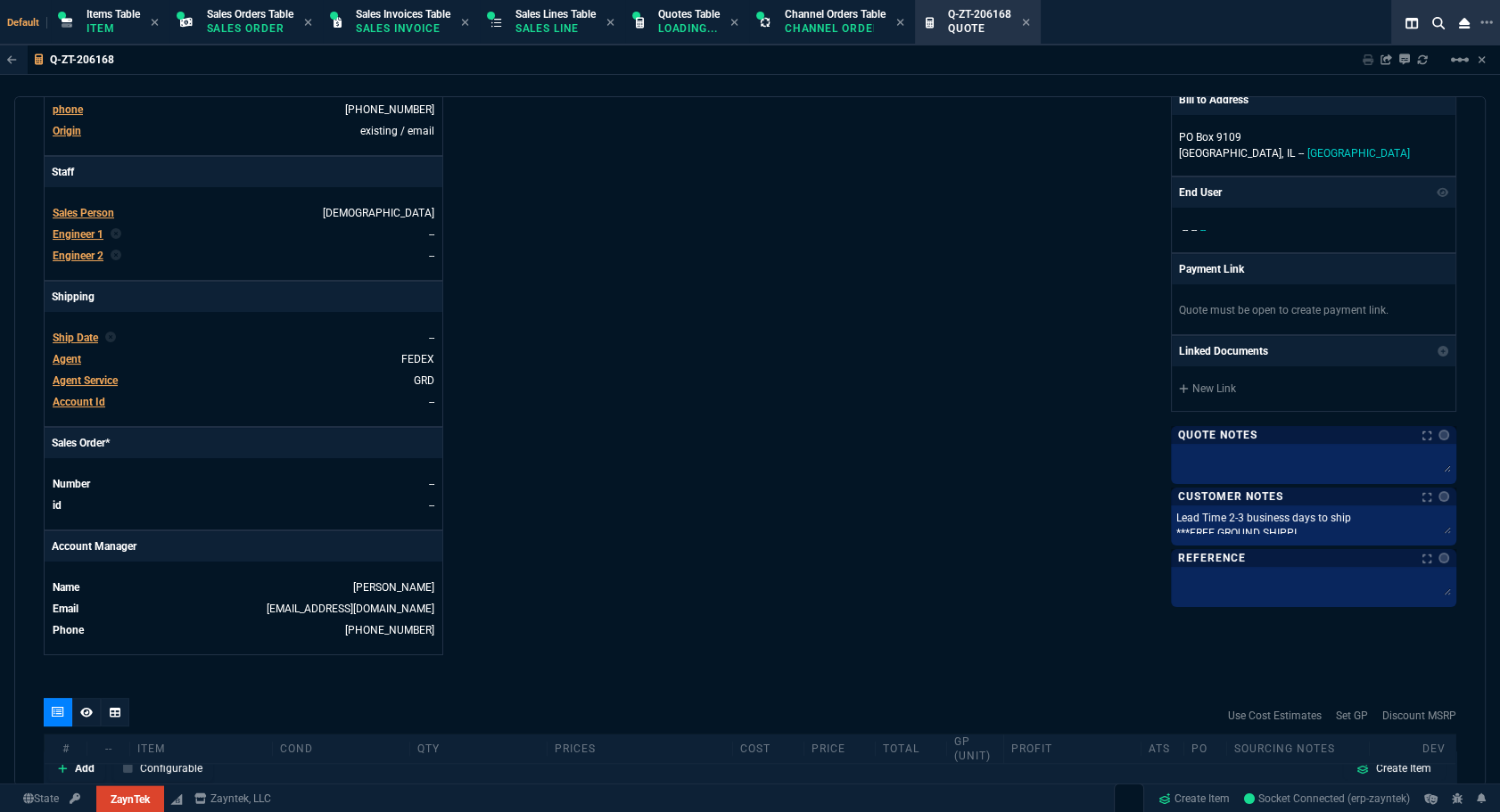
click at [831, 519] on div "ZaynTek, LLC 2609 Technology Dr Suite 200 Plano, TX 75074 Share Link Brian Over…" at bounding box center [1102, 195] width 707 height 920
click at [831, 527] on textarea "Lead Time 2-3 business days to ship ***FREE GROUND SHIPPI" at bounding box center [1313, 522] width 278 height 27
click at [831, 541] on div "ZaynTek, LLC 2609 Technology Dr Suite 200 Plano, TX 75074 Share Link Brian Over…" at bounding box center [1102, 195] width 707 height 920
click at [831, 493] on link at bounding box center [1443, 496] width 10 height 10
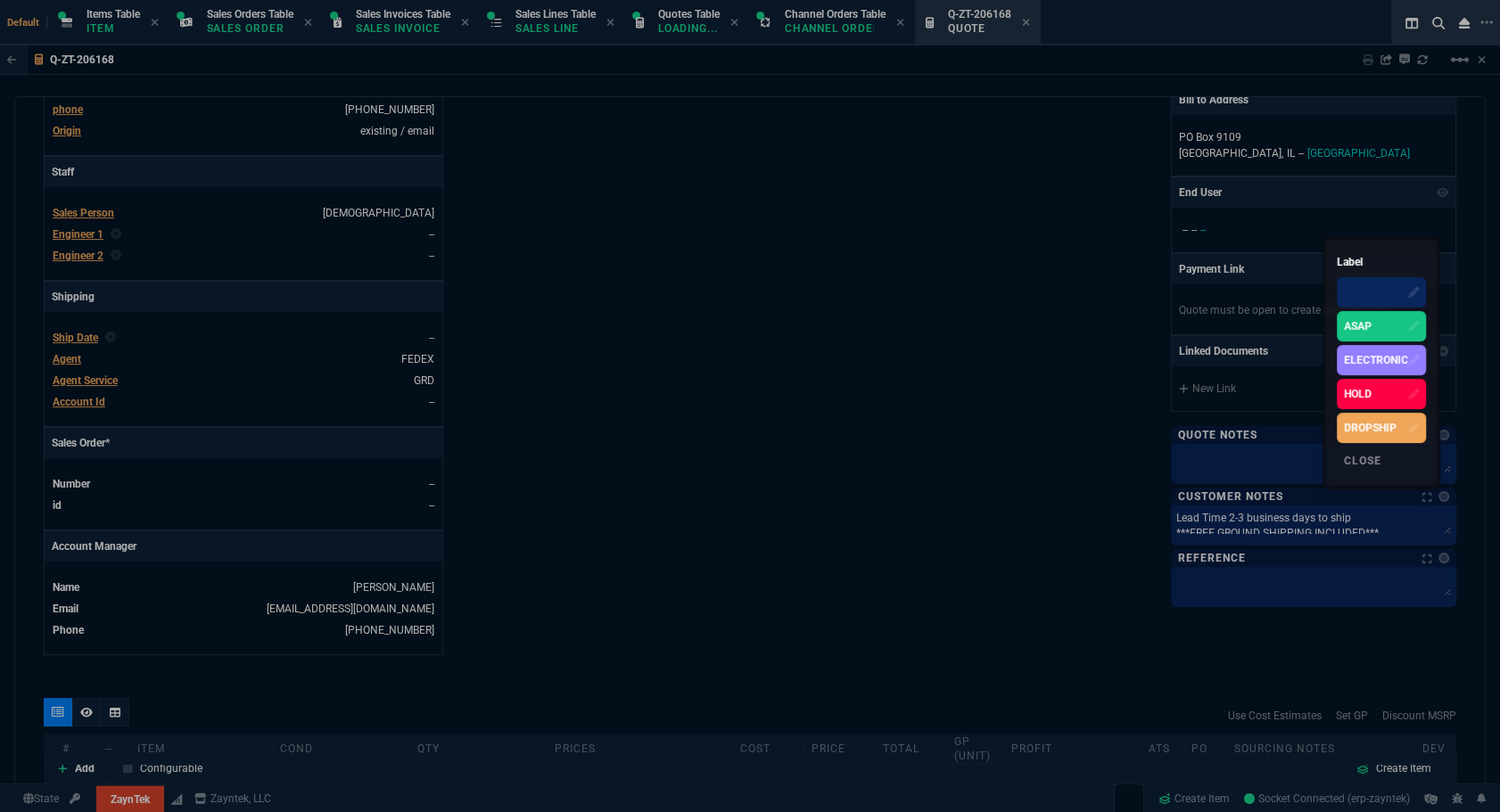
click at [831, 315] on div "ASAP" at bounding box center [1381, 326] width 90 height 30
click at [831, 363] on div at bounding box center [750, 406] width 1500 height 812
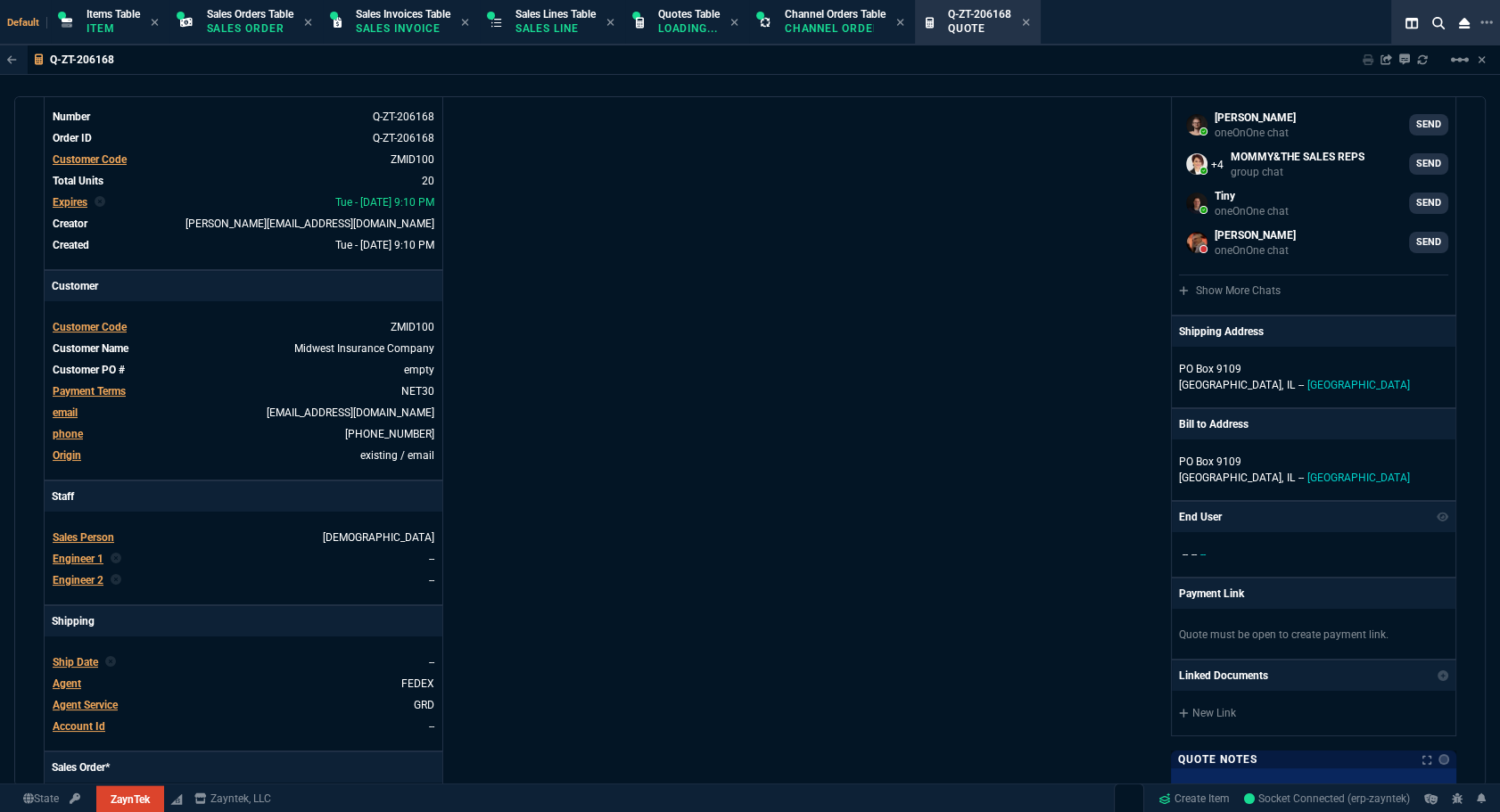
scroll to position [0, 0]
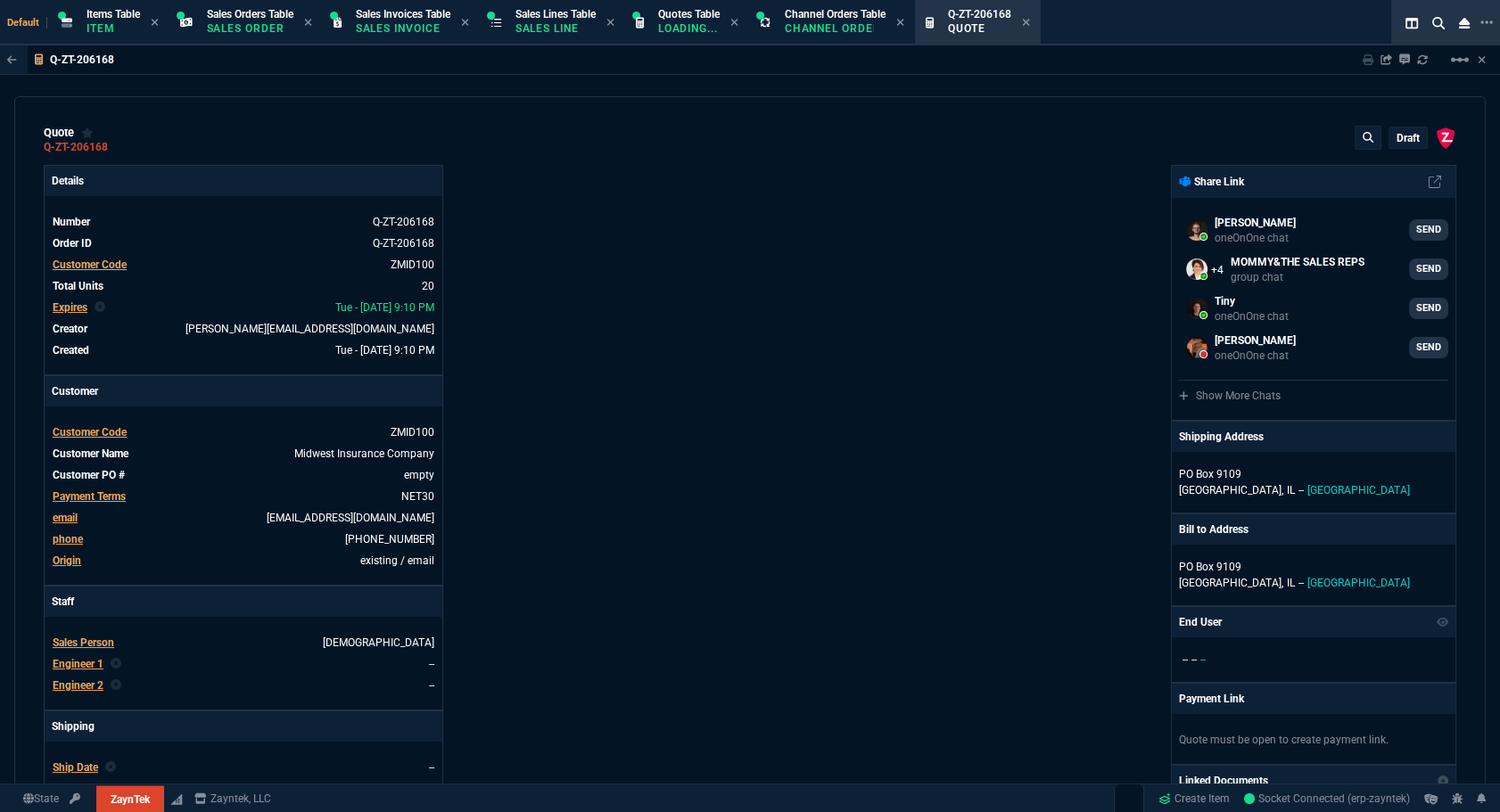
click at [831, 143] on p "draft" at bounding box center [1408, 137] width 23 height 14
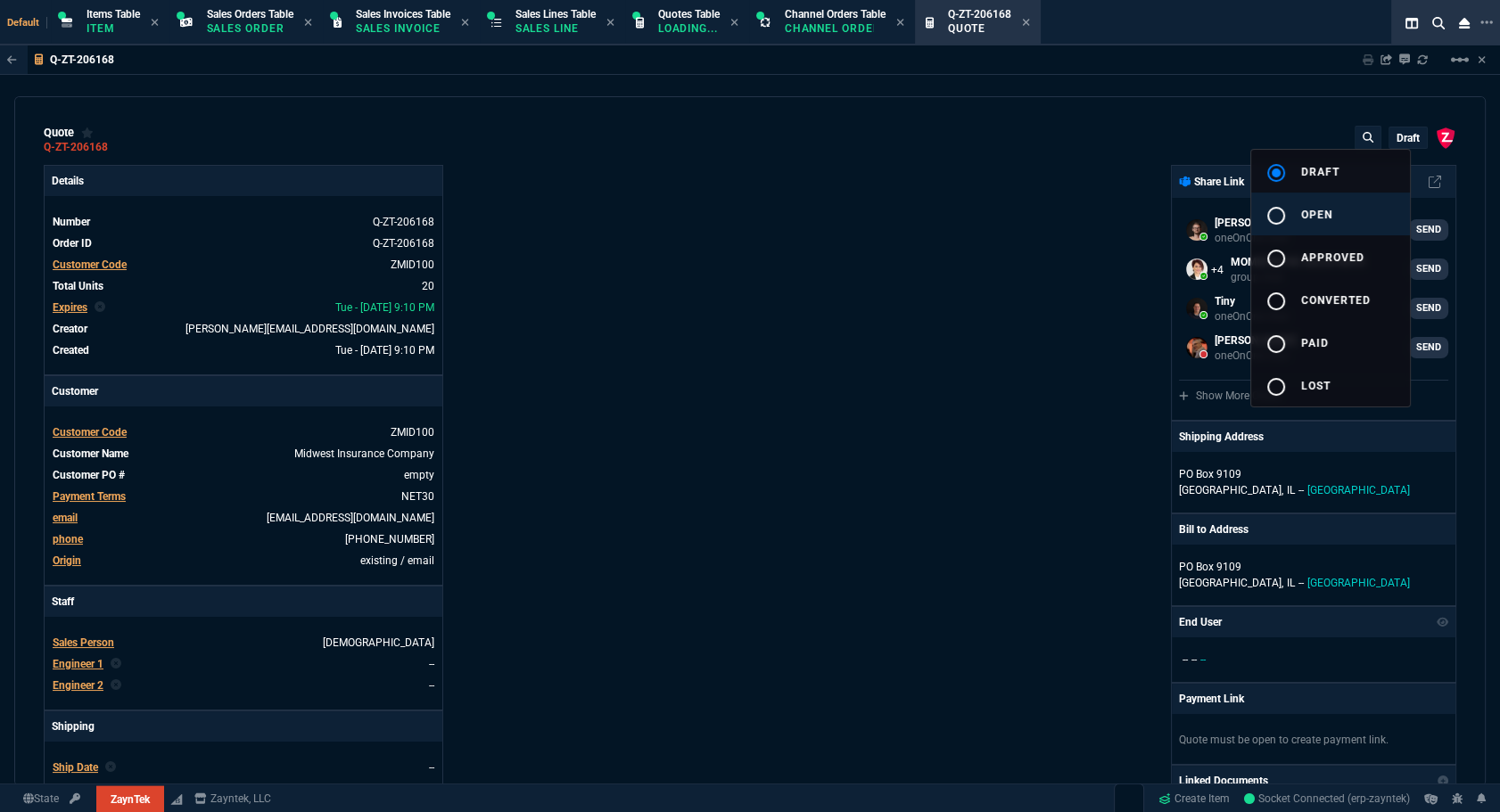
click at [831, 211] on span "open" at bounding box center [1316, 215] width 31 height 12
click at [831, 292] on div at bounding box center [750, 406] width 1500 height 812
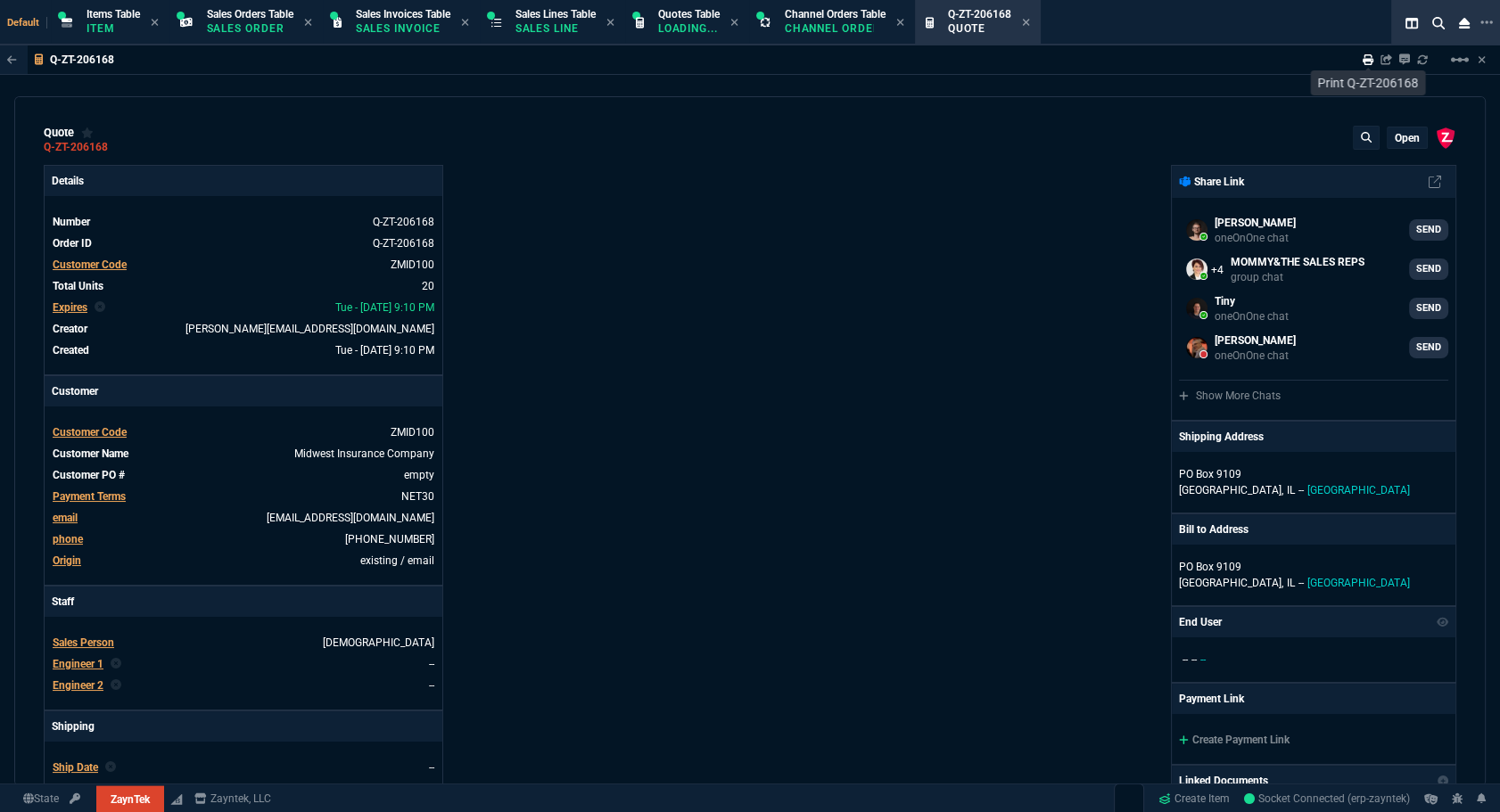
click at [831, 65] on link at bounding box center [1367, 59] width 10 height 14
click at [831, 56] on icon at bounding box center [1367, 59] width 10 height 10
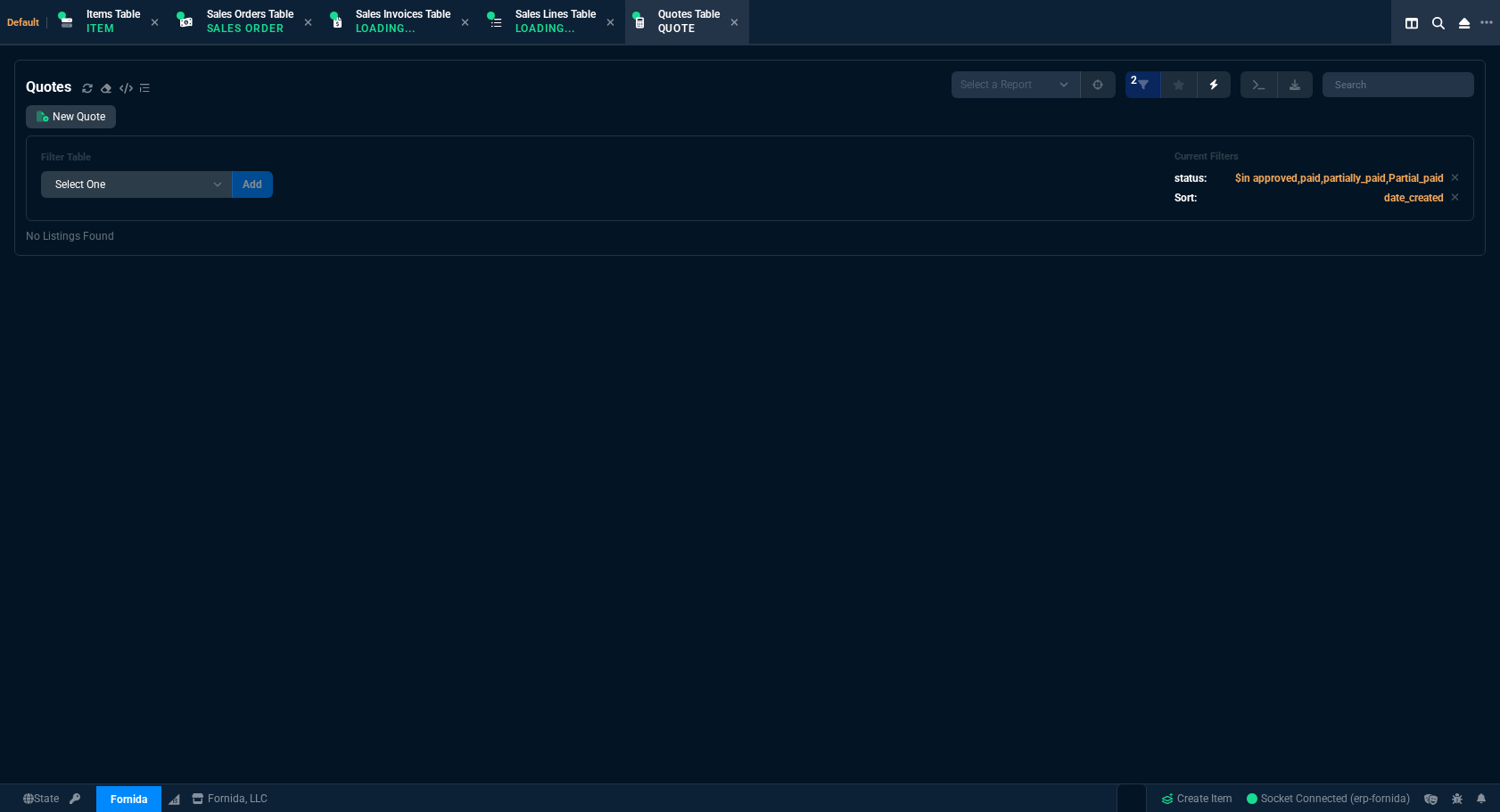
select select "4: SHAD"
select select
click at [1451, 175] on icon at bounding box center [1454, 176] width 8 height 10
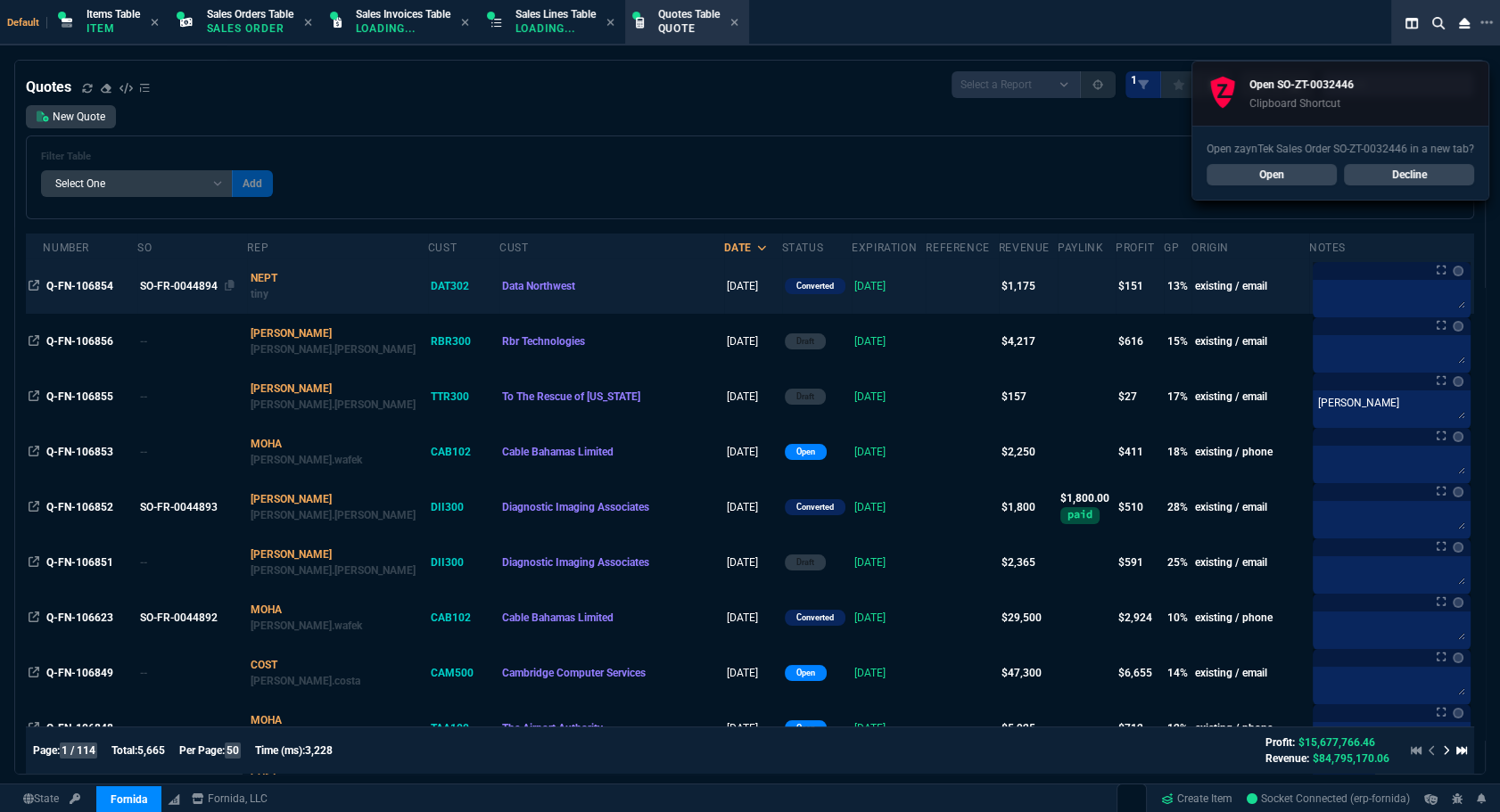
click at [197, 280] on div "SO-FR-0044894" at bounding box center [189, 286] width 100 height 16
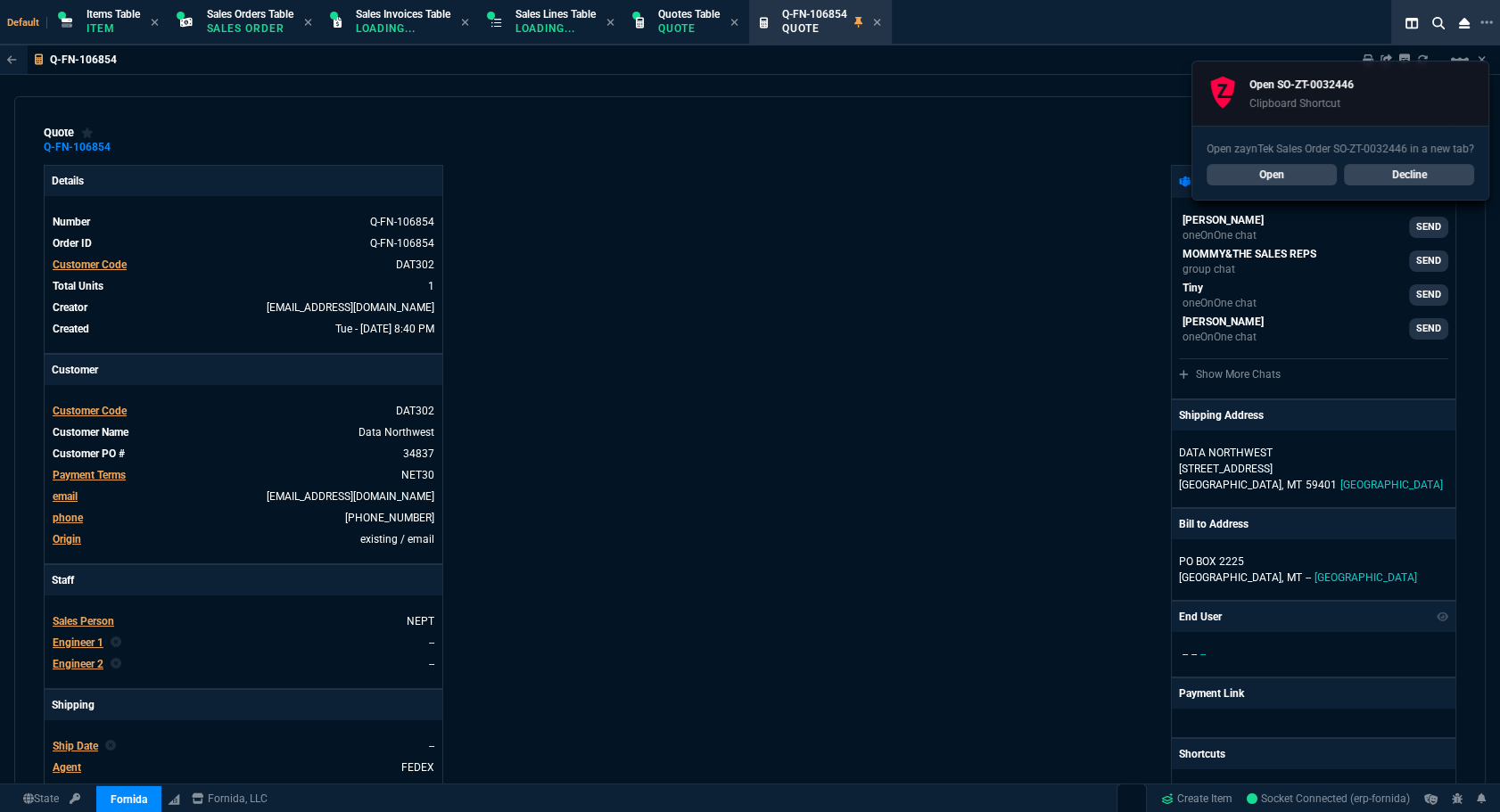
type input "17"
type input "204"
type input "1746.35"
type input "33"
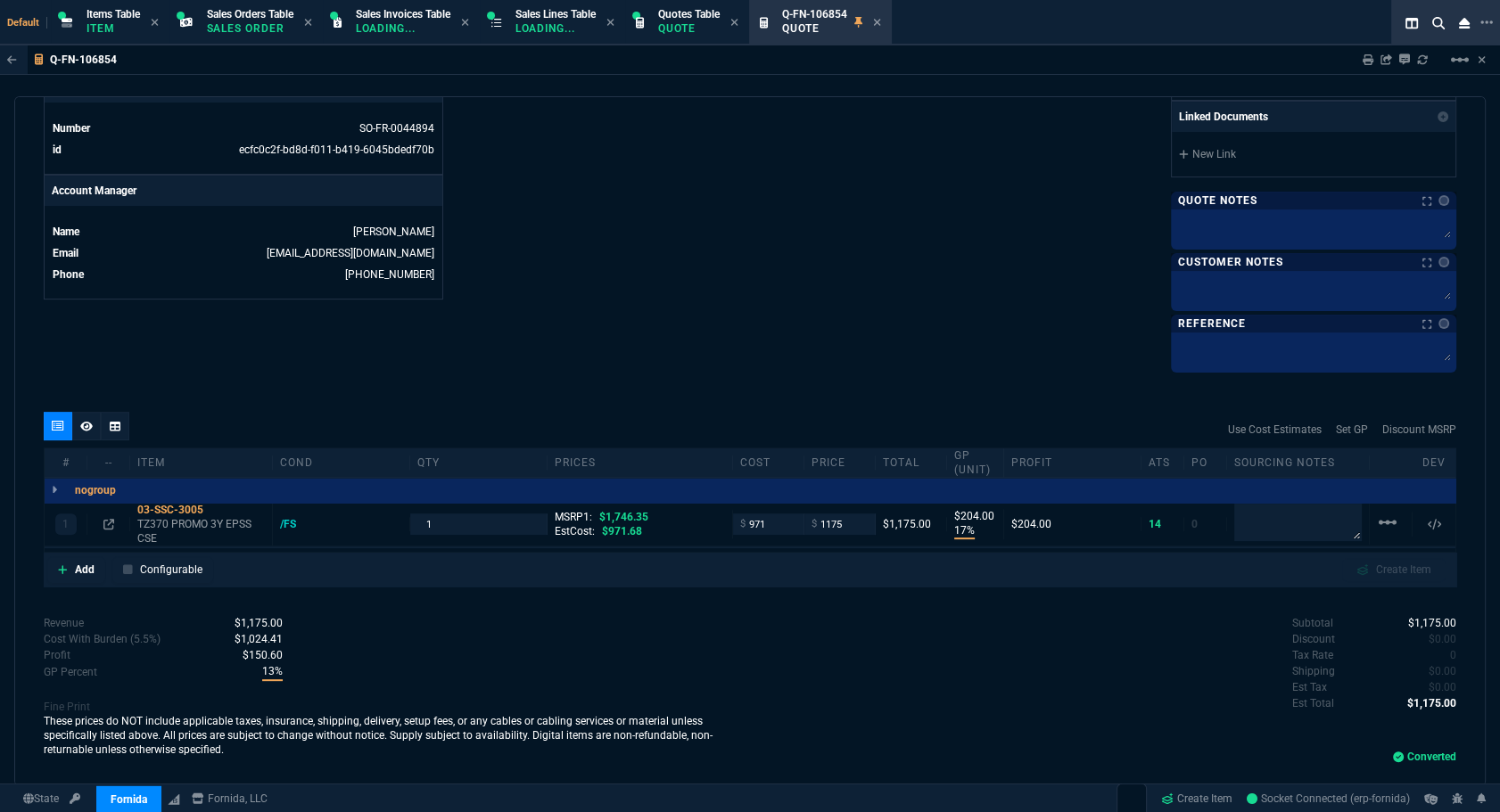
scroll to position [440, 0]
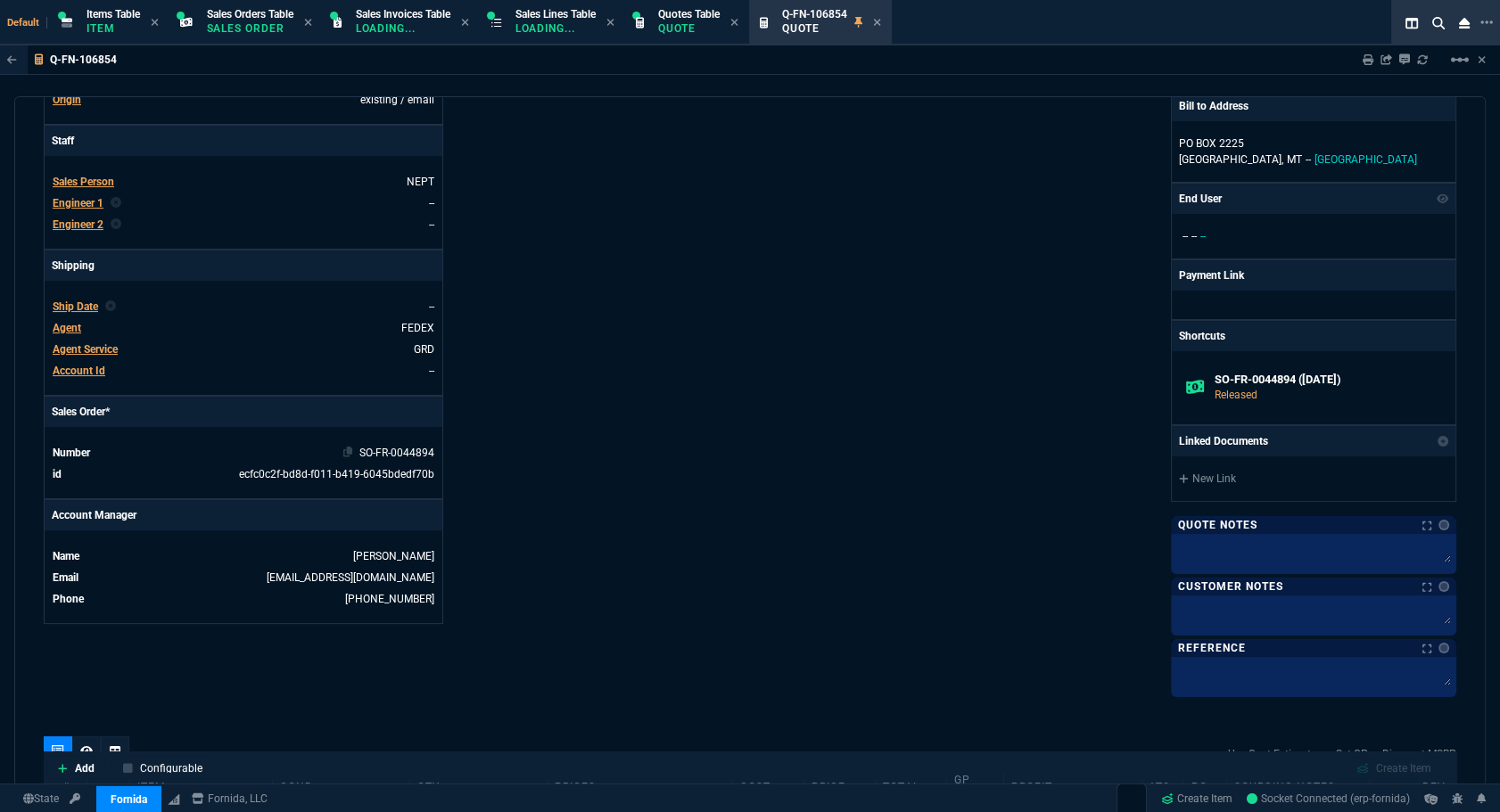
click at [392, 454] on link "SO-FR-0044894" at bounding box center [397, 453] width 75 height 12
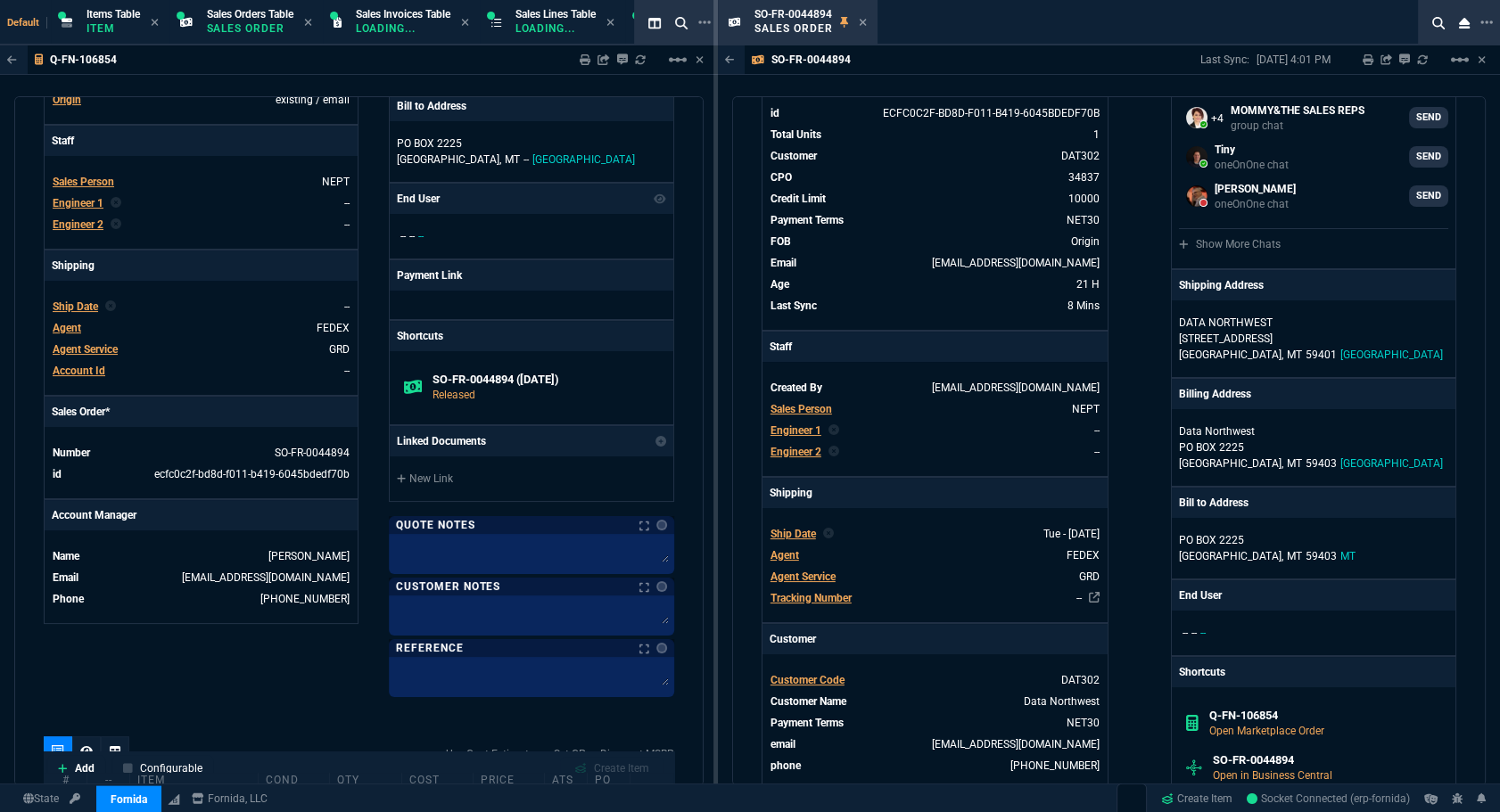
scroll to position [0, 0]
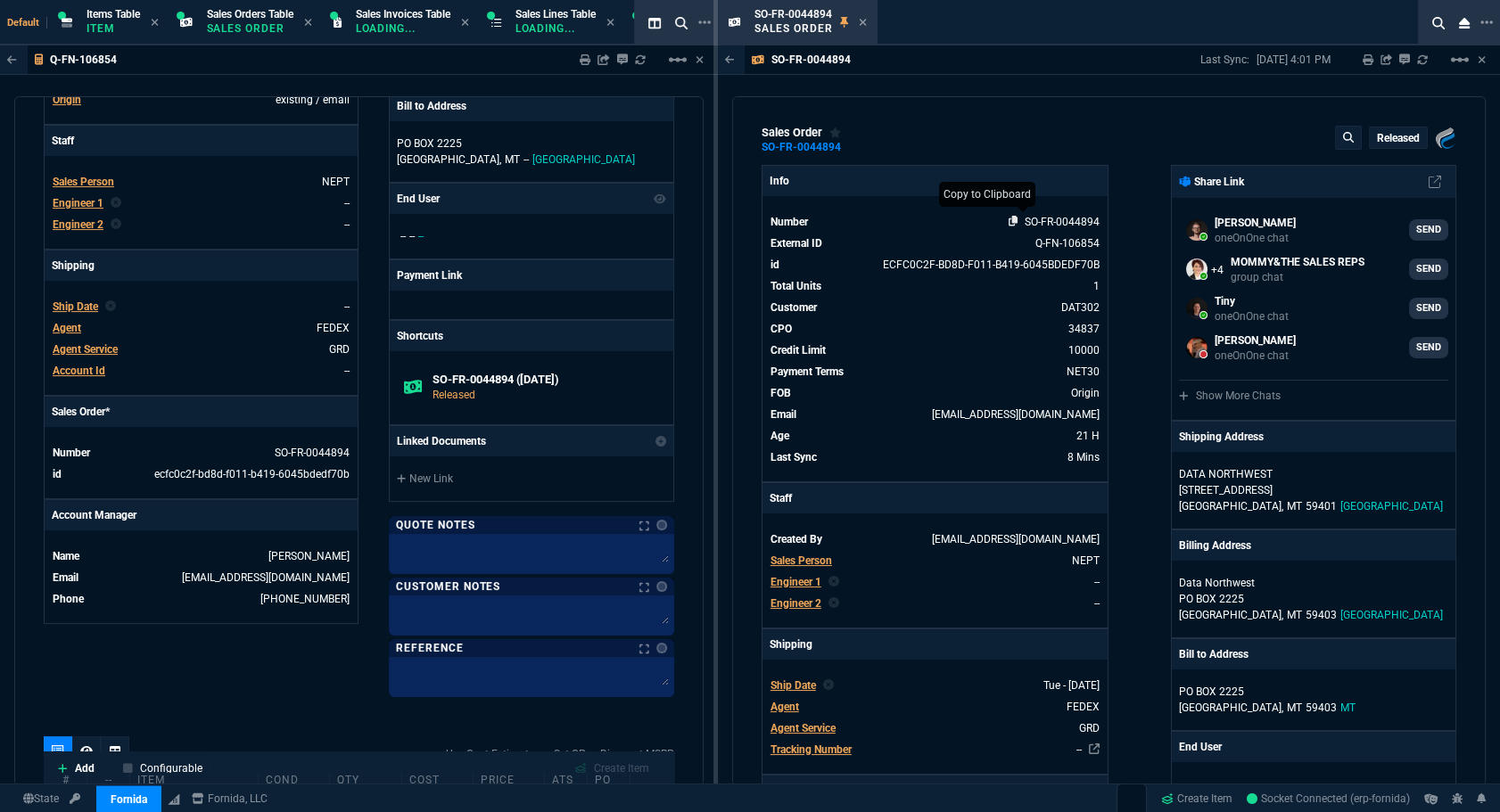
click at [1008, 223] on icon at bounding box center [1013, 220] width 10 height 10
click at [862, 21] on icon at bounding box center [862, 21] width 8 height 10
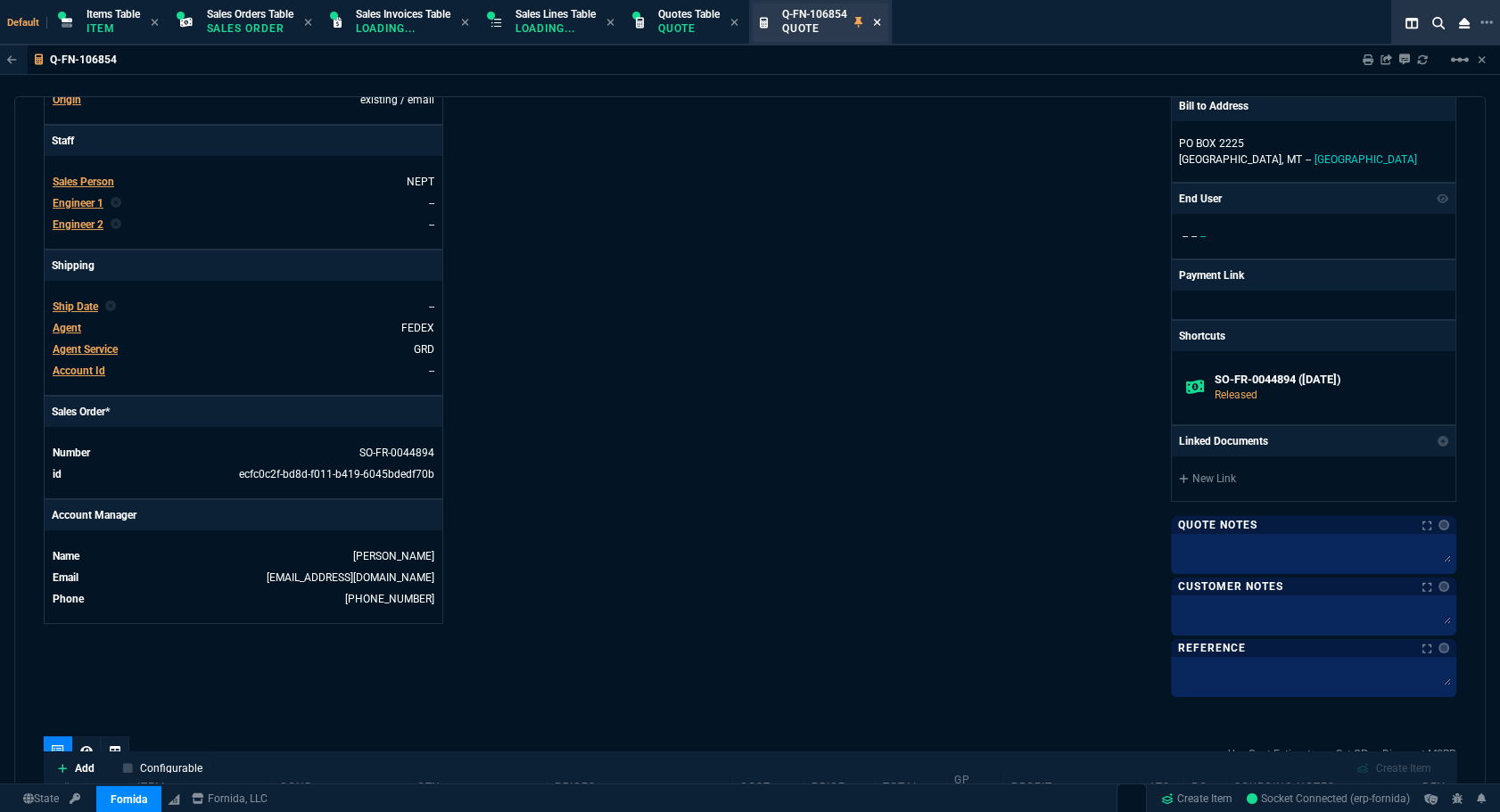
click at [881, 21] on icon at bounding box center [876, 21] width 8 height 10
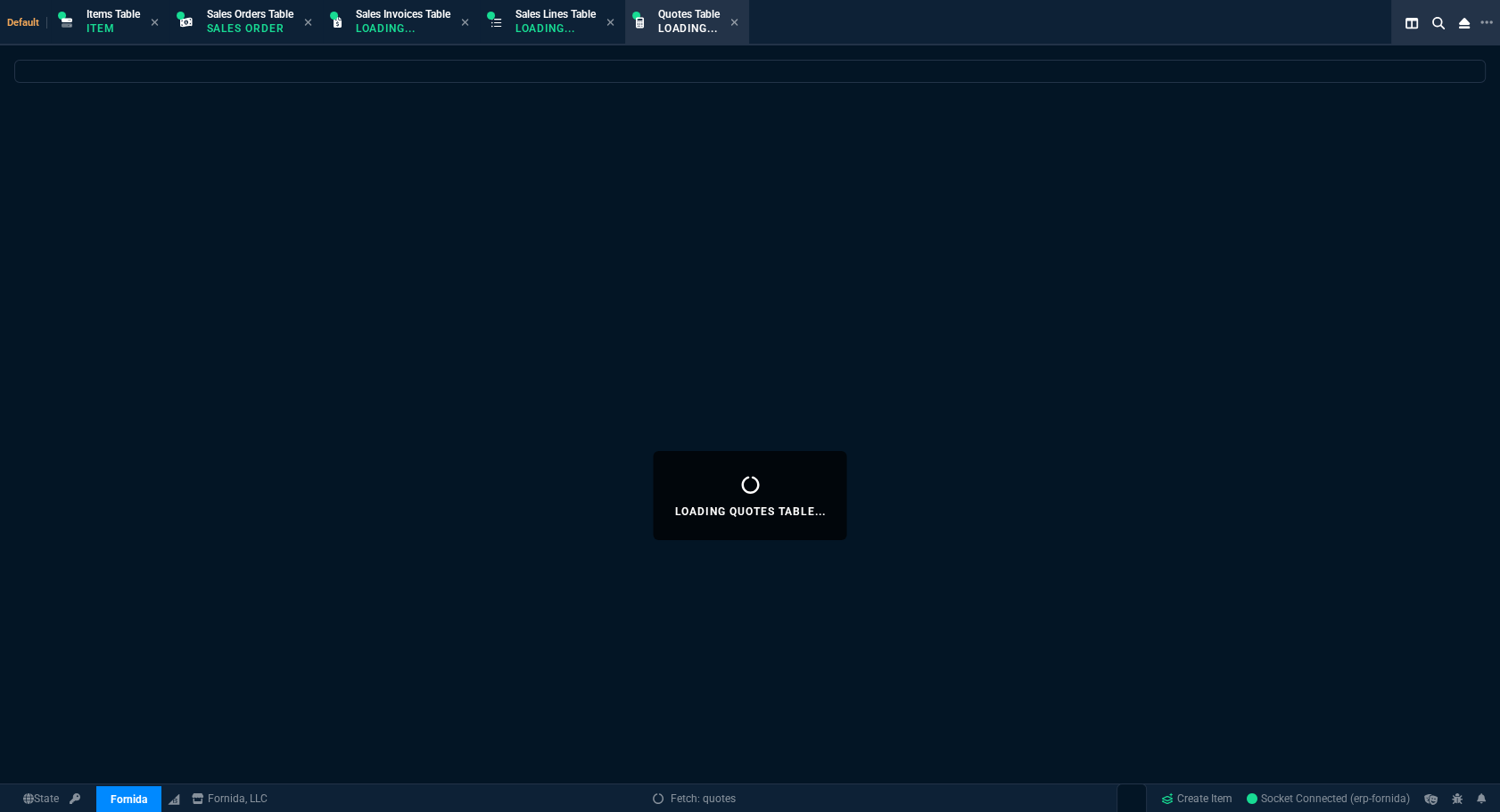
select select
